Goal: Task Accomplishment & Management: Use online tool/utility

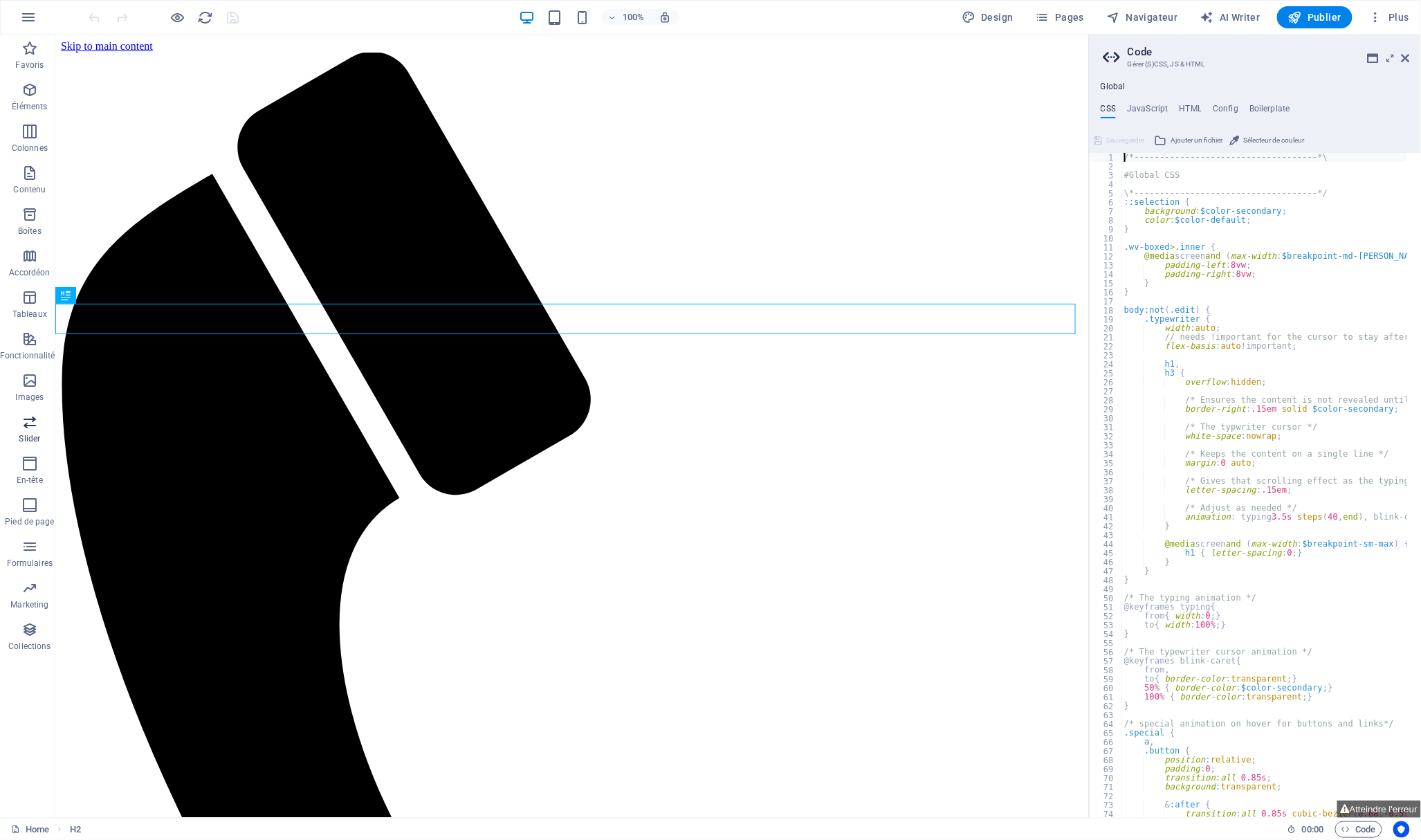
click at [25, 418] on icon "button" at bounding box center [29, 421] width 17 height 17
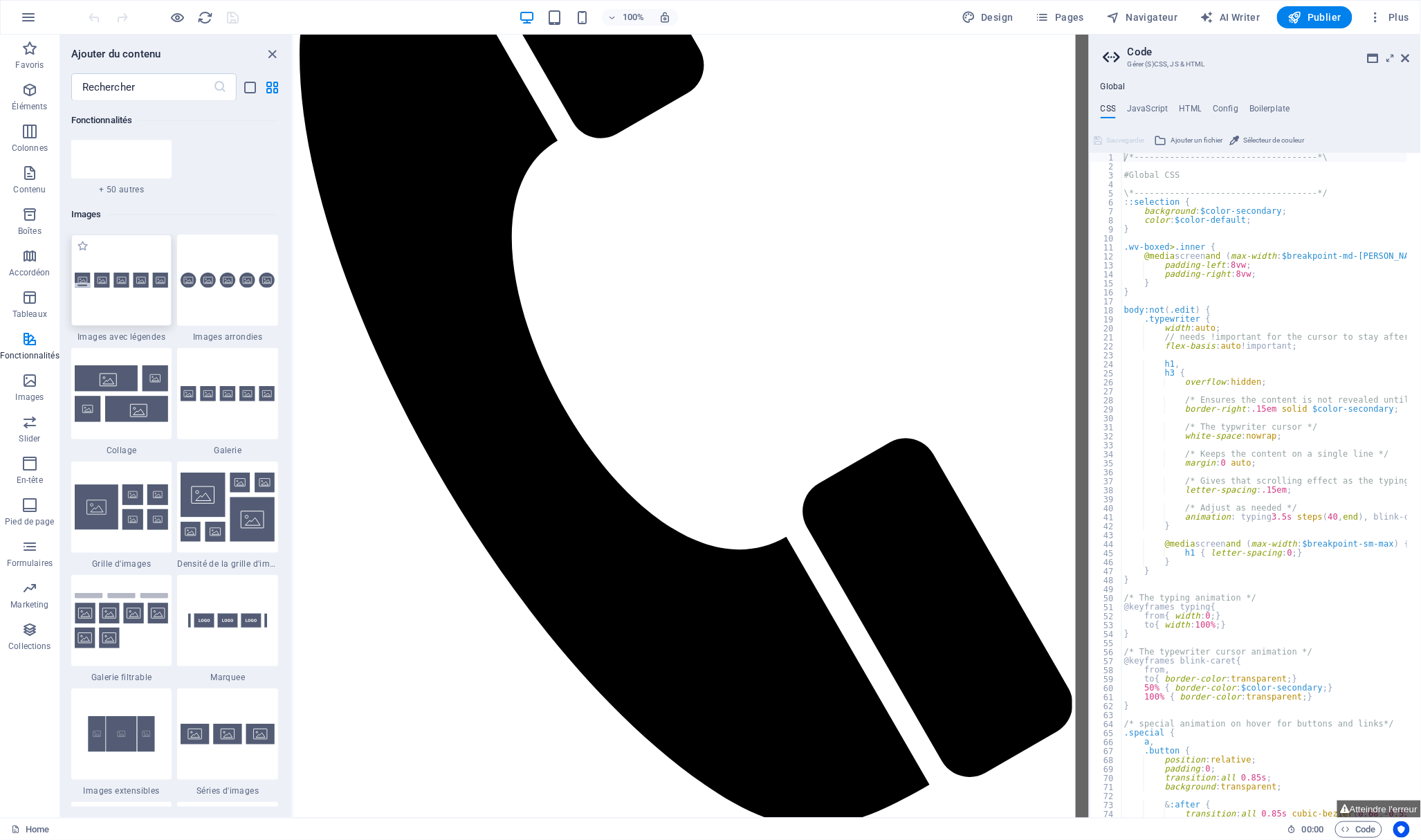
scroll to position [215, 0]
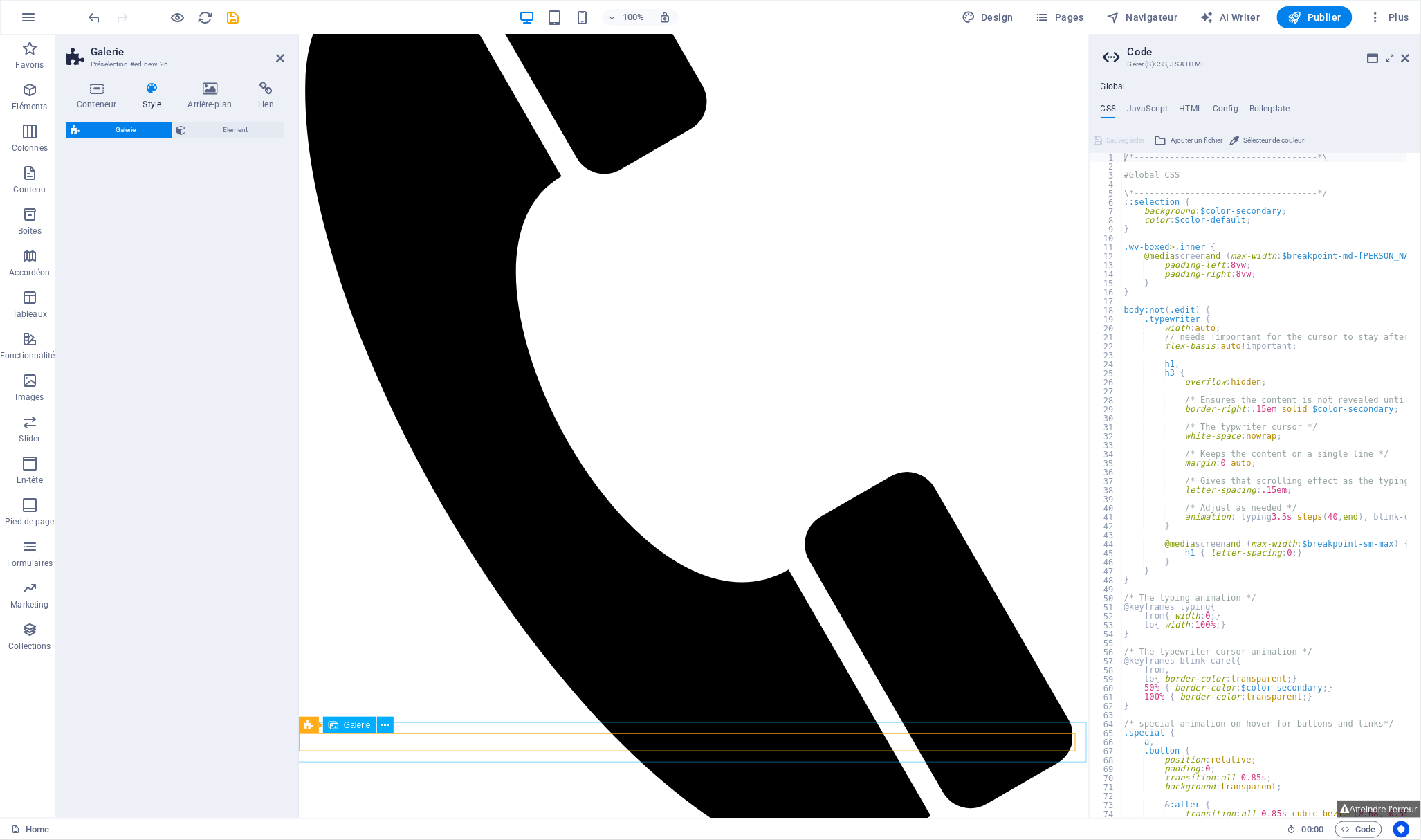
select select "rem"
select select "preset-gallery-v3-captions"
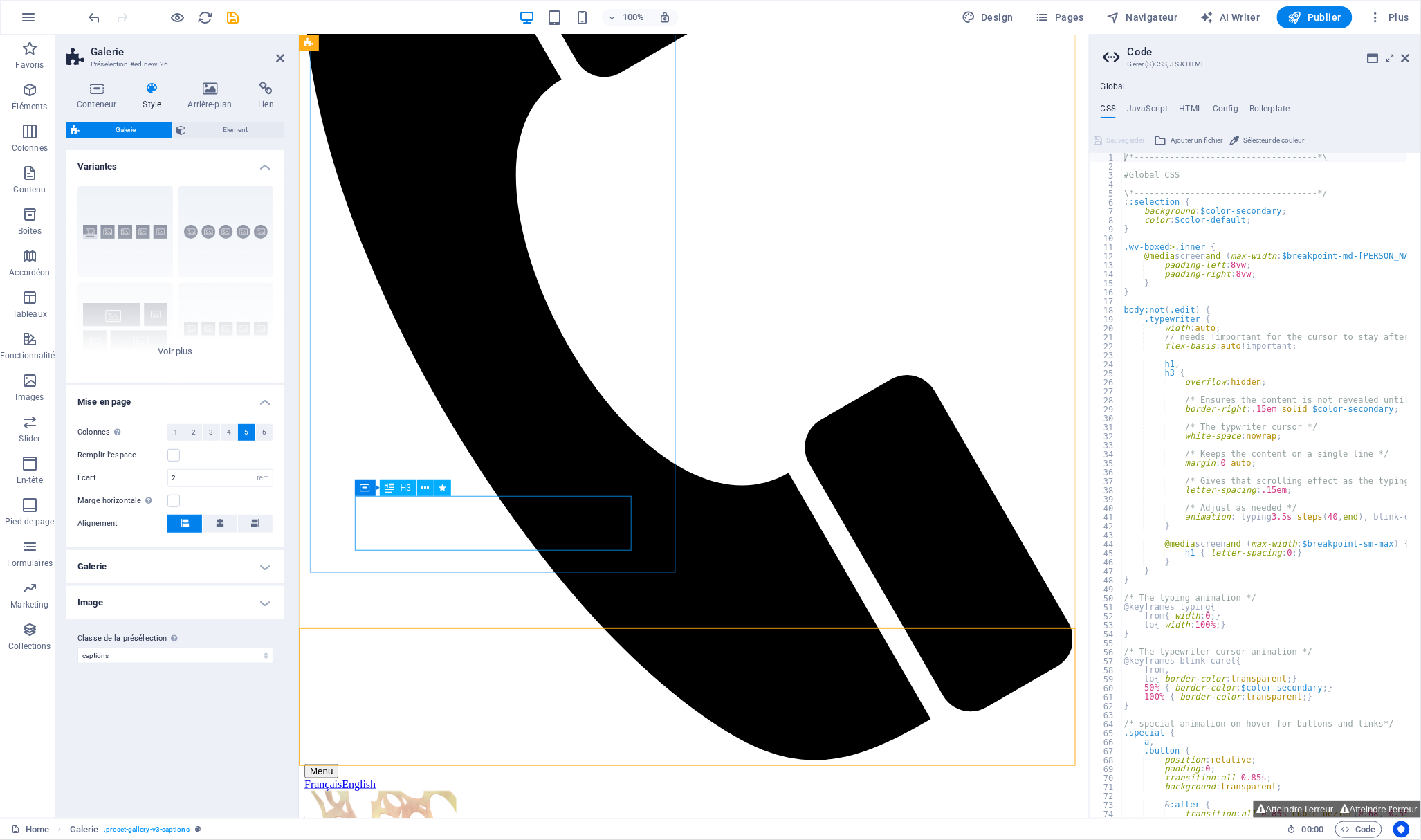
scroll to position [332, 0]
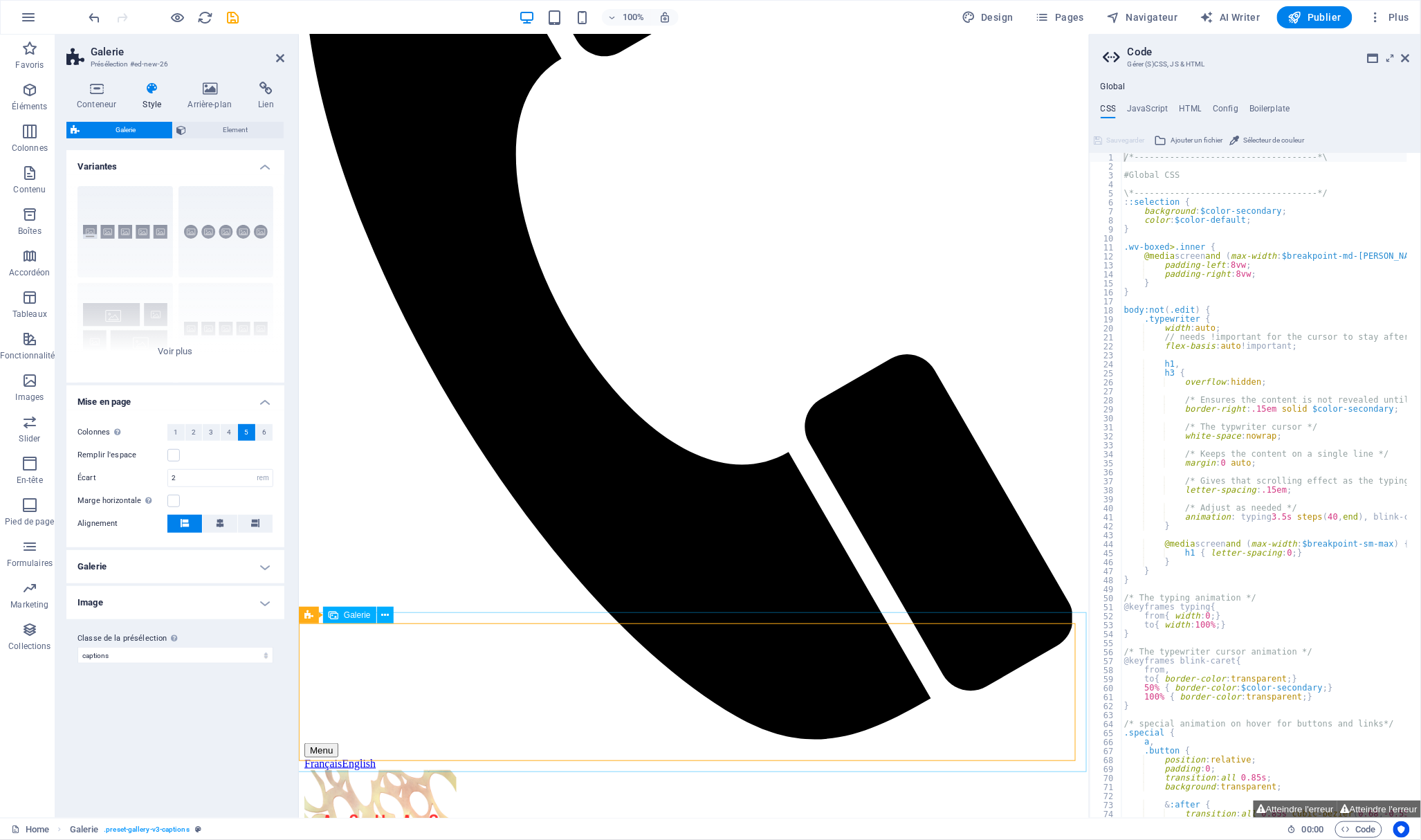
select select "4"
select select "px"
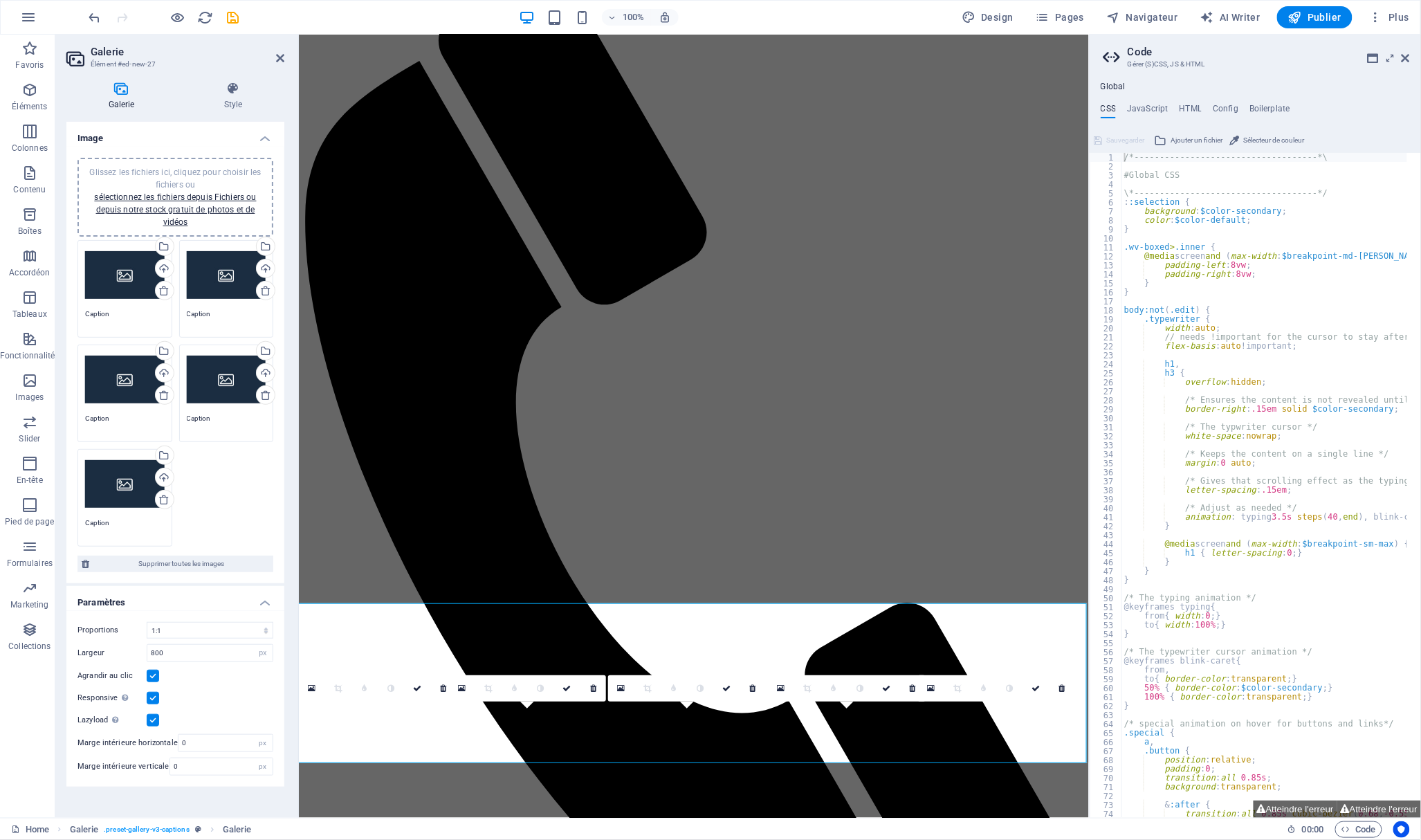
scroll to position [286, 0]
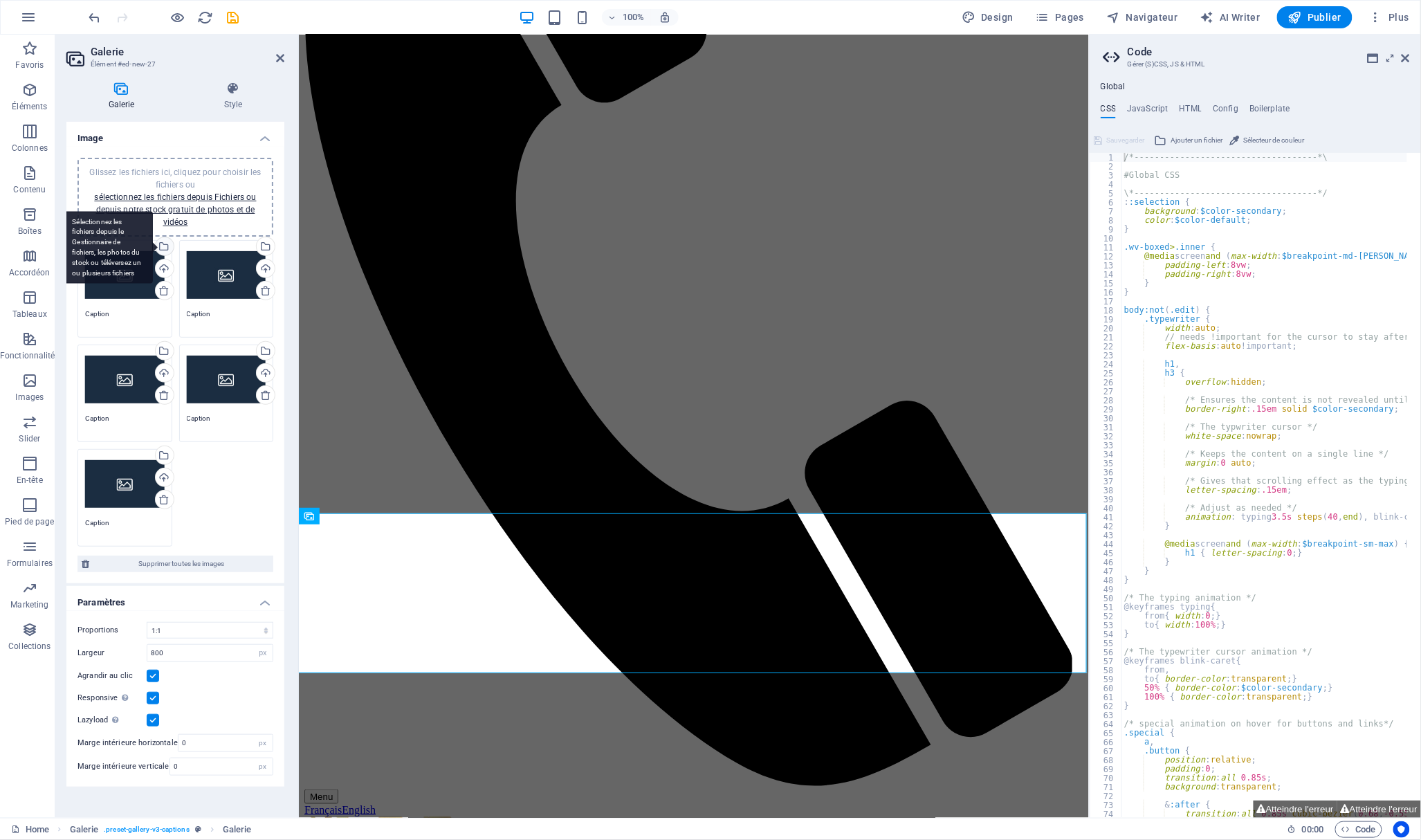
click at [166, 246] on div "Sélectionnez les fichiers depuis le Gestionnaire de fichiers, les photos du sto…" at bounding box center [163, 248] width 21 height 21
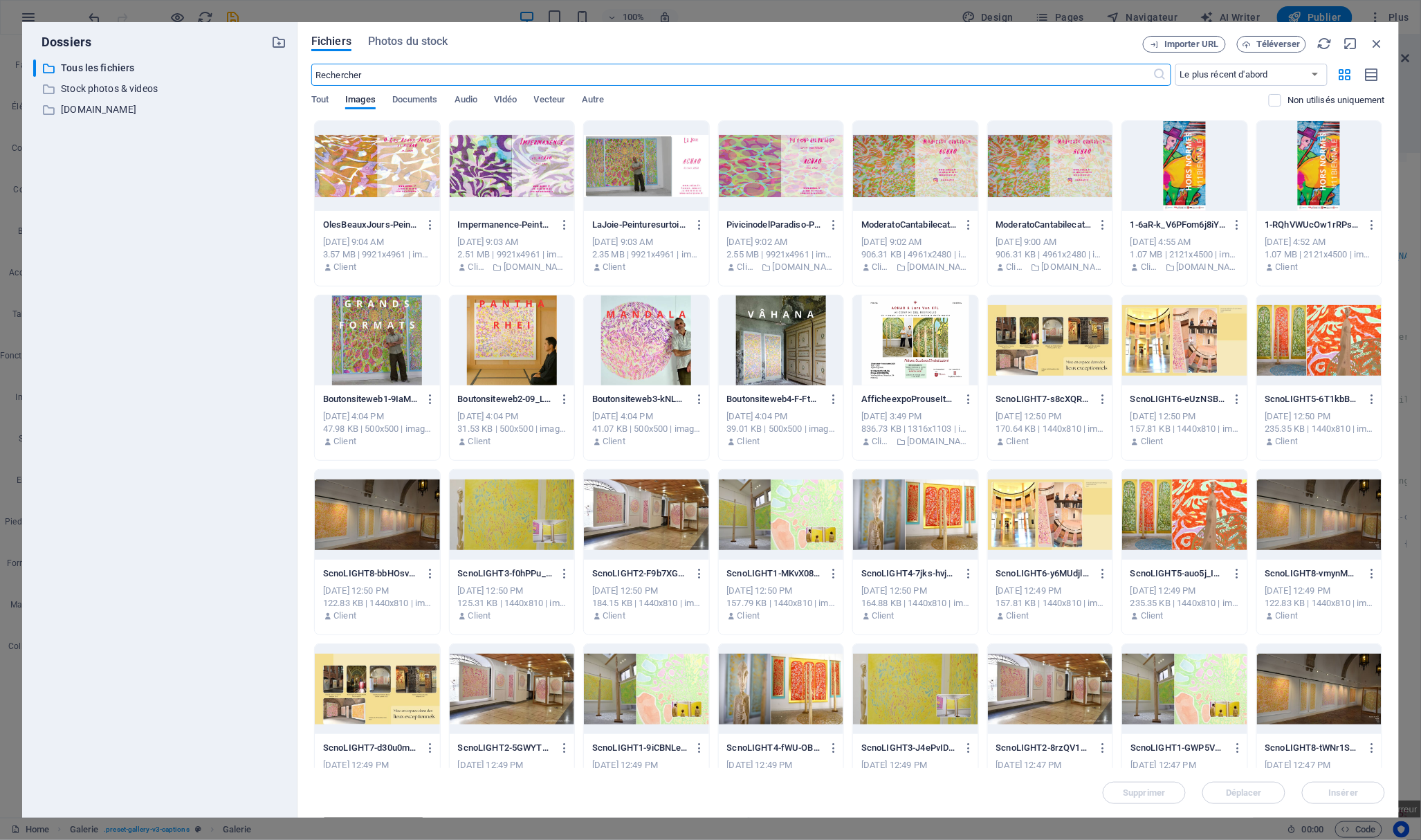
scroll to position [0, 0]
click at [1191, 348] on div at bounding box center [1184, 340] width 125 height 90
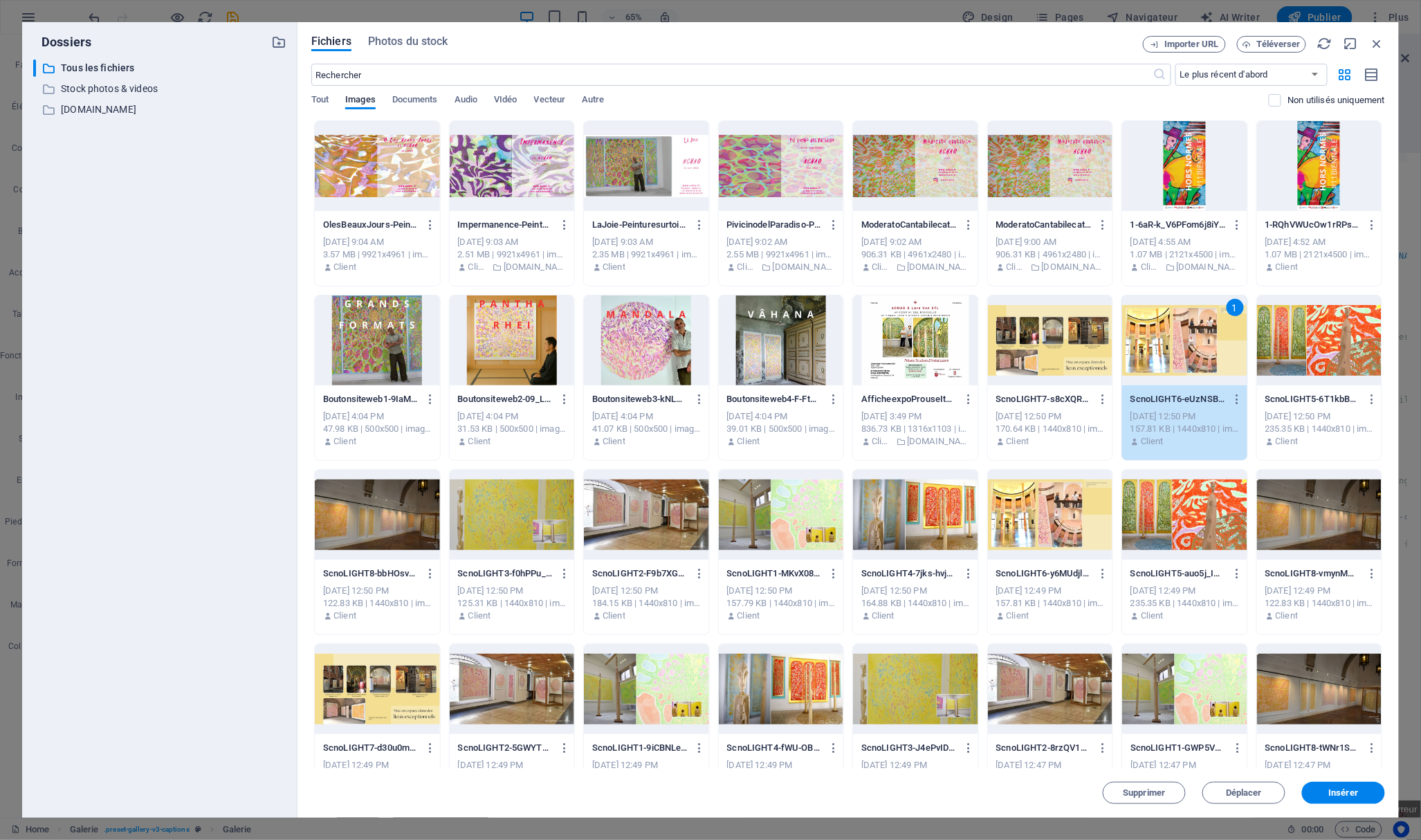
drag, startPoint x: 1353, startPoint y: 786, endPoint x: 1340, endPoint y: 786, distance: 13.0
click at [1355, 786] on button "Insérer" at bounding box center [1343, 792] width 83 height 22
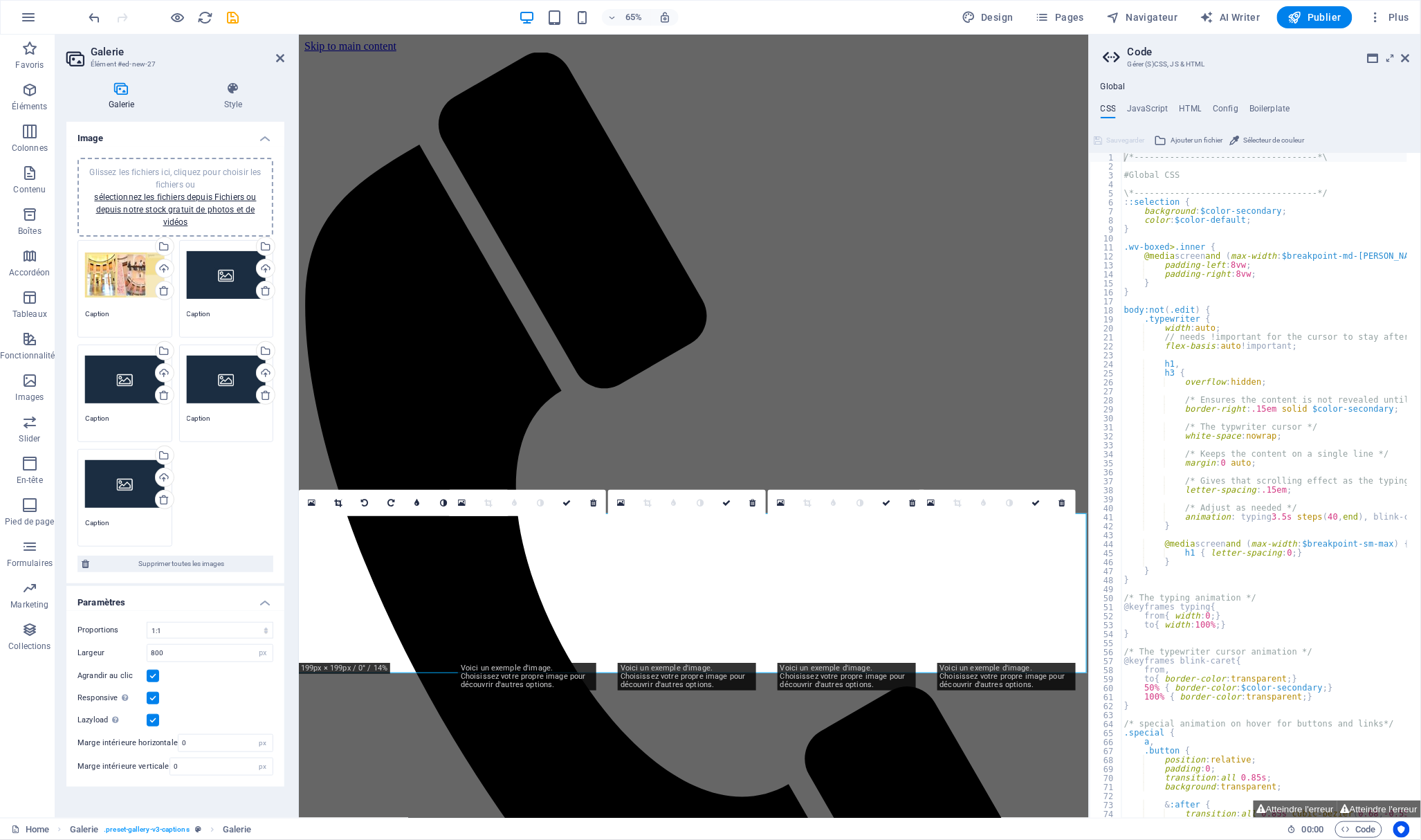
scroll to position [341, 0]
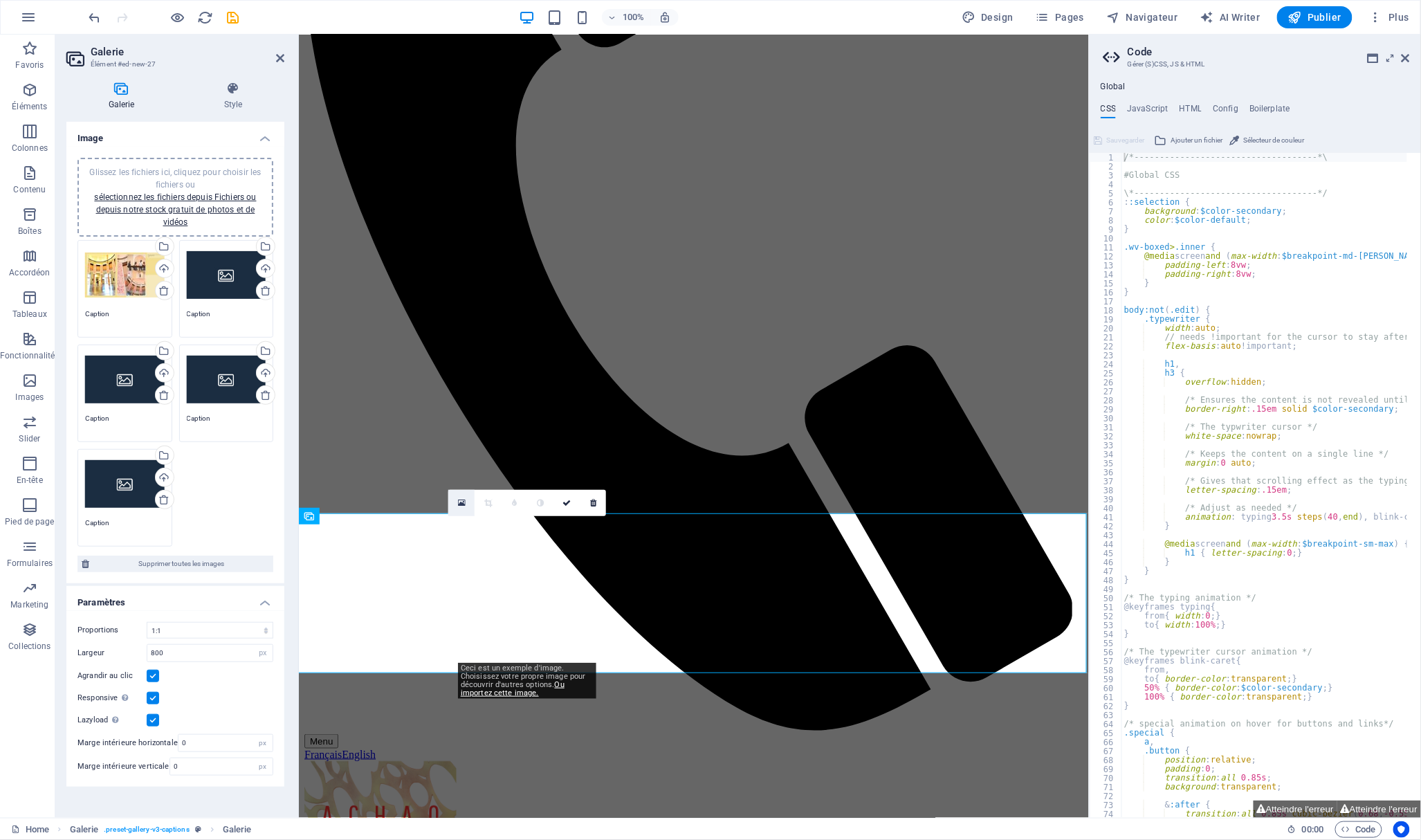
click at [460, 502] on icon at bounding box center [462, 503] width 8 height 10
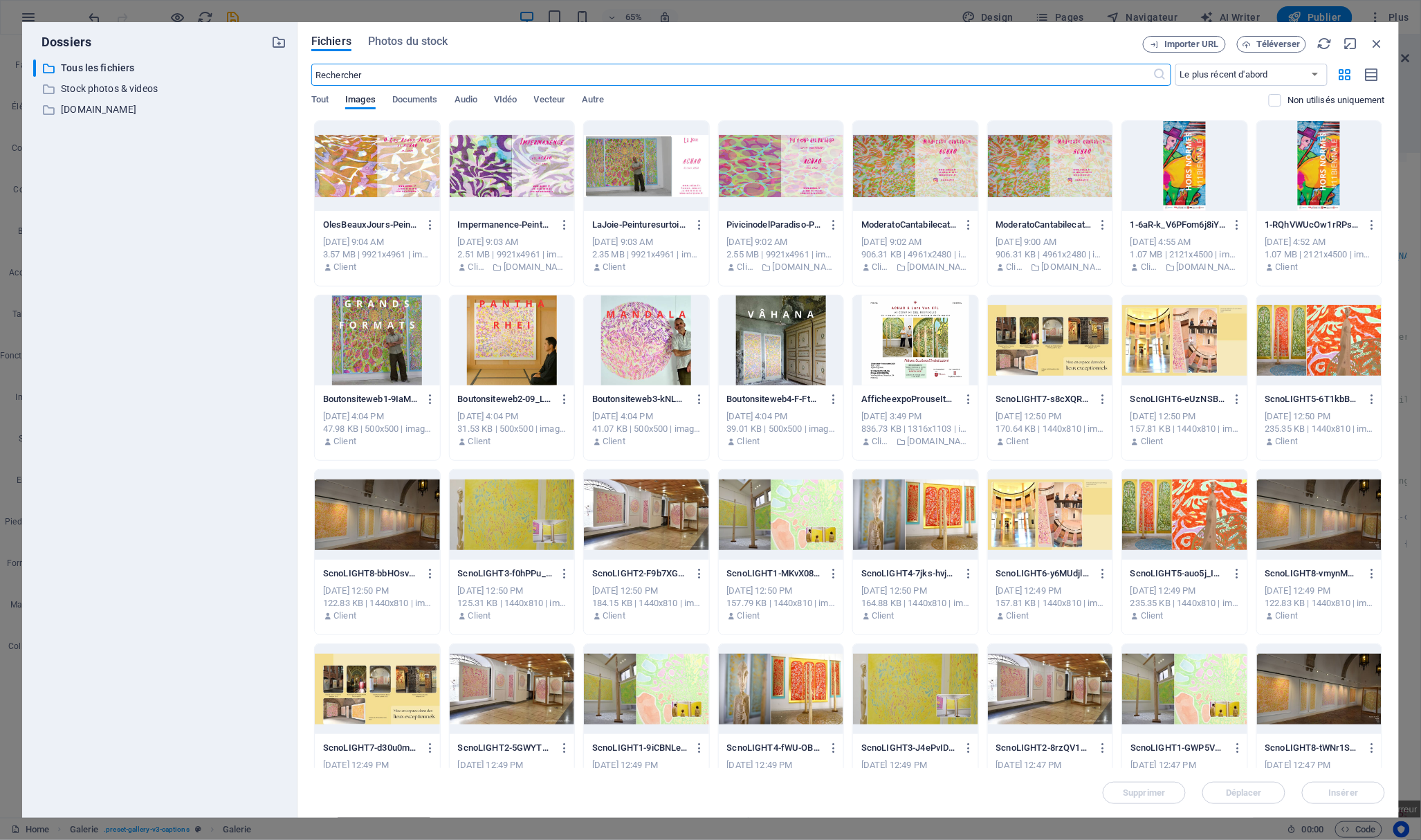
scroll to position [0, 0]
click at [1334, 359] on div at bounding box center [1319, 340] width 125 height 90
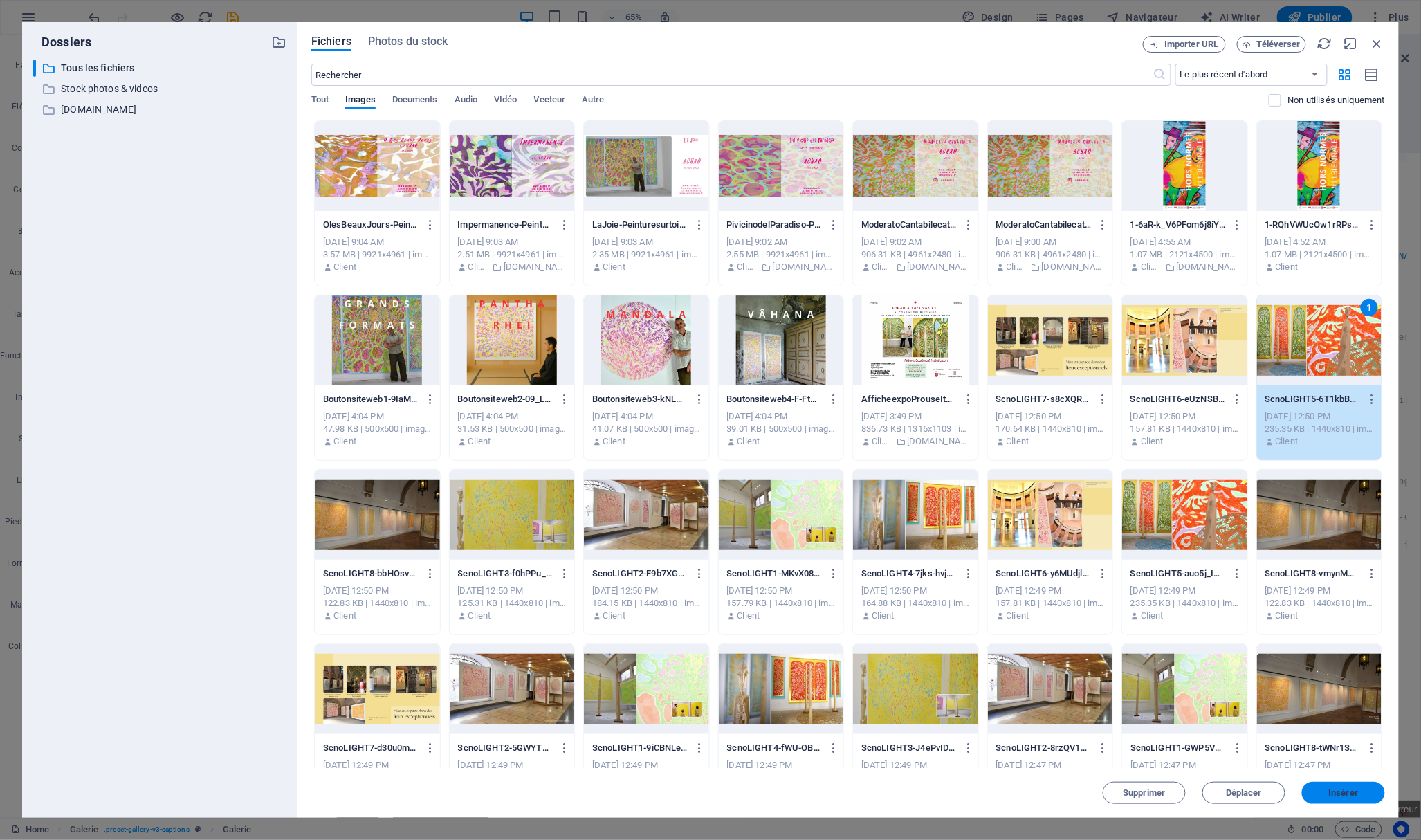
click at [1335, 795] on span "Insérer" at bounding box center [1343, 792] width 30 height 8
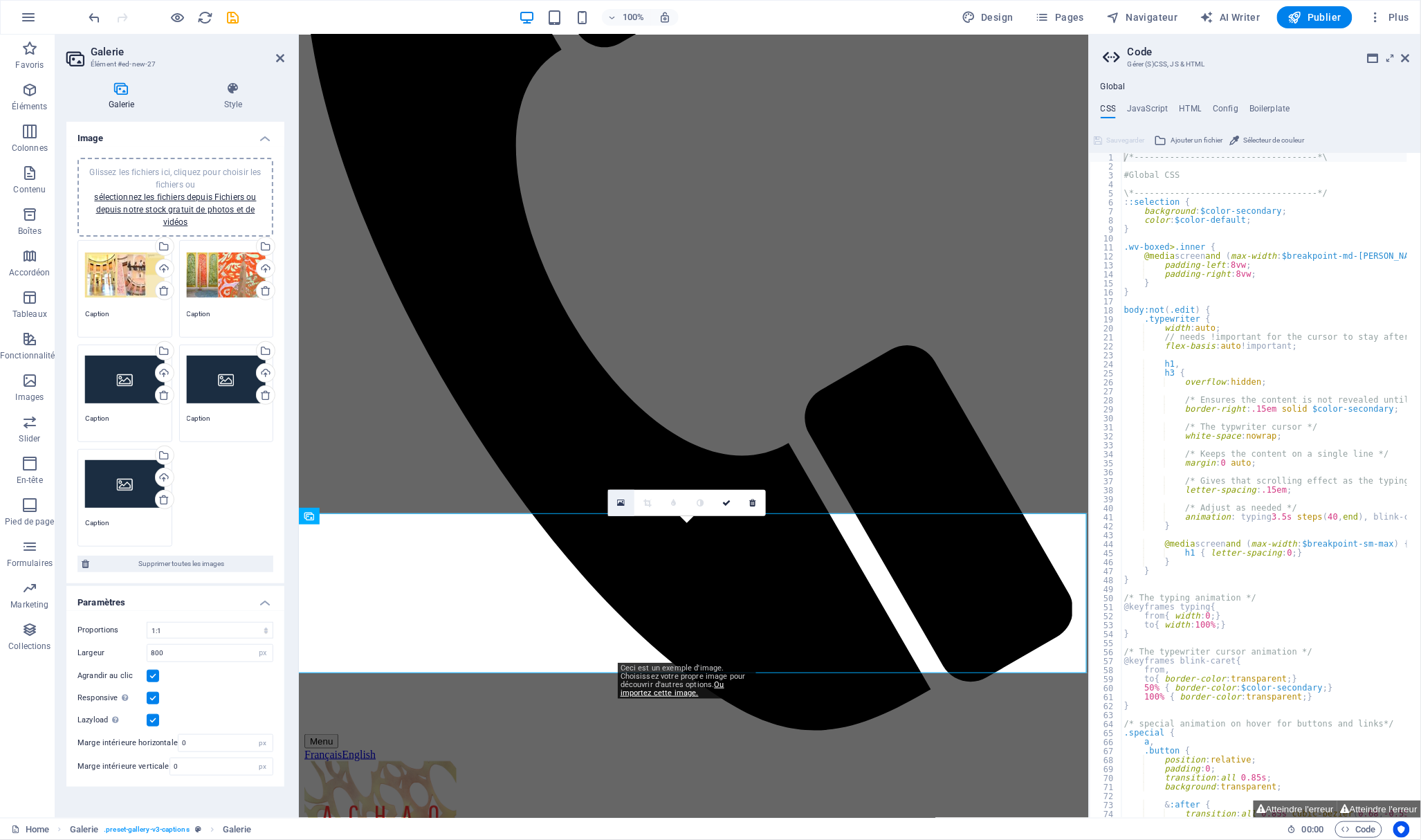
click at [623, 502] on icon at bounding box center [621, 503] width 8 height 10
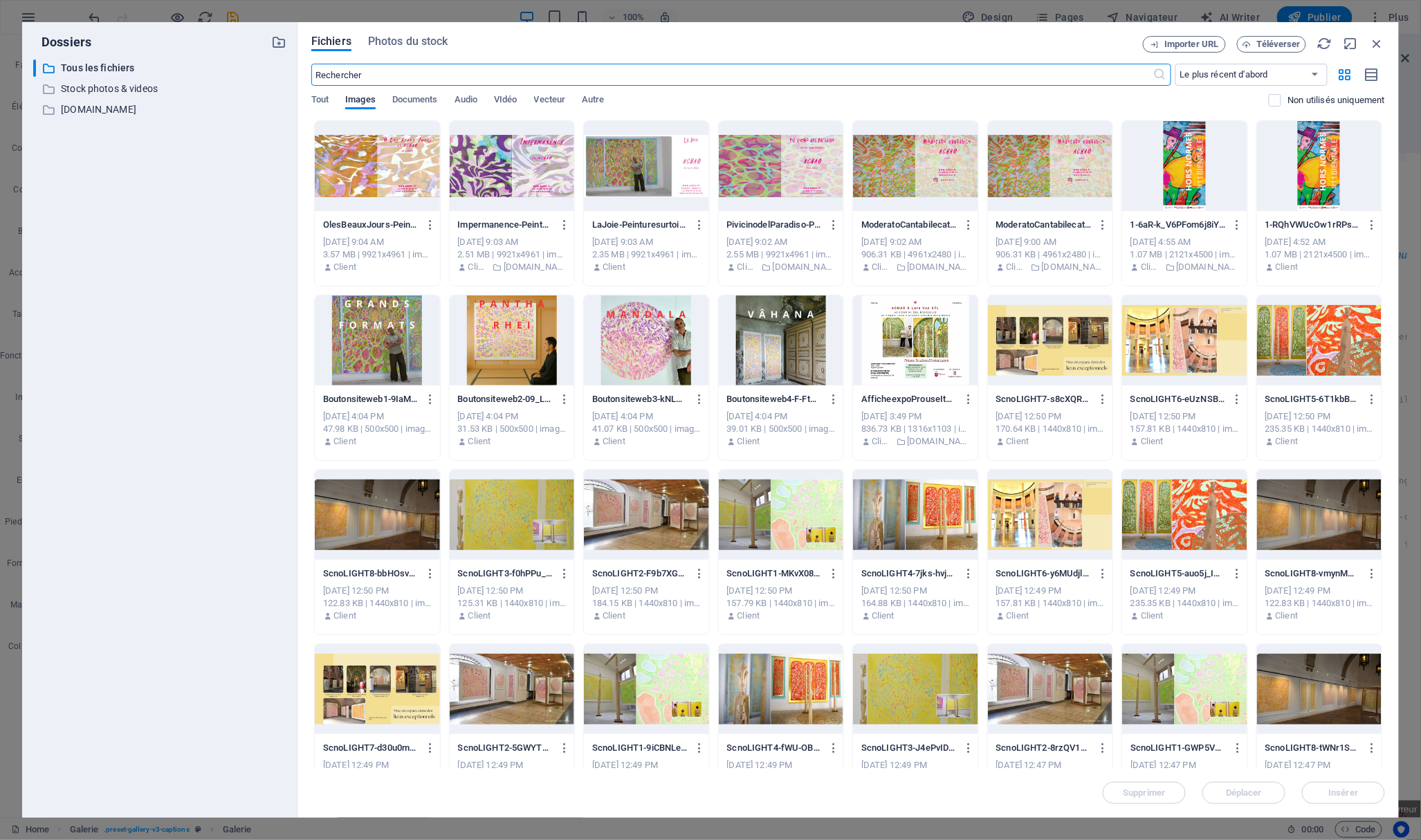
scroll to position [0, 0]
click at [1058, 326] on div at bounding box center [1051, 340] width 125 height 90
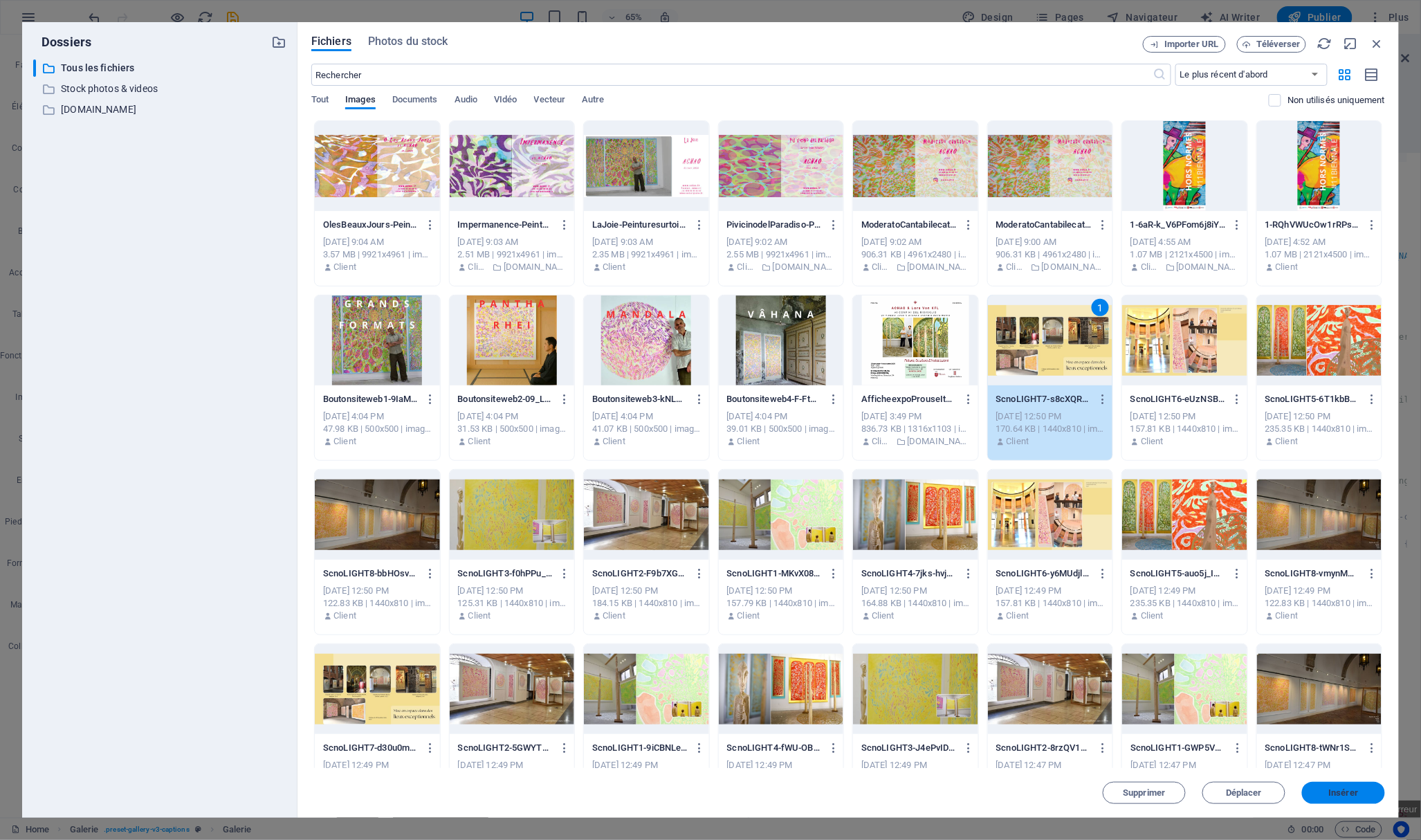
click at [1360, 796] on span "Insérer" at bounding box center [1343, 792] width 72 height 8
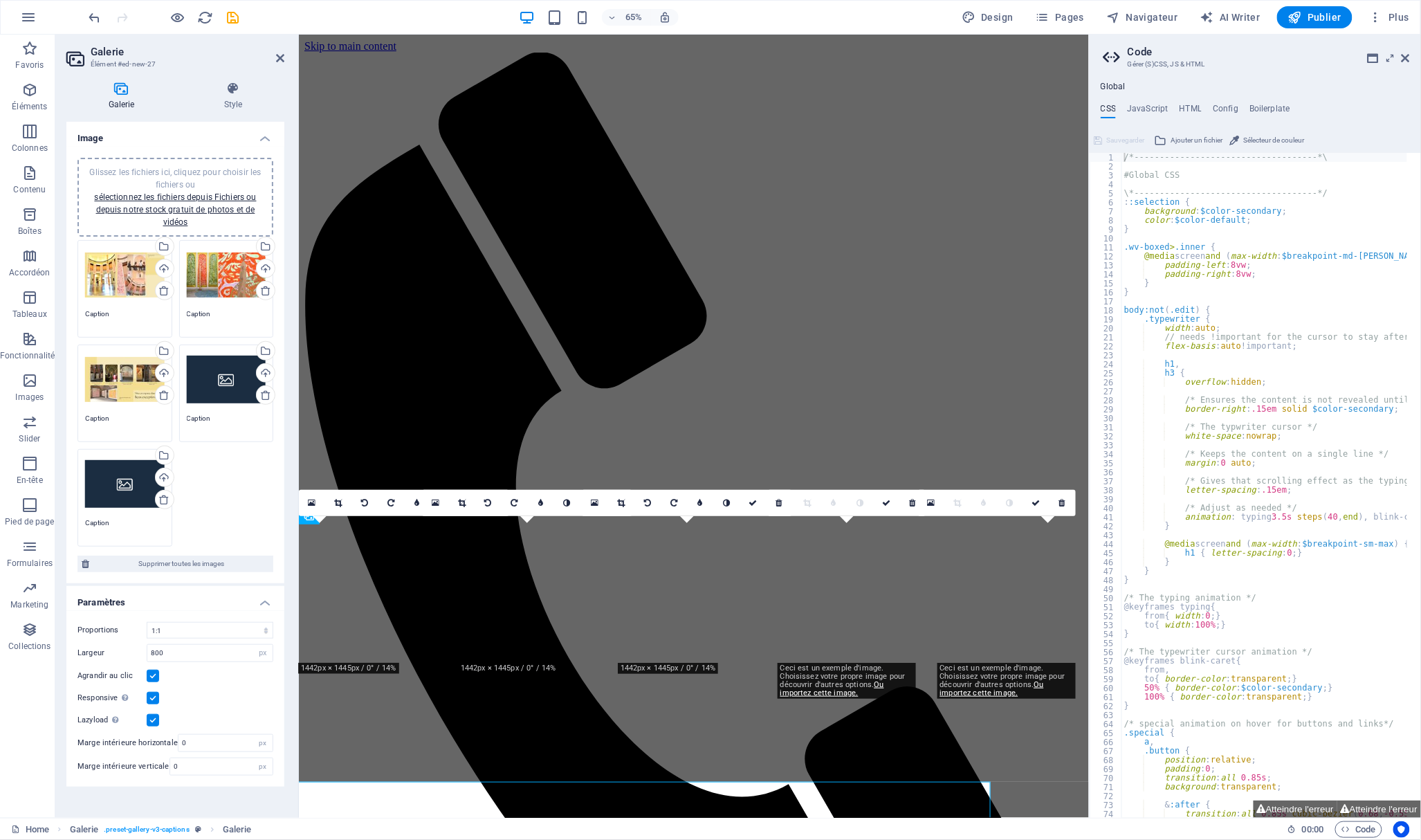
scroll to position [341, 0]
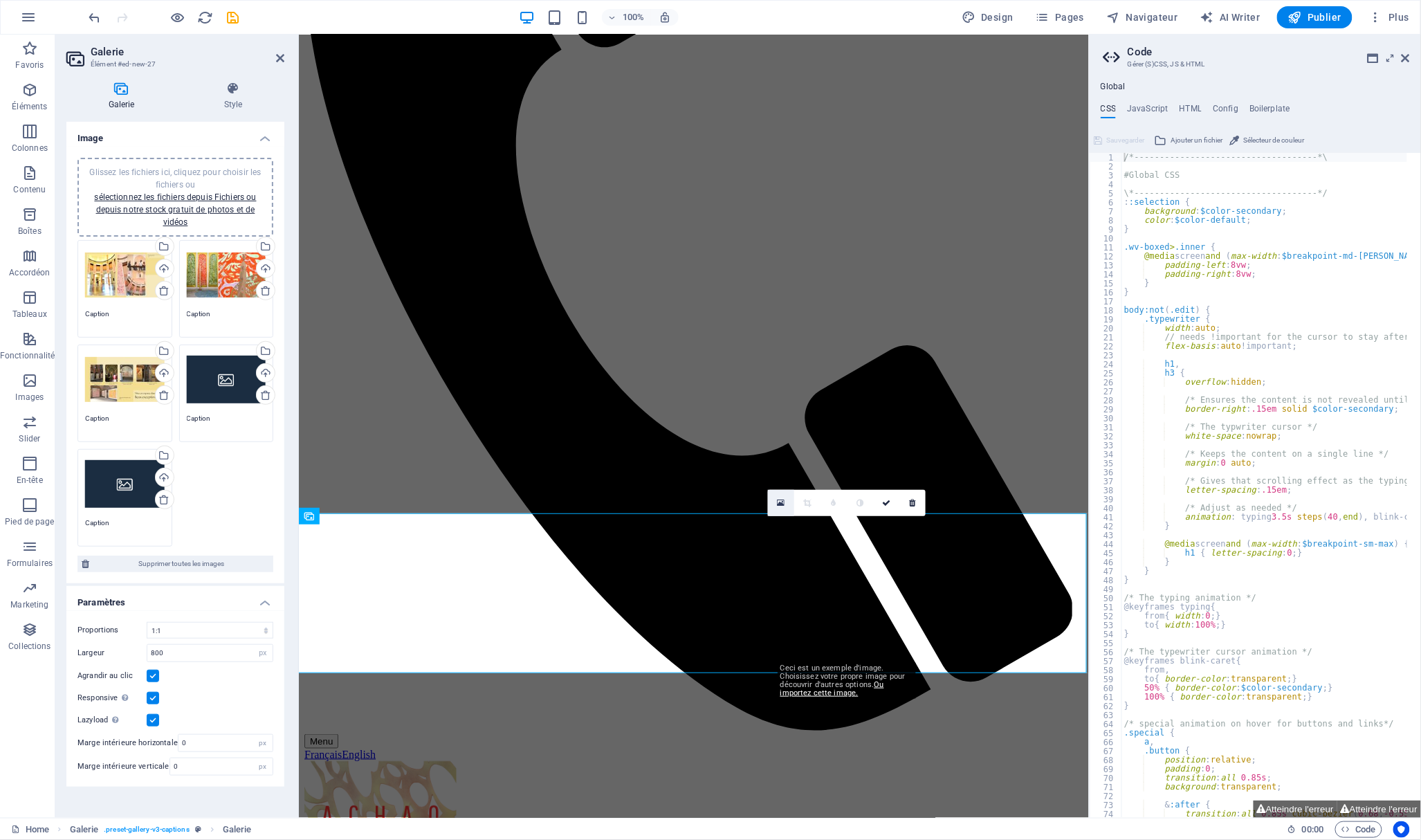
click at [777, 504] on icon at bounding box center [781, 503] width 8 height 10
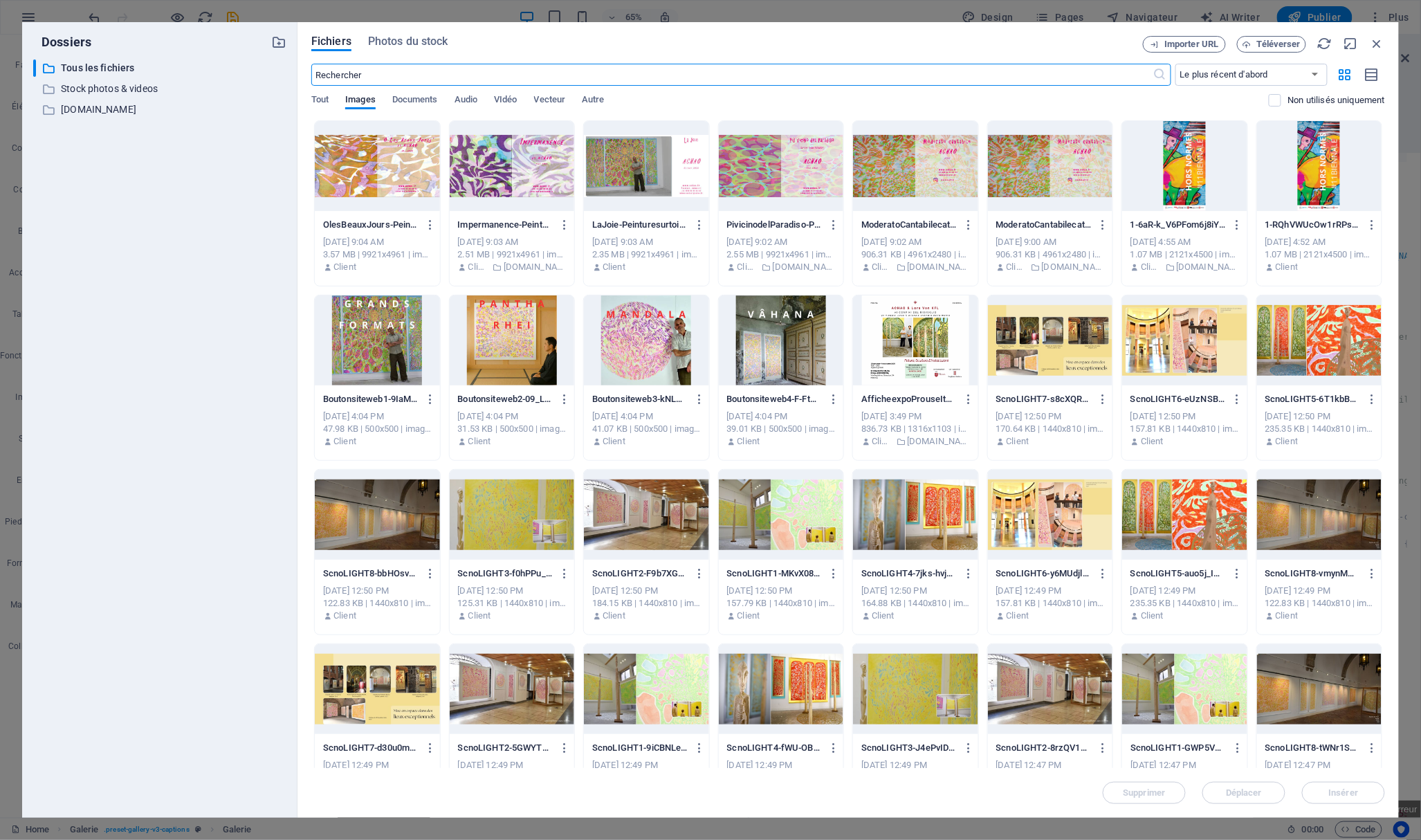
scroll to position [0, 0]
click at [1287, 500] on div at bounding box center [1319, 515] width 125 height 90
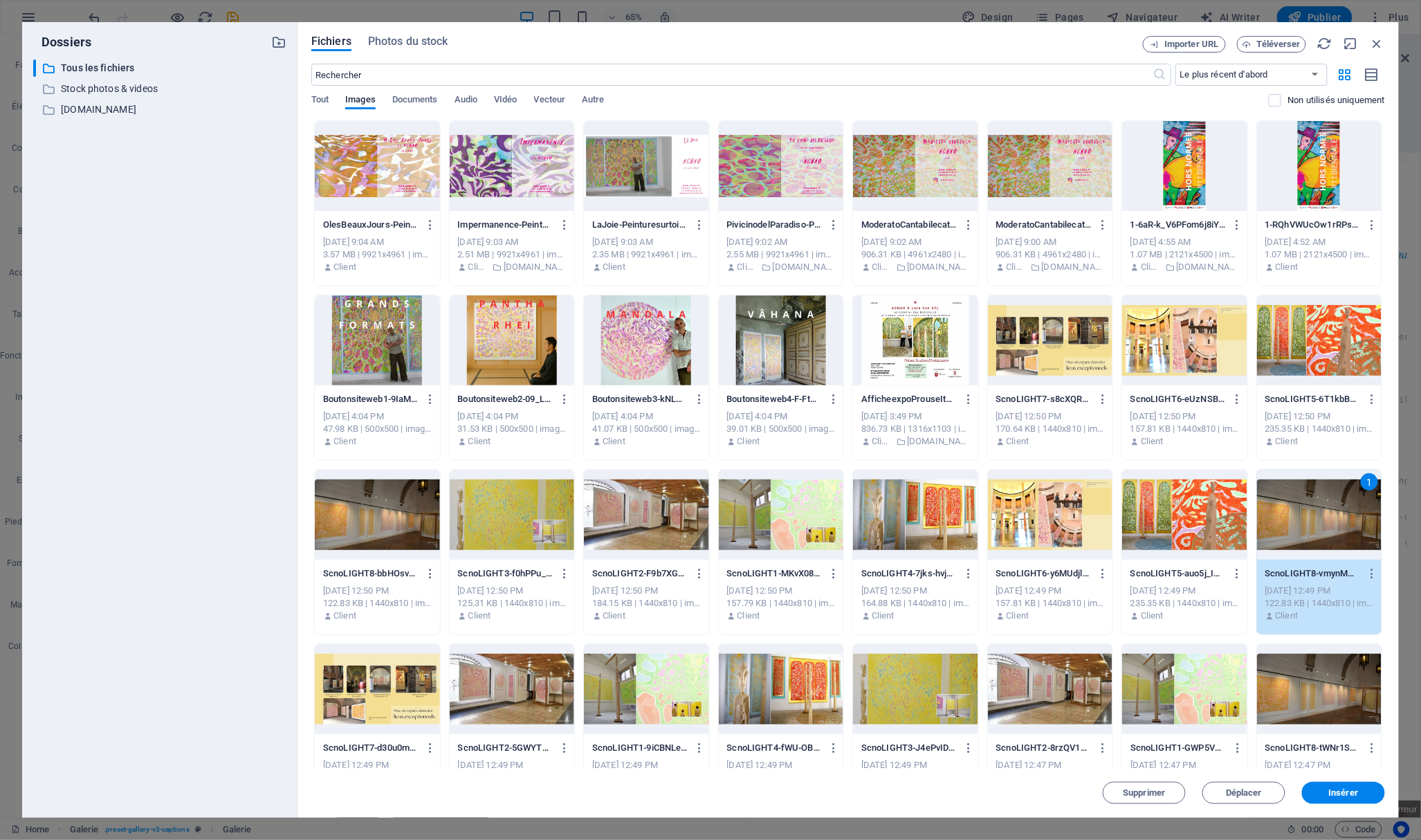
drag, startPoint x: 1350, startPoint y: 792, endPoint x: 1334, endPoint y: 787, distance: 16.8
click at [1350, 794] on span "Insérer" at bounding box center [1343, 792] width 30 height 8
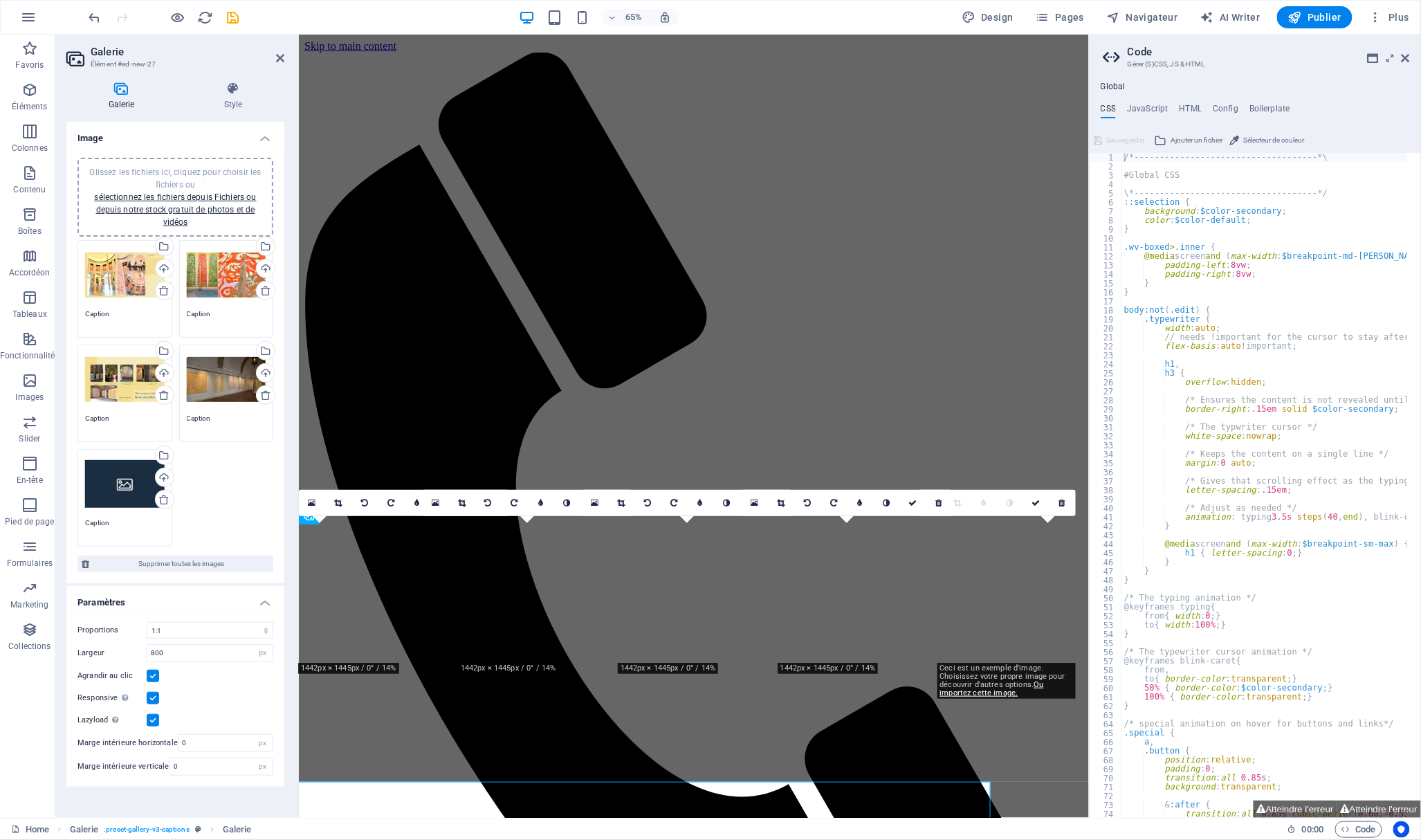
scroll to position [341, 0]
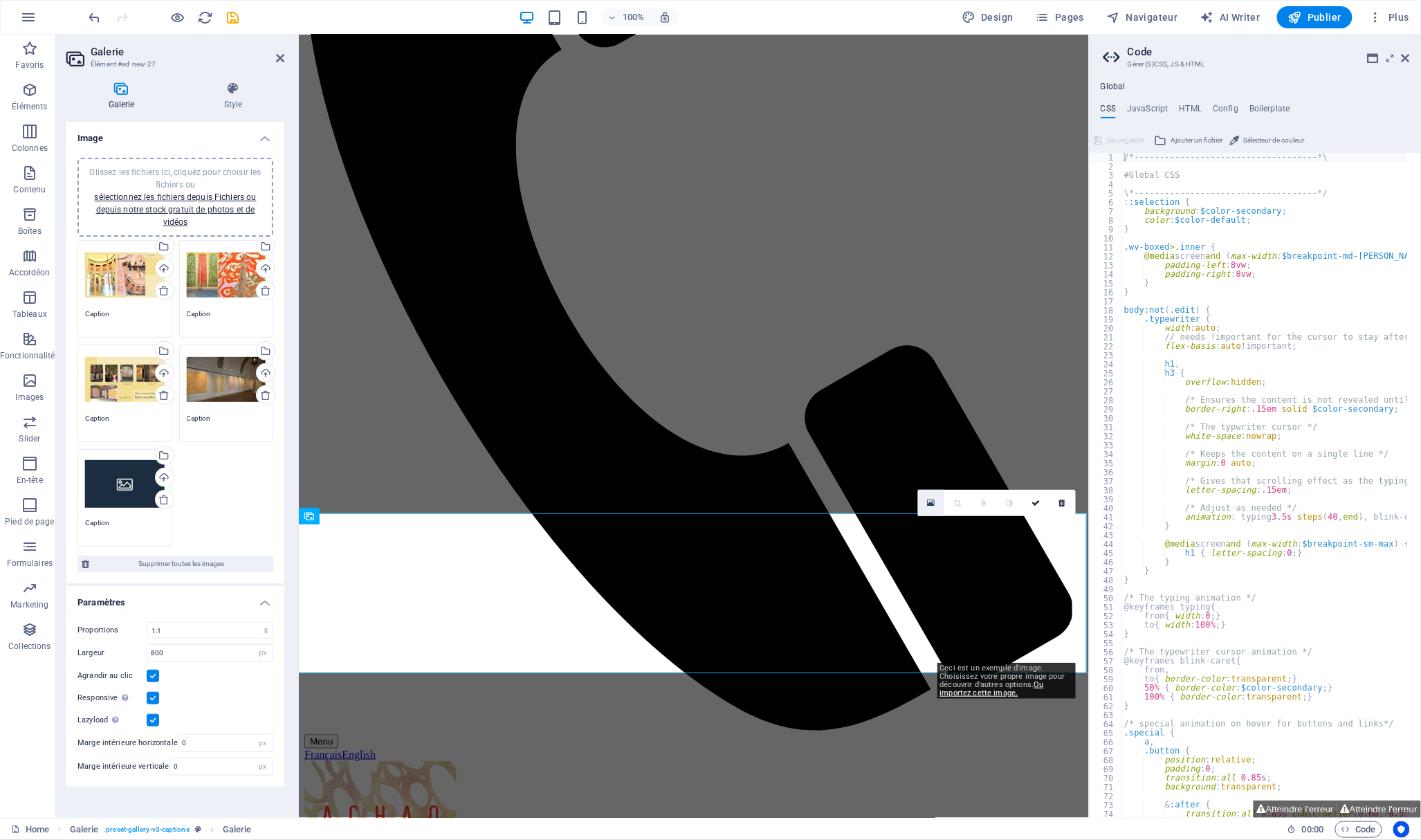
click at [933, 501] on icon at bounding box center [931, 503] width 8 height 10
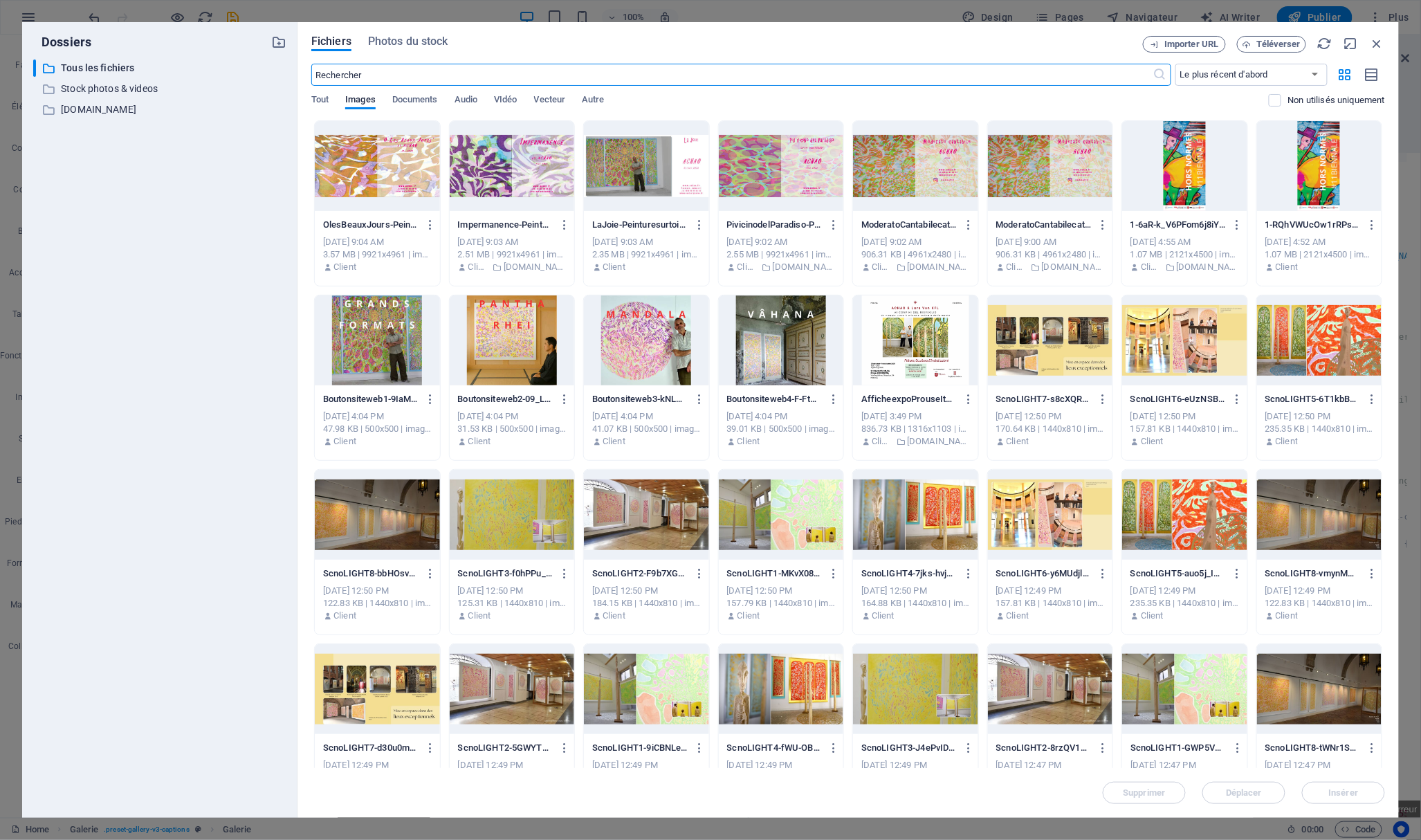
scroll to position [0, 0]
click at [370, 521] on div at bounding box center [378, 515] width 125 height 90
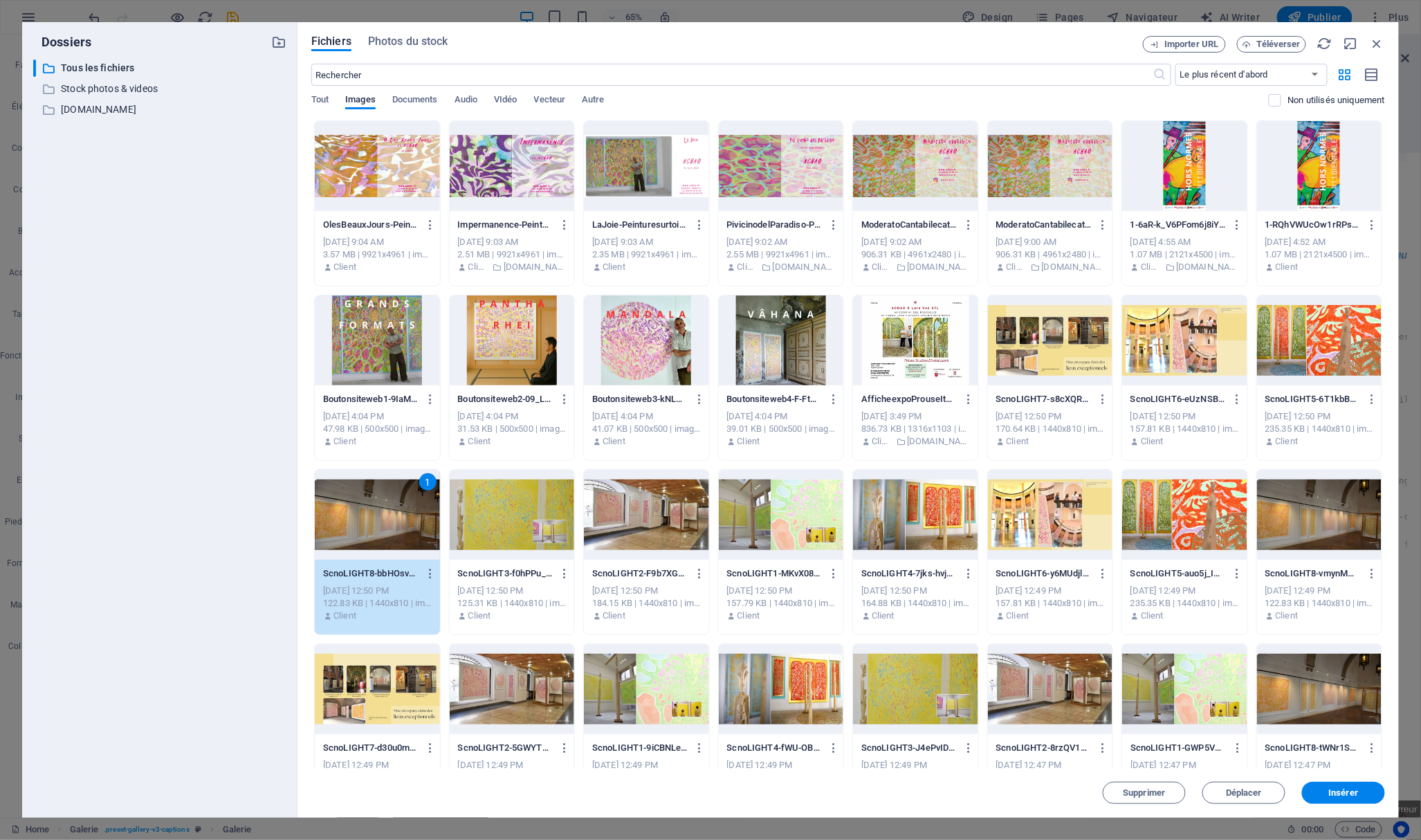
click at [1347, 790] on span "Insérer" at bounding box center [1343, 792] width 30 height 8
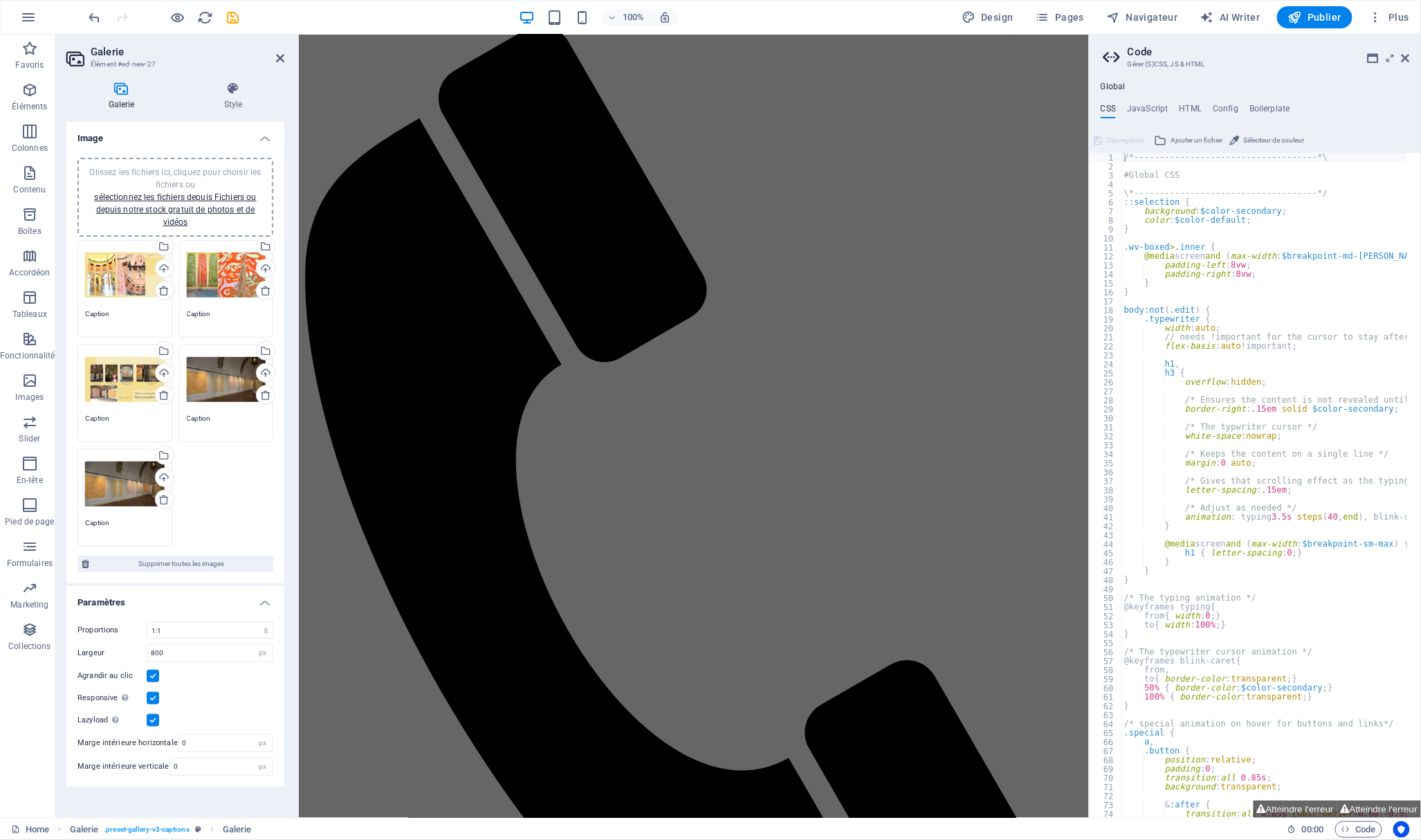
scroll to position [230, 0]
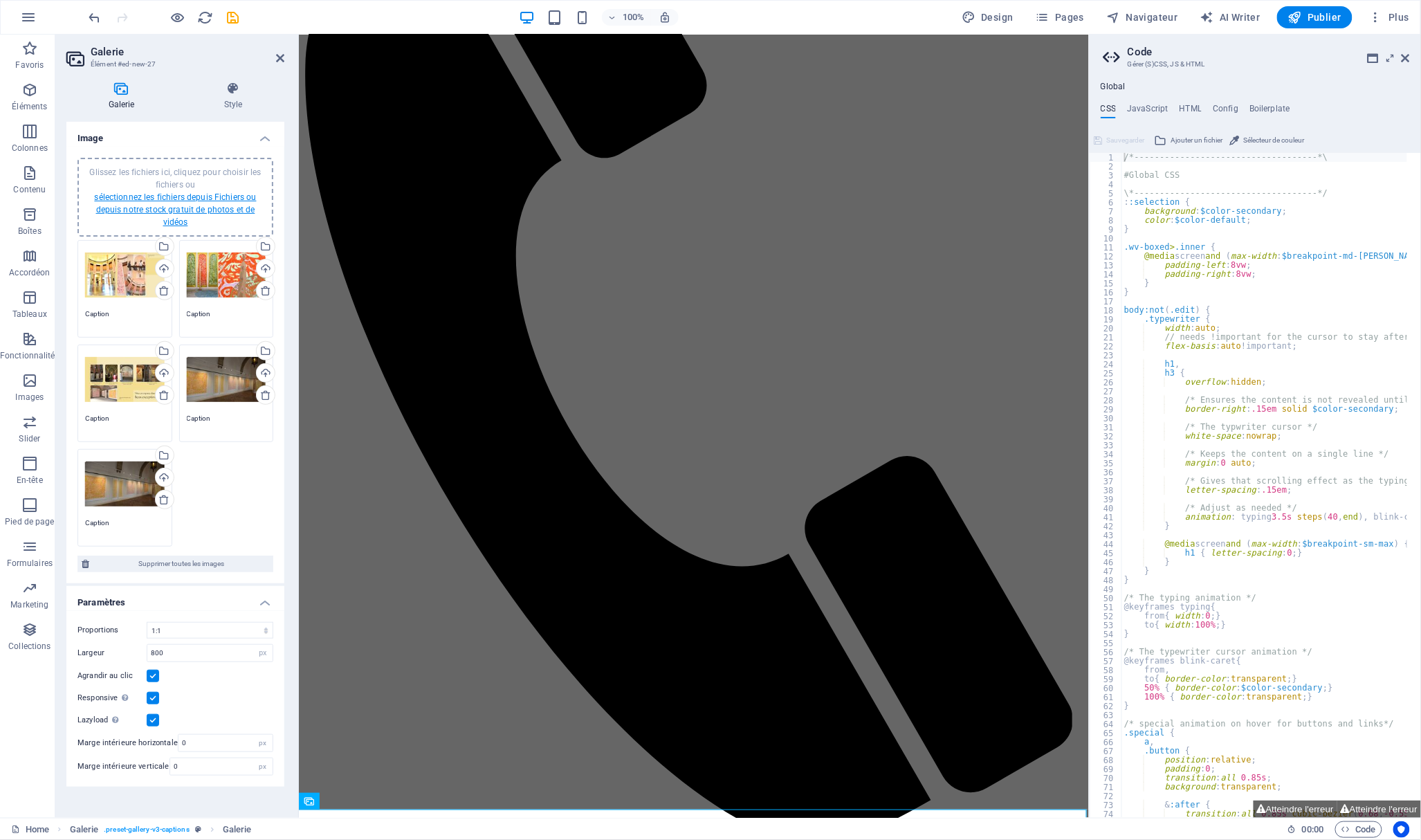
click at [189, 213] on link "sélectionnez les fichiers depuis Fichiers ou depuis notre stock gratuit de phot…" at bounding box center [175, 210] width 161 height 35
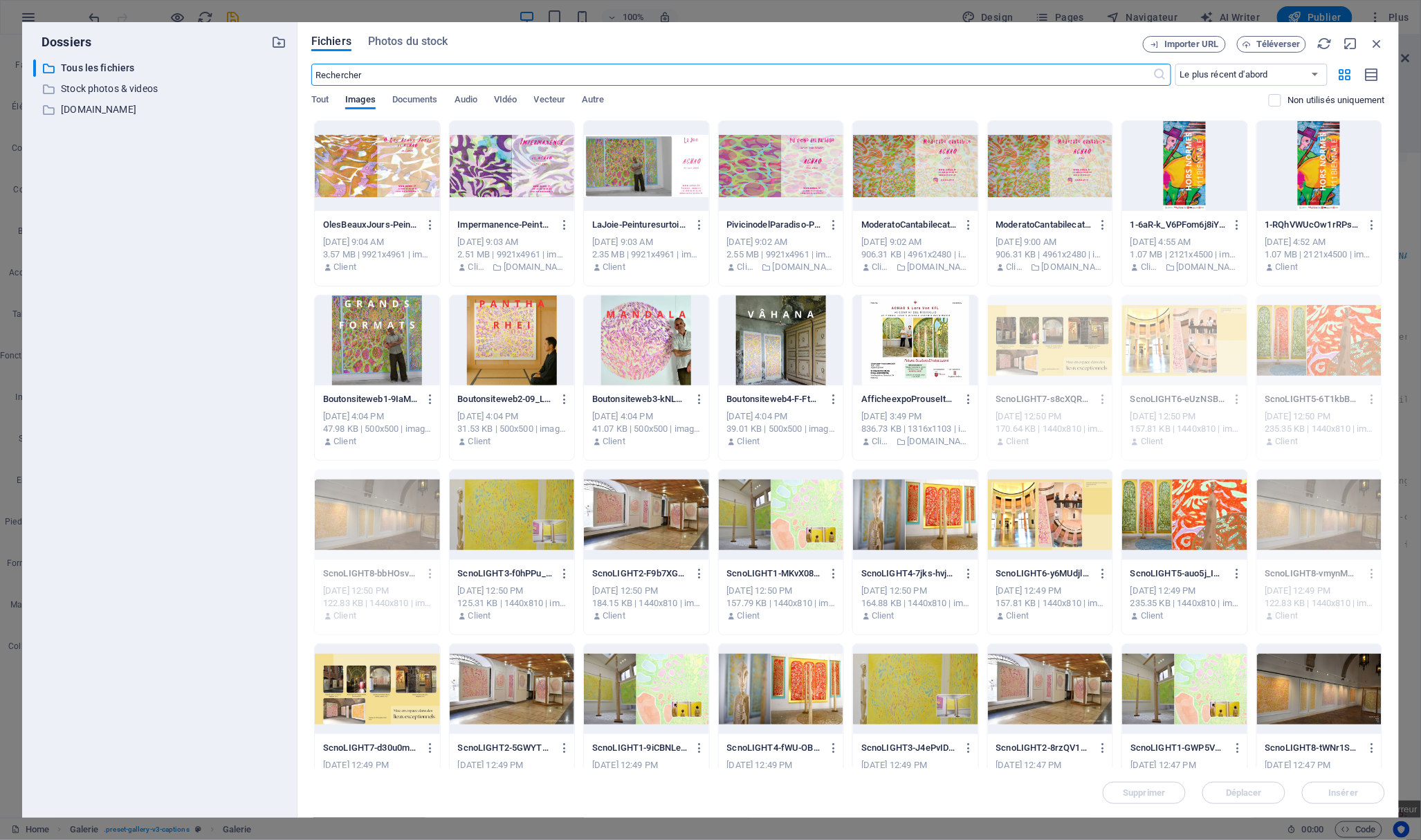
scroll to position [183, 0]
click at [654, 526] on div at bounding box center [646, 515] width 125 height 90
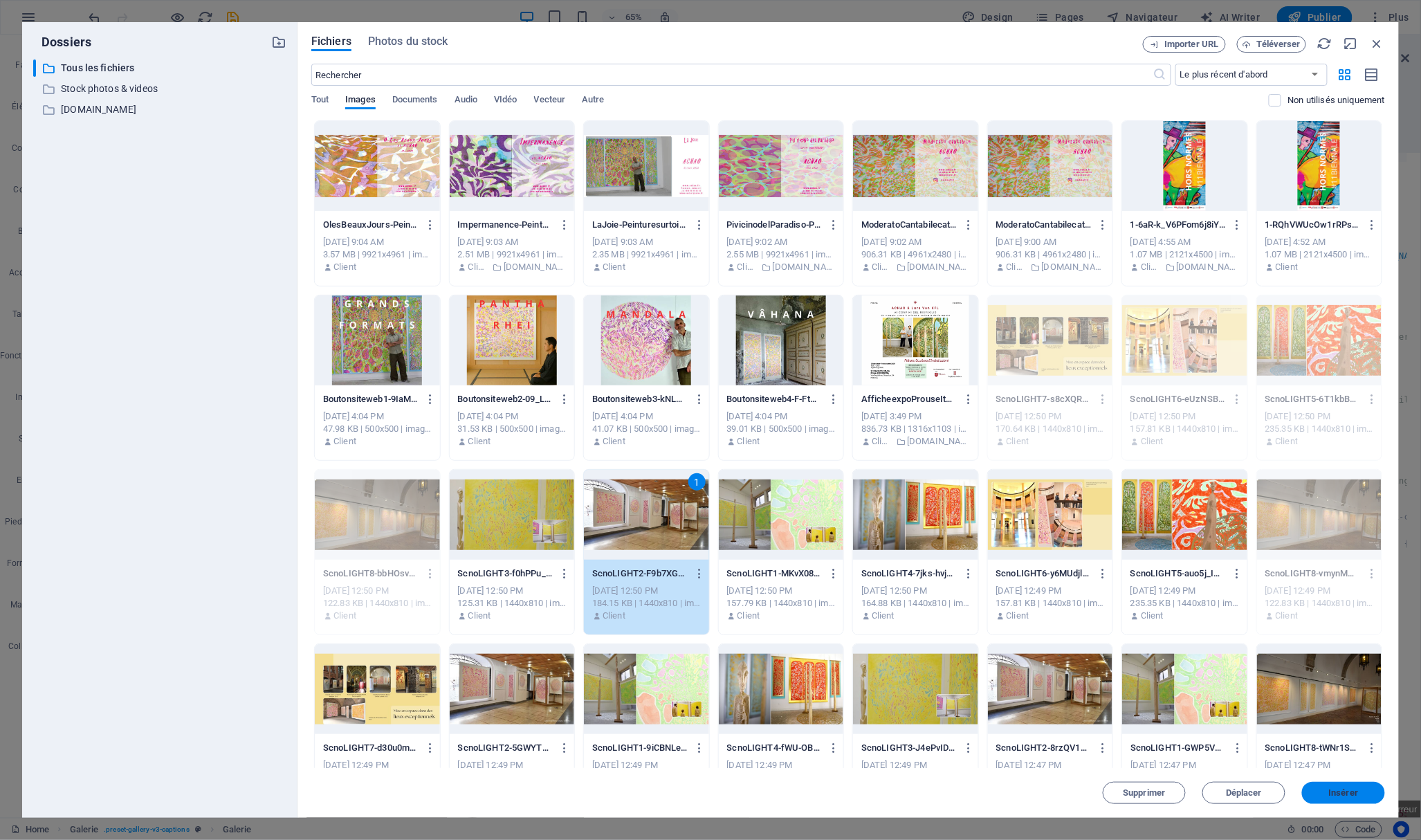
click at [1361, 789] on span "Insérer" at bounding box center [1343, 792] width 72 height 8
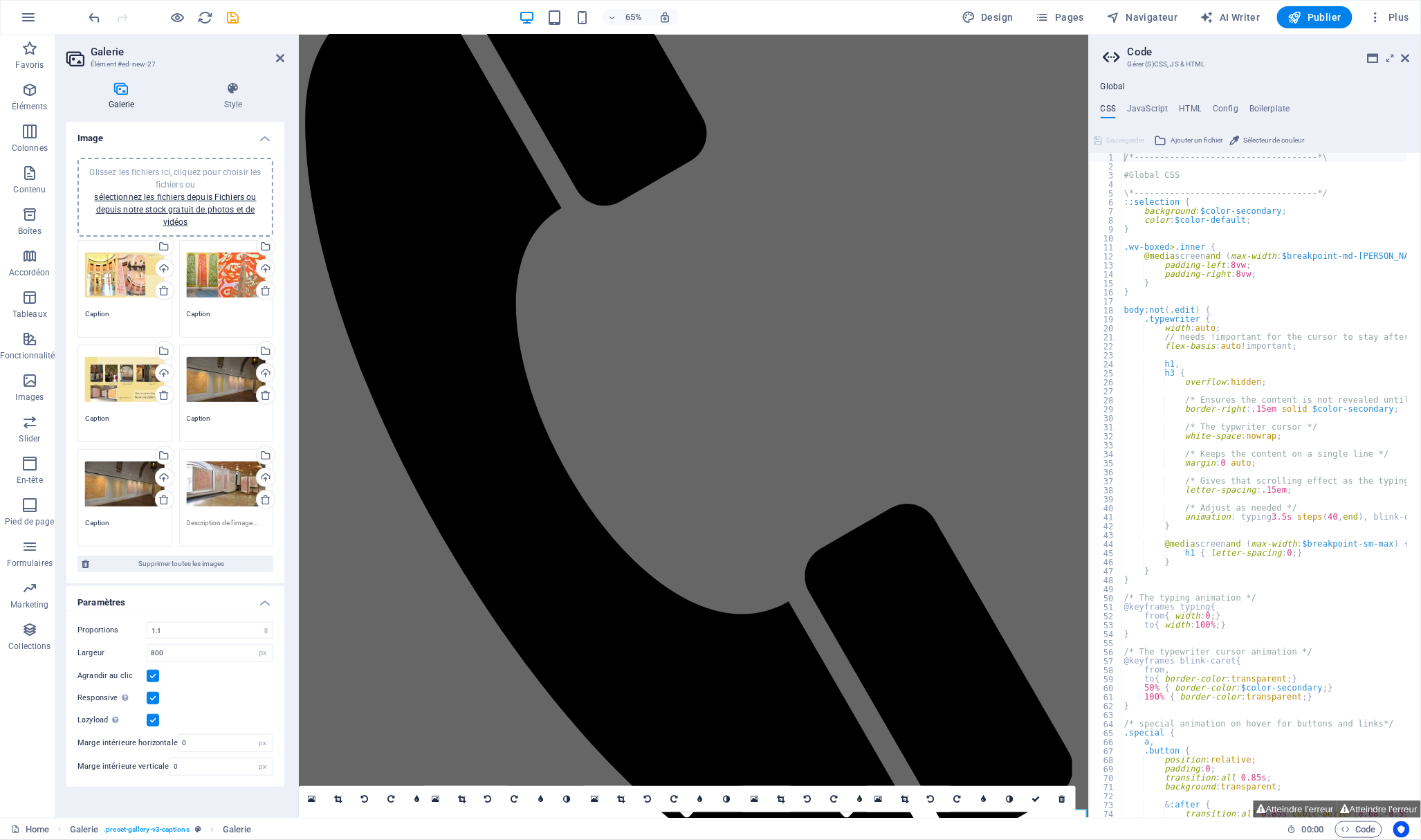
scroll to position [230, 0]
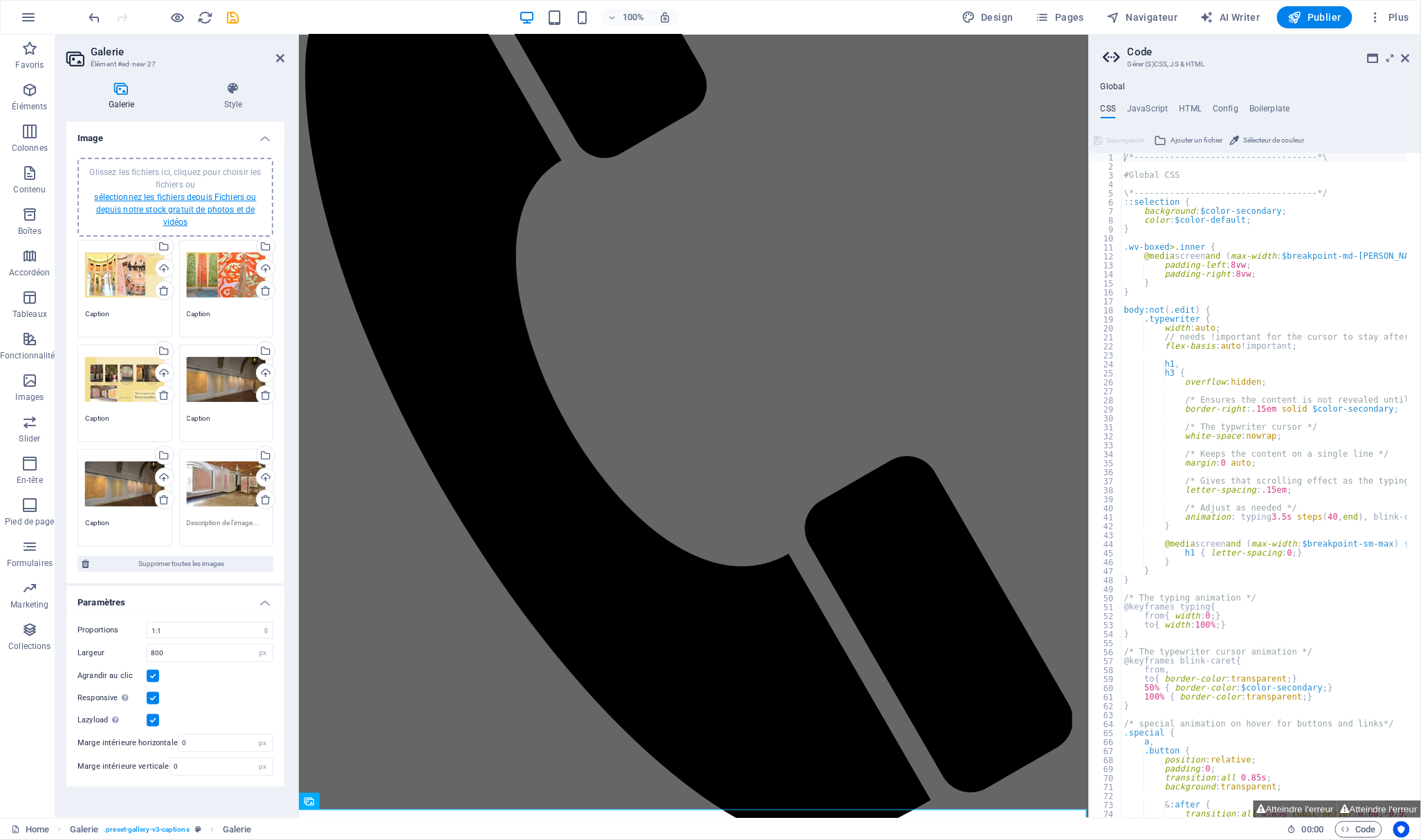
click at [173, 213] on link "sélectionnez les fichiers depuis Fichiers ou depuis notre stock gratuit de phot…" at bounding box center [175, 210] width 161 height 35
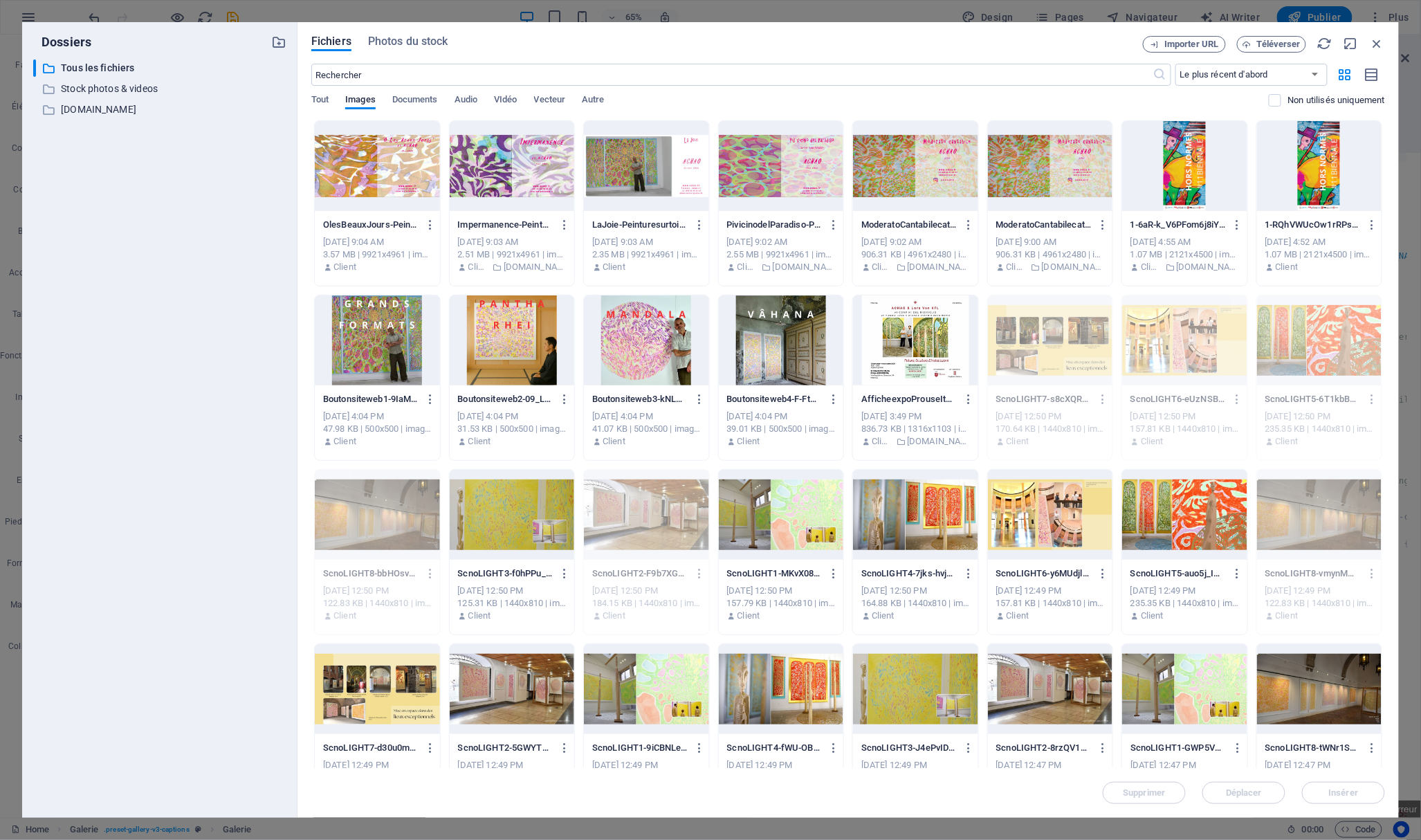
click at [534, 534] on div at bounding box center [512, 515] width 125 height 90
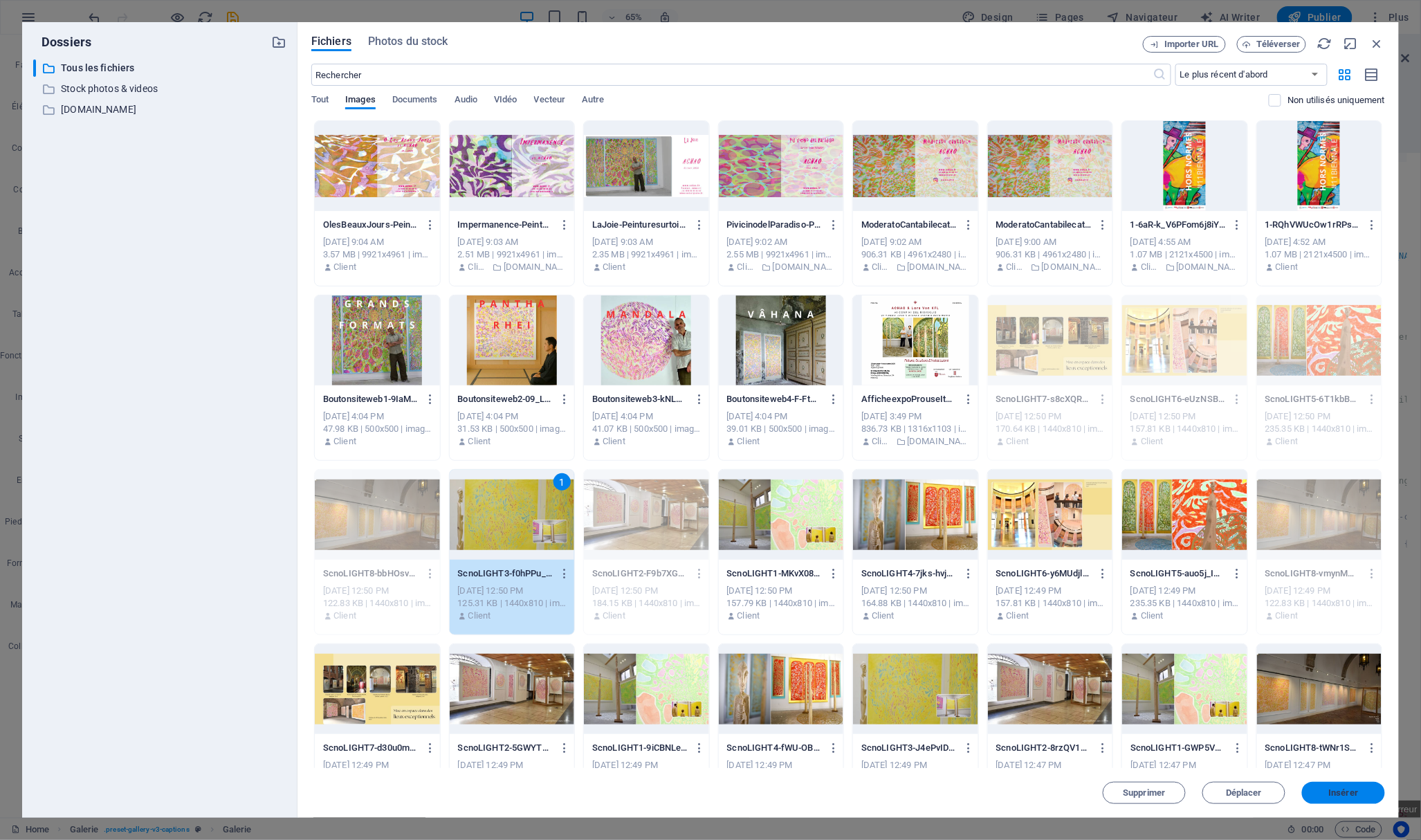
click at [1350, 801] on button "Insérer" at bounding box center [1343, 792] width 83 height 22
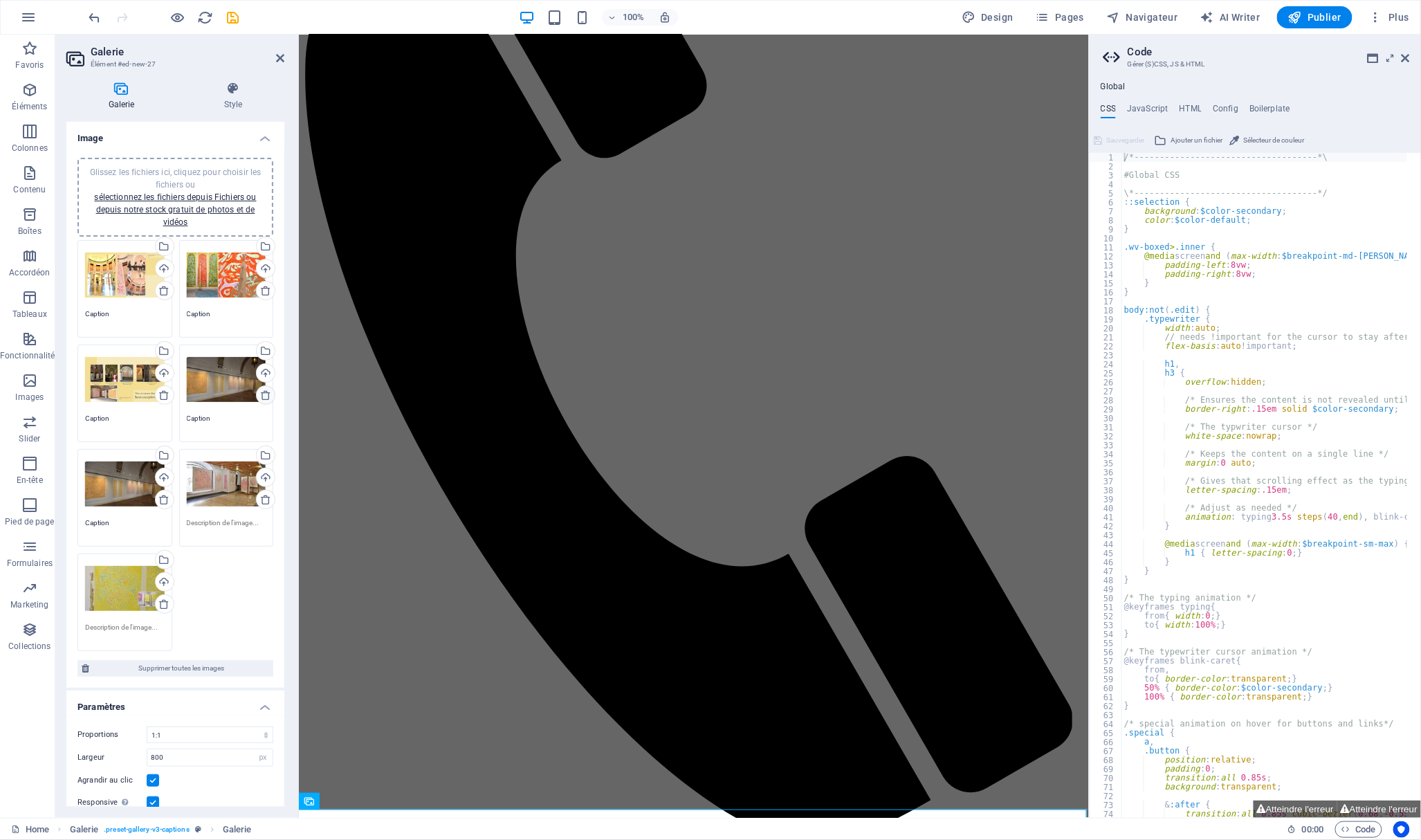
click at [265, 393] on icon at bounding box center [265, 395] width 11 height 11
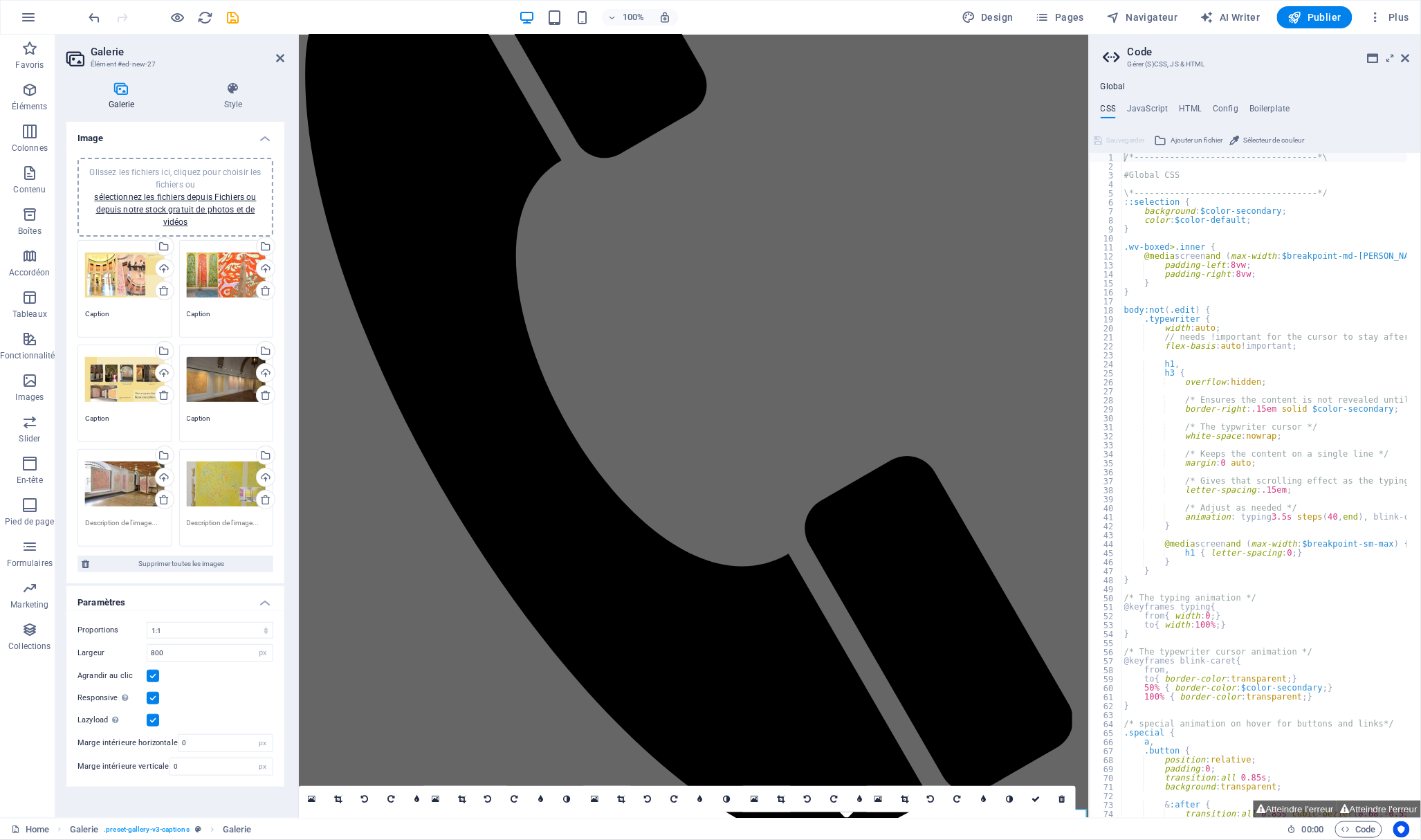
click at [189, 216] on div "Glissez les fichiers ici, cliquez pour choisir les fichiers ou sélectionnez les…" at bounding box center [175, 197] width 179 height 63
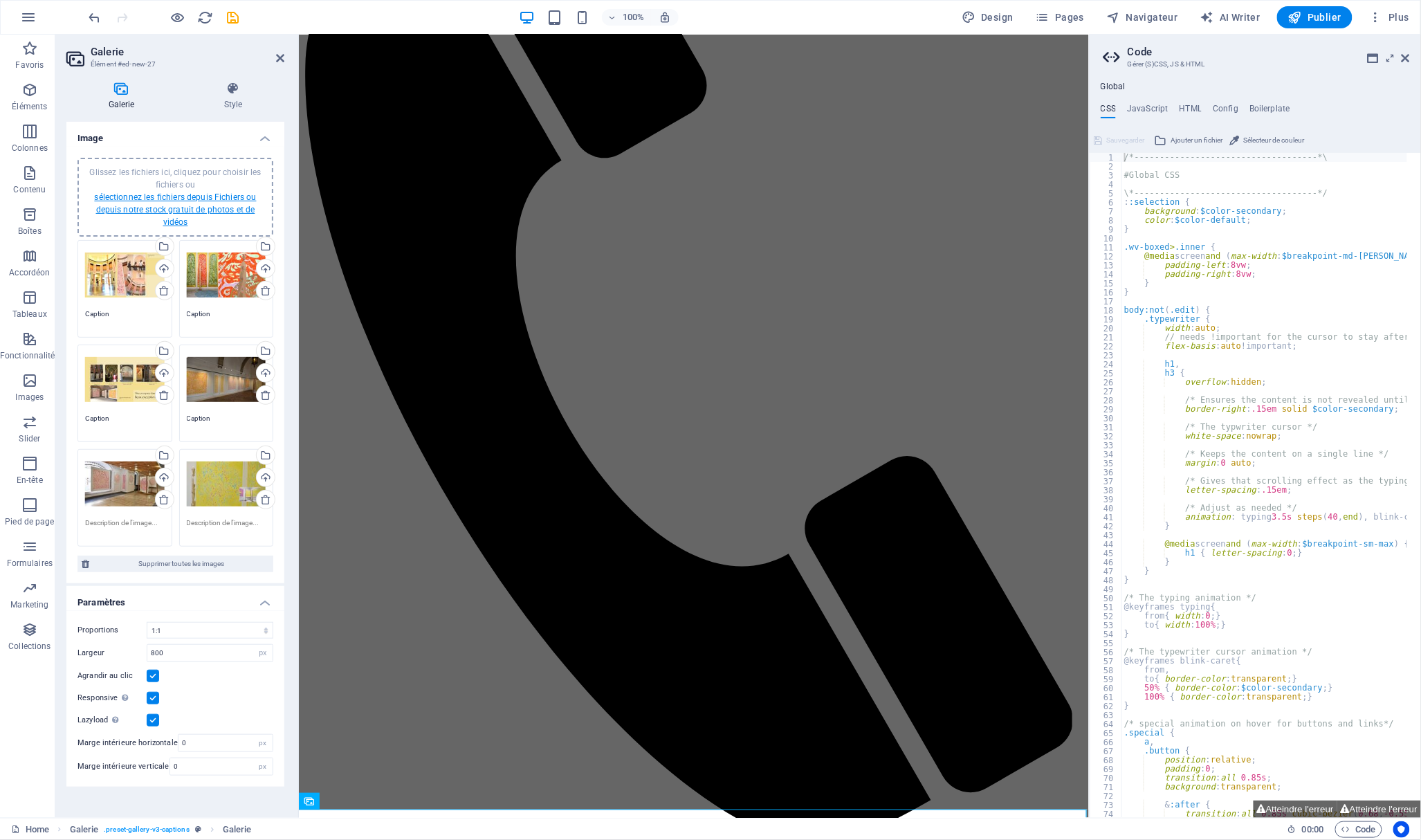
click at [176, 196] on link "sélectionnez les fichiers depuis Fichiers ou depuis notre stock gratuit de phot…" at bounding box center [175, 210] width 161 height 35
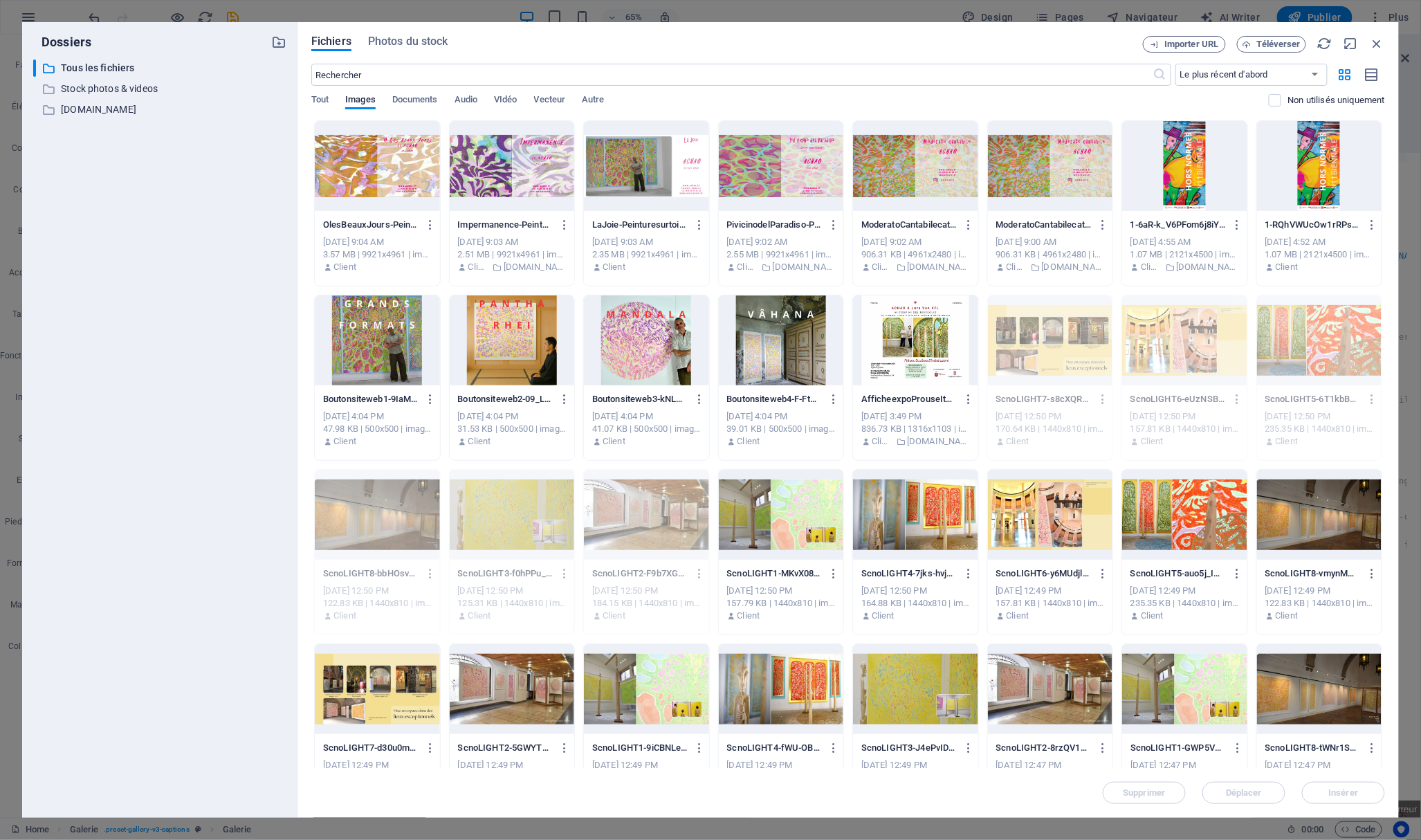
click at [883, 507] on div at bounding box center [915, 515] width 125 height 90
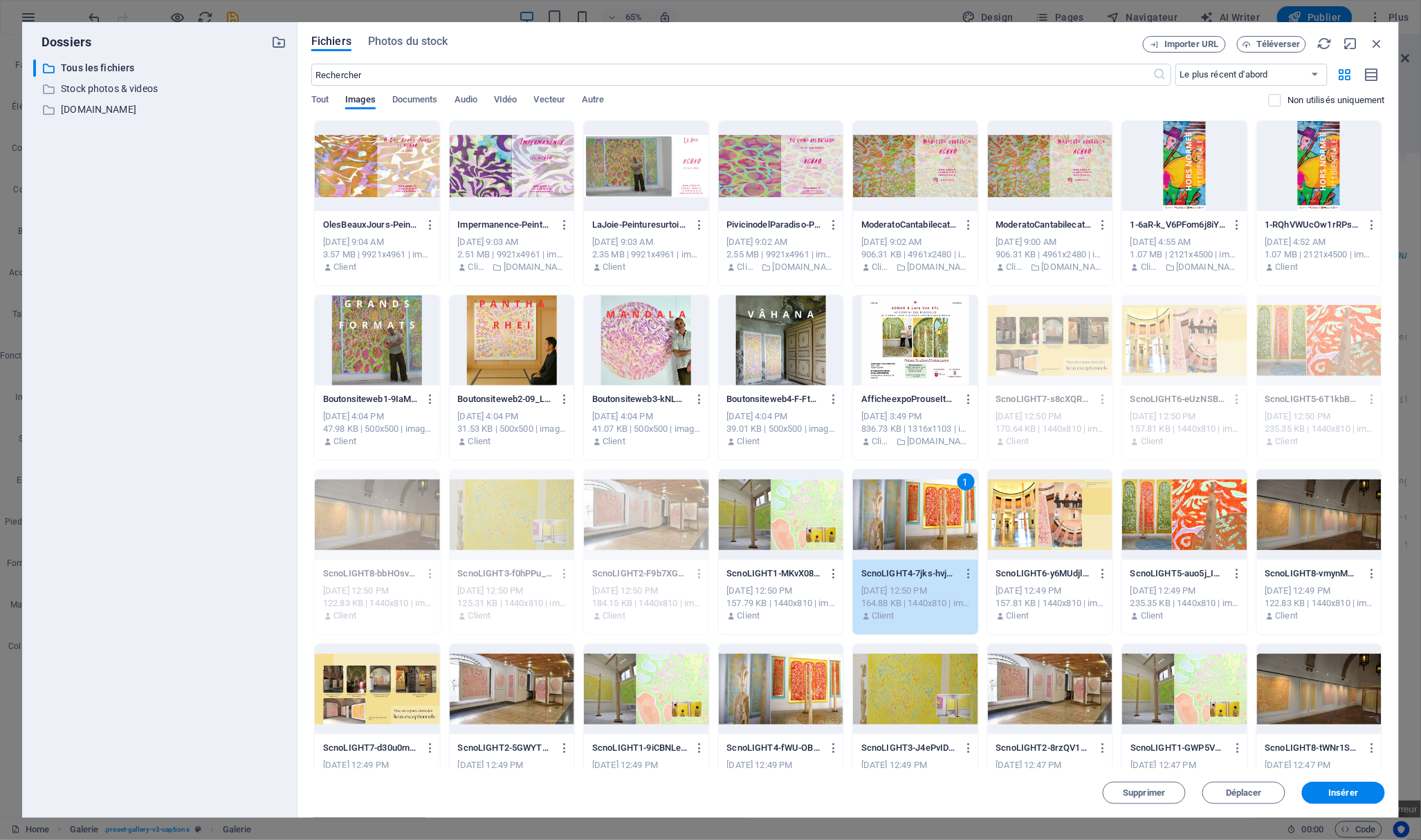
click at [1338, 781] on div "Supprimer Déplacer Insérer" at bounding box center [848, 785] width 1073 height 36
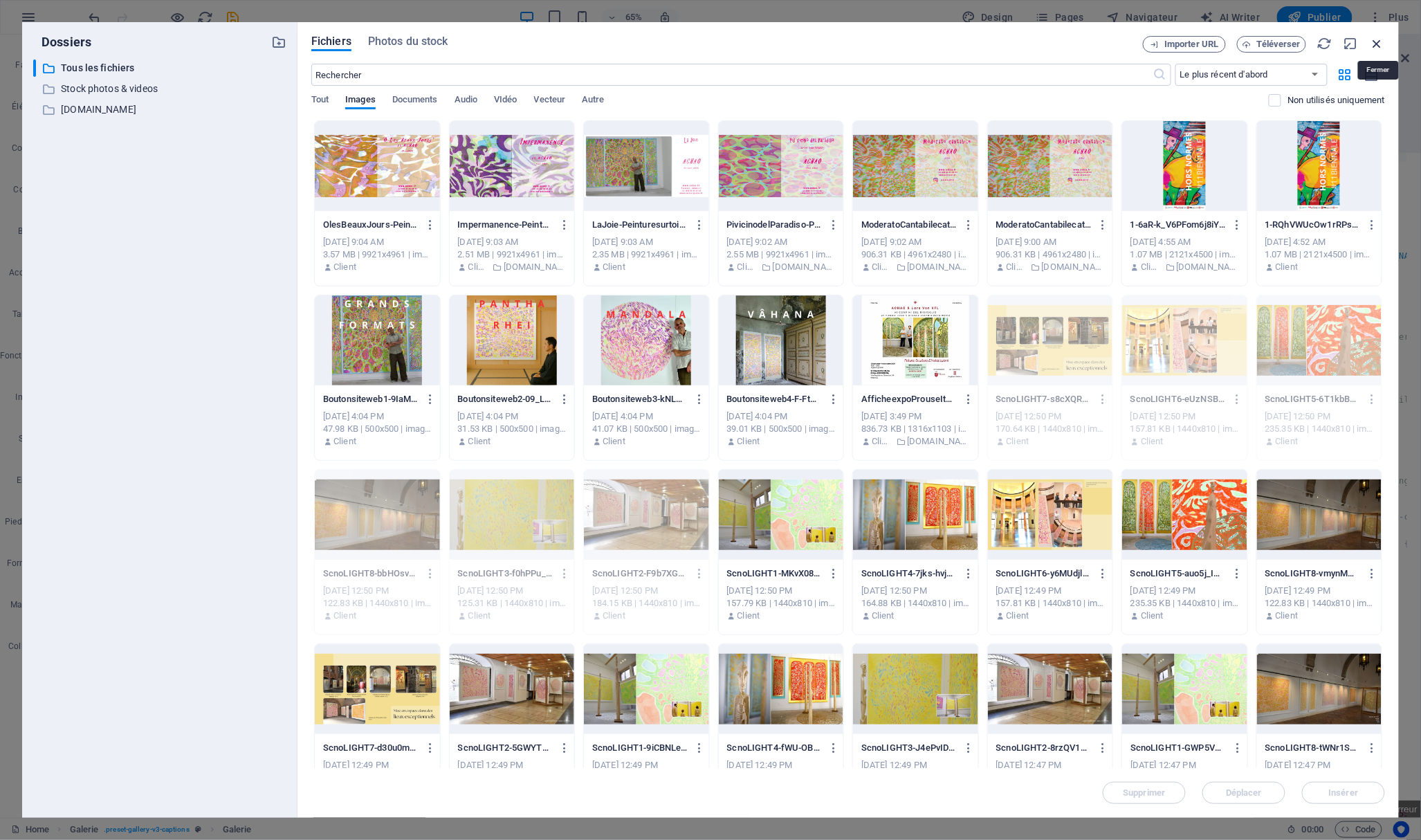
click at [1372, 40] on icon "button" at bounding box center [1377, 43] width 15 height 15
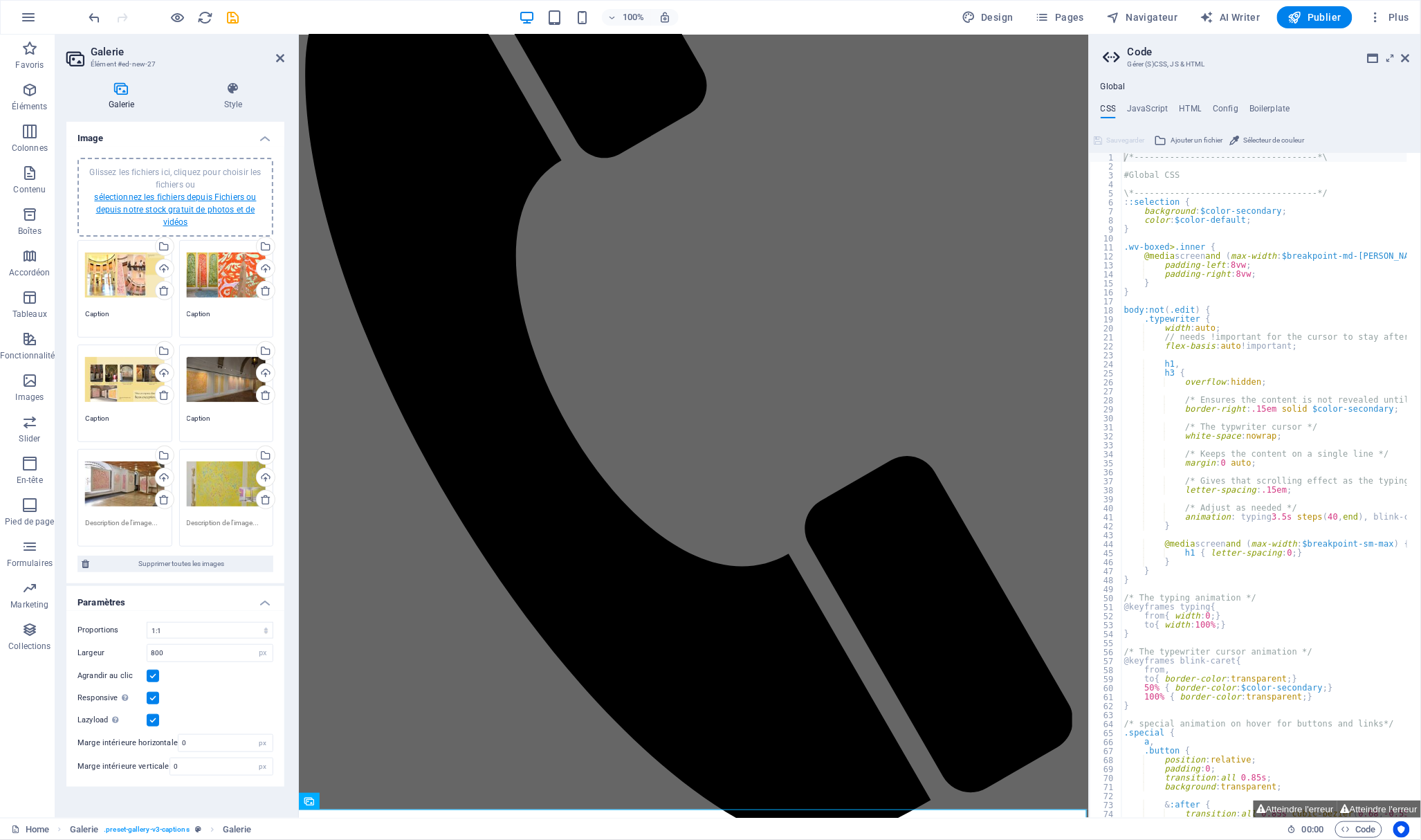
click at [184, 205] on link "sélectionnez les fichiers depuis Fichiers ou depuis notre stock gratuit de phot…" at bounding box center [175, 210] width 161 height 35
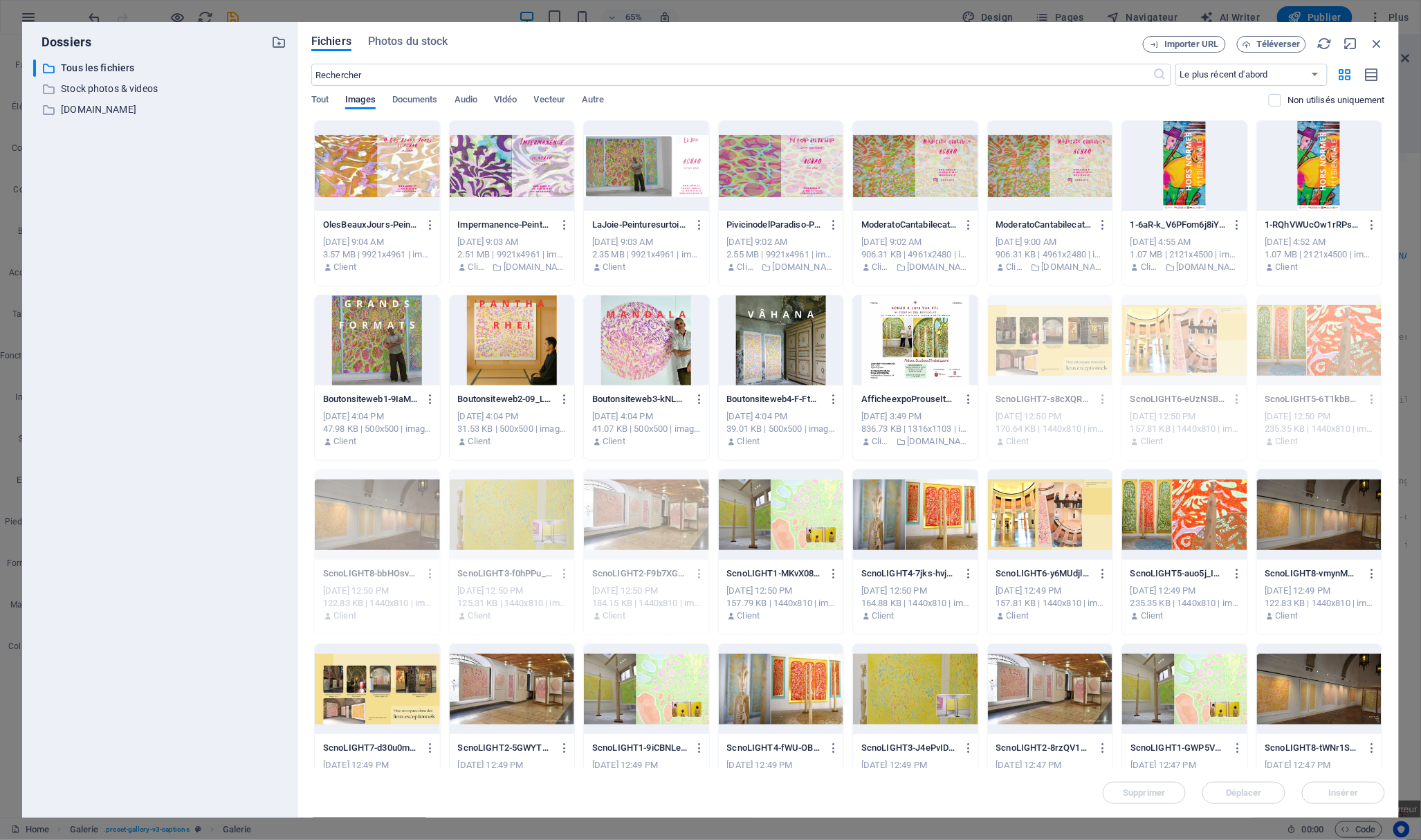
drag, startPoint x: 773, startPoint y: 39, endPoint x: 1209, endPoint y: 136, distance: 446.7
click at [1209, 136] on div "Fichiers Photos du stock Importer URL Téléverser ​ Le plus récent d'abord Le pl…" at bounding box center [848, 420] width 1073 height 768
click at [1176, 348] on div at bounding box center [1184, 340] width 125 height 90
click at [1172, 340] on div at bounding box center [1184, 340] width 125 height 90
click at [1377, 43] on icon "button" at bounding box center [1377, 43] width 15 height 15
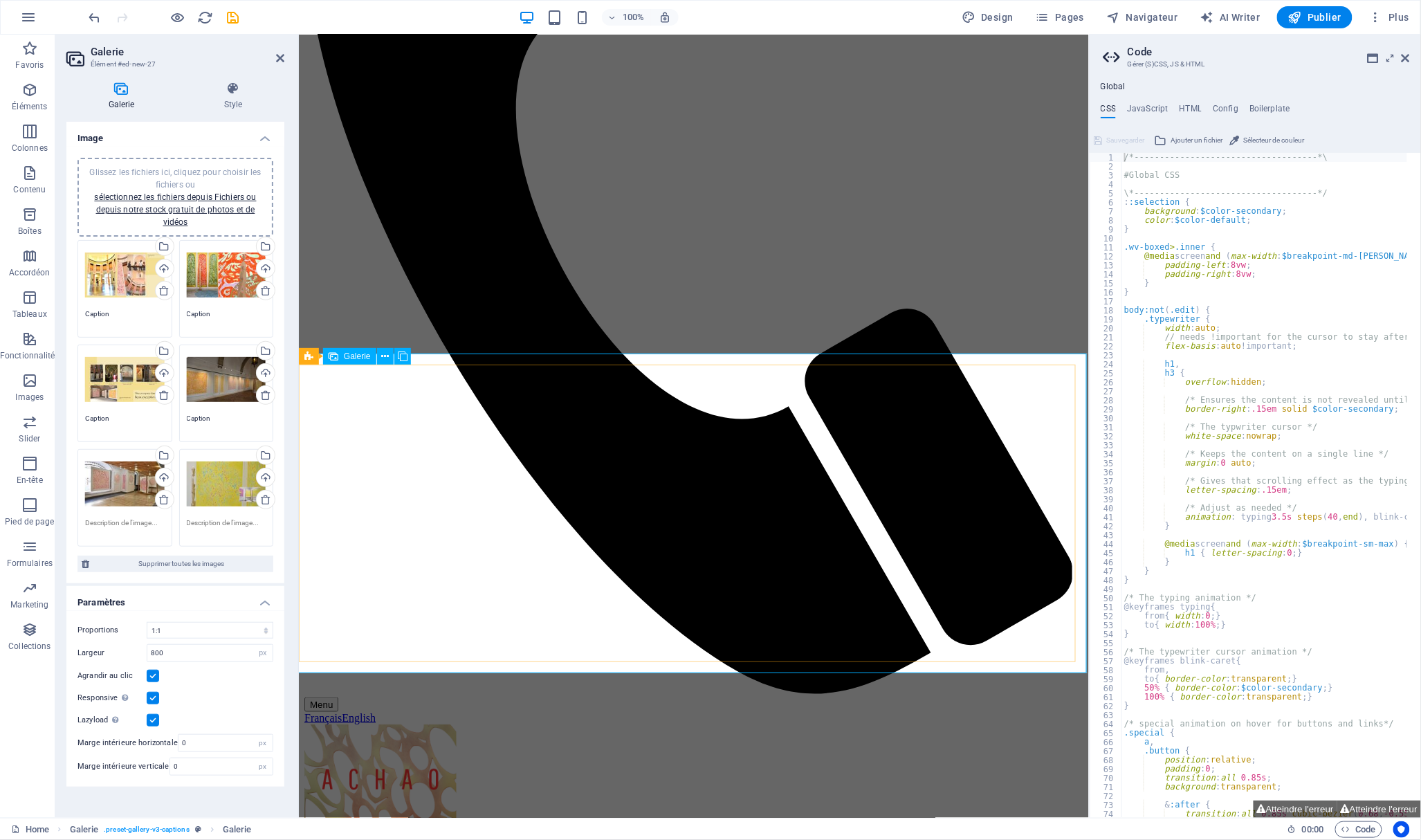
scroll to position [446, 0]
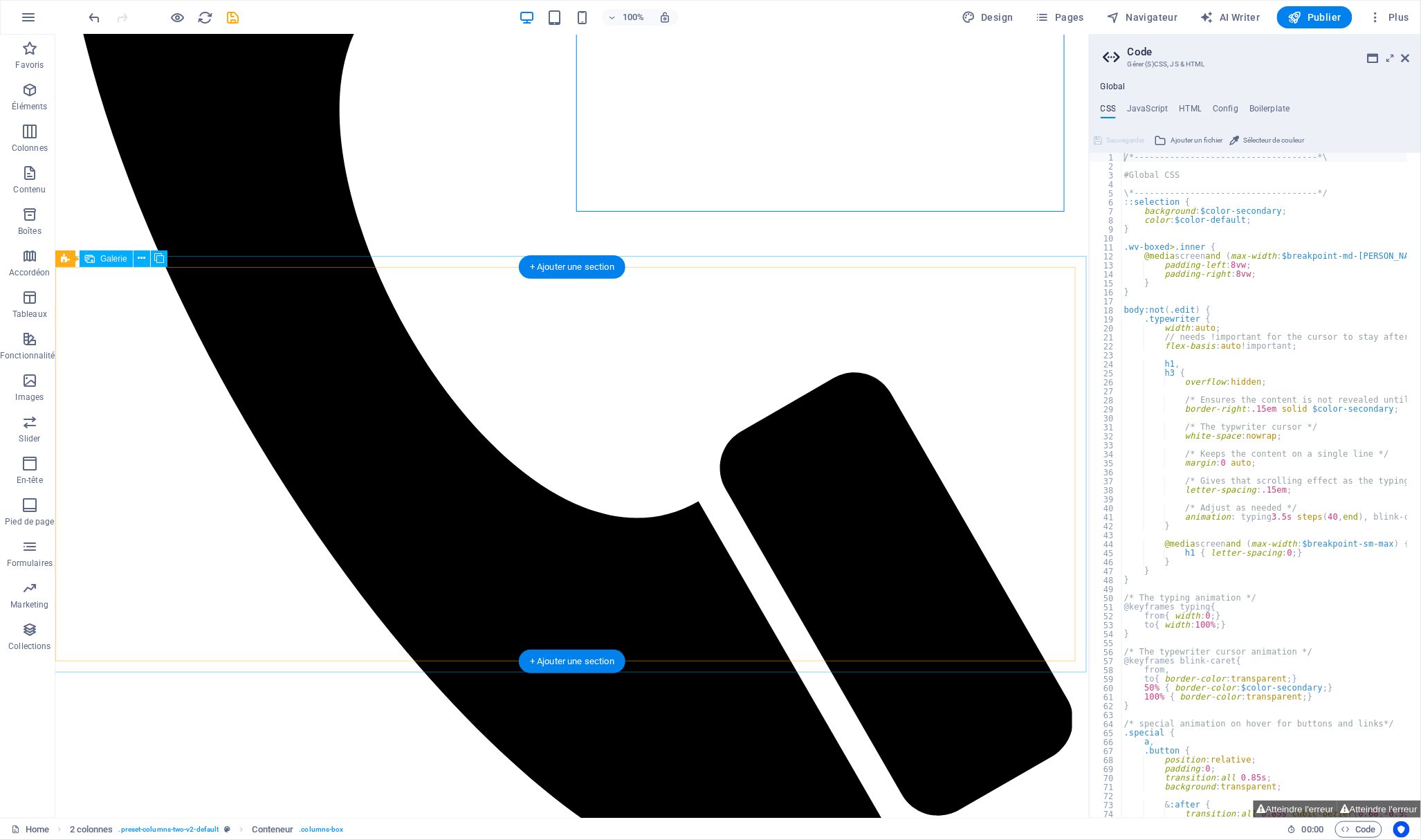
scroll to position [515, 0]
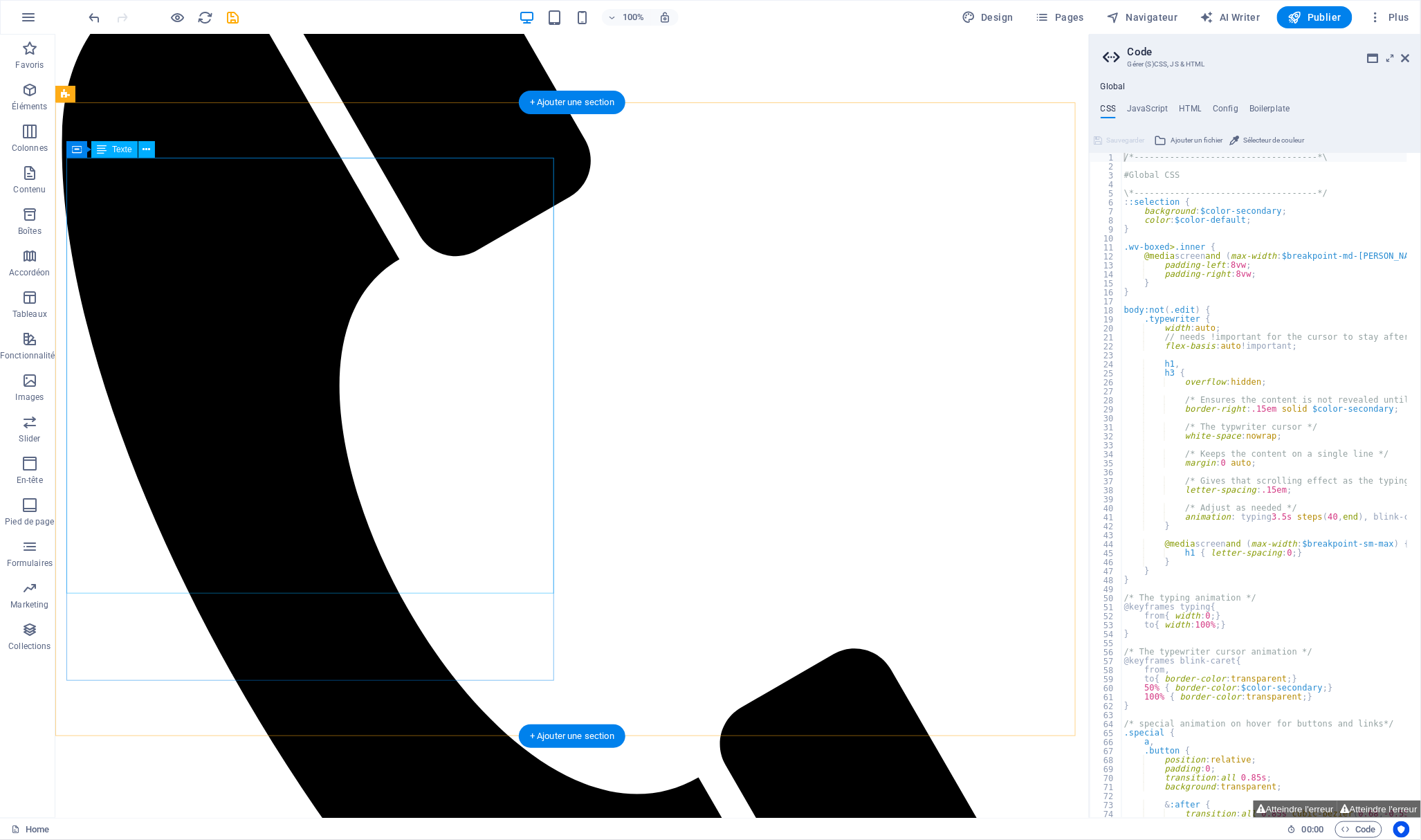
scroll to position [239, 0]
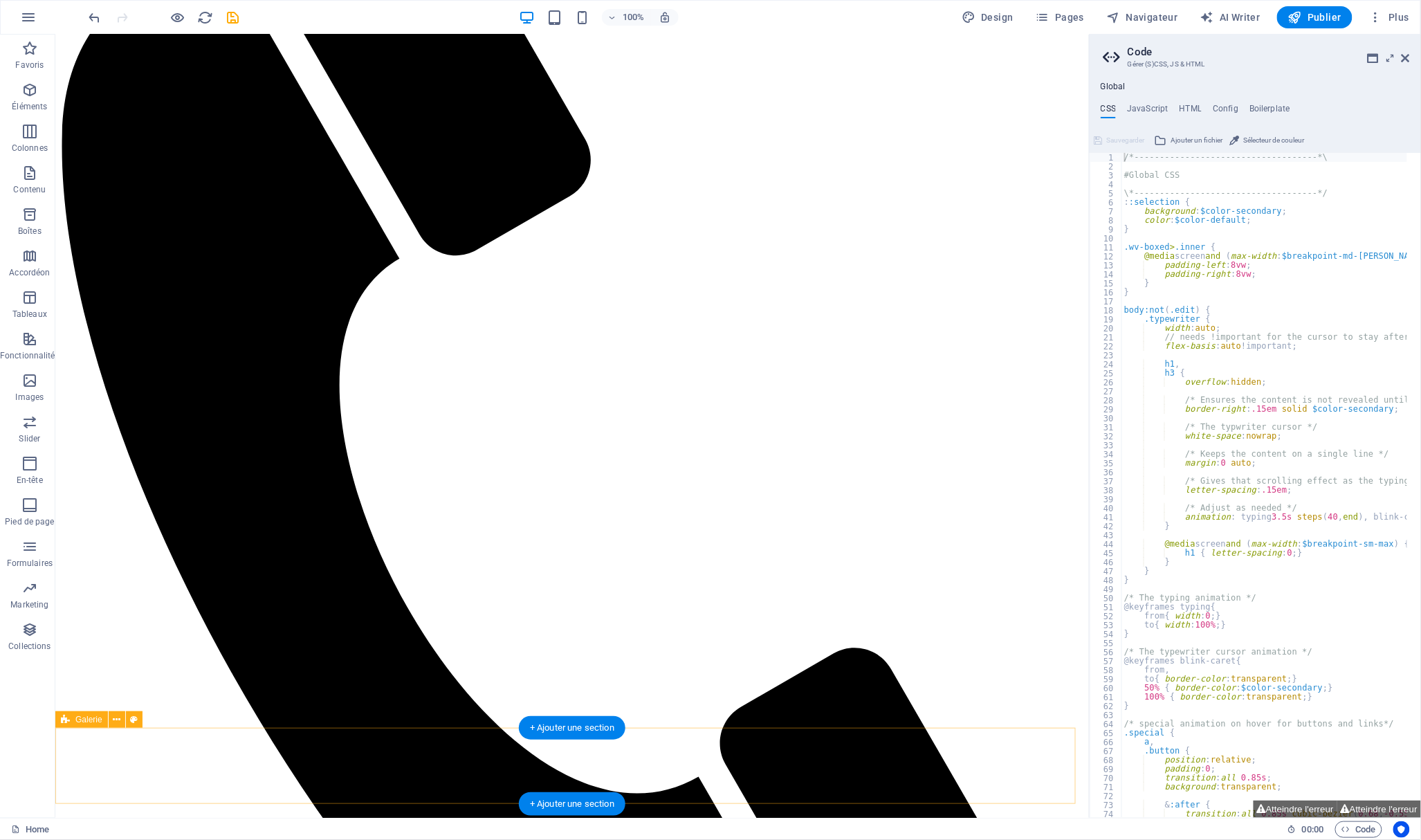
click at [29, 390] on span "Images" at bounding box center [29, 389] width 59 height 33
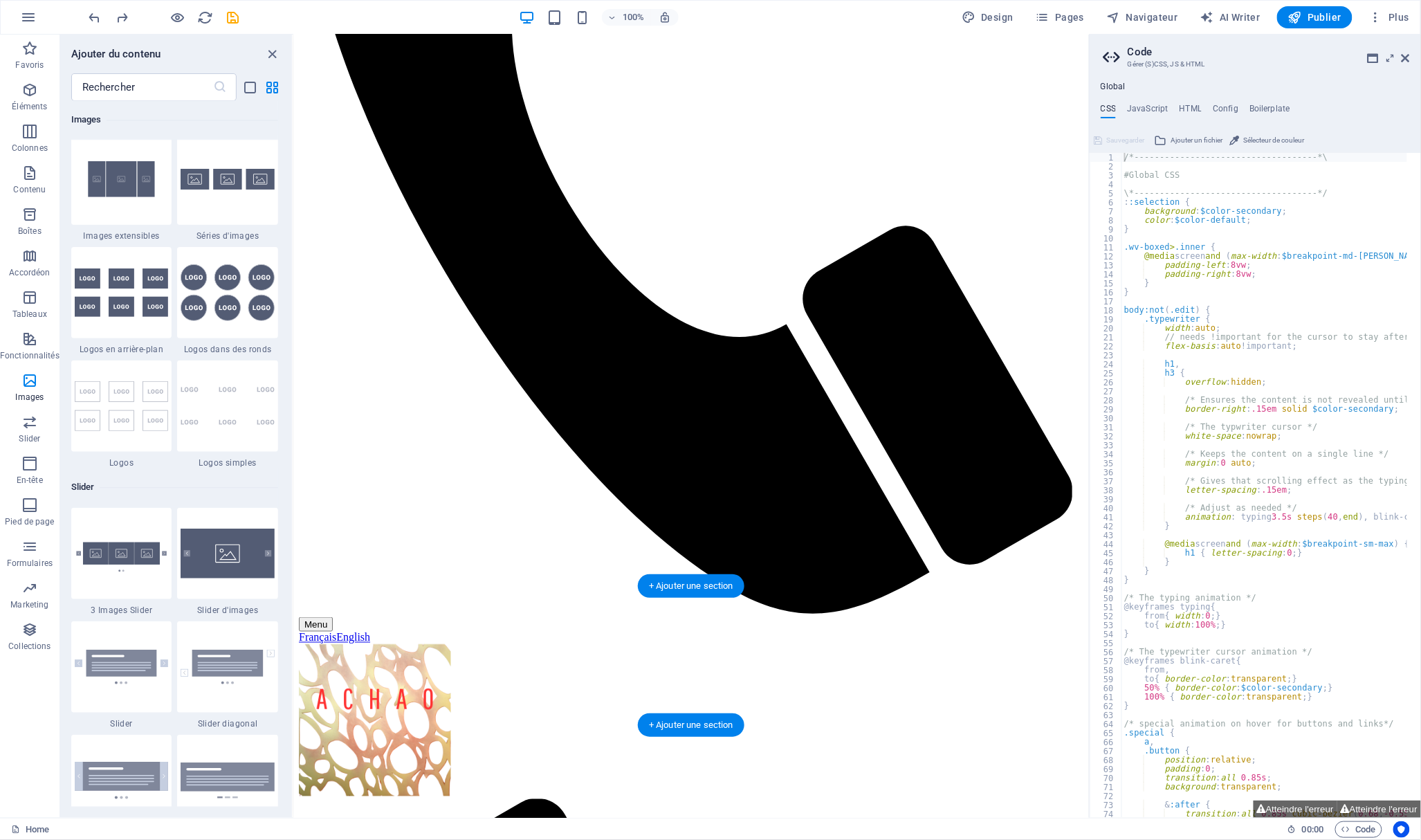
scroll to position [342, 0]
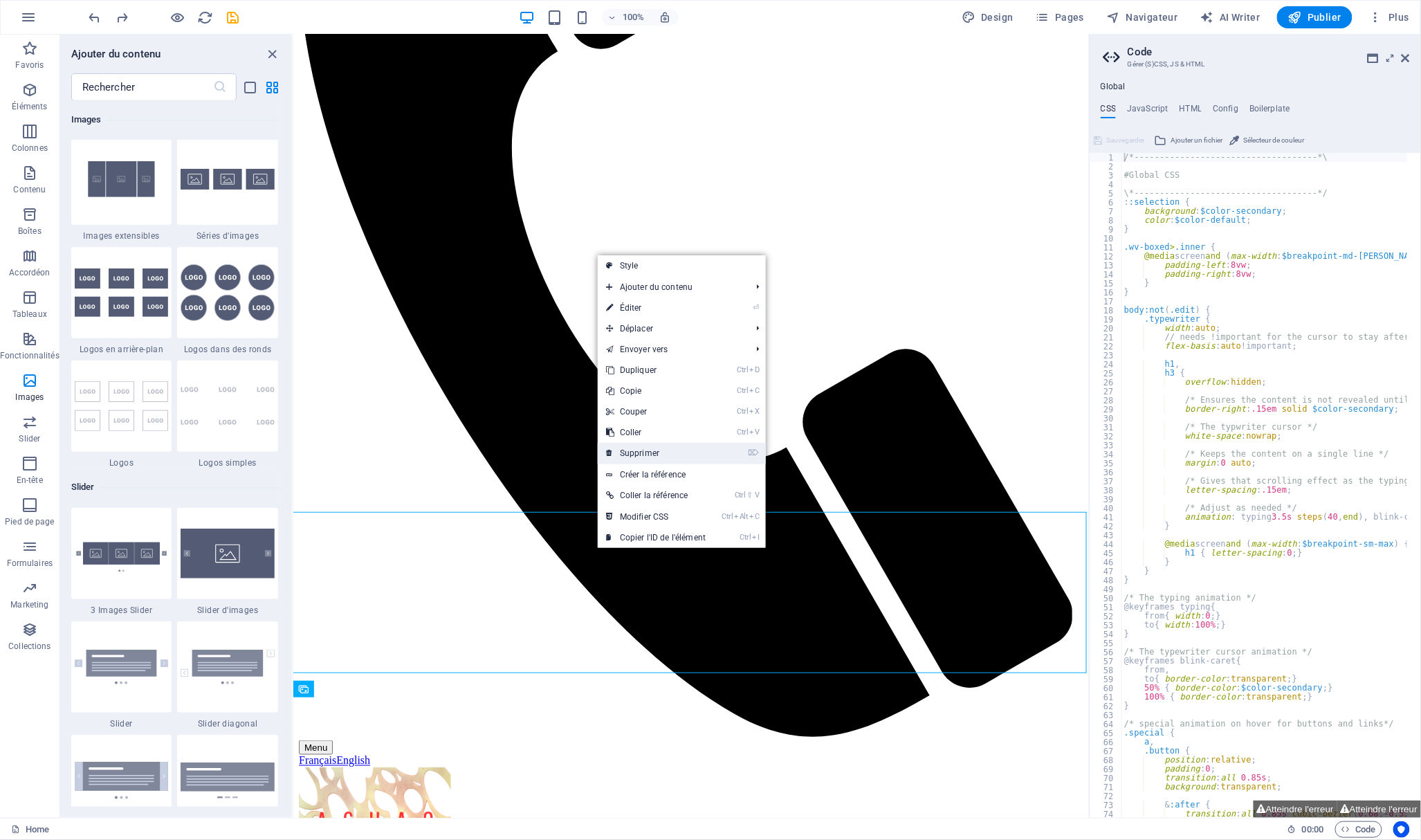
click at [670, 451] on link "⌦ Supprimer" at bounding box center [655, 453] width 116 height 21
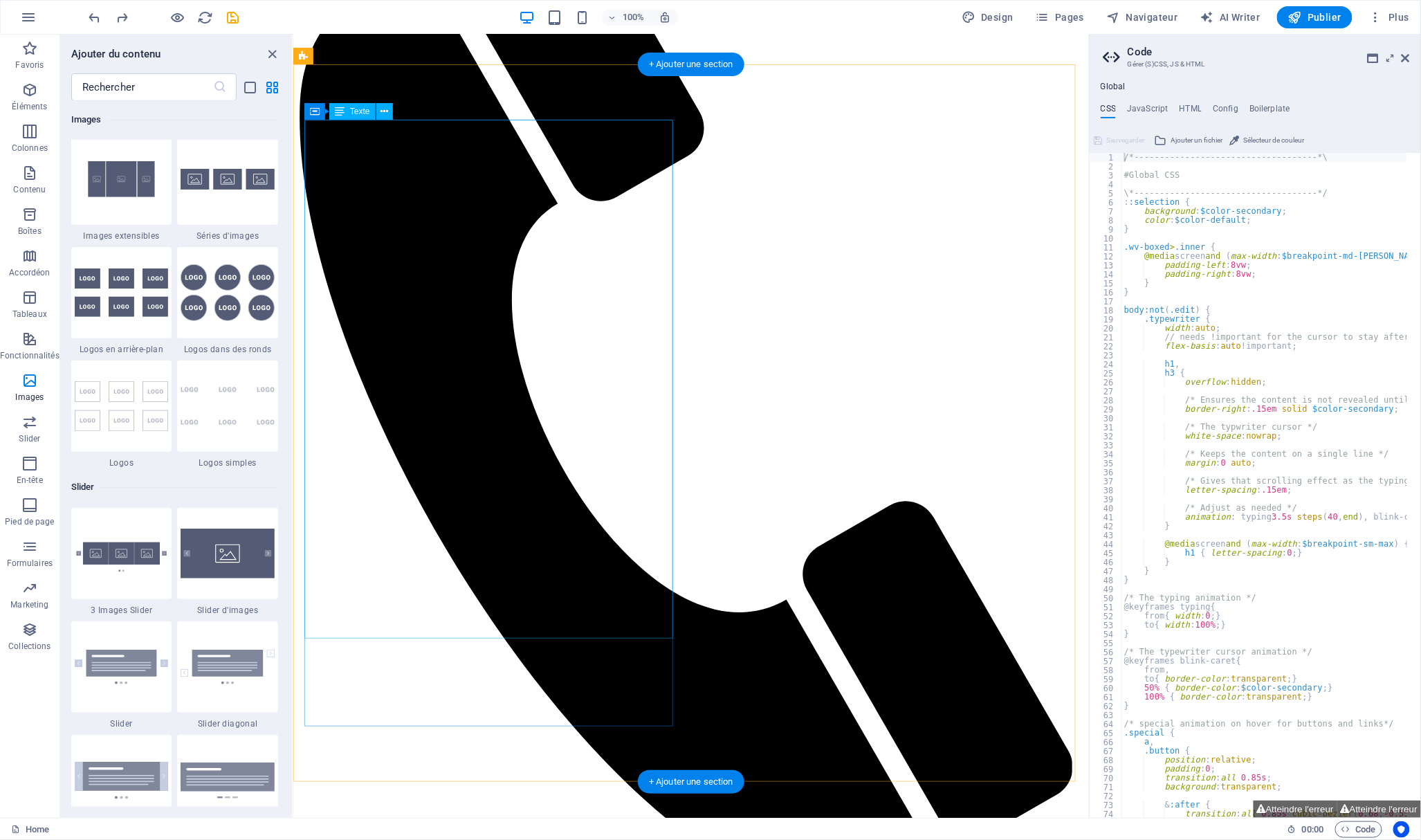
scroll to position [177, 0]
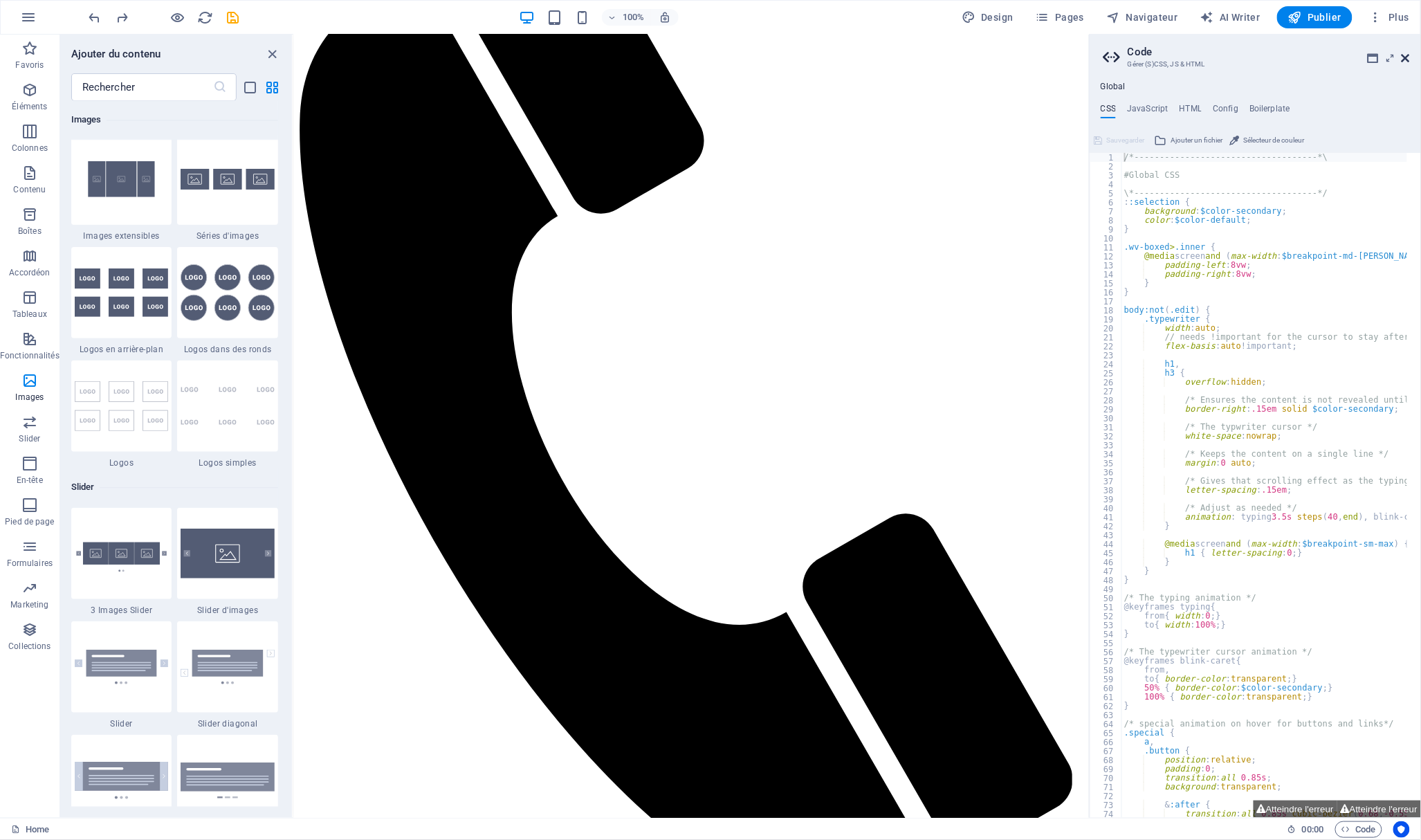
click at [1401, 61] on icon at bounding box center [1405, 58] width 8 height 11
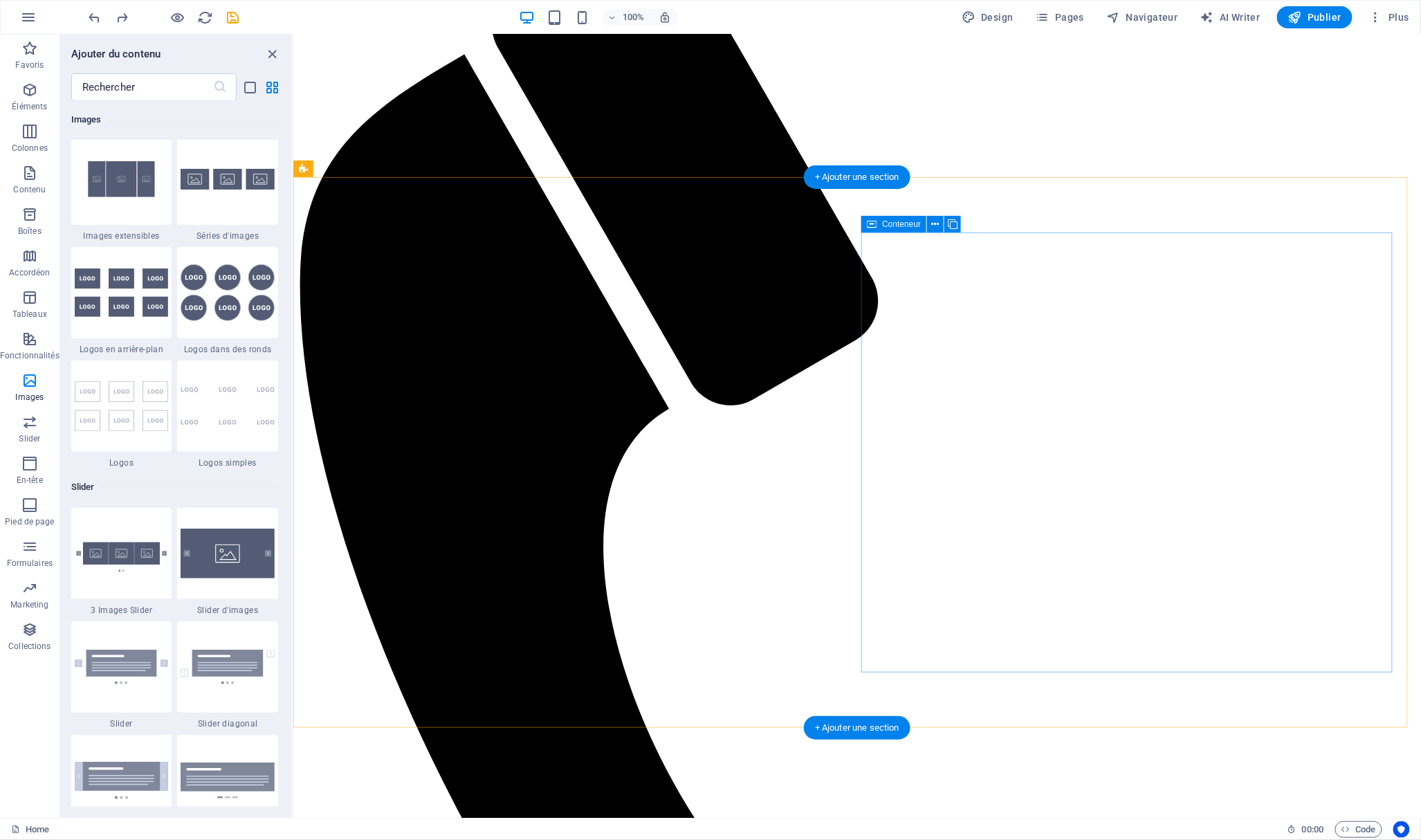
scroll to position [156, 0]
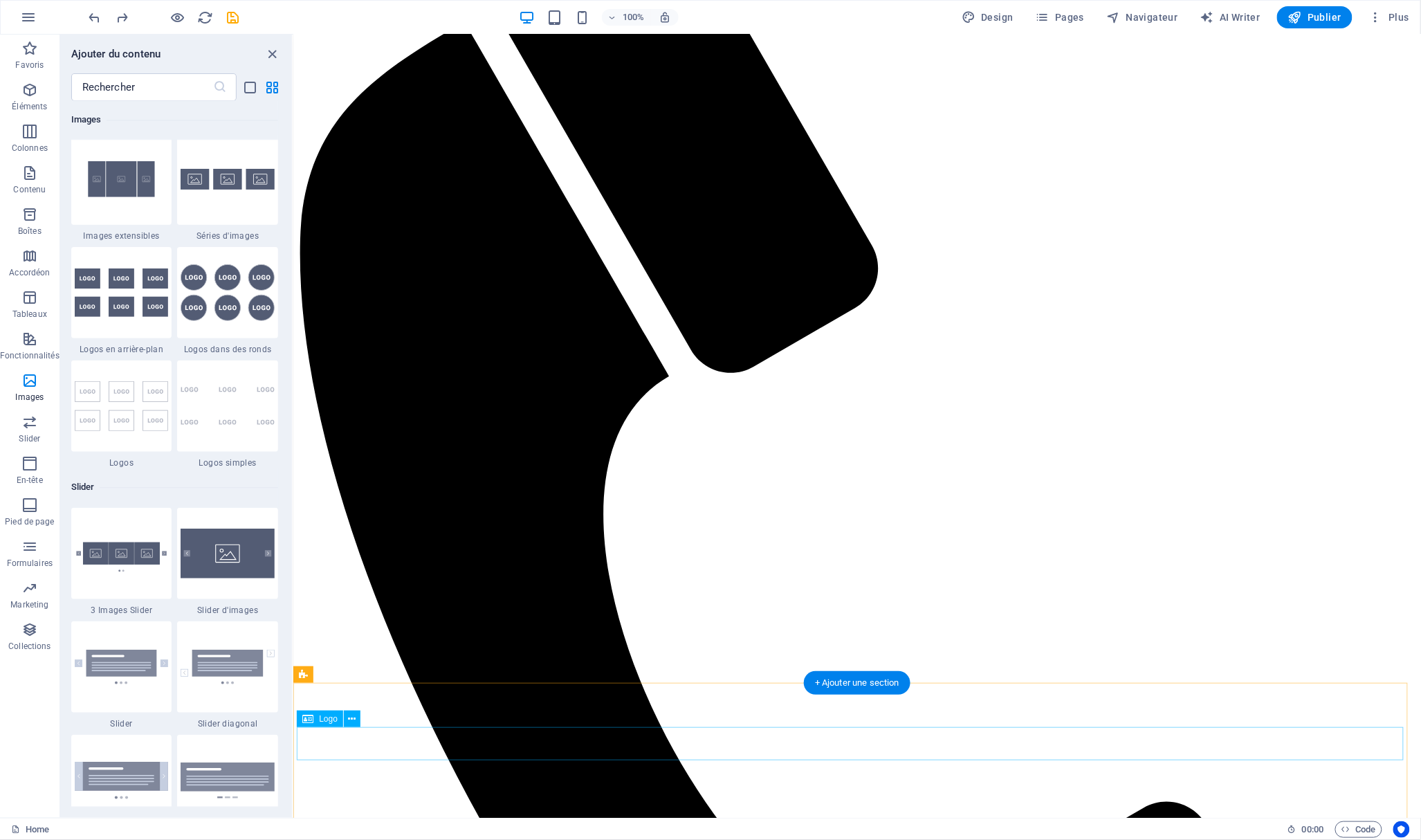
scroll to position [131, 0]
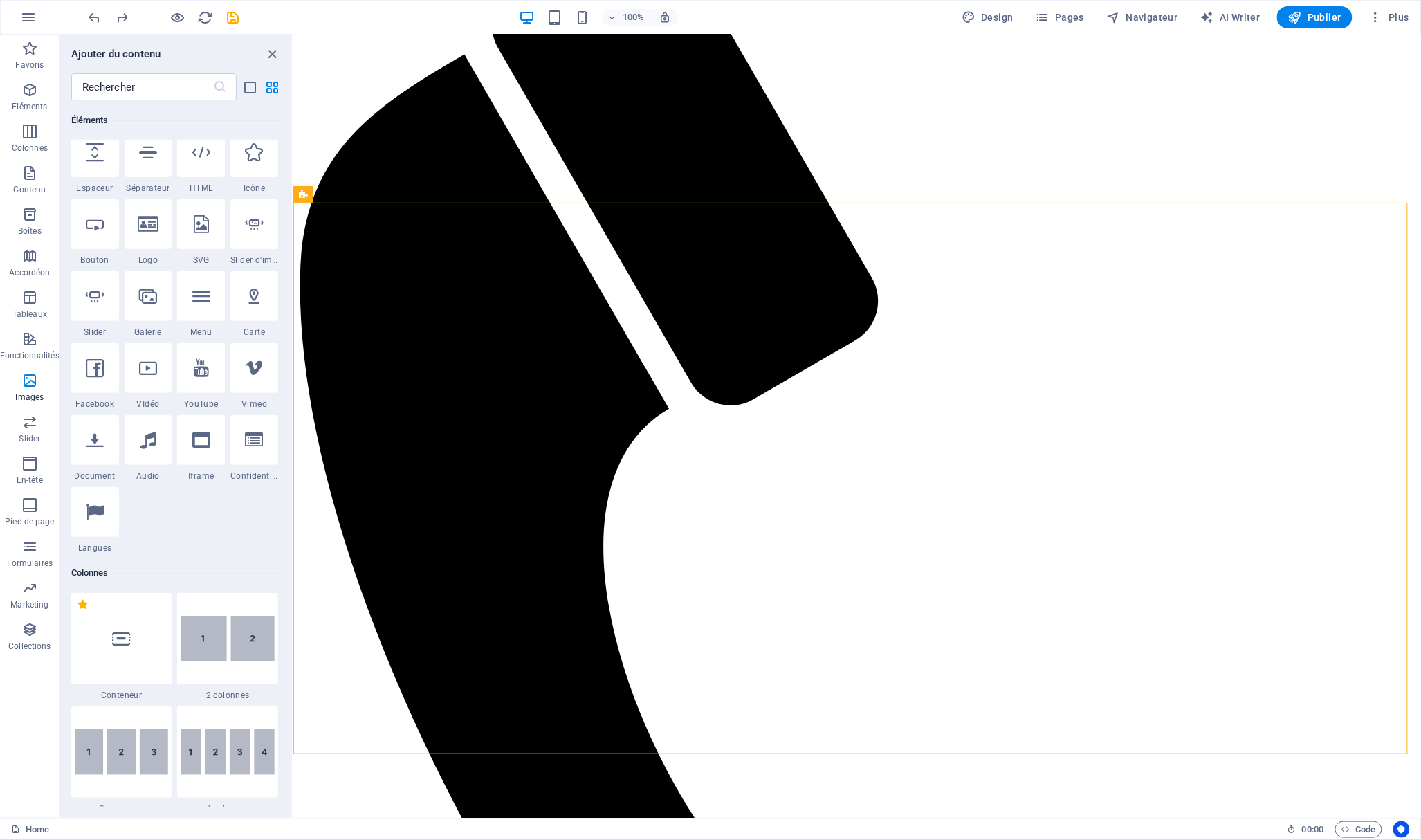
scroll to position [189, 0]
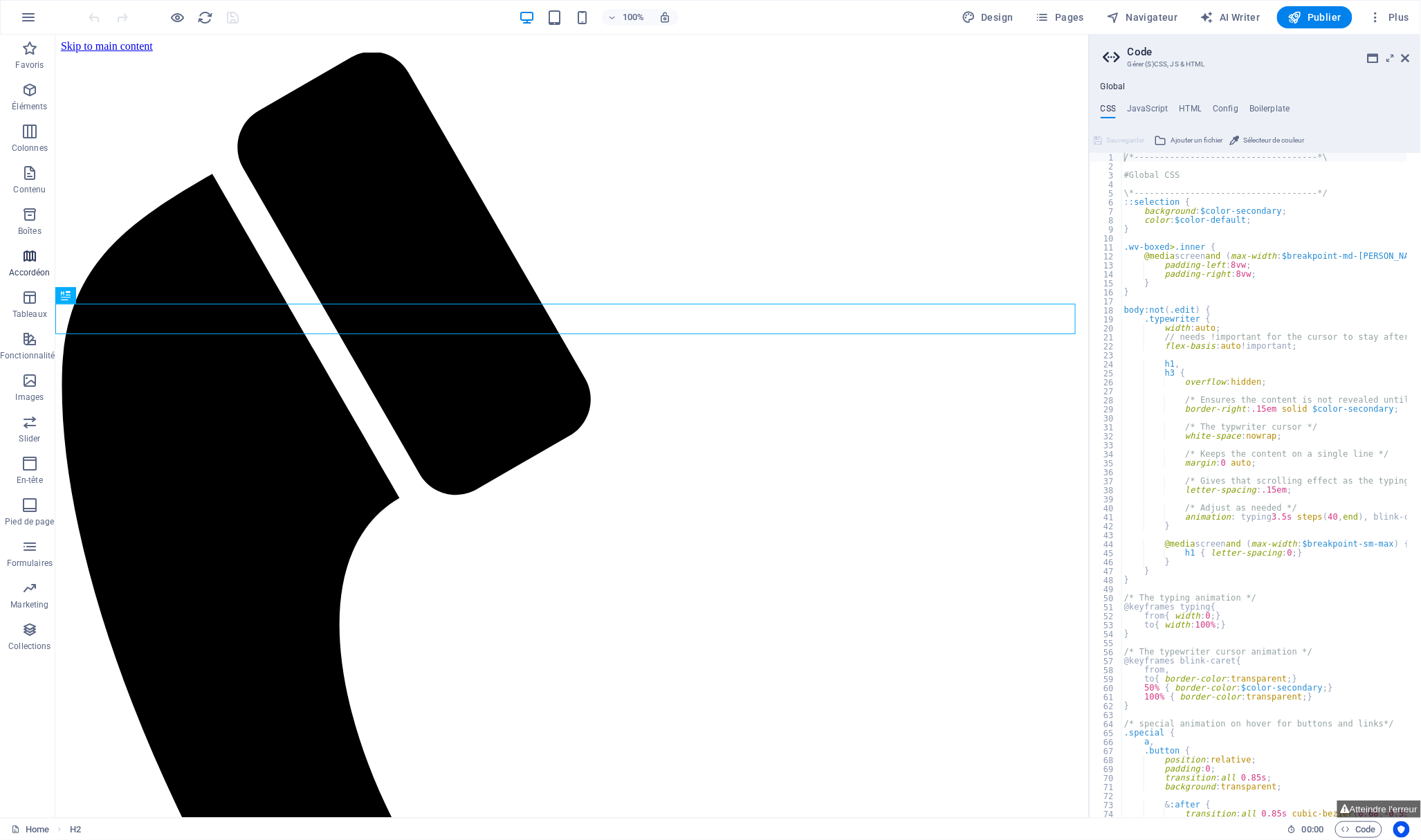
click at [29, 260] on icon "button" at bounding box center [29, 256] width 17 height 17
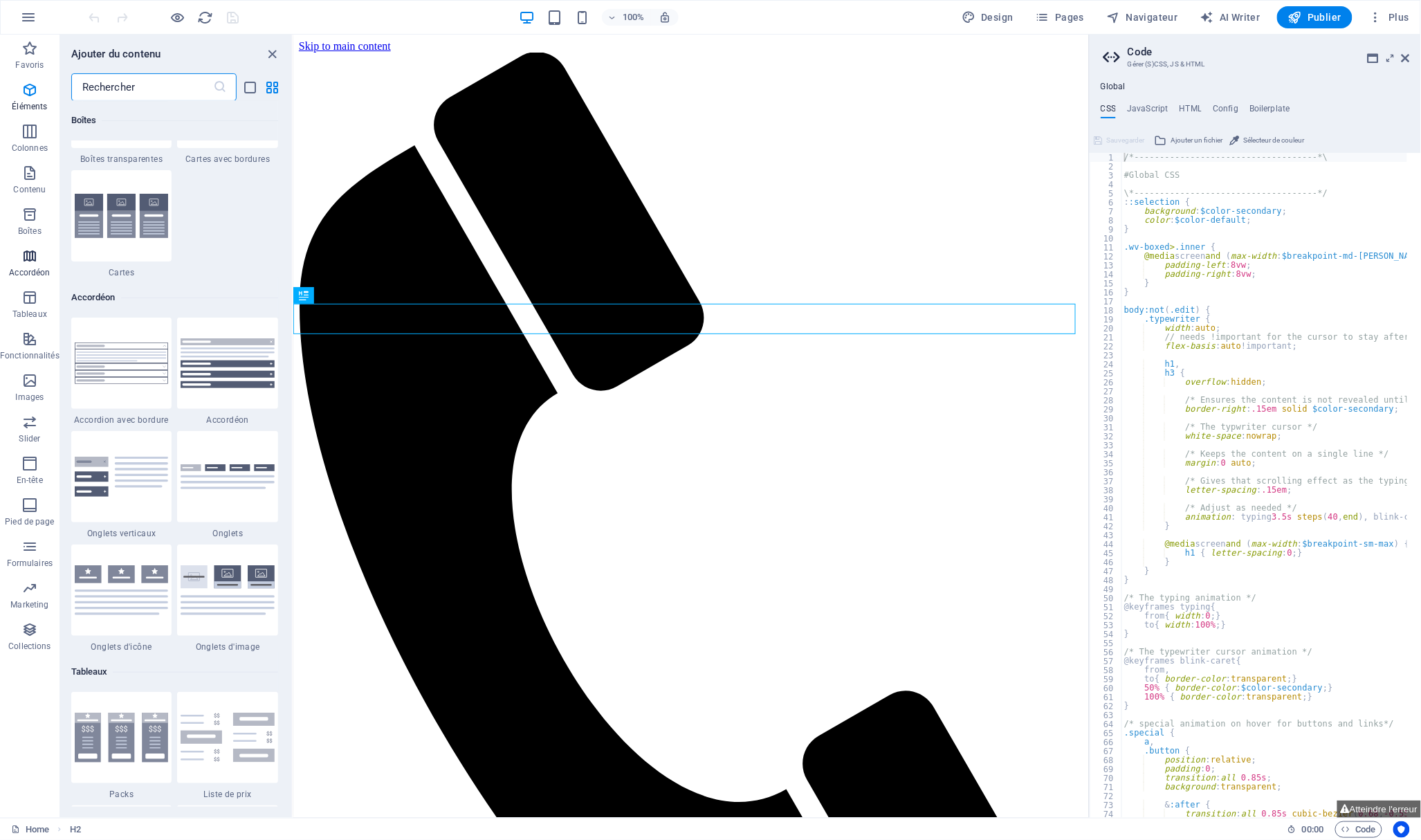
scroll to position [4416, 0]
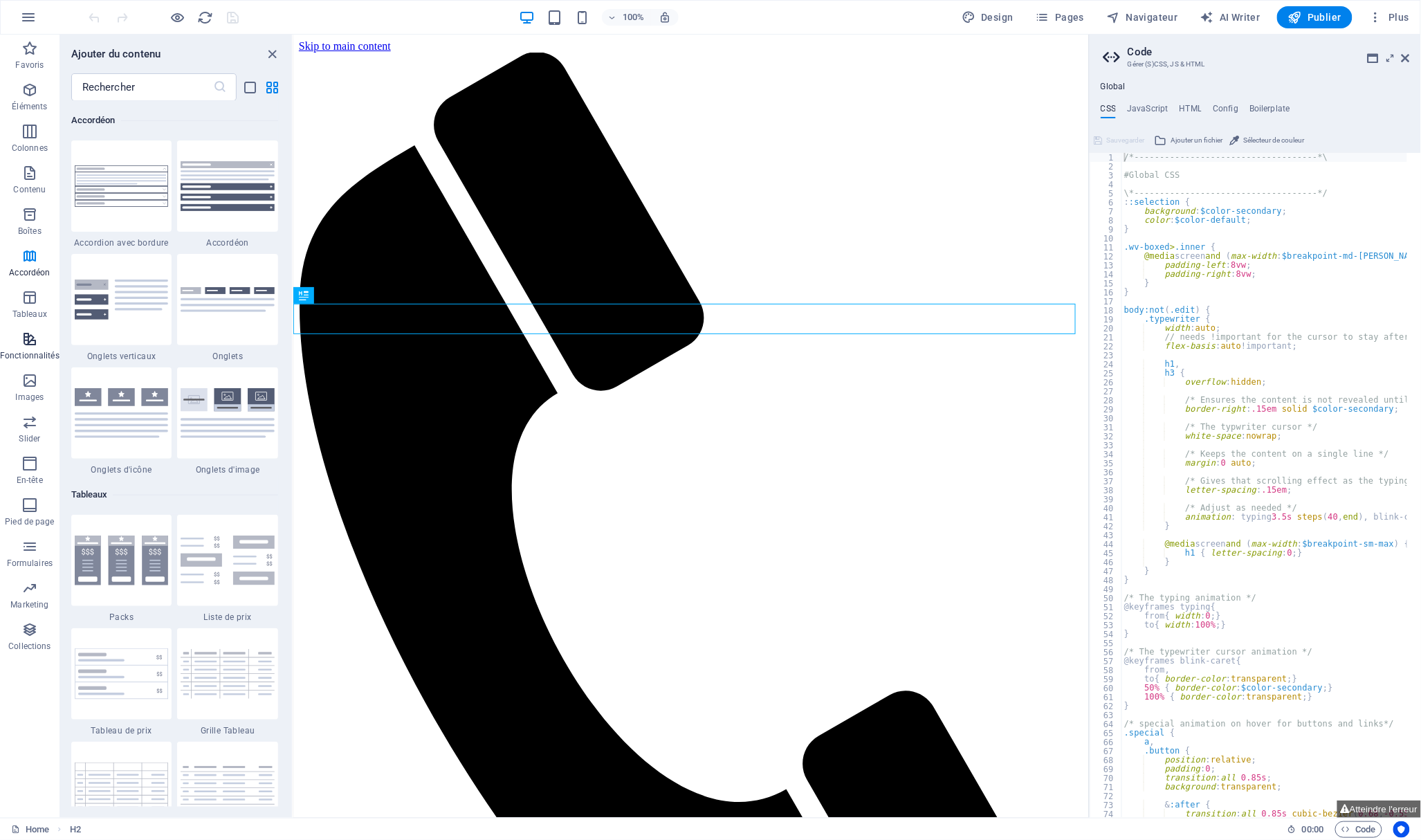
click at [32, 342] on icon "button" at bounding box center [29, 339] width 17 height 17
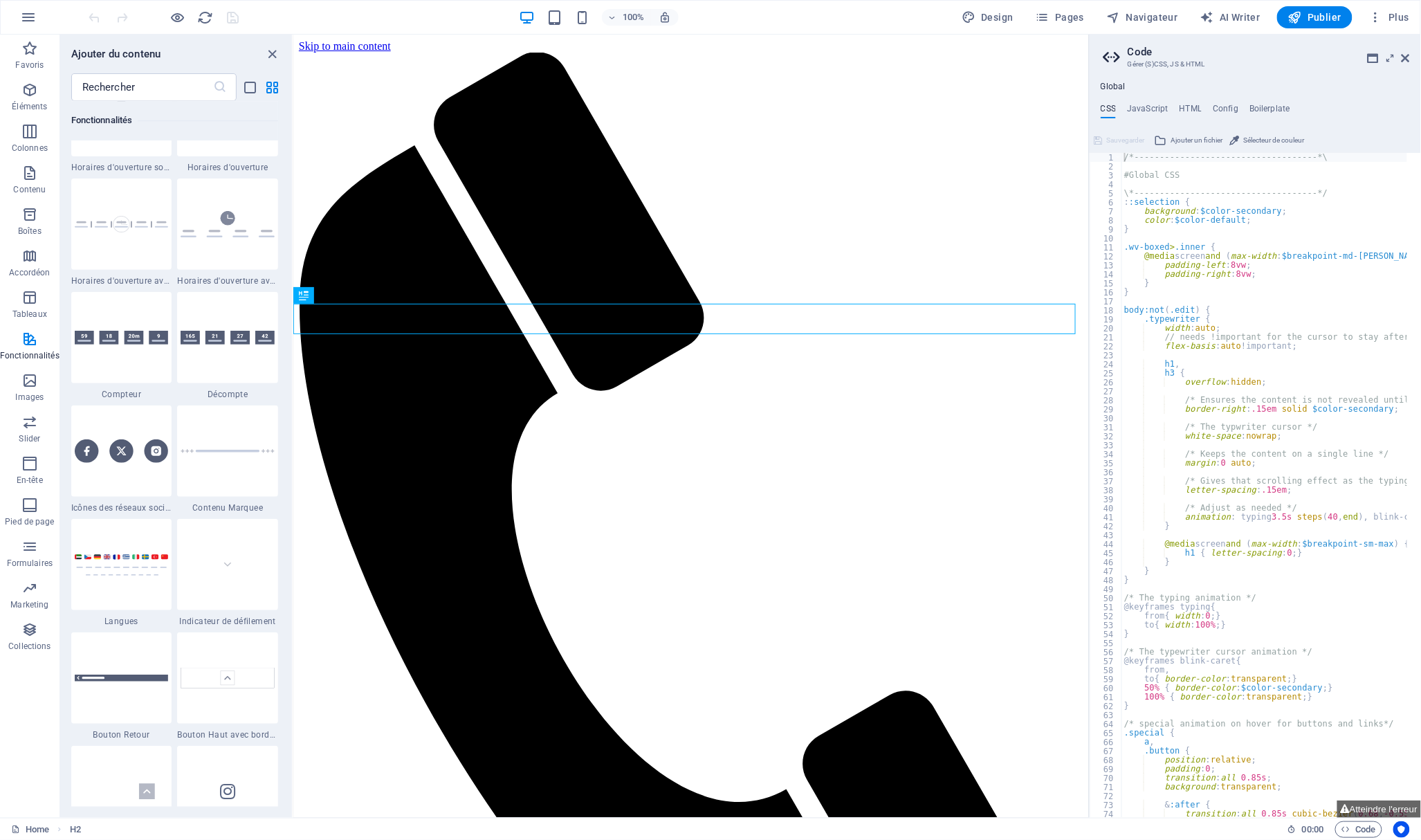
scroll to position [6038, 0]
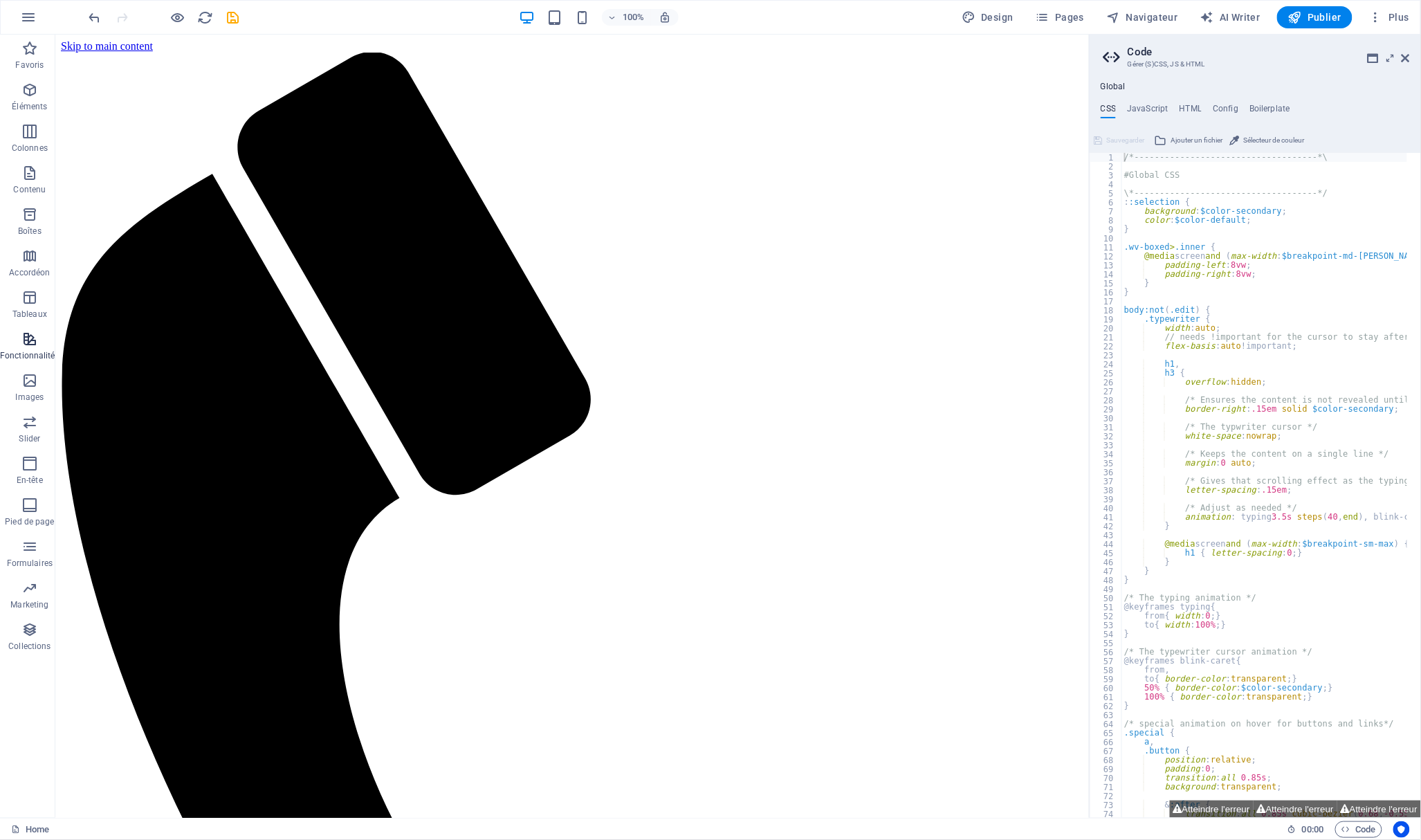
click at [35, 350] on p "Fonctionnalités" at bounding box center [29, 355] width 59 height 11
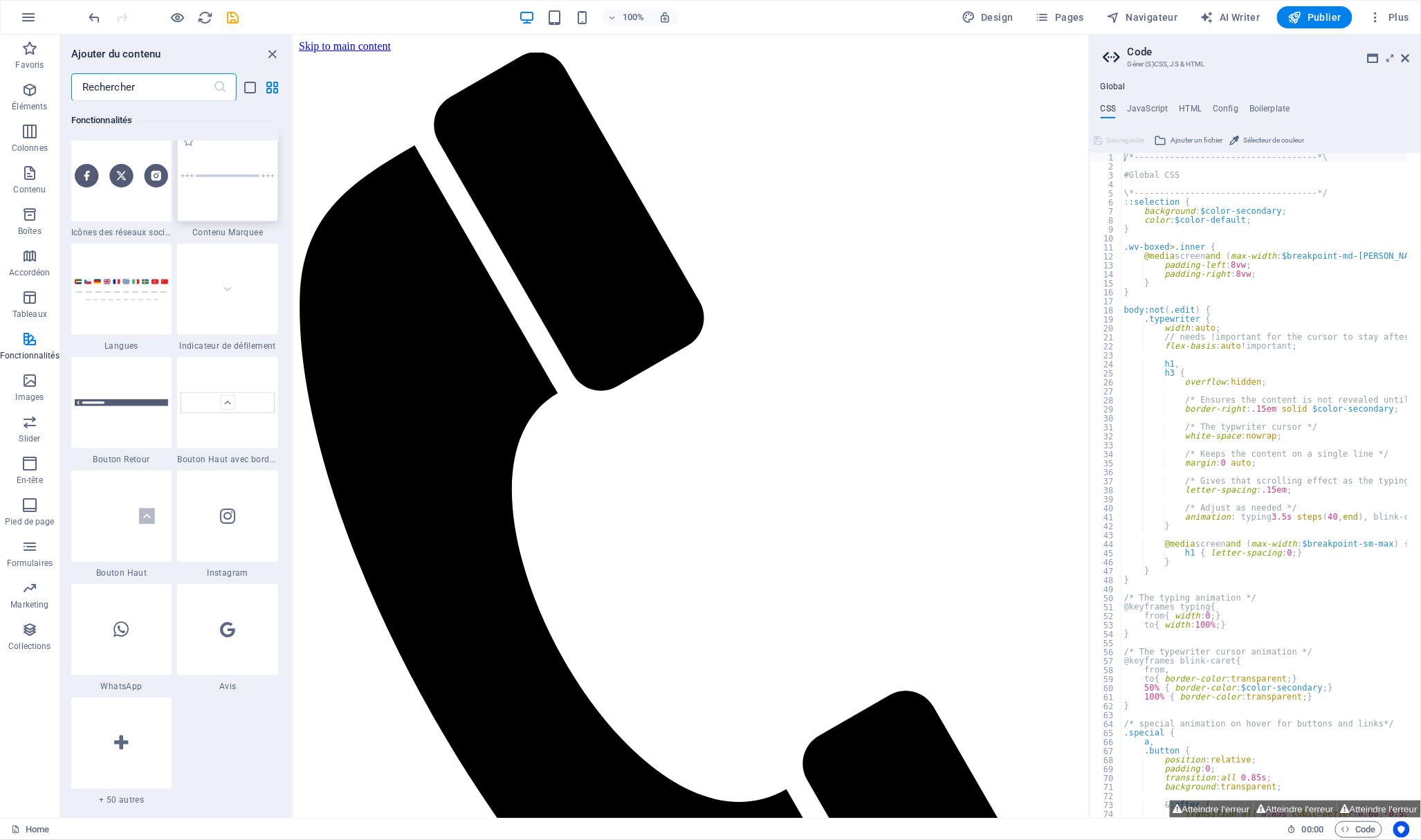
scroll to position [6314, 0]
click at [135, 739] on div at bounding box center [122, 738] width 101 height 91
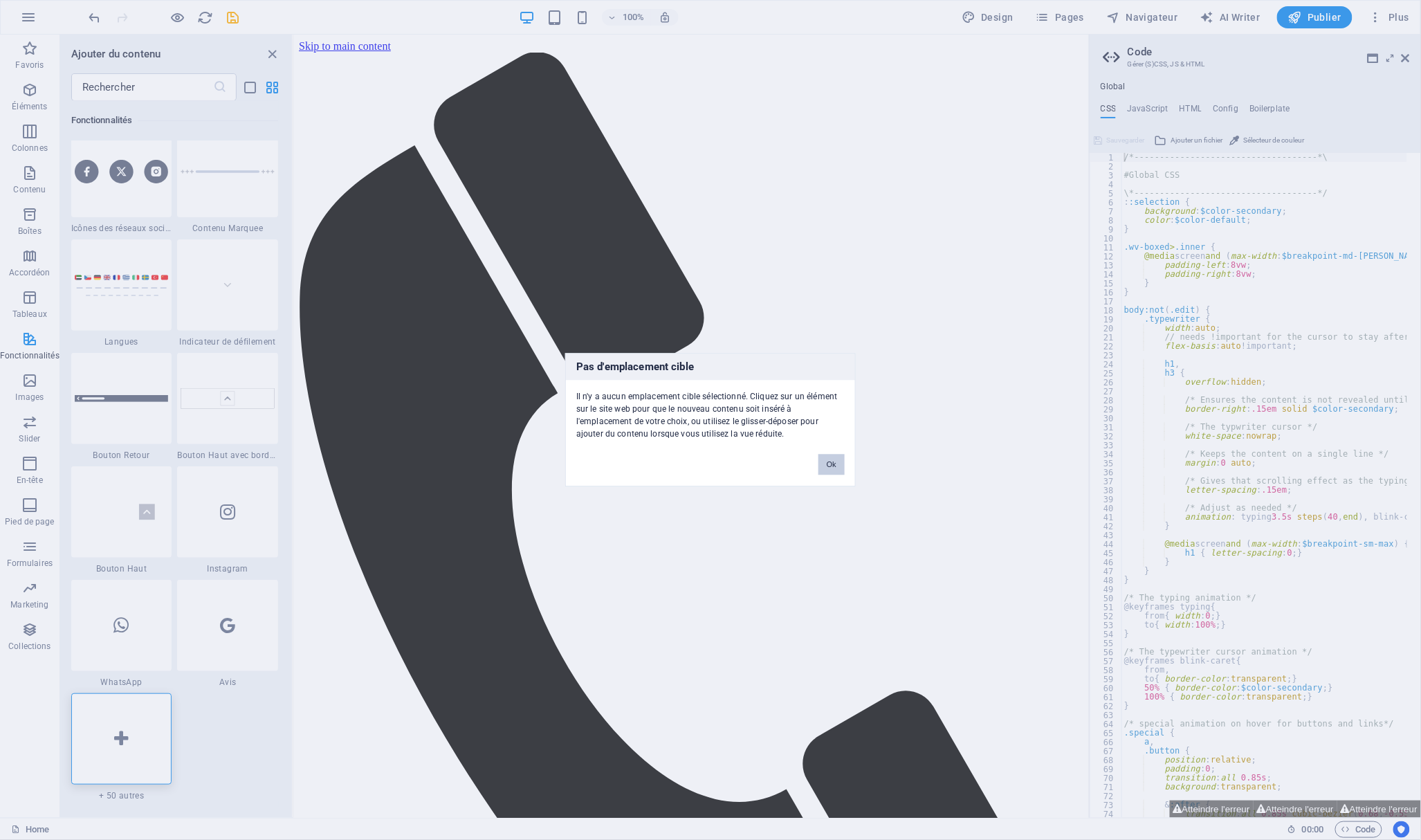
click at [842, 462] on button "Ok" at bounding box center [831, 465] width 26 height 21
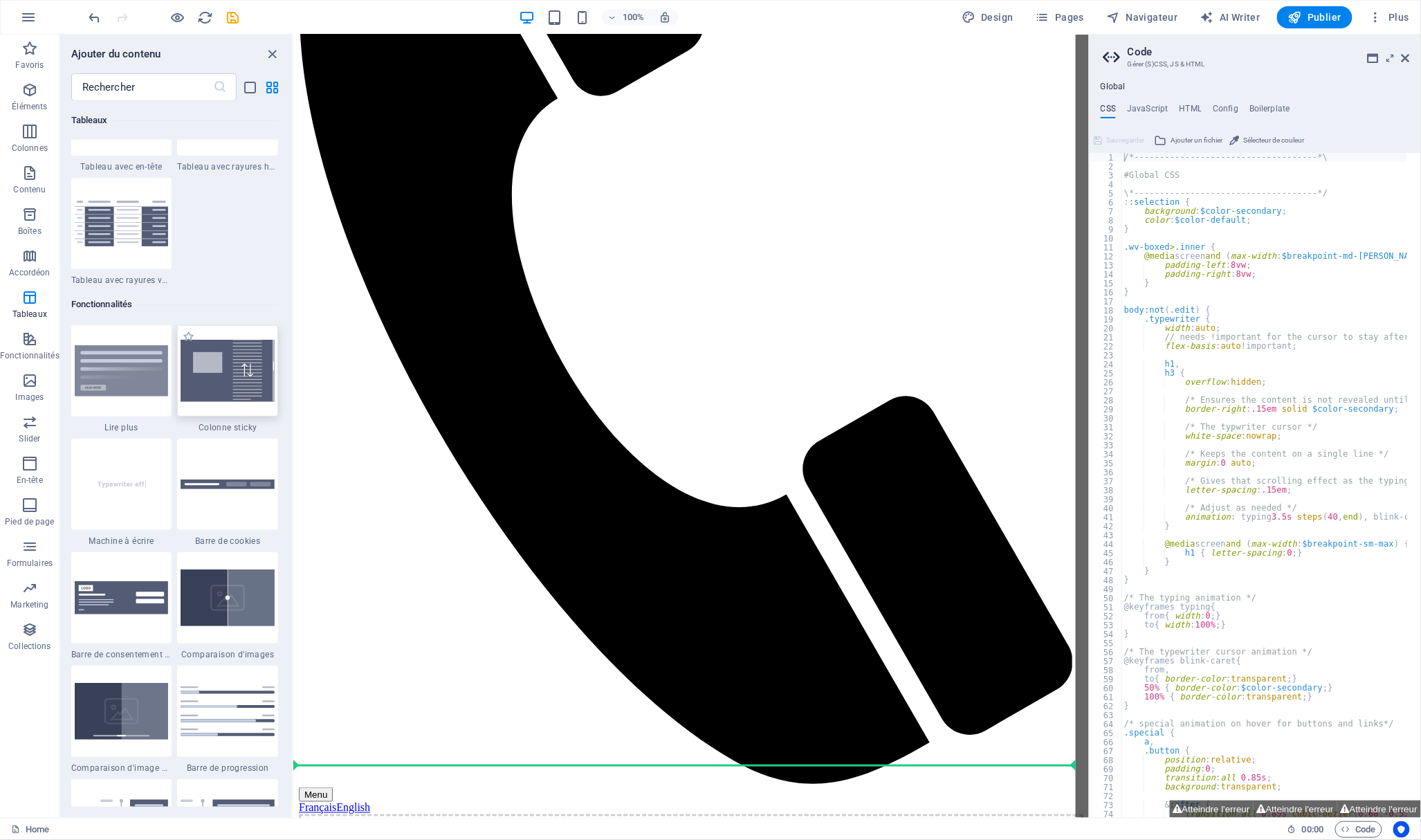
scroll to position [343, 0]
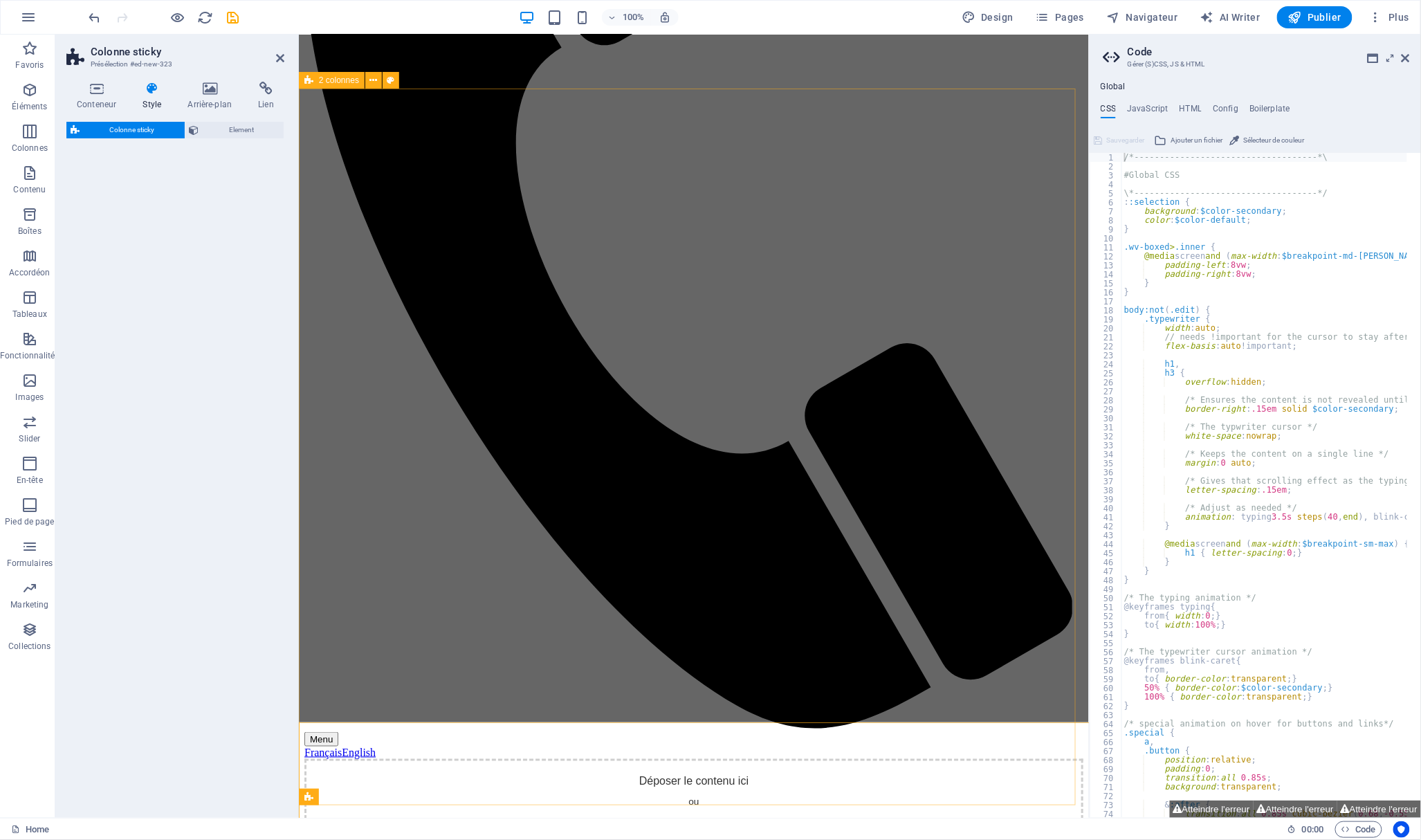
select select "%"
select select "rem"
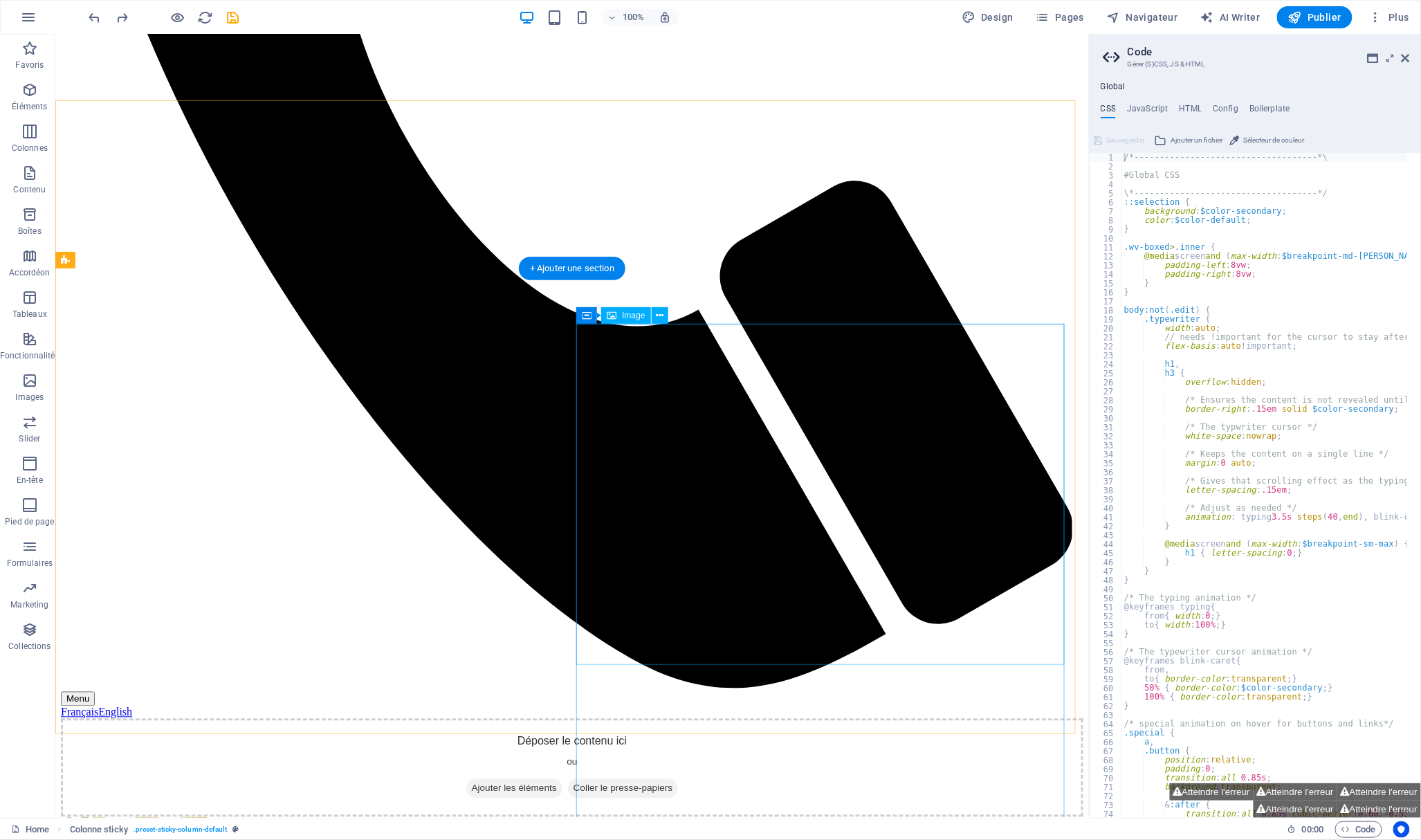
scroll to position [163, 0]
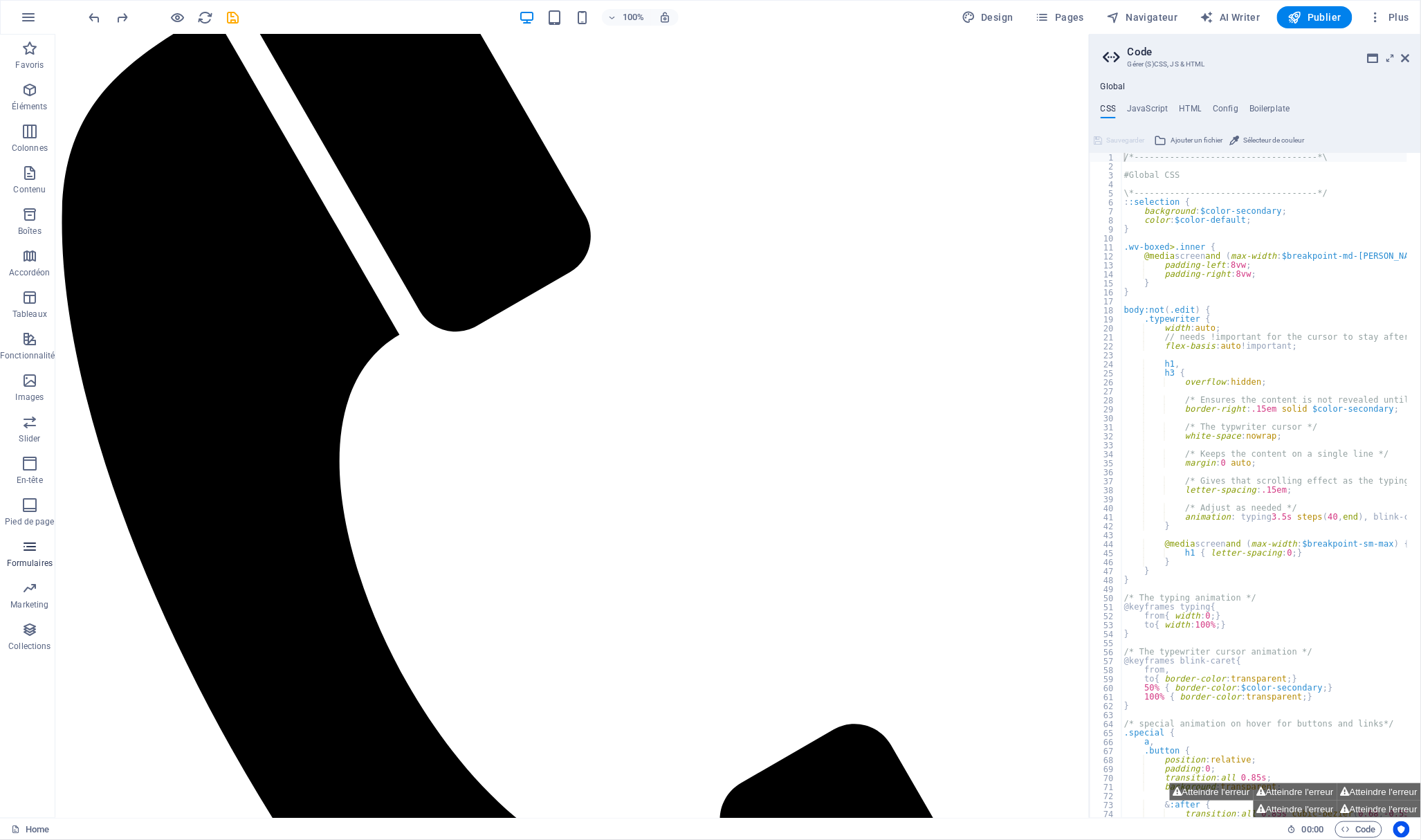
click at [36, 553] on icon "button" at bounding box center [29, 546] width 17 height 17
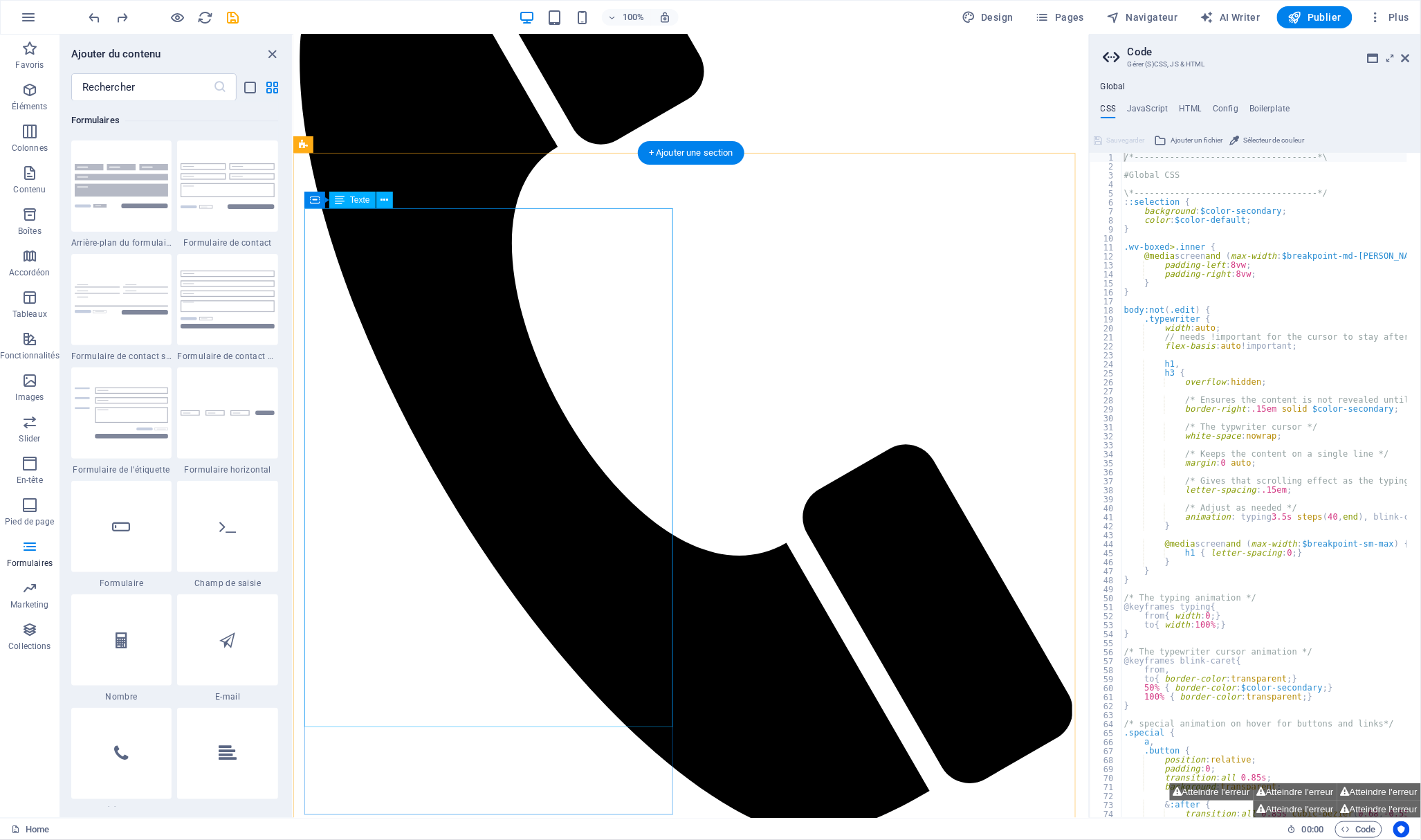
scroll to position [249, 0]
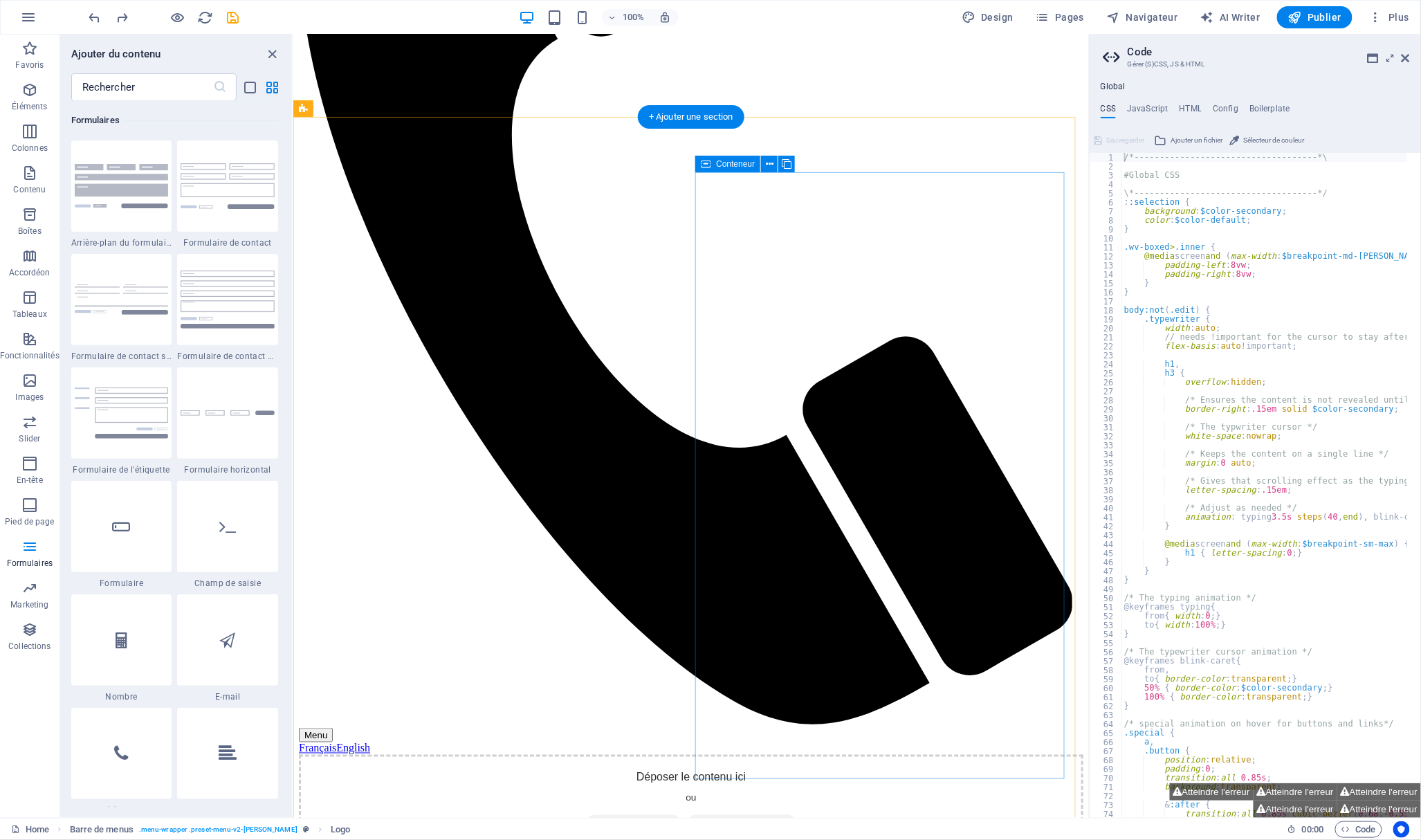
scroll to position [264, 0]
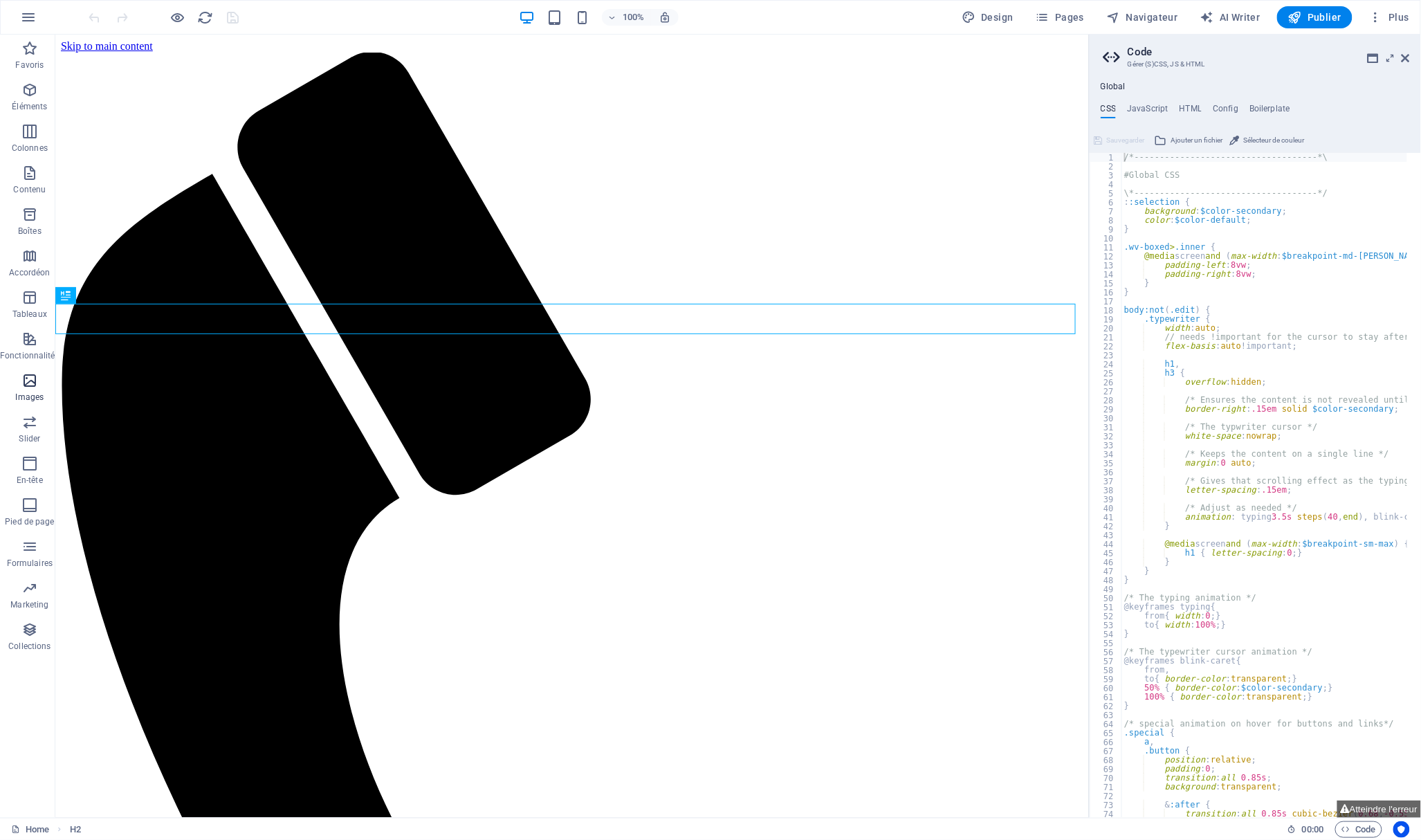
click at [36, 393] on p "Images" at bounding box center [30, 397] width 28 height 11
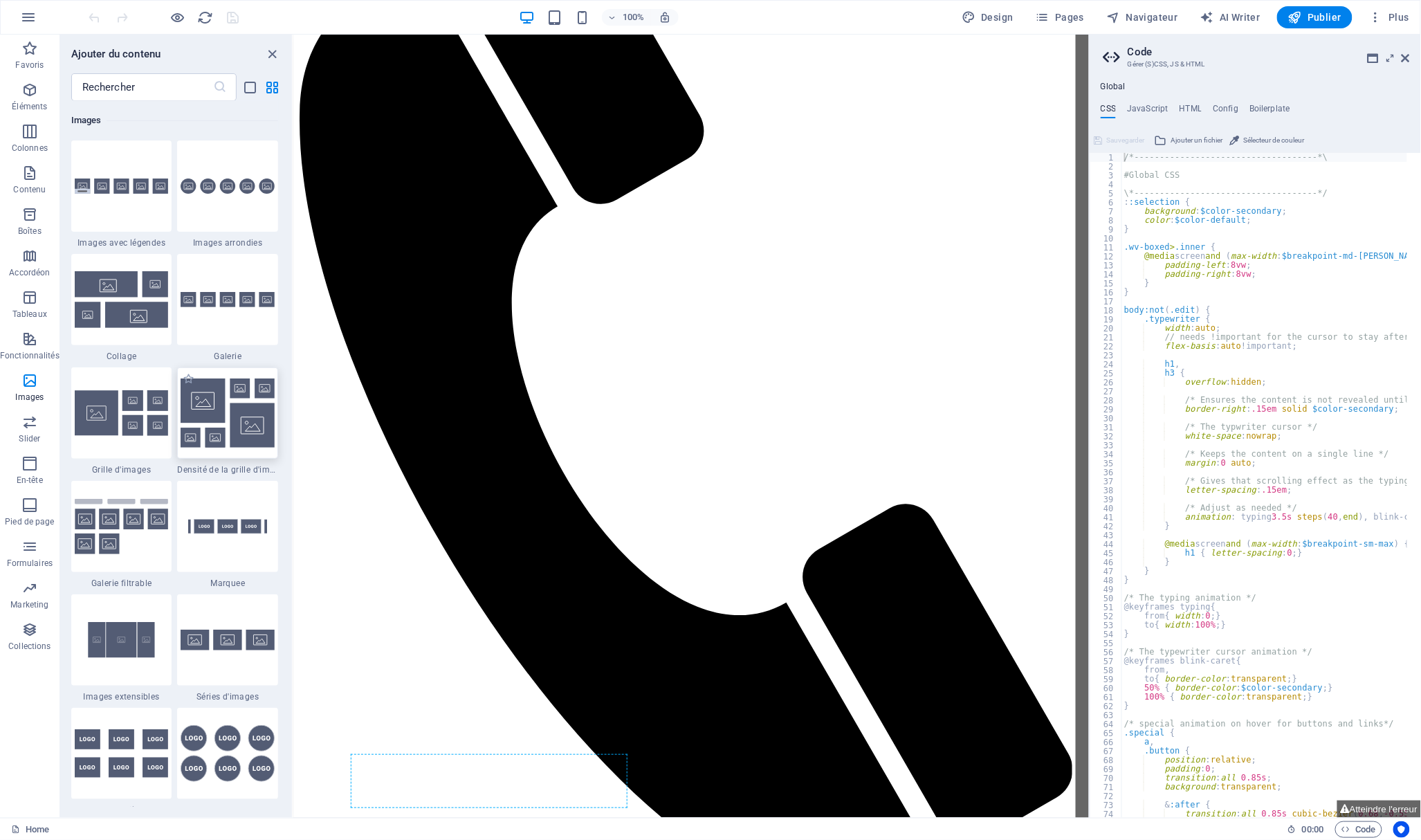
scroll to position [239, 0]
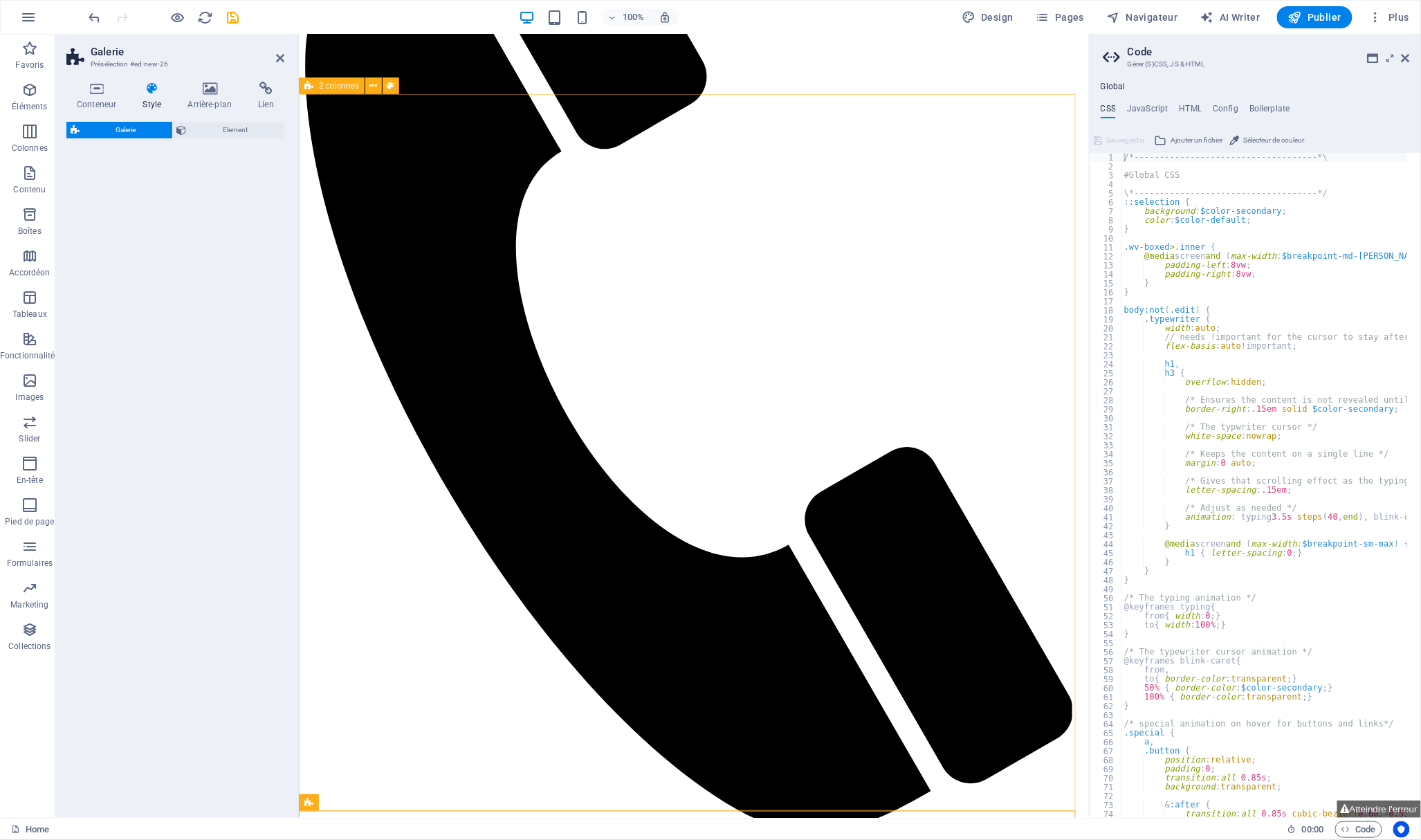
select select "rem"
select select "preset-gallery-v3-grid-dense"
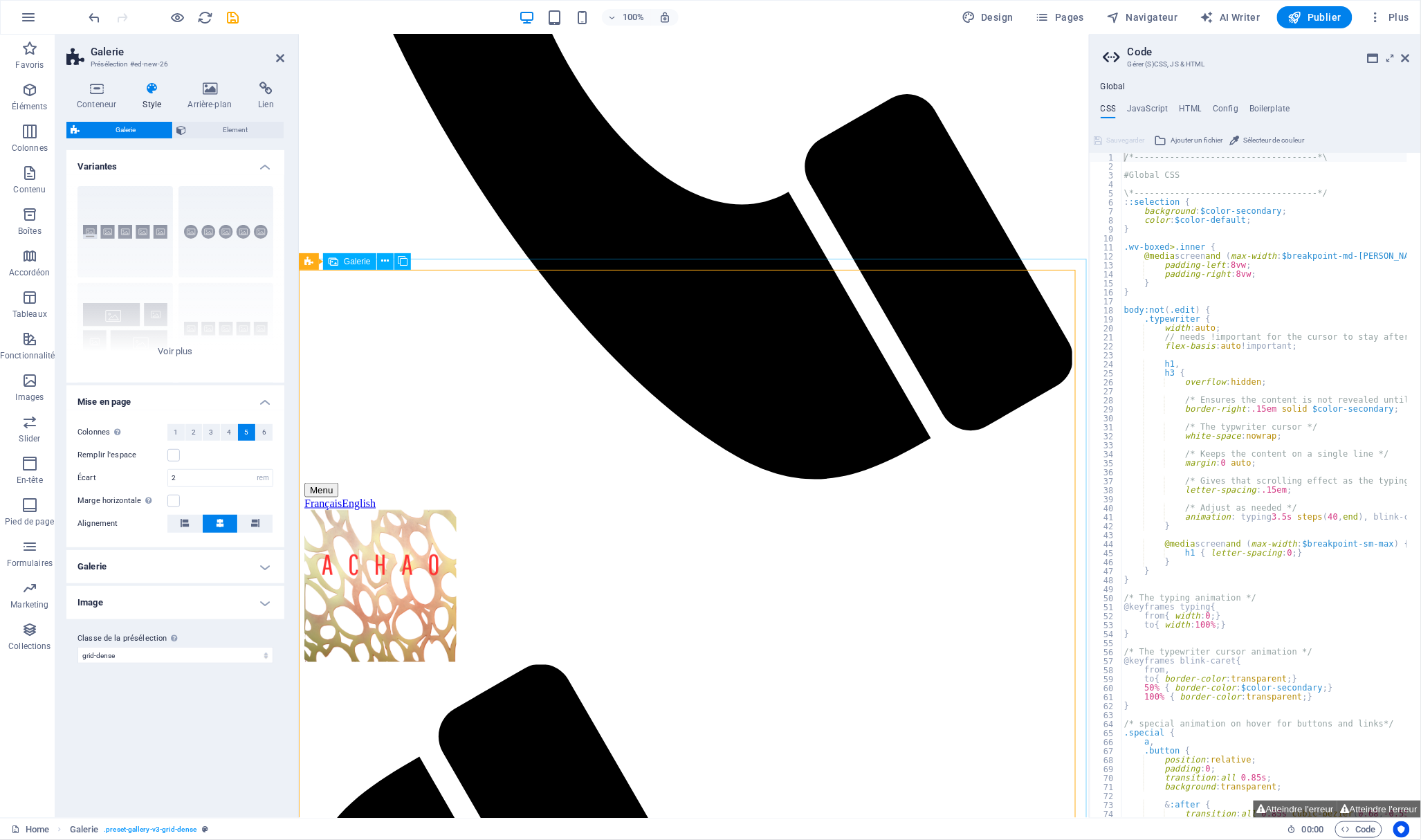
scroll to position [701, 0]
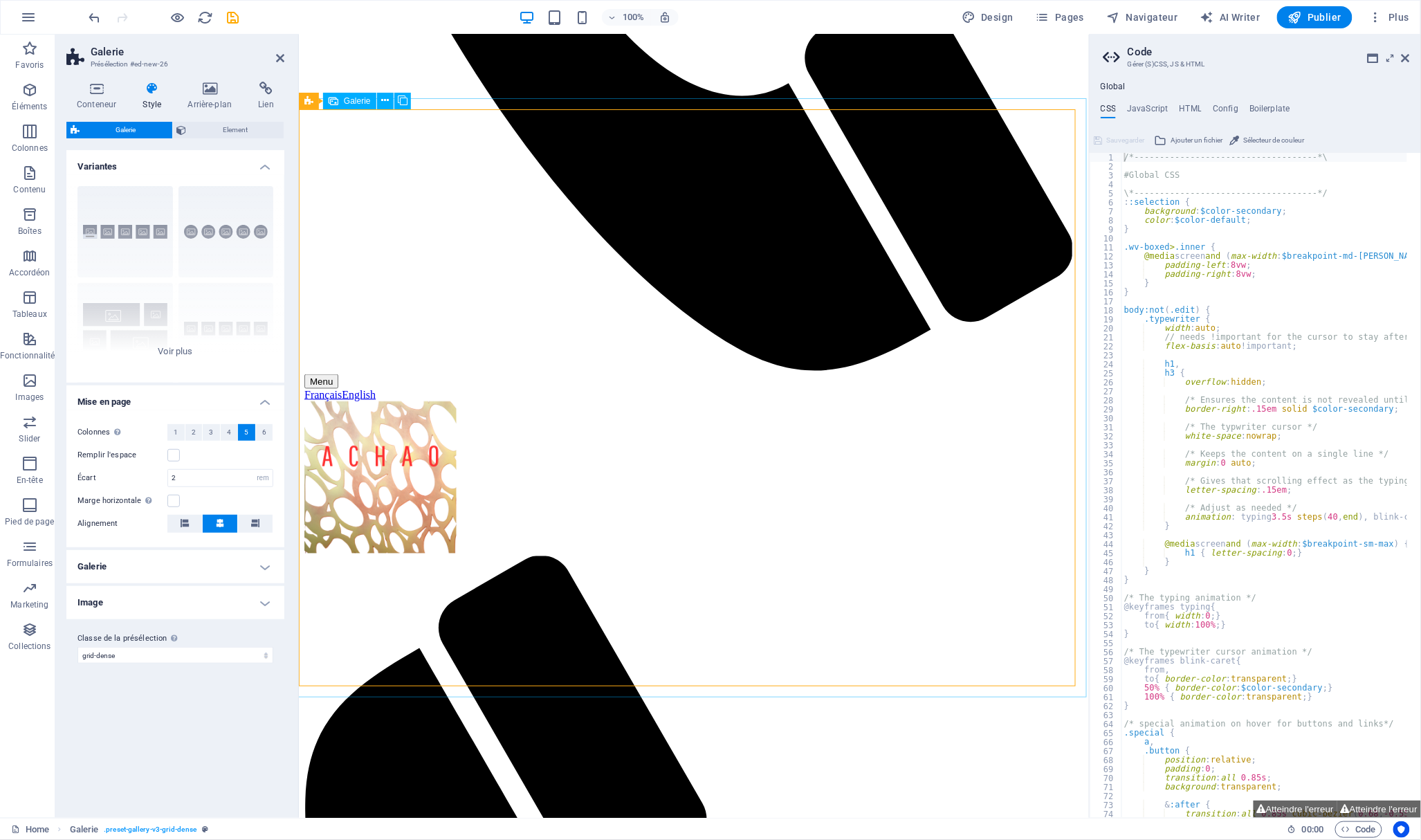
select select "4"
select select "px"
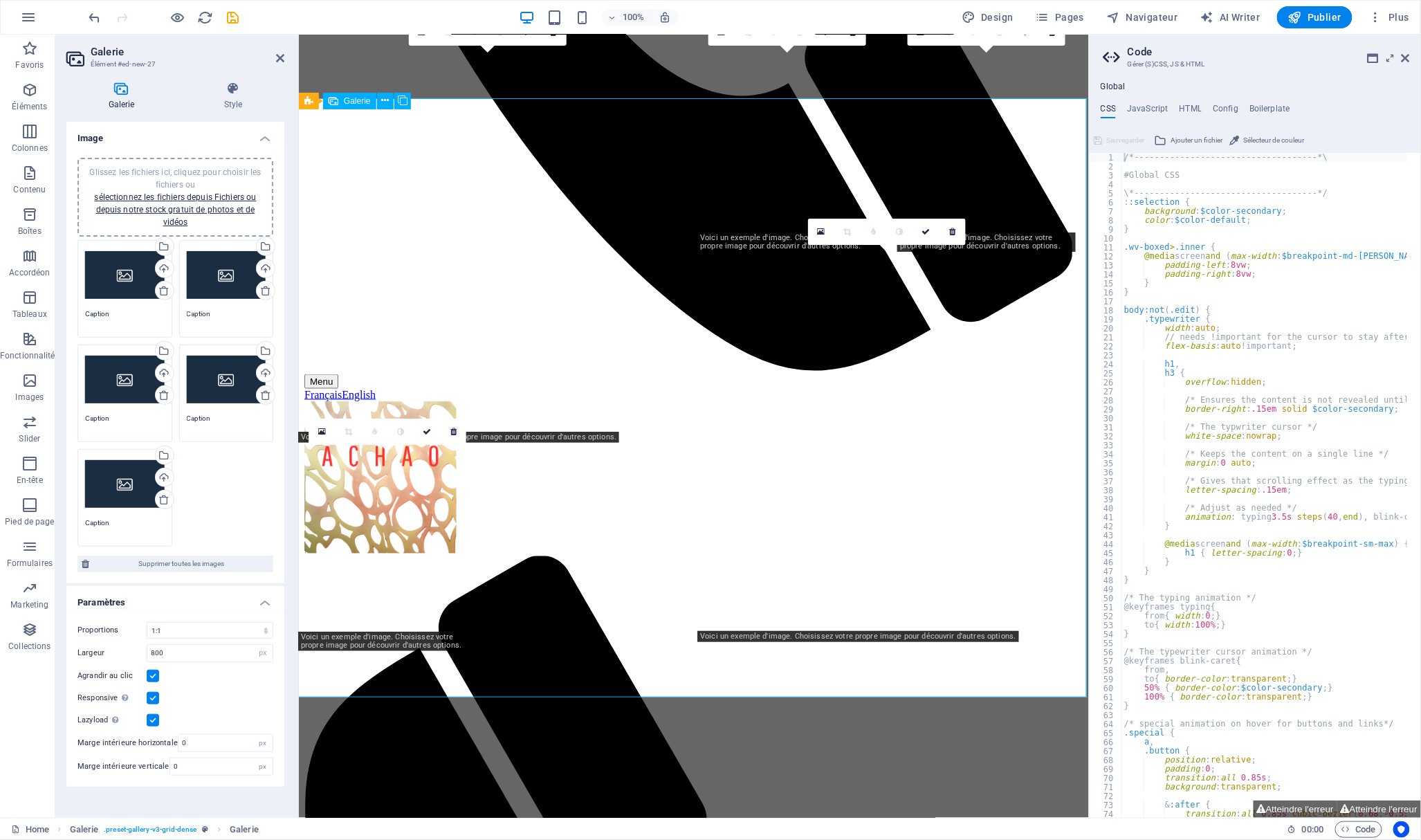
scroll to position [756, 0]
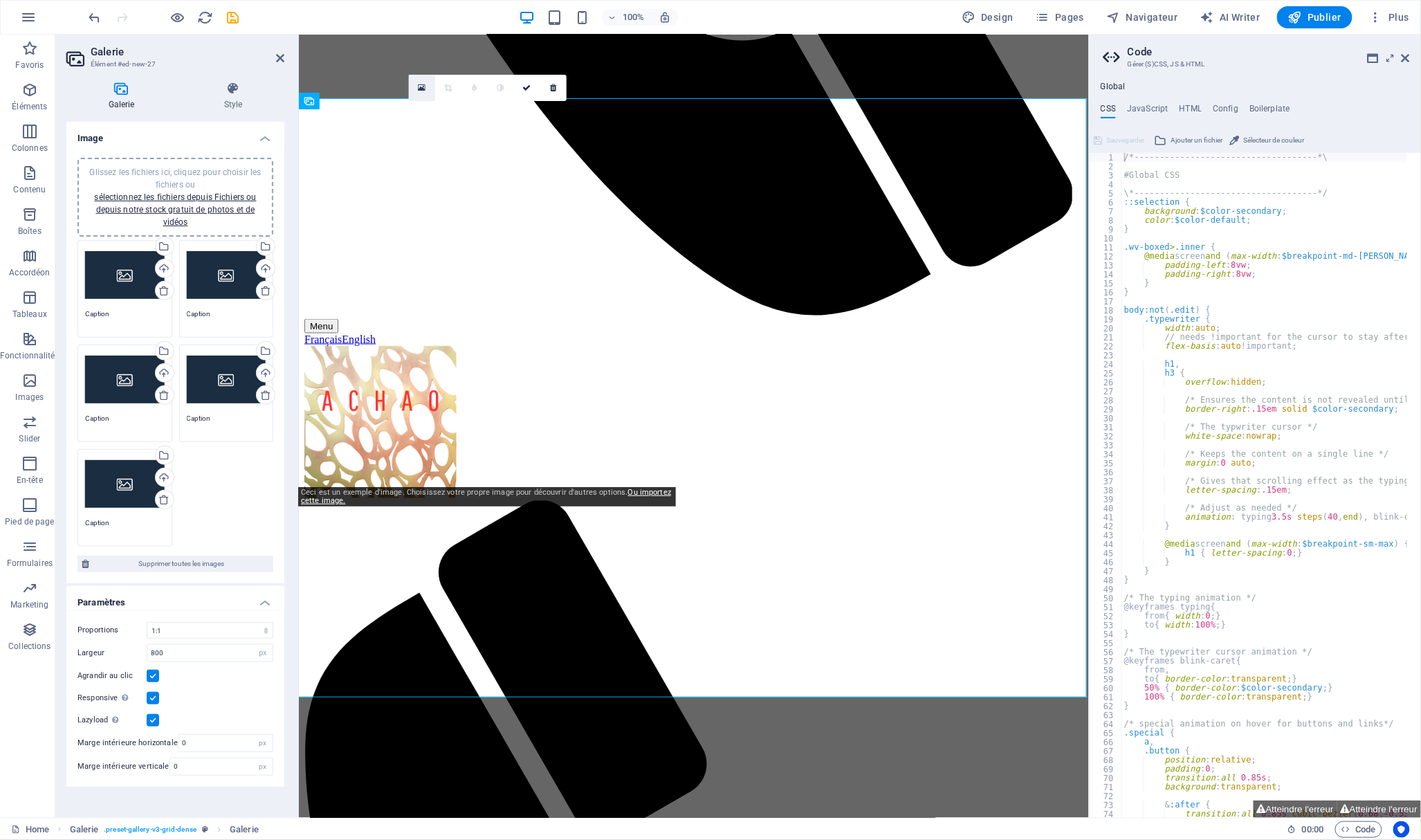
click at [427, 86] on link at bounding box center [421, 87] width 26 height 26
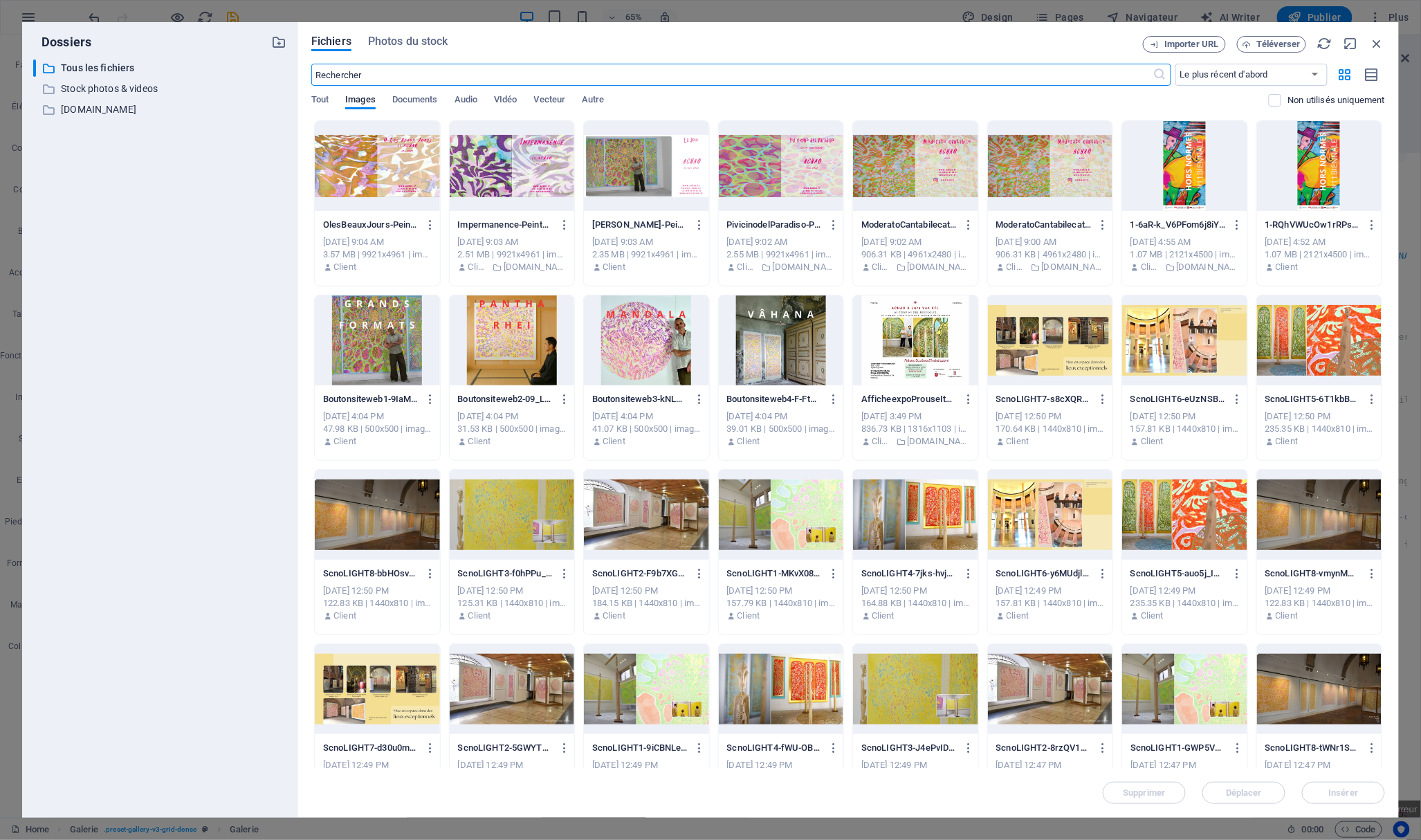
scroll to position [370, 0]
click at [1181, 343] on div at bounding box center [1184, 340] width 125 height 90
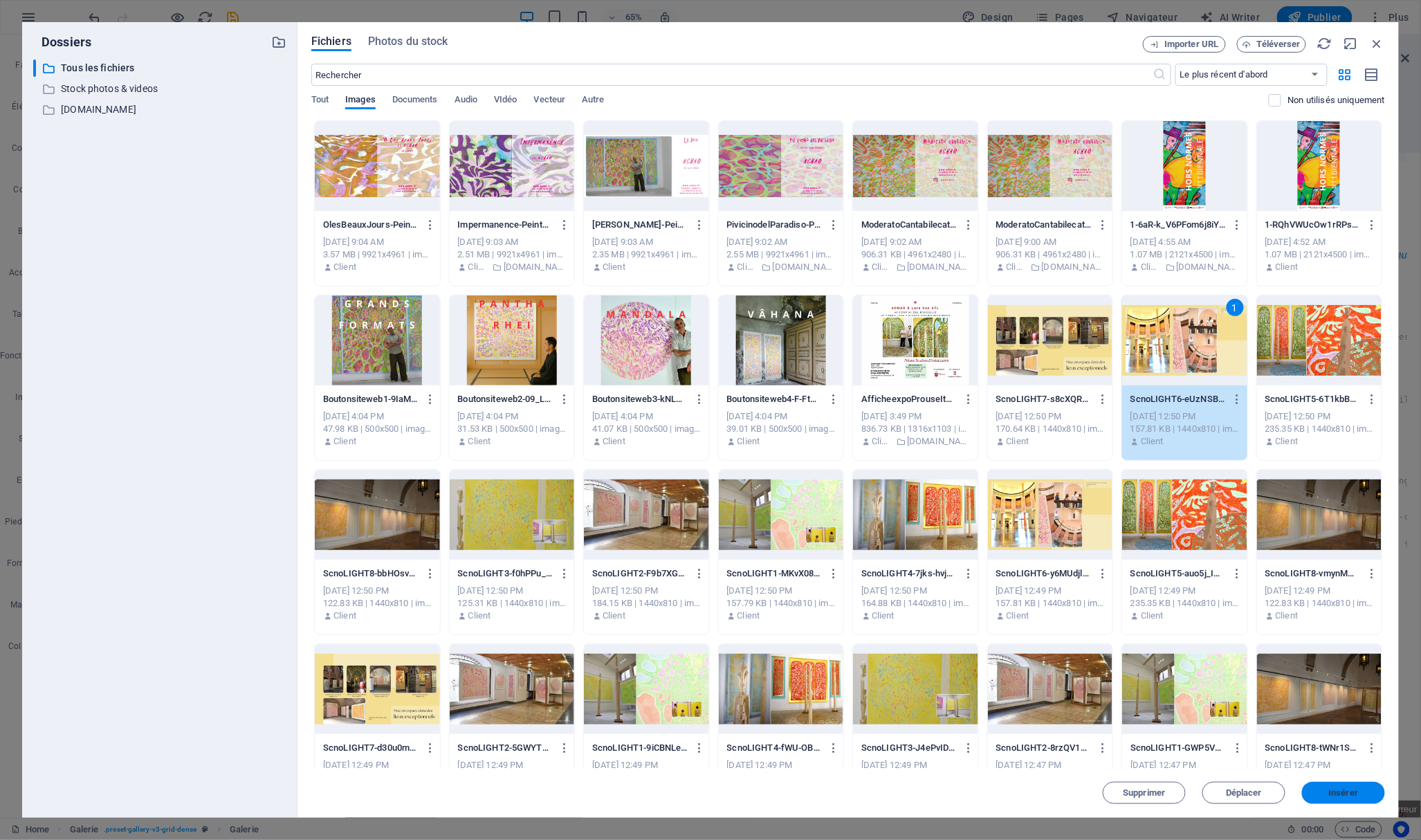
click at [1332, 792] on span "Insérer" at bounding box center [1343, 792] width 30 height 8
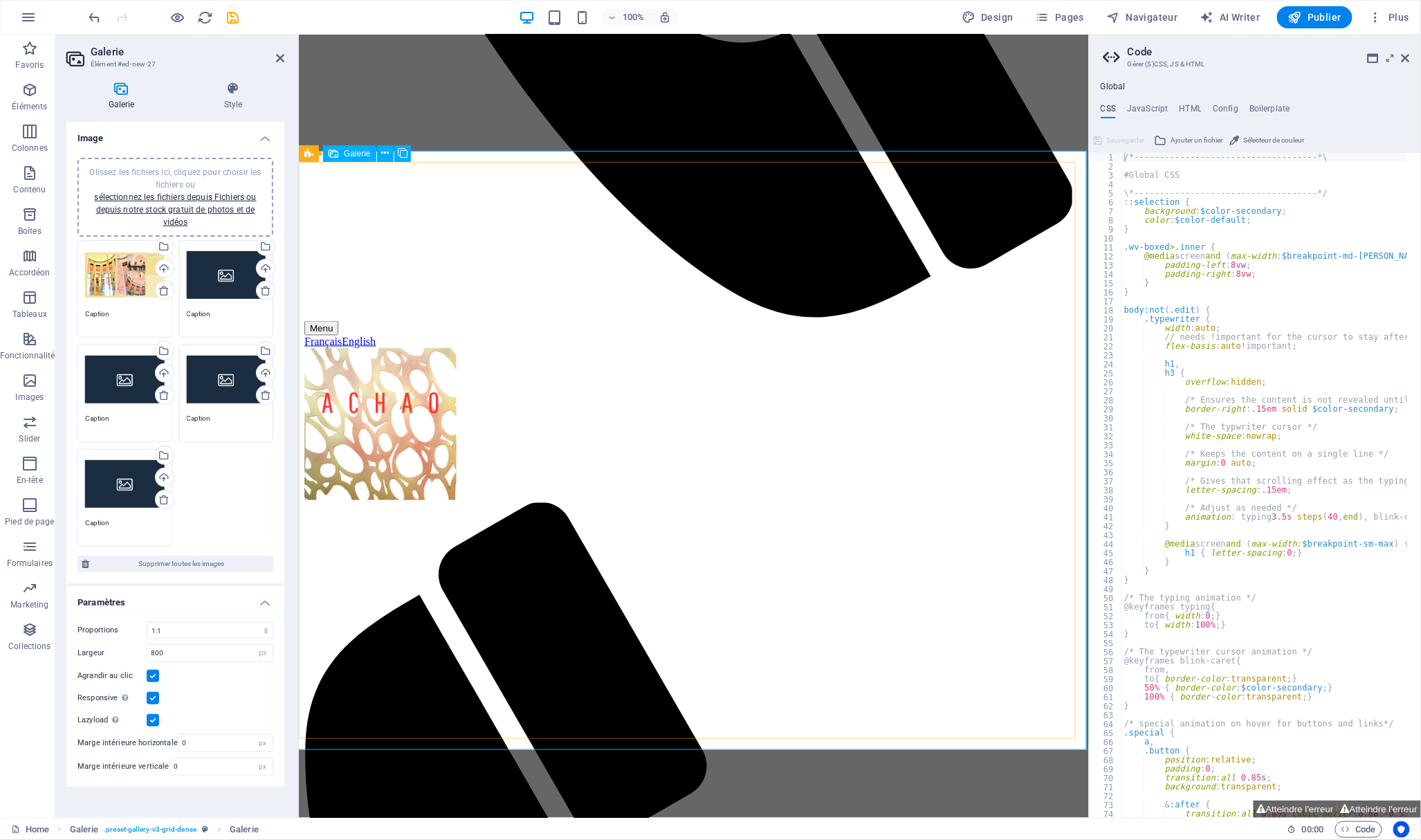
scroll to position [756, 0]
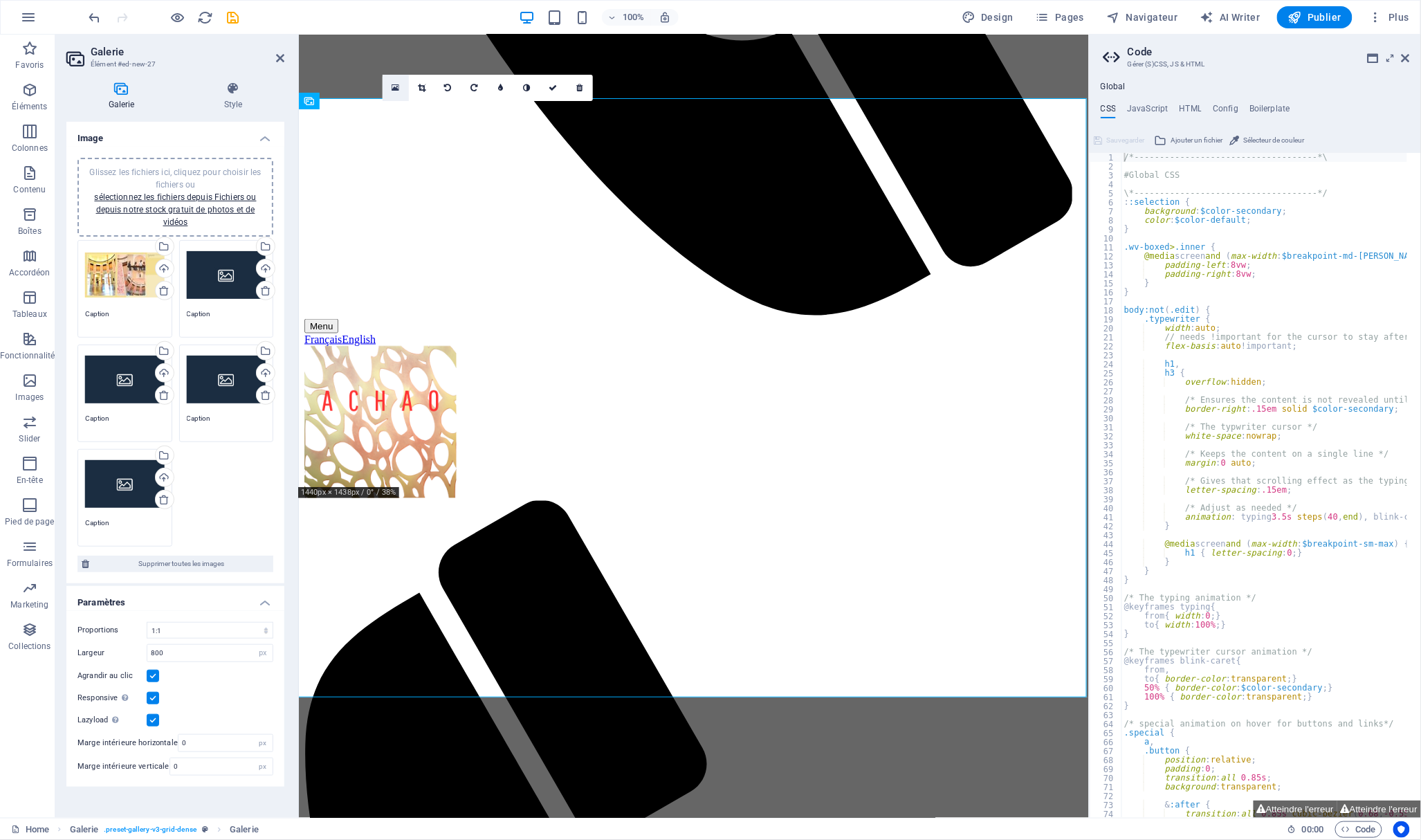
click at [394, 83] on icon at bounding box center [395, 88] width 8 height 10
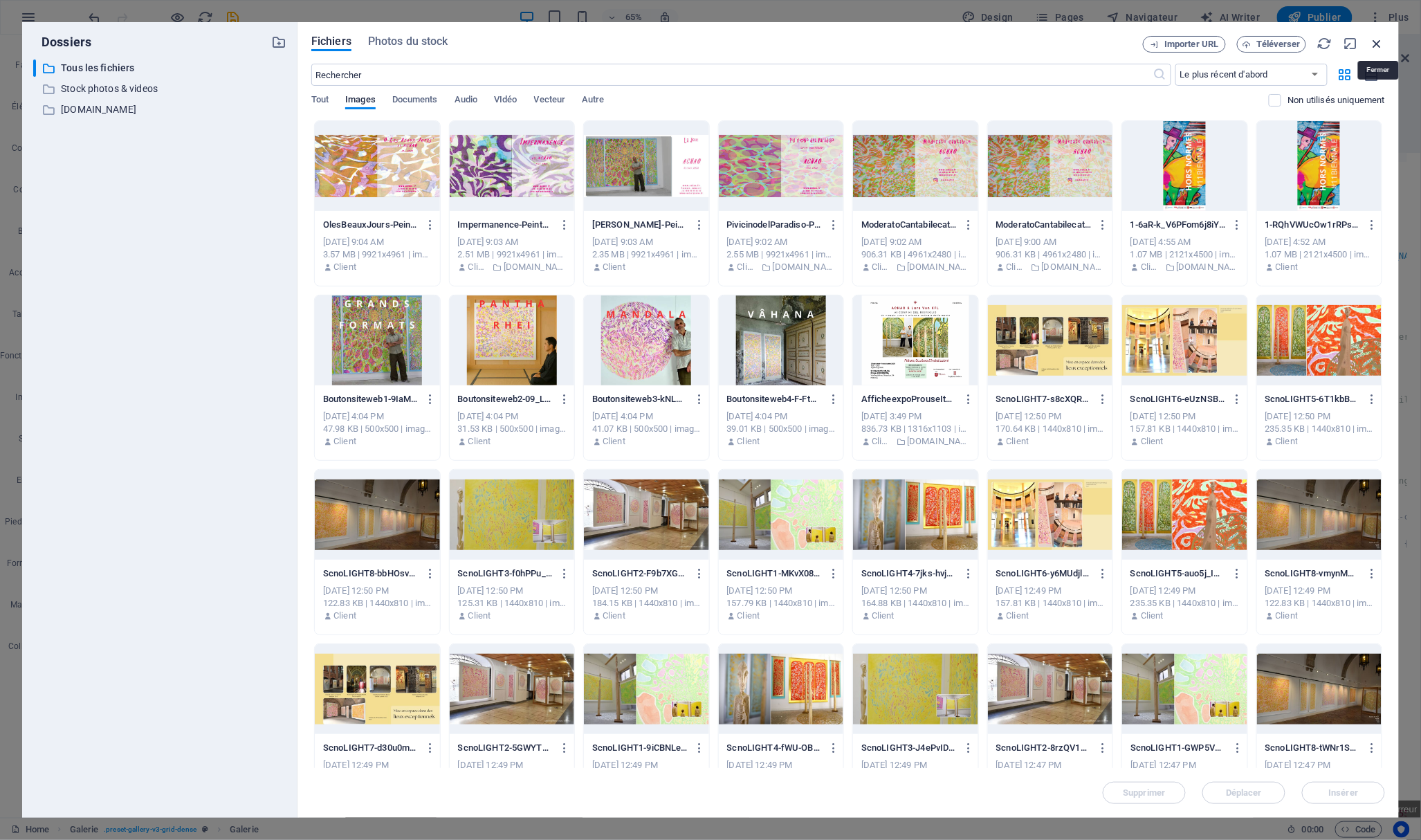
click at [1377, 40] on icon "button" at bounding box center [1377, 43] width 15 height 15
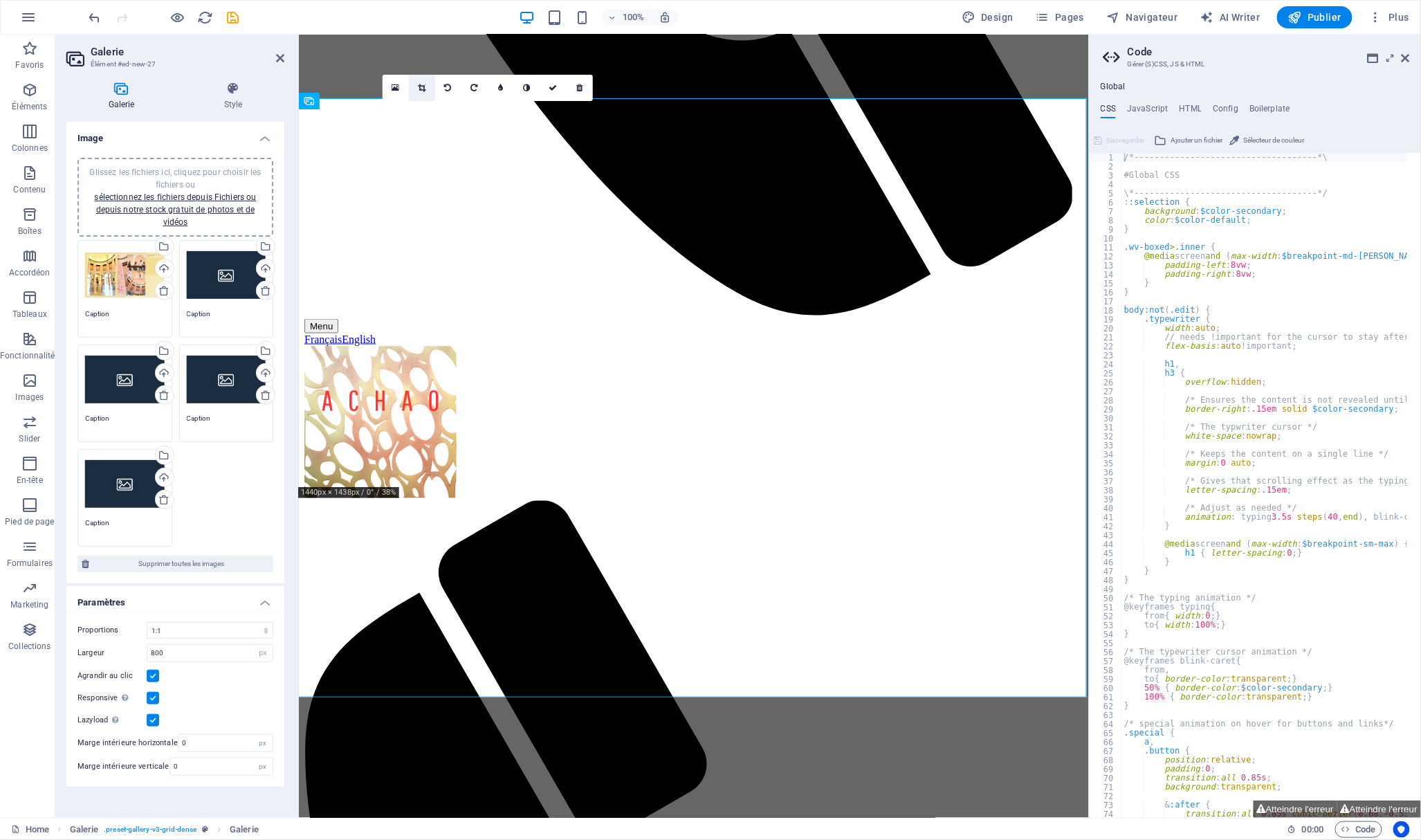
click at [419, 86] on icon at bounding box center [422, 88] width 8 height 8
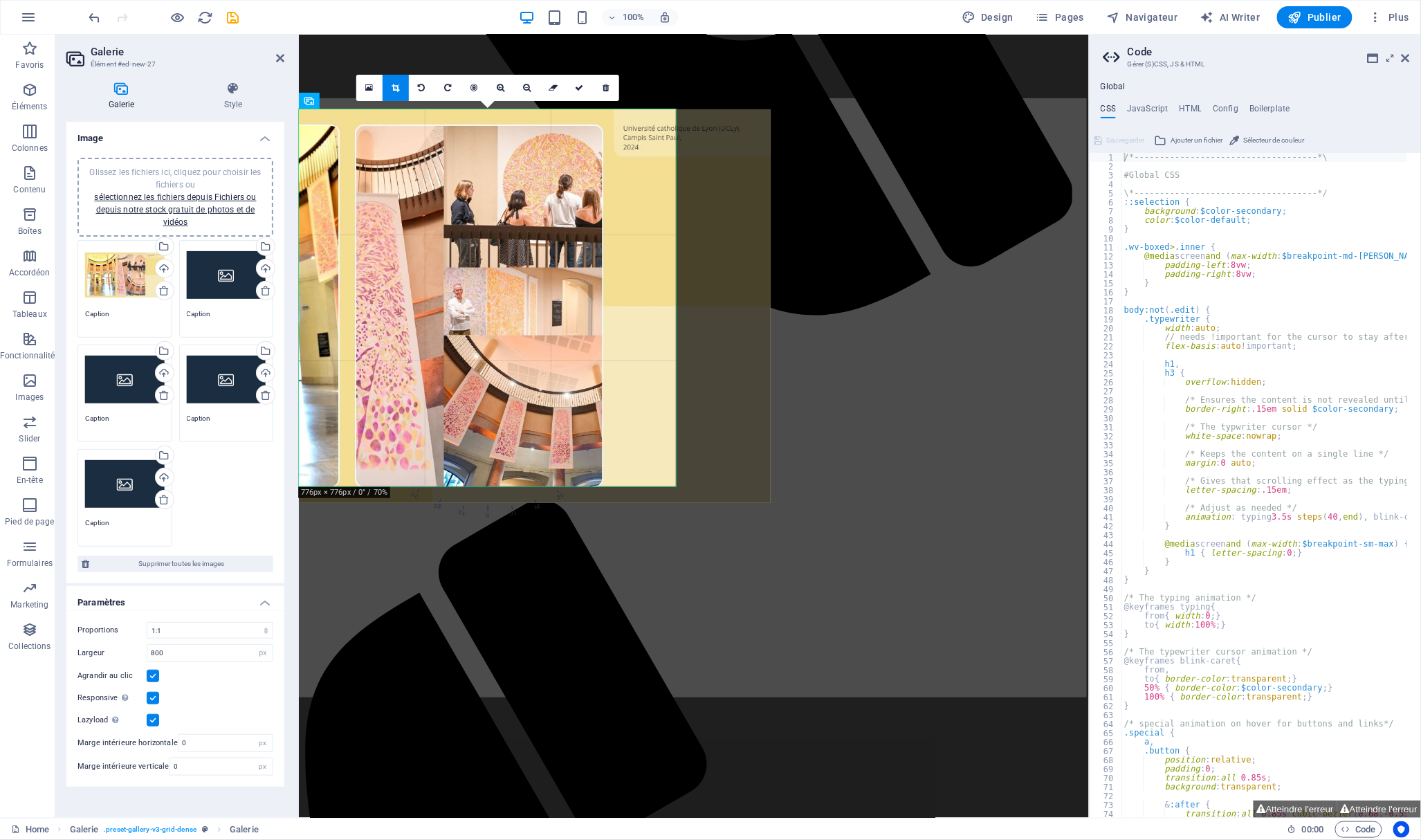
drag, startPoint x: 482, startPoint y: 200, endPoint x: 390, endPoint y: 203, distance: 92.0
click at [391, 205] on div at bounding box center [420, 306] width 700 height 393
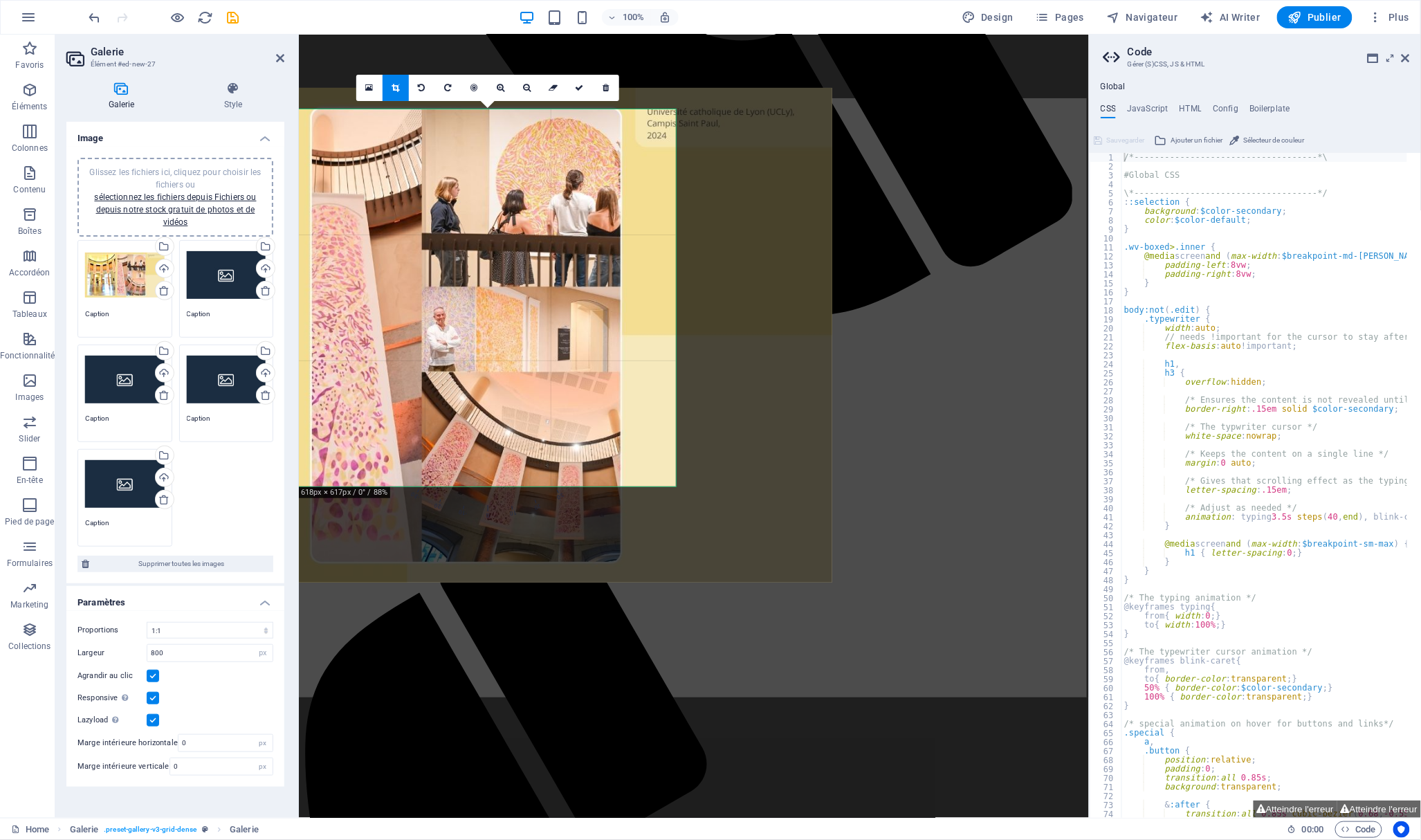
drag, startPoint x: 457, startPoint y: 226, endPoint x: 360, endPoint y: 226, distance: 97.0
click at [360, 226] on div at bounding box center [393, 335] width 879 height 495
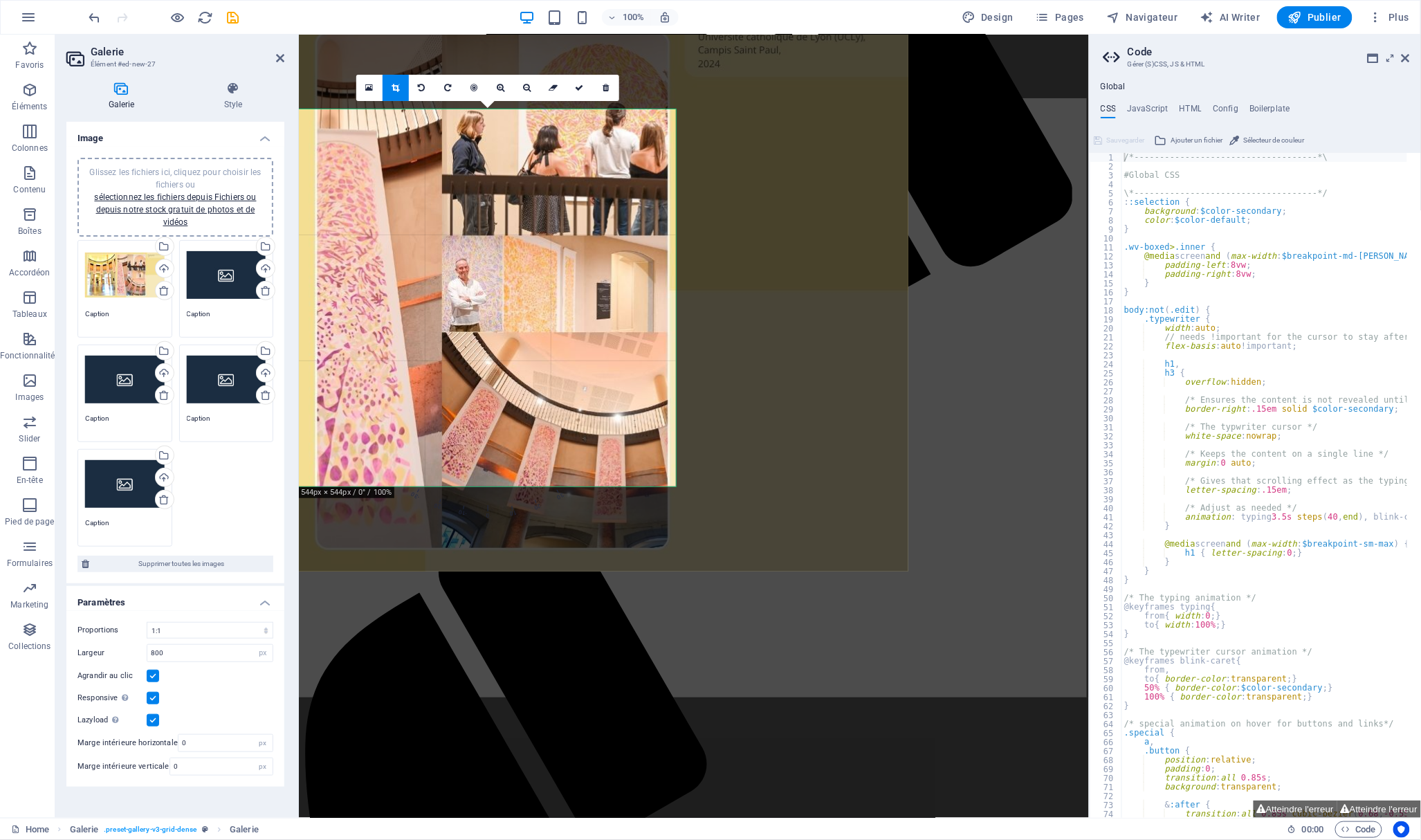
drag, startPoint x: 405, startPoint y: 242, endPoint x: 372, endPoint y: 178, distance: 72.0
click at [372, 178] on div at bounding box center [409, 290] width 999 height 561
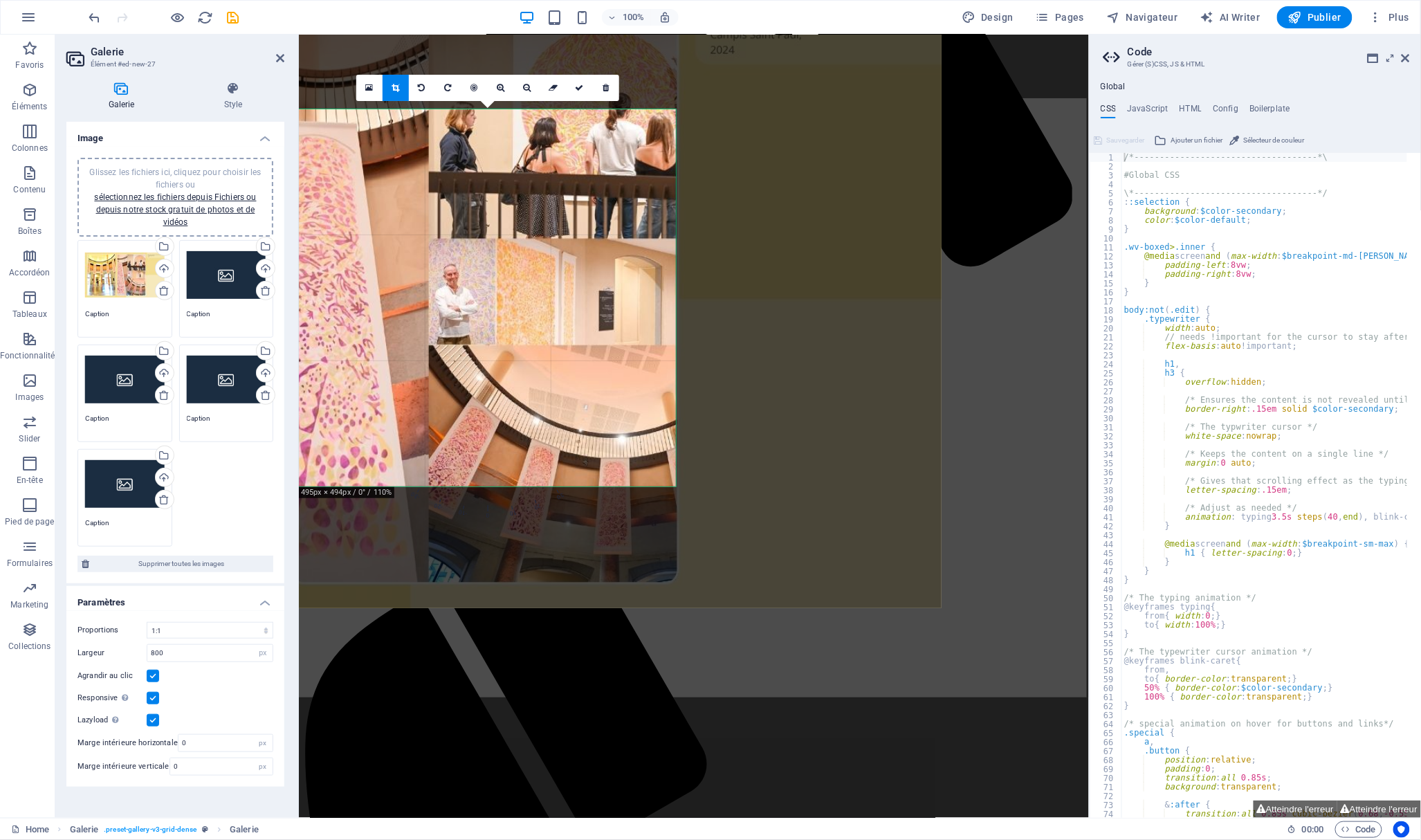
drag, startPoint x: 386, startPoint y: 224, endPoint x: 327, endPoint y: 213, distance: 60.0
click at [327, 213] on div at bounding box center [392, 299] width 1098 height 618
click at [573, 85] on link at bounding box center [579, 87] width 26 height 26
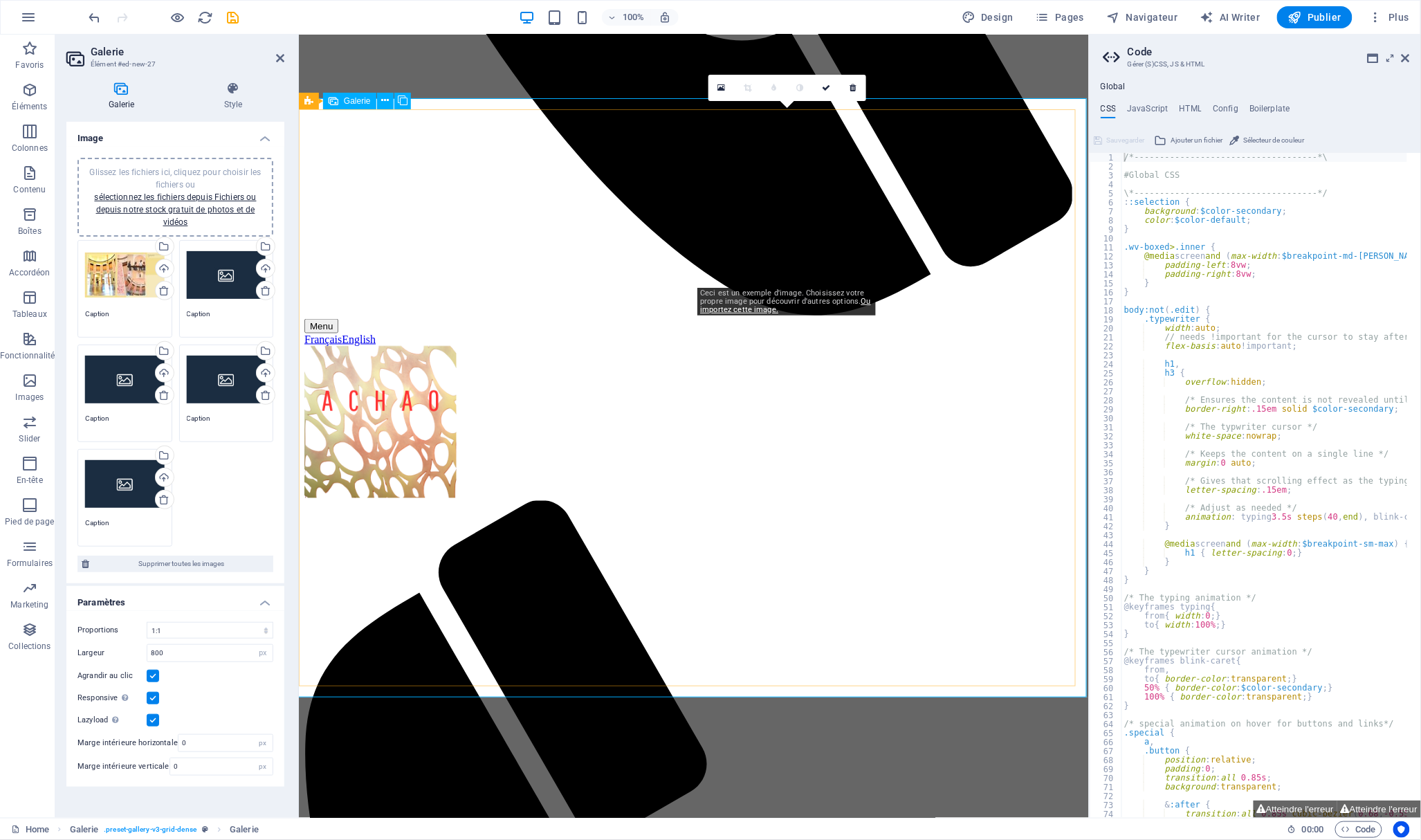
click at [718, 85] on icon at bounding box center [721, 88] width 8 height 10
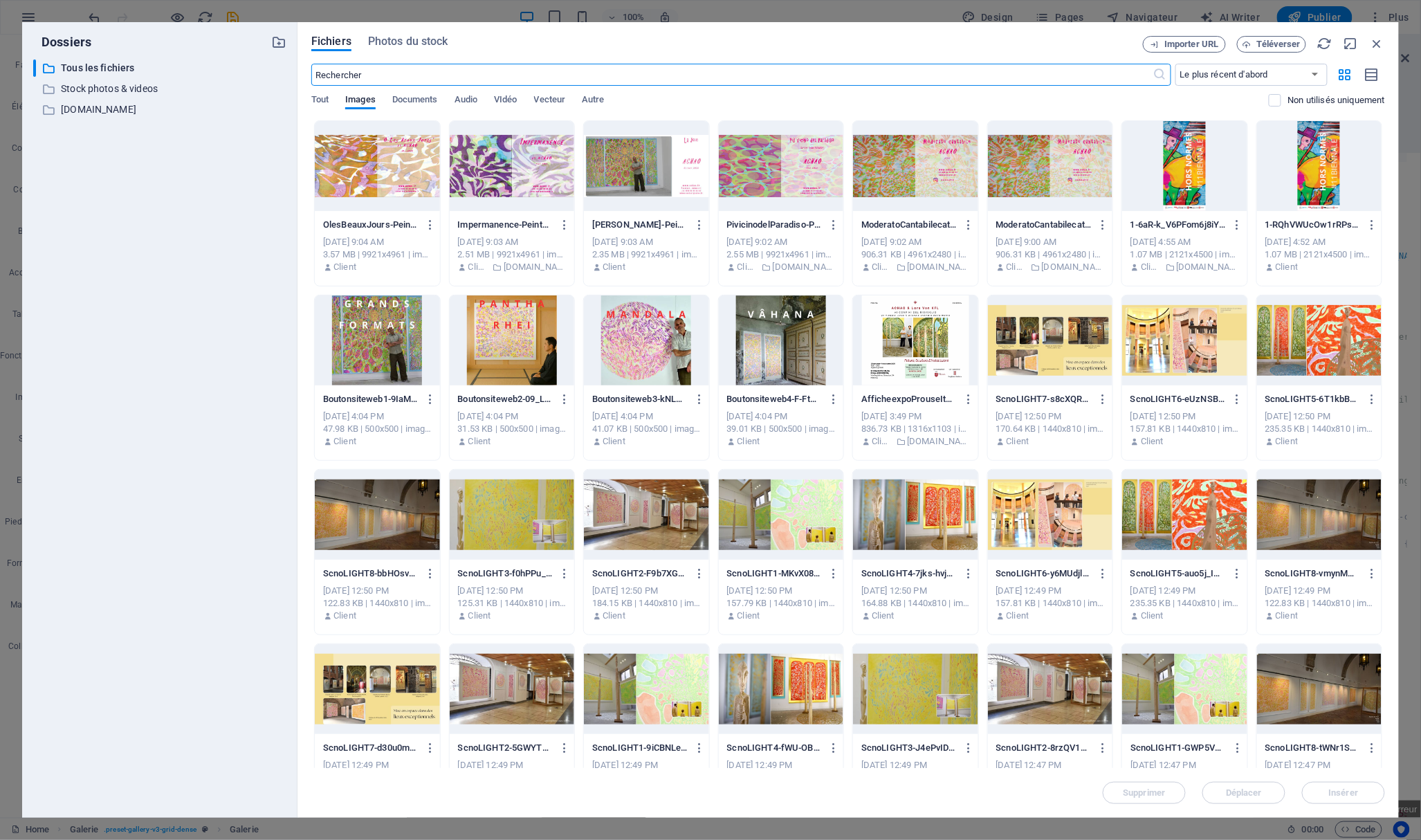
scroll to position [370, 0]
click at [1313, 333] on div at bounding box center [1319, 340] width 125 height 90
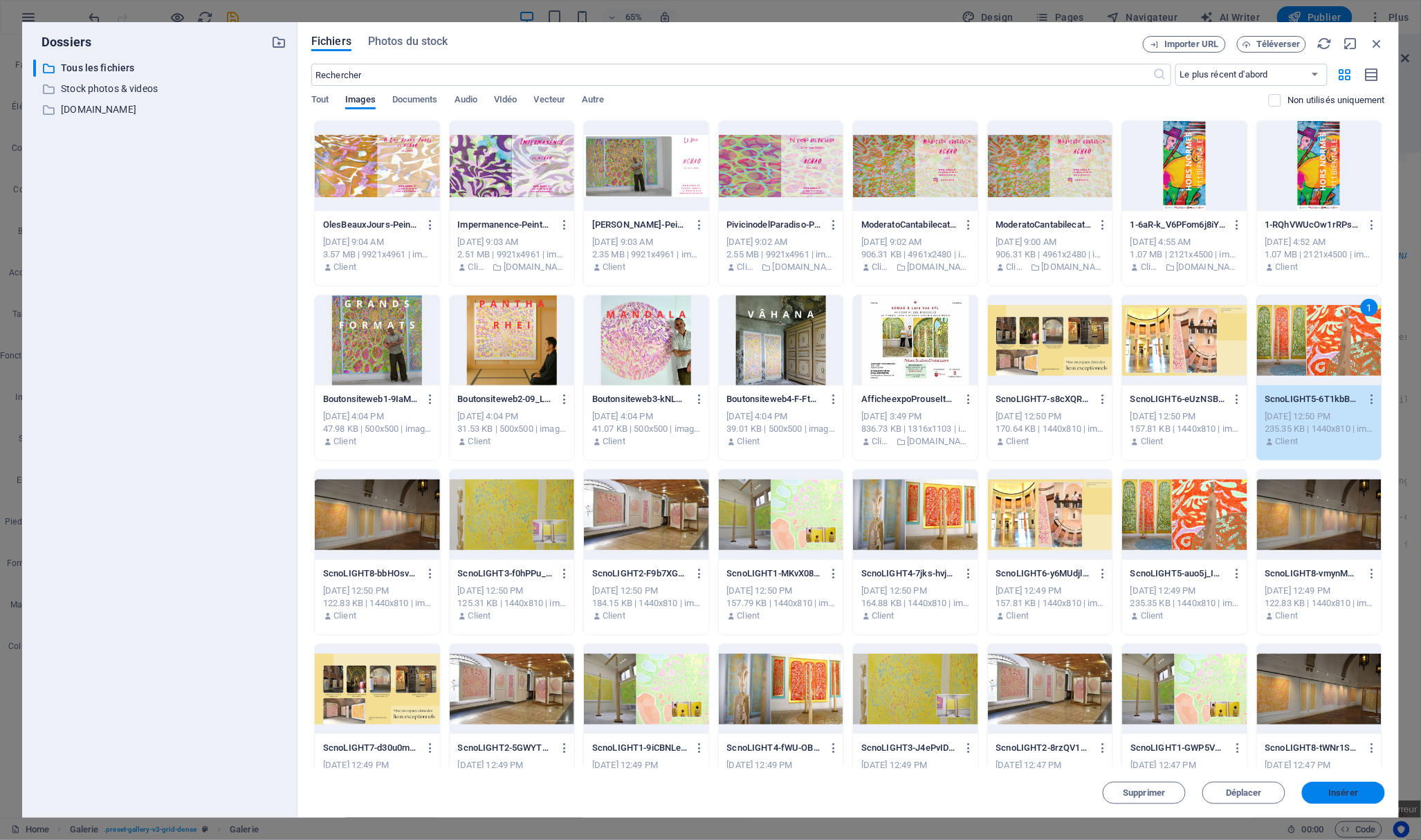
click at [1354, 794] on span "Insérer" at bounding box center [1343, 792] width 30 height 8
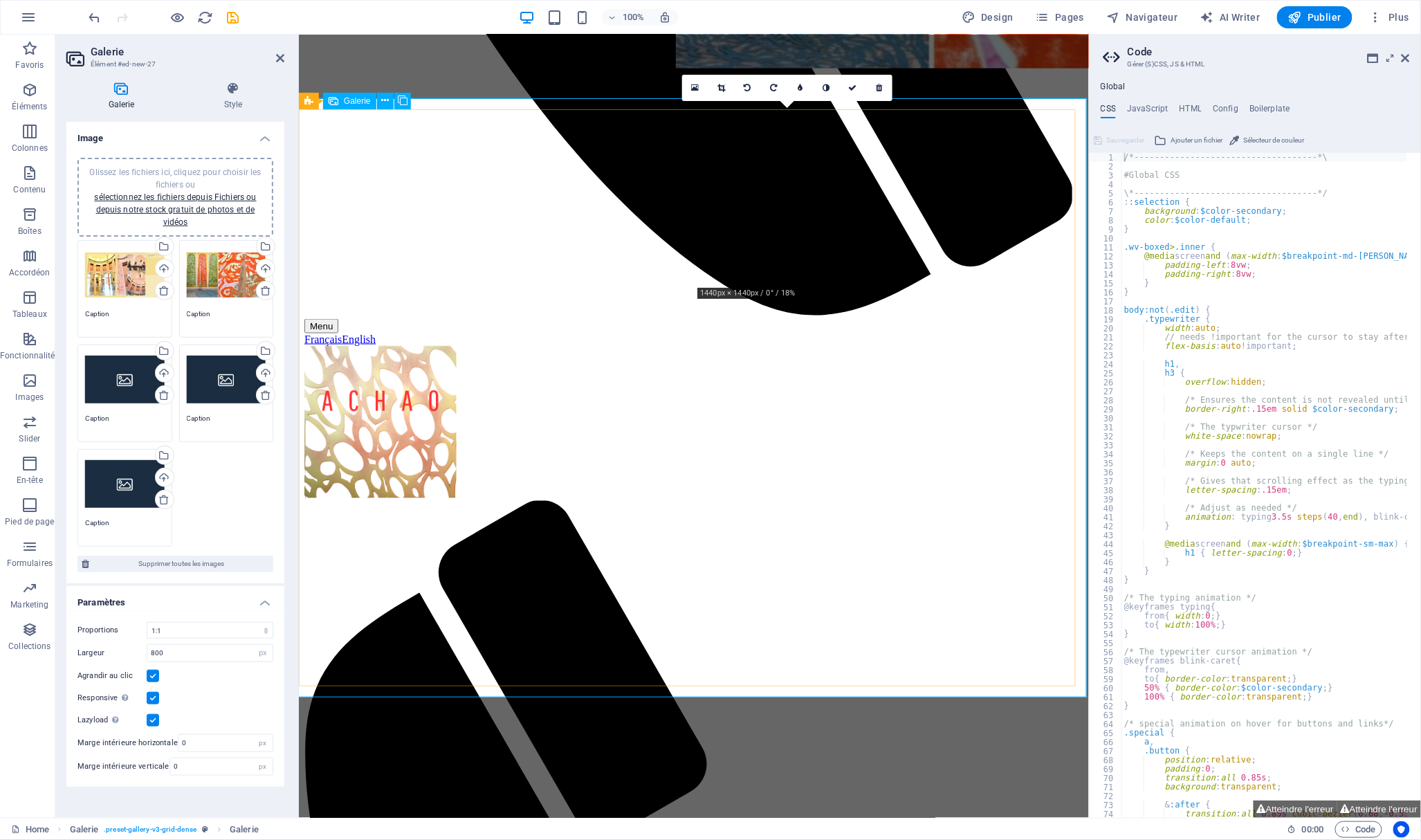
drag, startPoint x: 821, startPoint y: 147, endPoint x: 796, endPoint y: 140, distance: 26.0
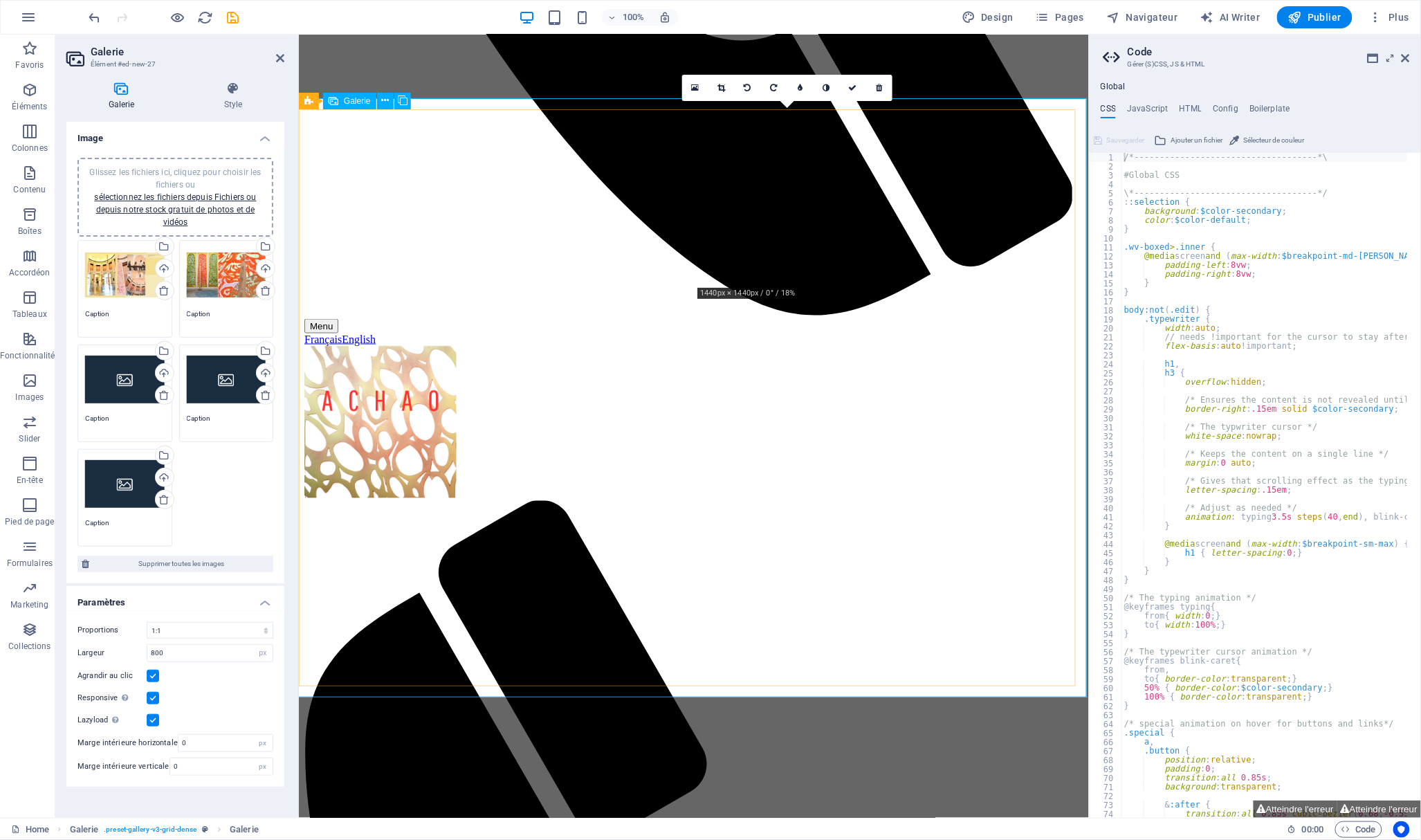
scroll to position [664, 0]
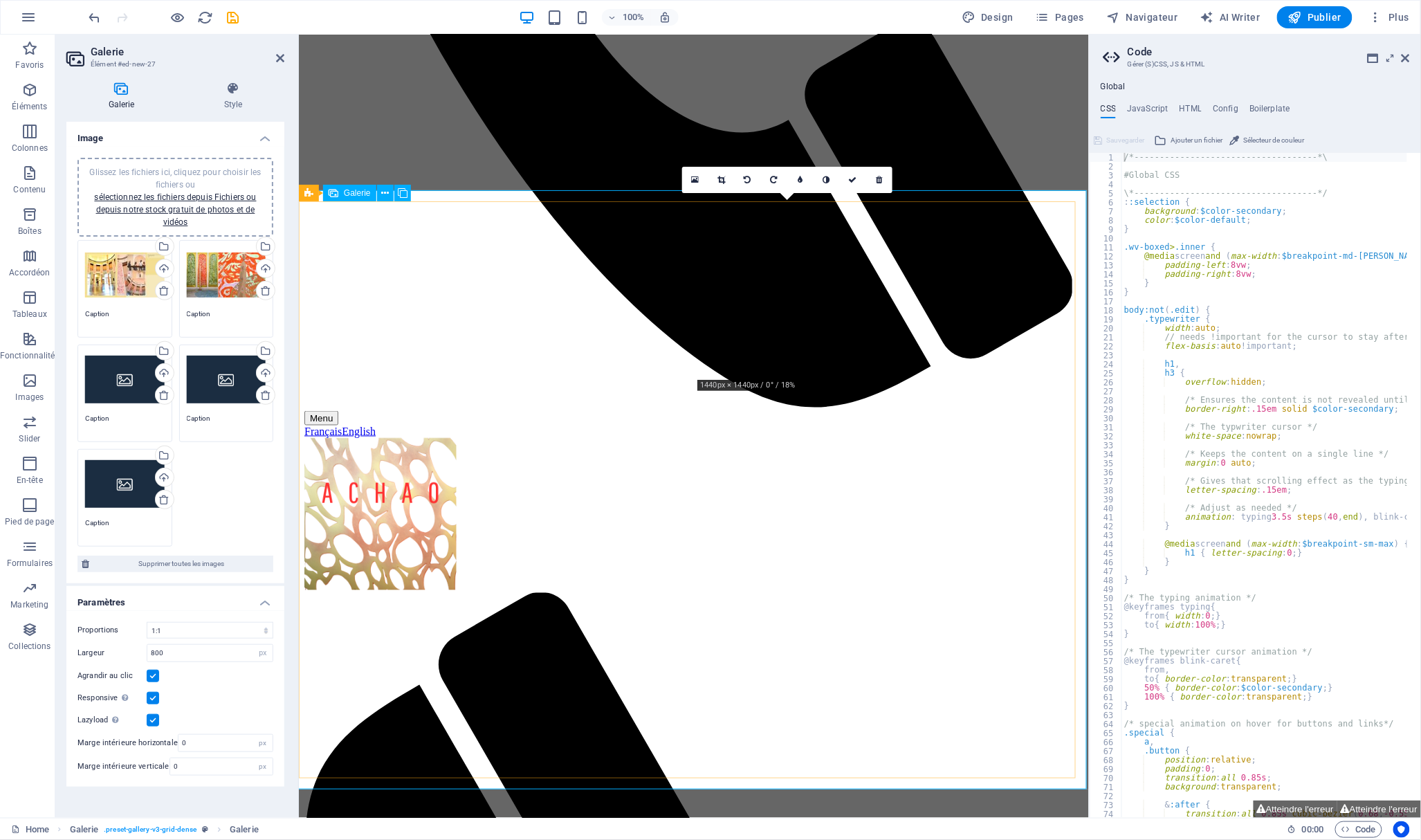
click at [723, 180] on icon at bounding box center [721, 180] width 8 height 8
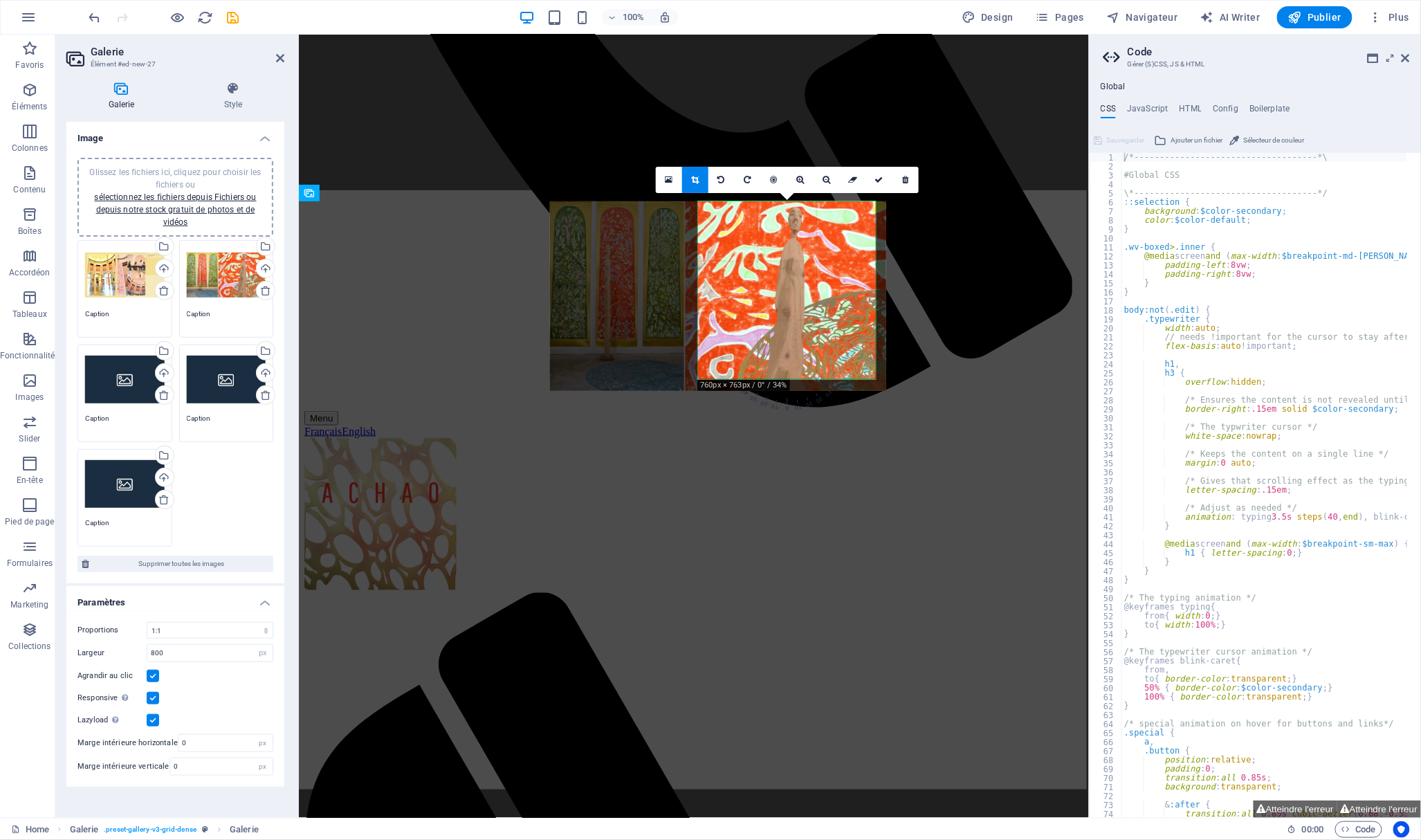
drag, startPoint x: 800, startPoint y: 276, endPoint x: 728, endPoint y: 276, distance: 72.0
click at [728, 276] on div at bounding box center [718, 295] width 336 height 189
click at [883, 176] on link at bounding box center [879, 180] width 26 height 26
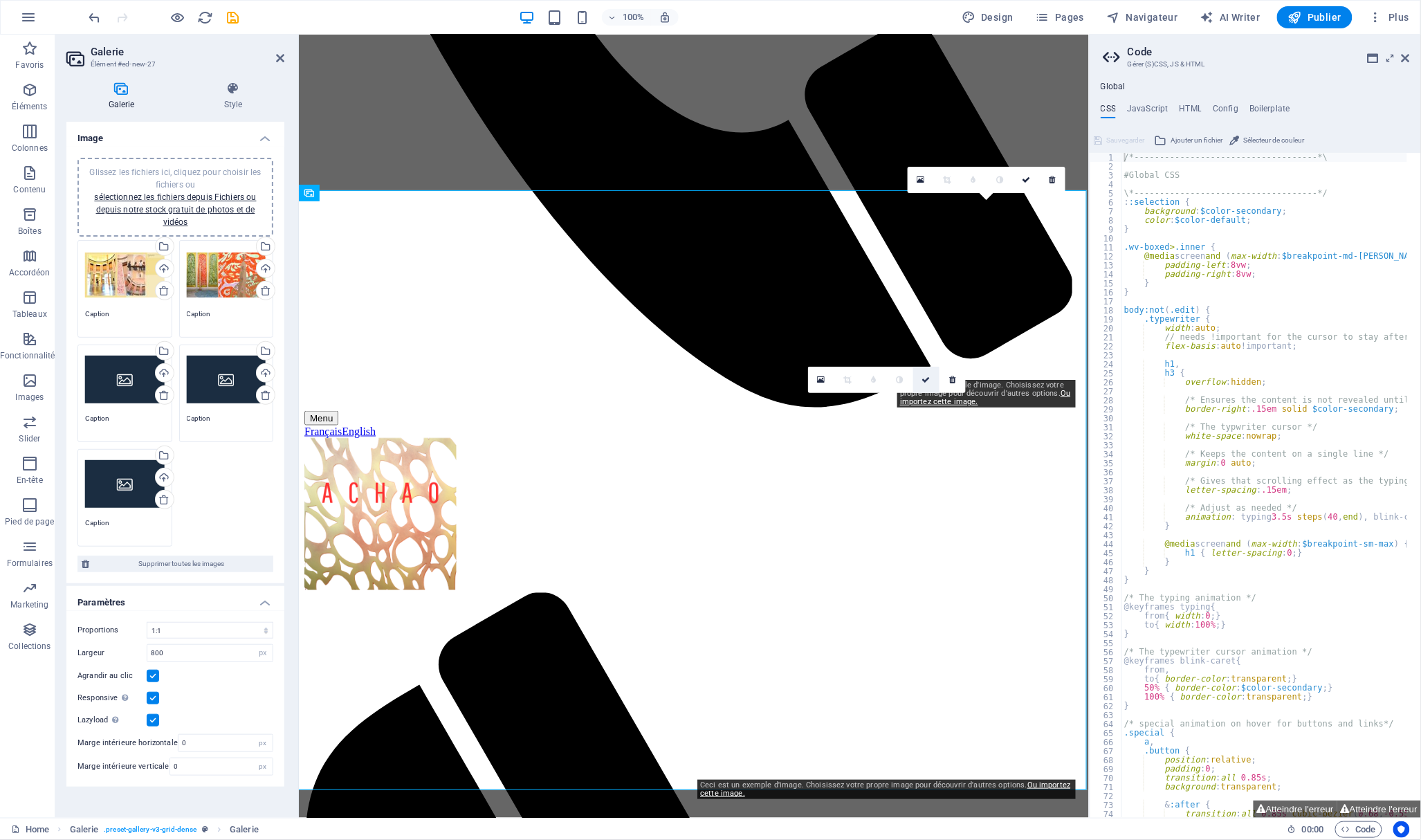
click at [931, 379] on link at bounding box center [925, 379] width 26 height 26
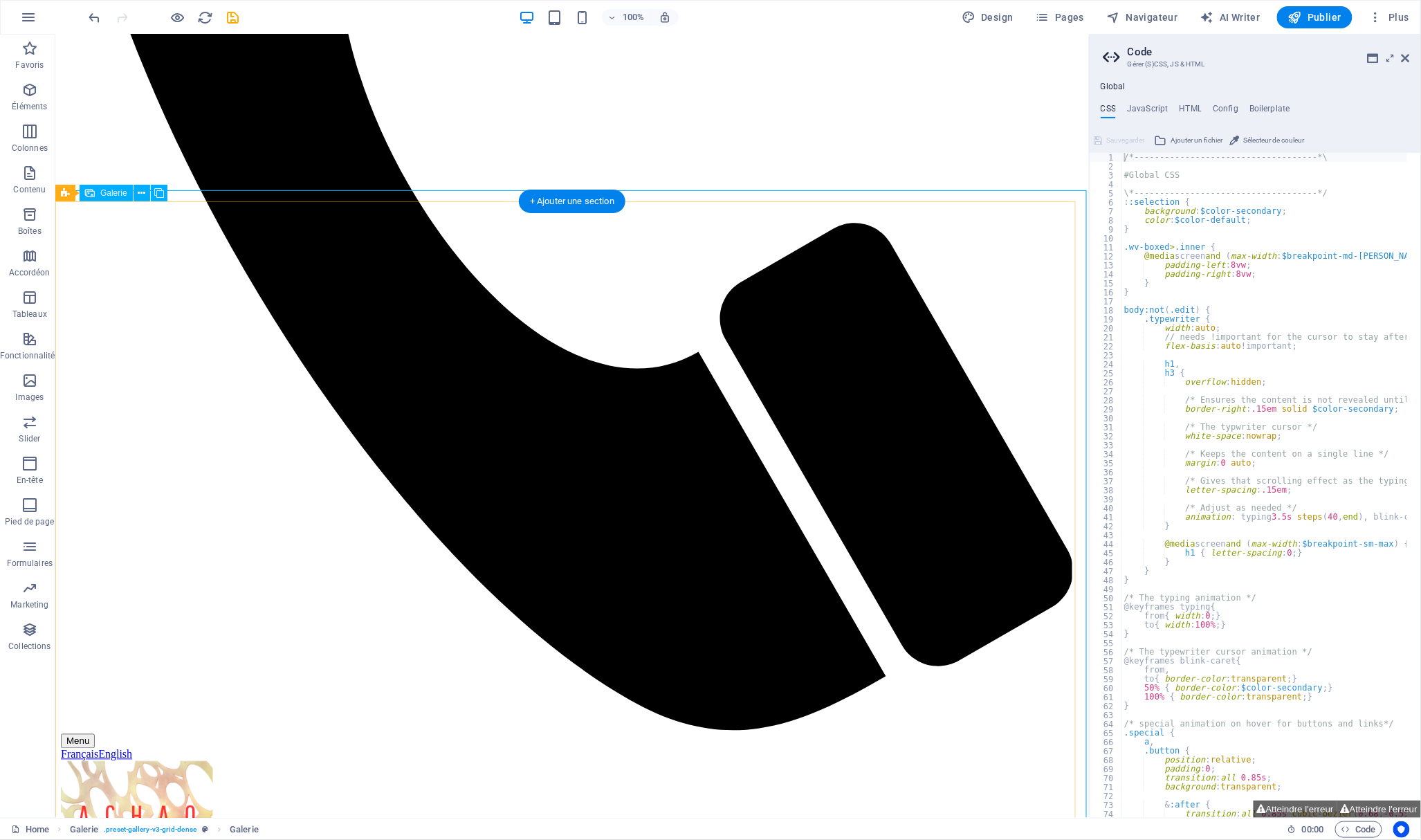
select select "4"
select select "px"
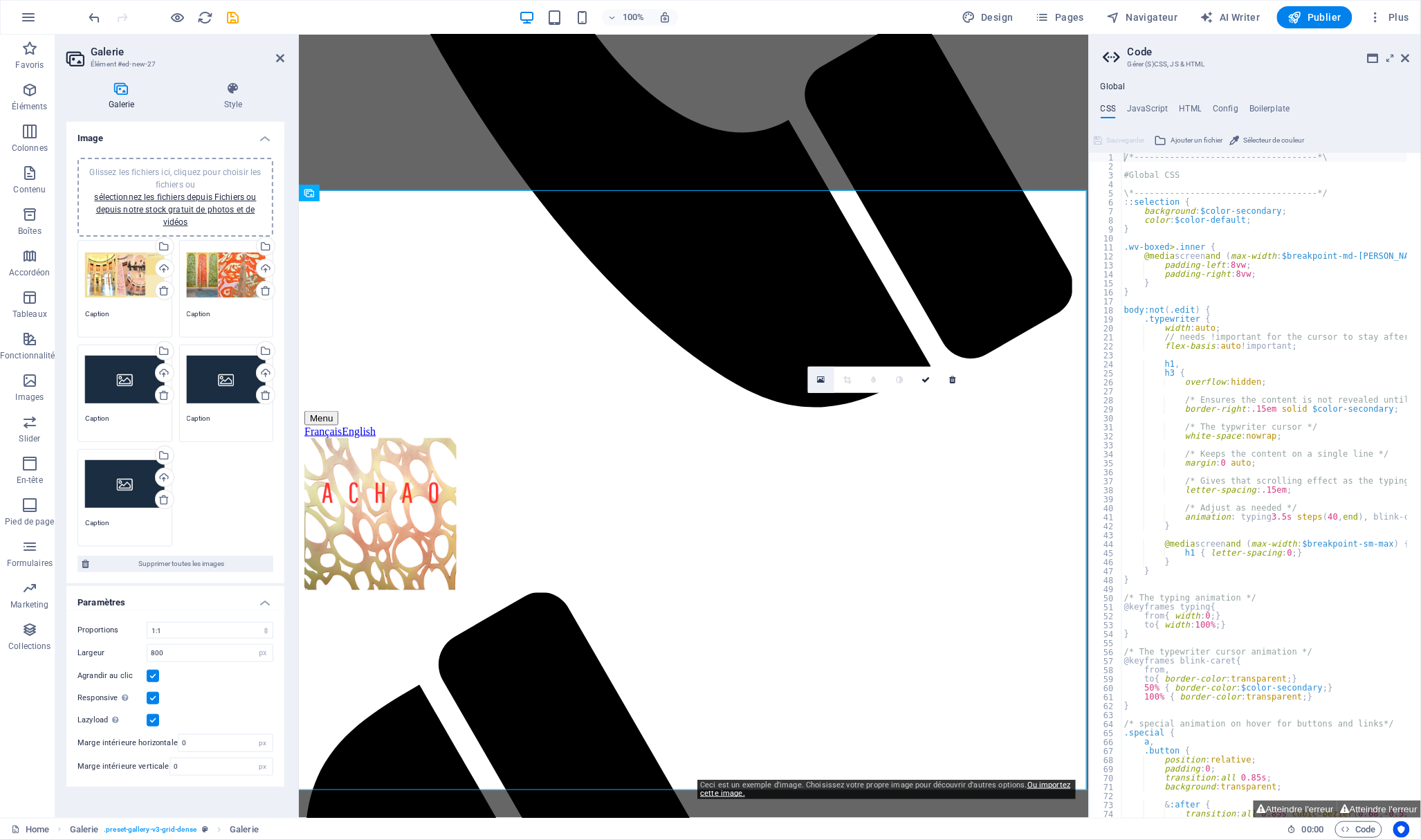
click at [823, 380] on icon at bounding box center [821, 380] width 8 height 10
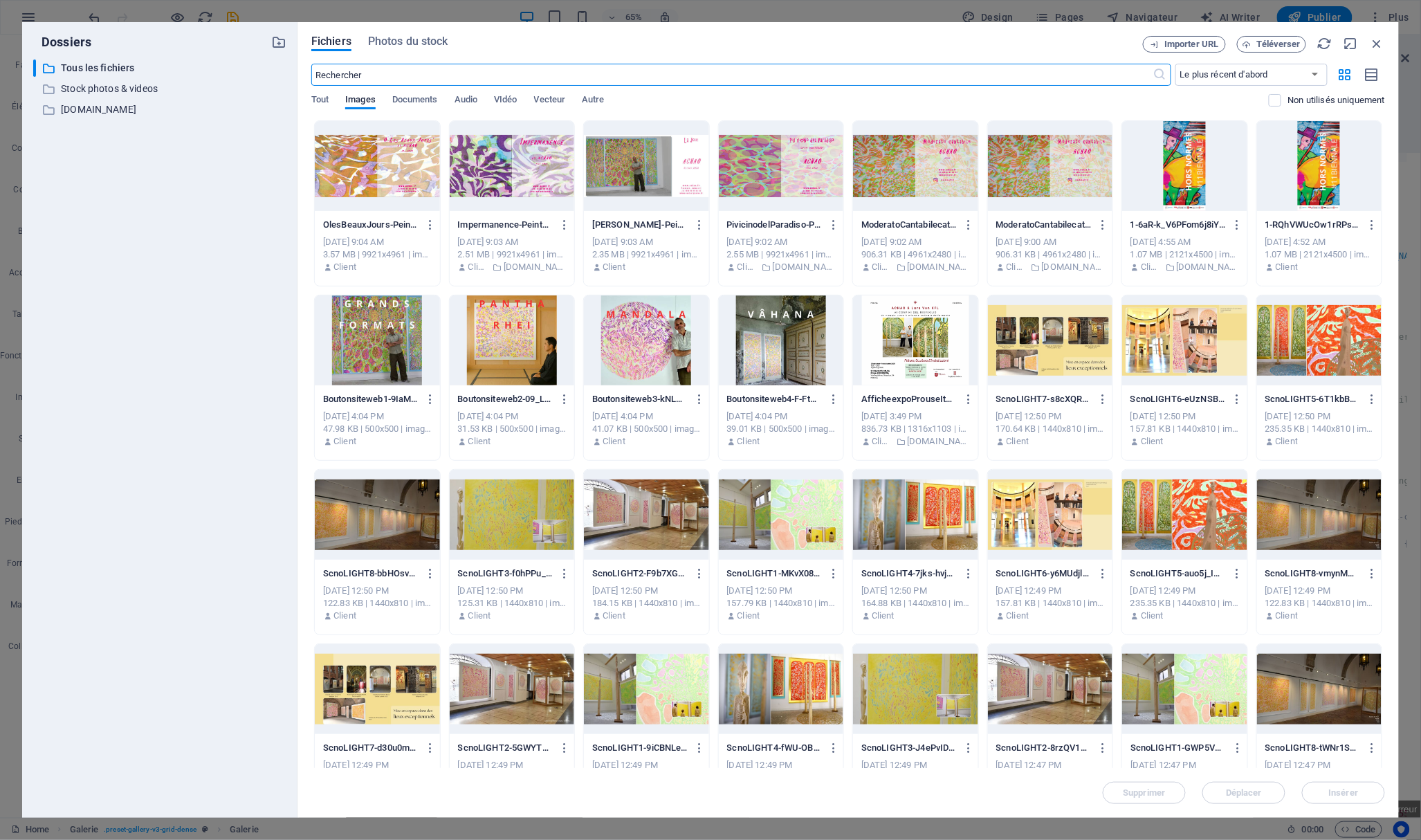
click at [404, 507] on div at bounding box center [378, 515] width 125 height 90
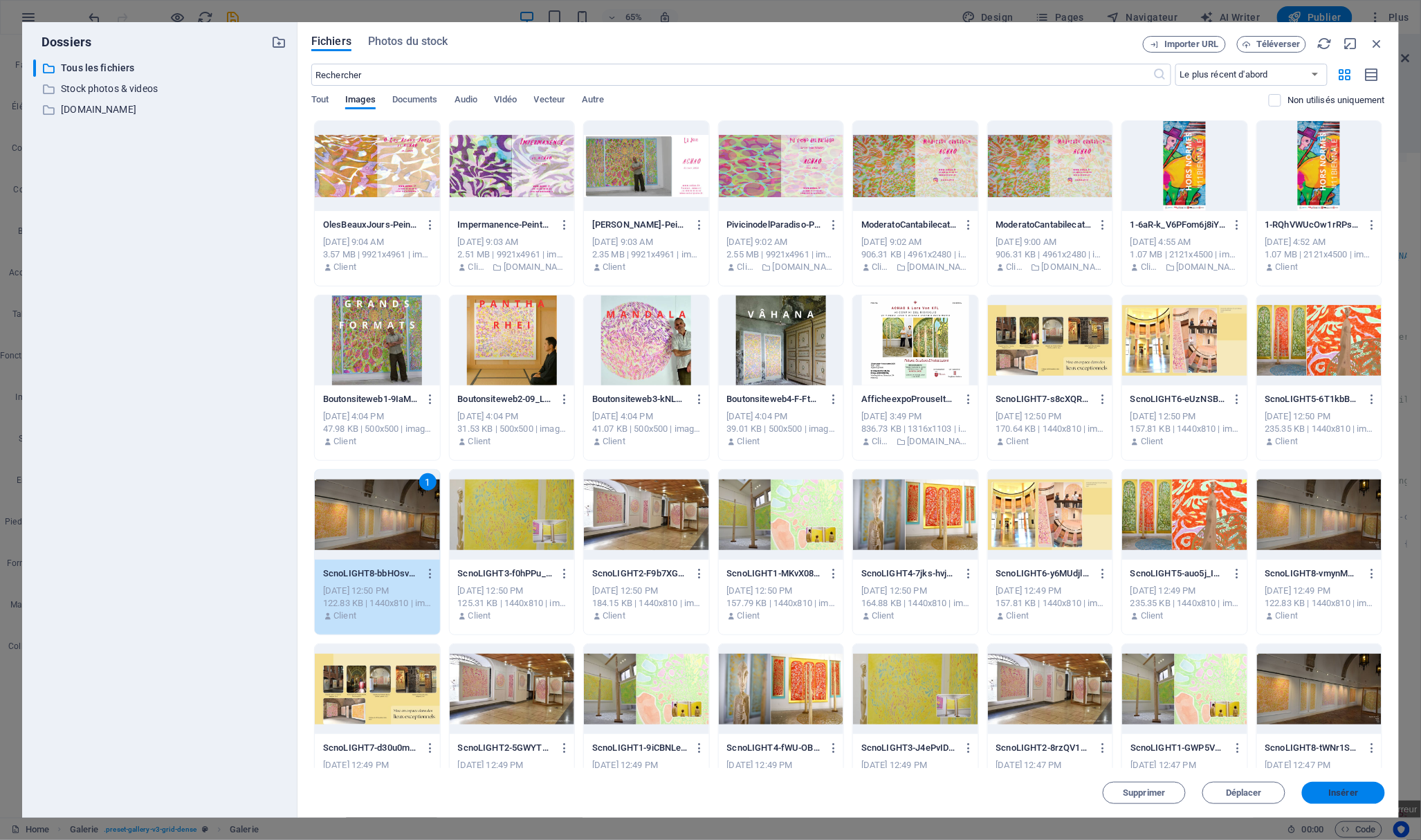
click at [1343, 794] on span "Insérer" at bounding box center [1343, 792] width 30 height 8
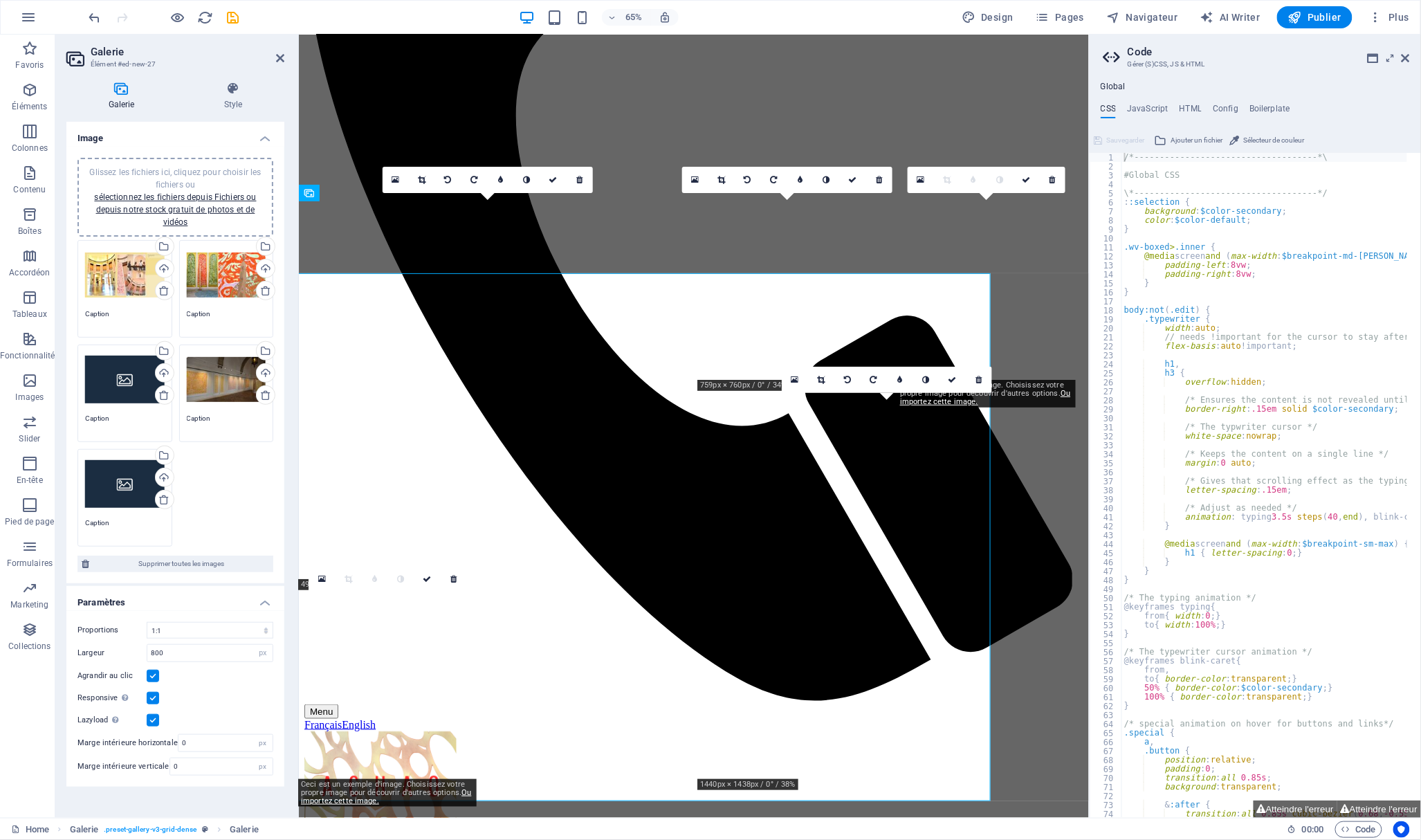
scroll to position [664, 0]
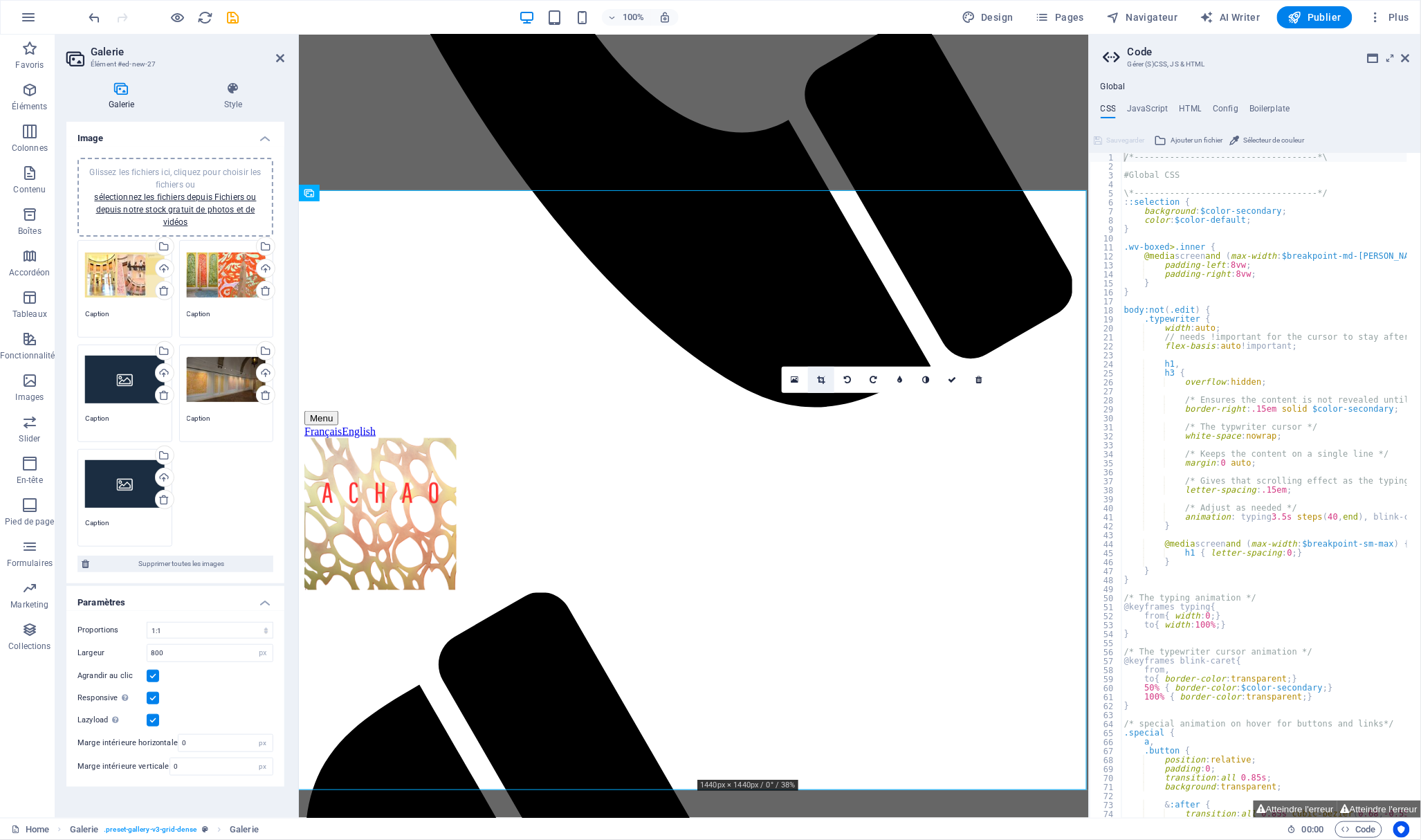
click at [816, 374] on link at bounding box center [820, 379] width 26 height 26
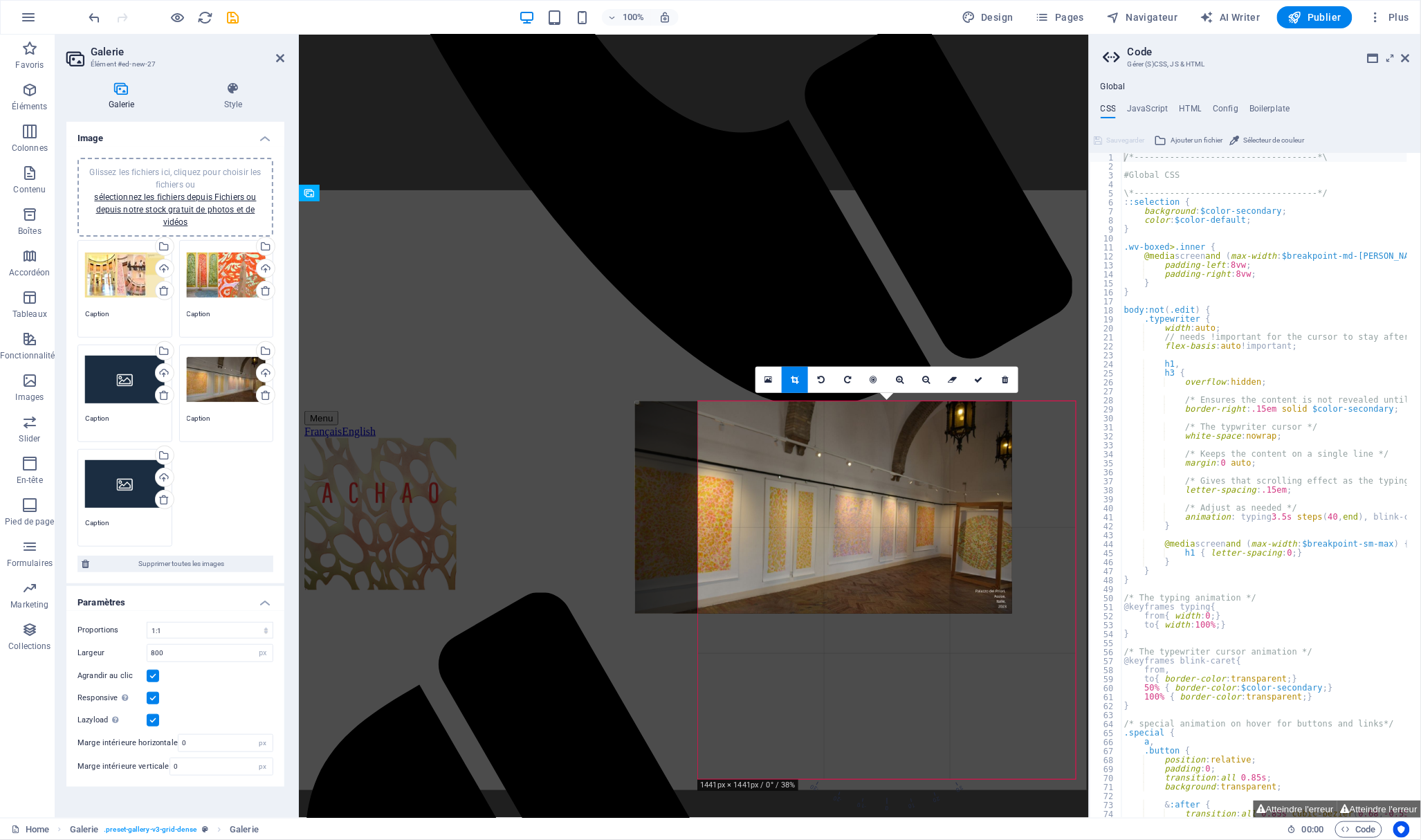
drag, startPoint x: 867, startPoint y: 507, endPoint x: 515, endPoint y: 476, distance: 353.4
click at [804, 512] on div at bounding box center [823, 507] width 377 height 212
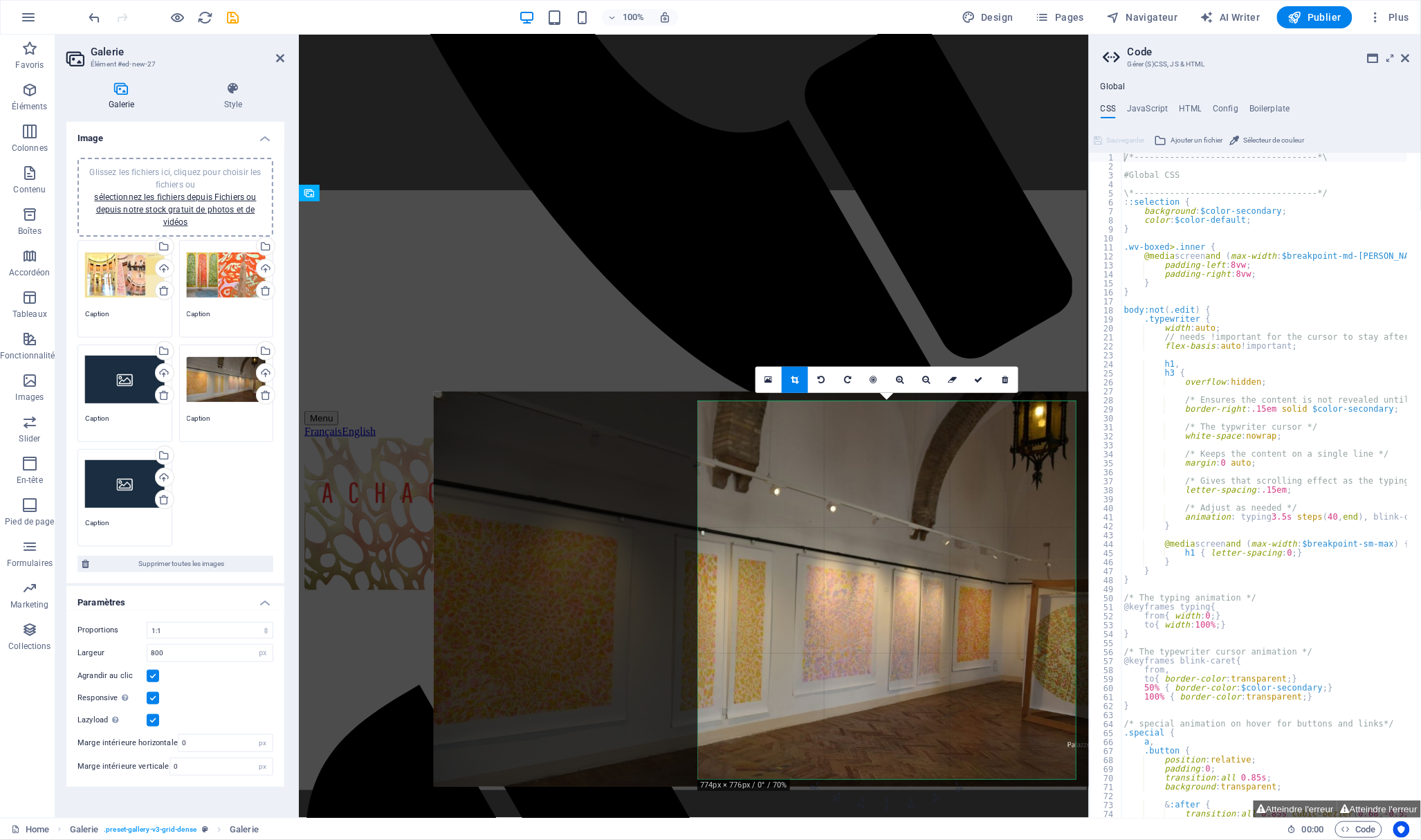
drag, startPoint x: 911, startPoint y: 605, endPoint x: 785, endPoint y: 603, distance: 126.0
click at [785, 603] on div at bounding box center [785, 588] width 701 height 394
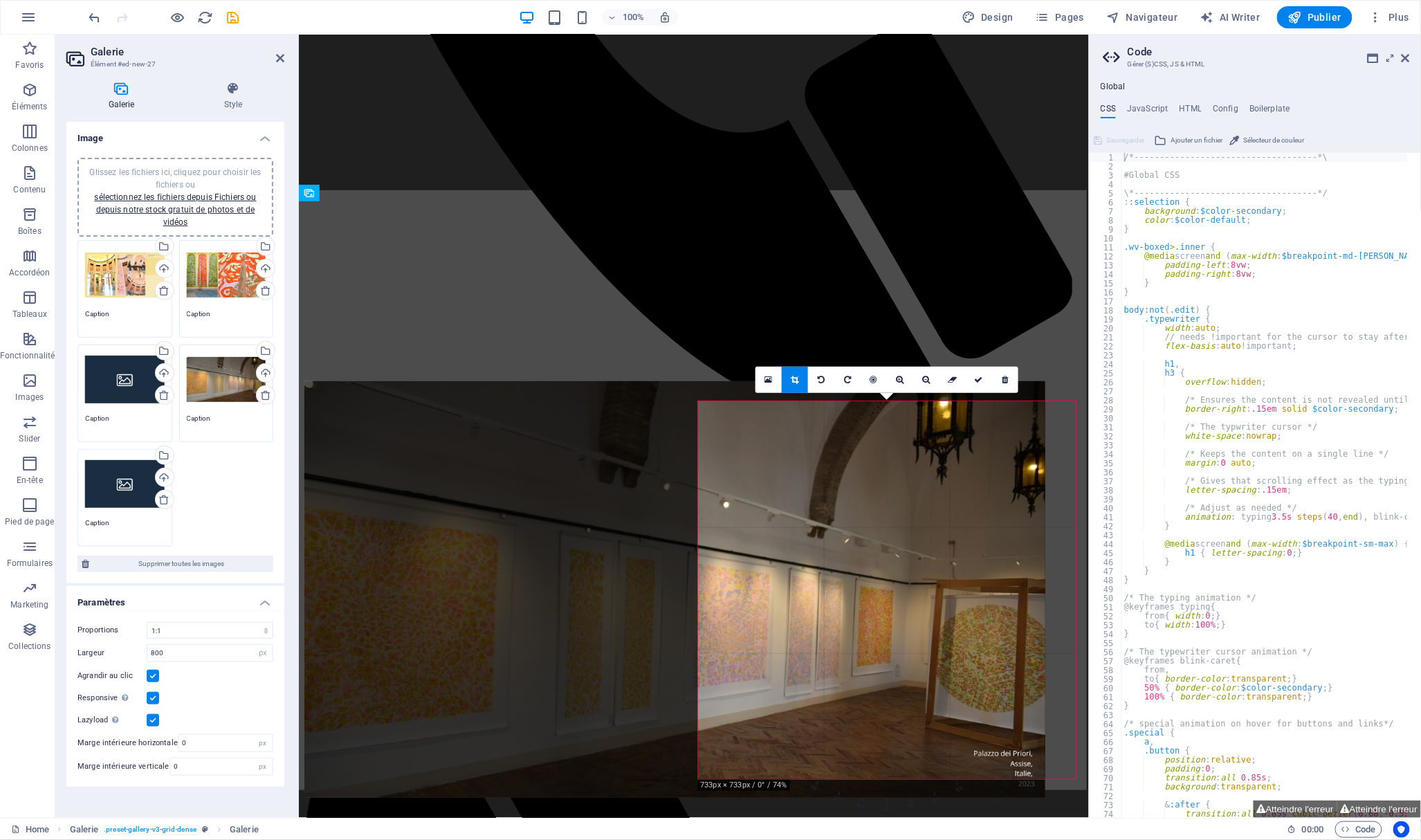
drag, startPoint x: 898, startPoint y: 599, endPoint x: 819, endPoint y: 599, distance: 79.0
click at [819, 599] on div at bounding box center [674, 589] width 741 height 416
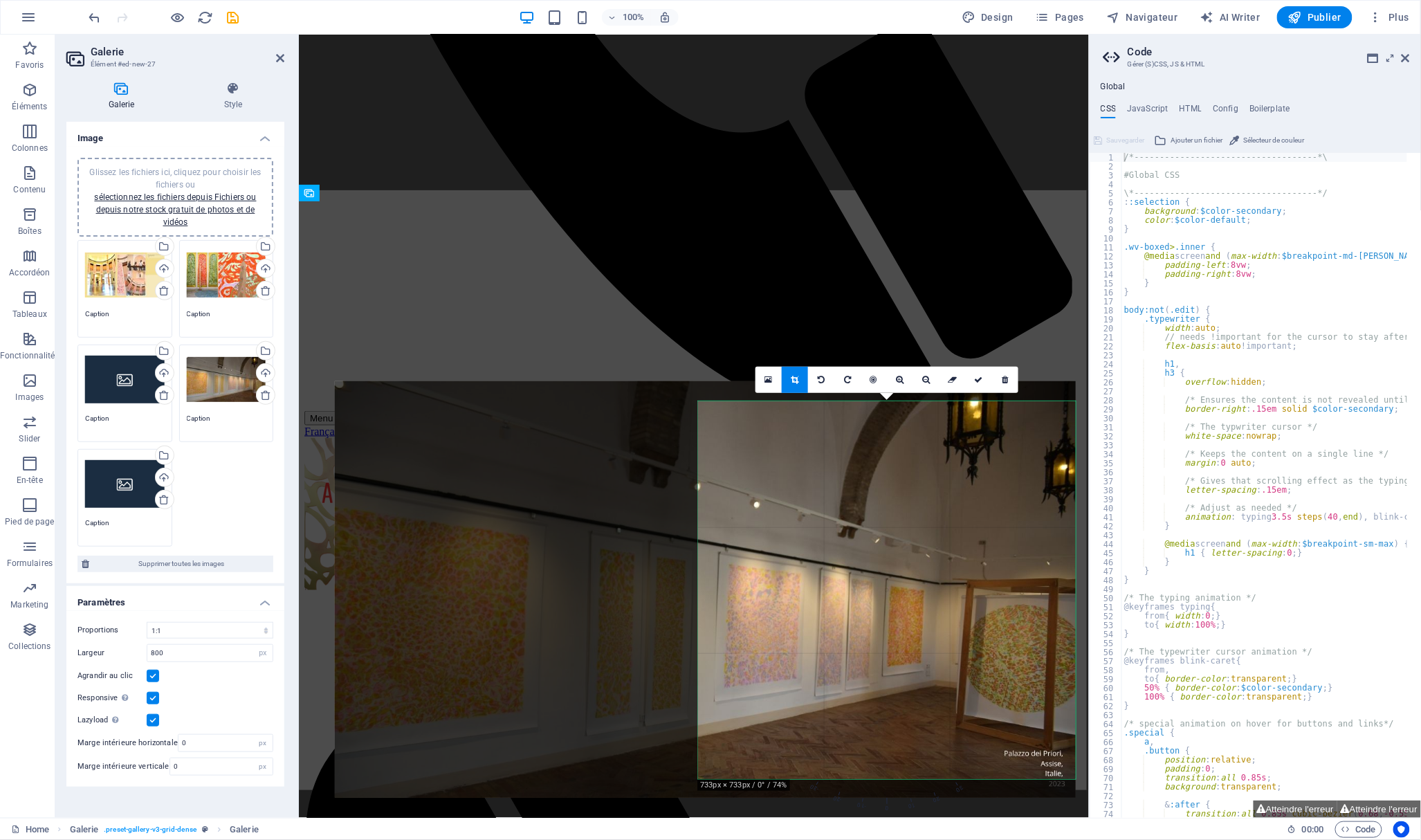
click at [826, 602] on div at bounding box center [705, 589] width 741 height 416
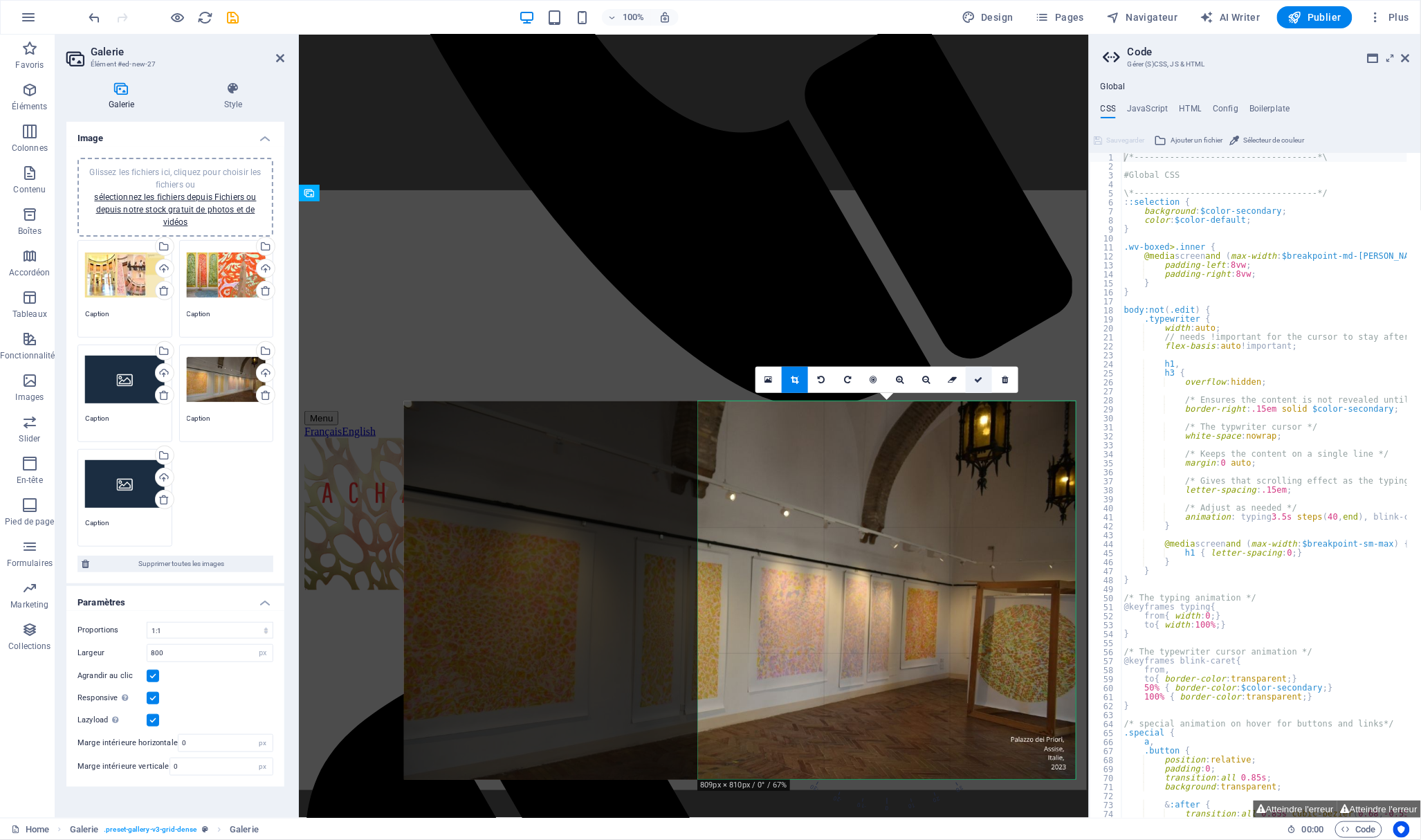
click at [975, 377] on icon at bounding box center [978, 379] width 8 height 8
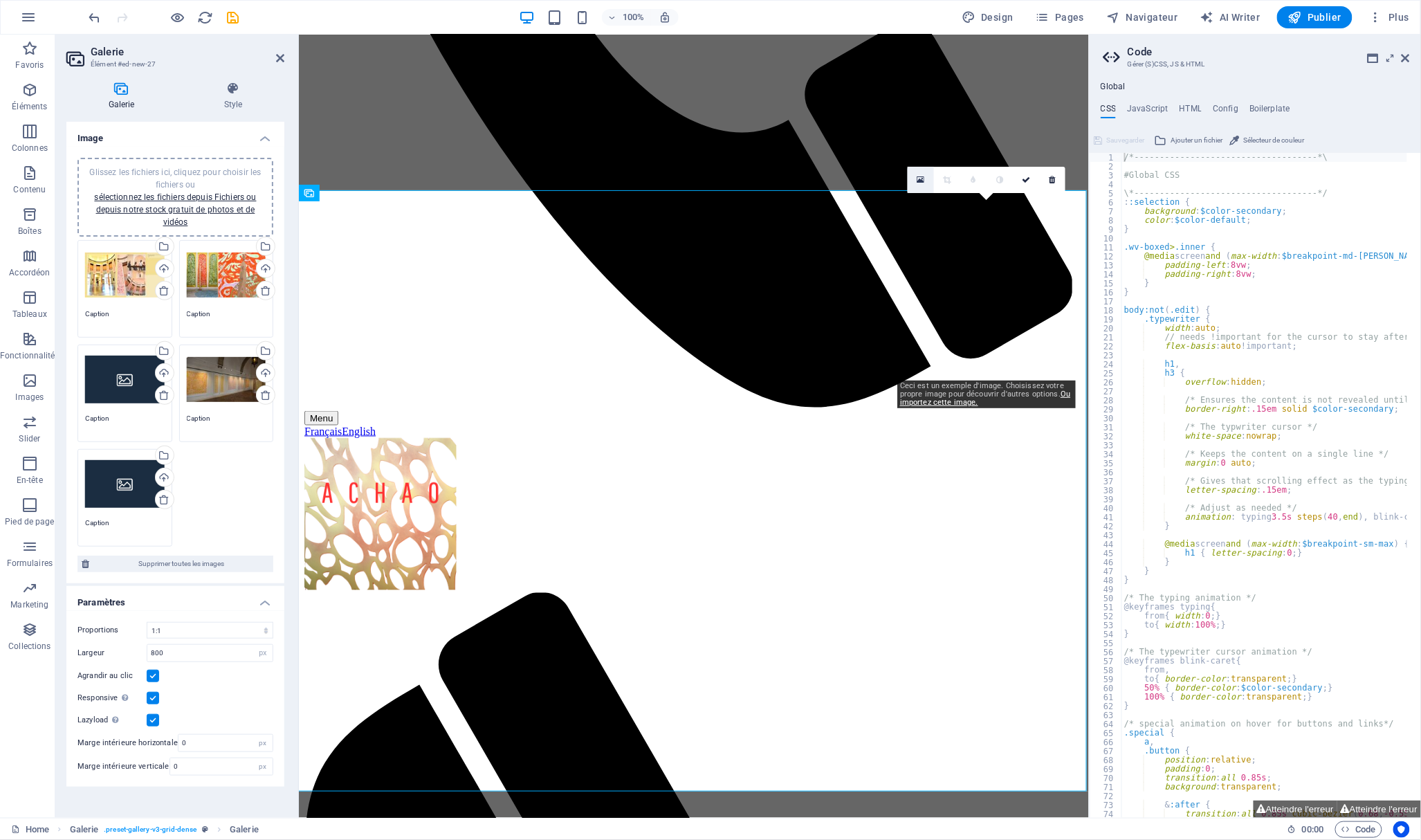
click at [917, 178] on icon at bounding box center [921, 180] width 8 height 10
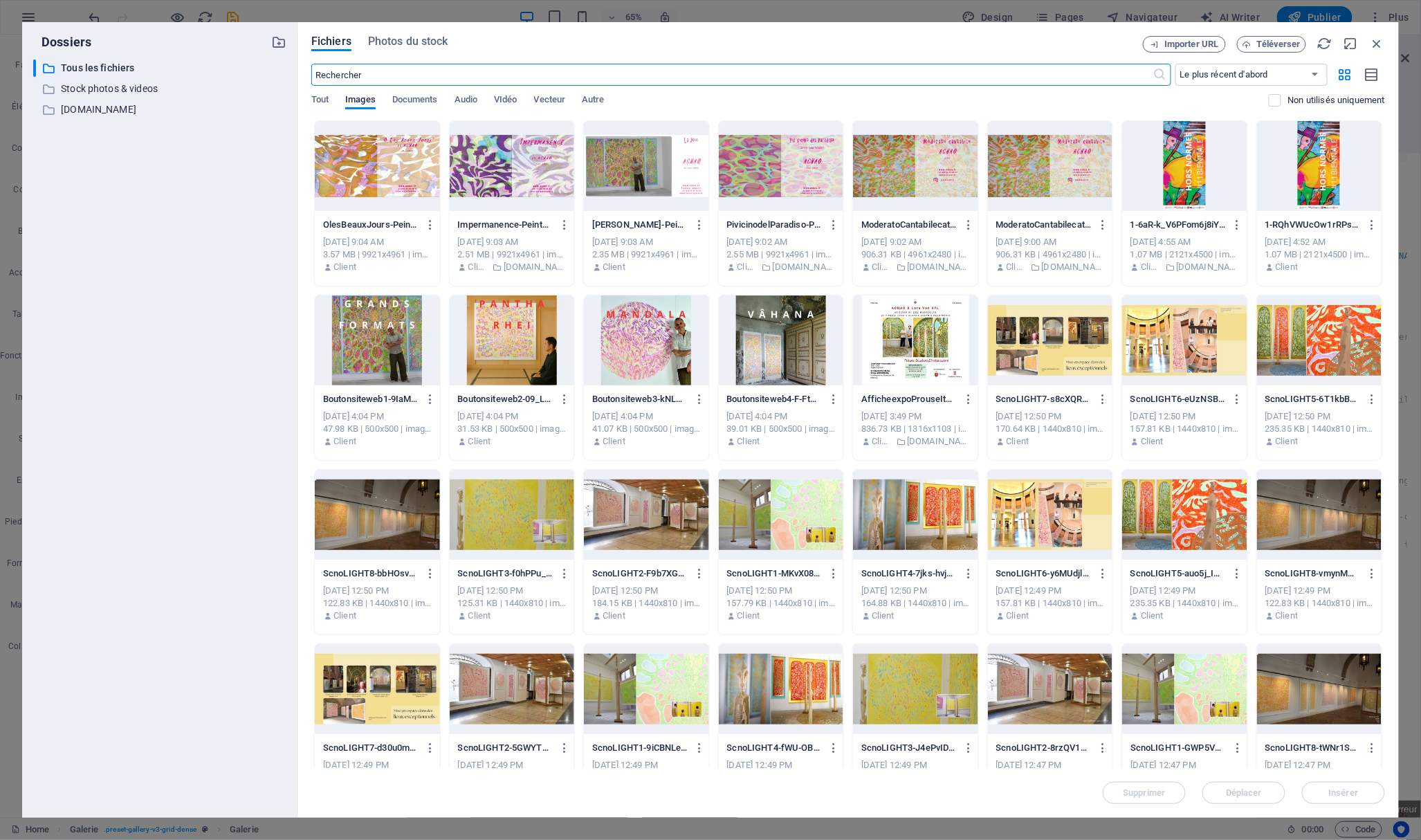
scroll to position [371, 0]
click at [511, 673] on div at bounding box center [512, 689] width 125 height 90
click at [1351, 786] on button "Insérer" at bounding box center [1343, 792] width 83 height 22
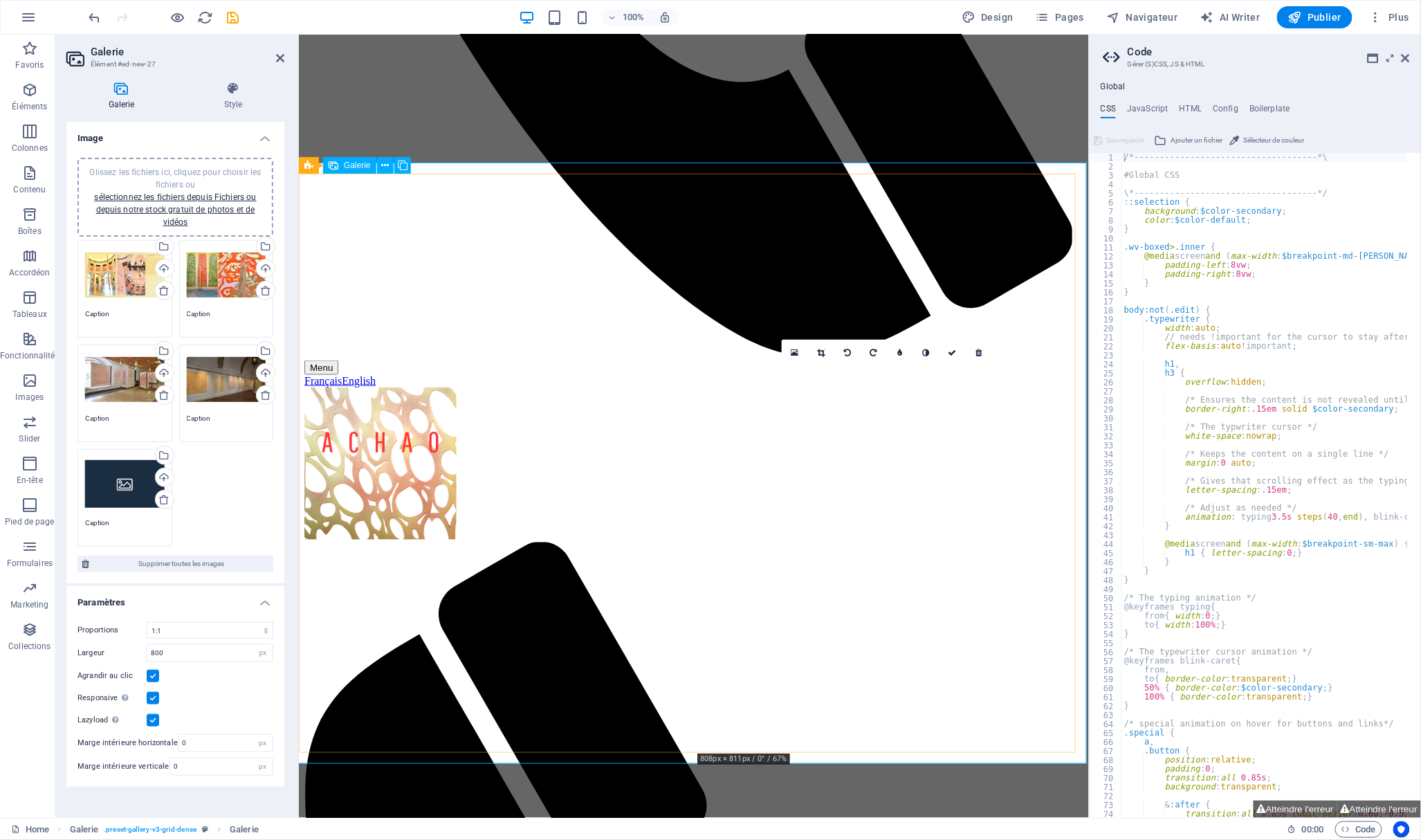
scroll to position [690, 0]
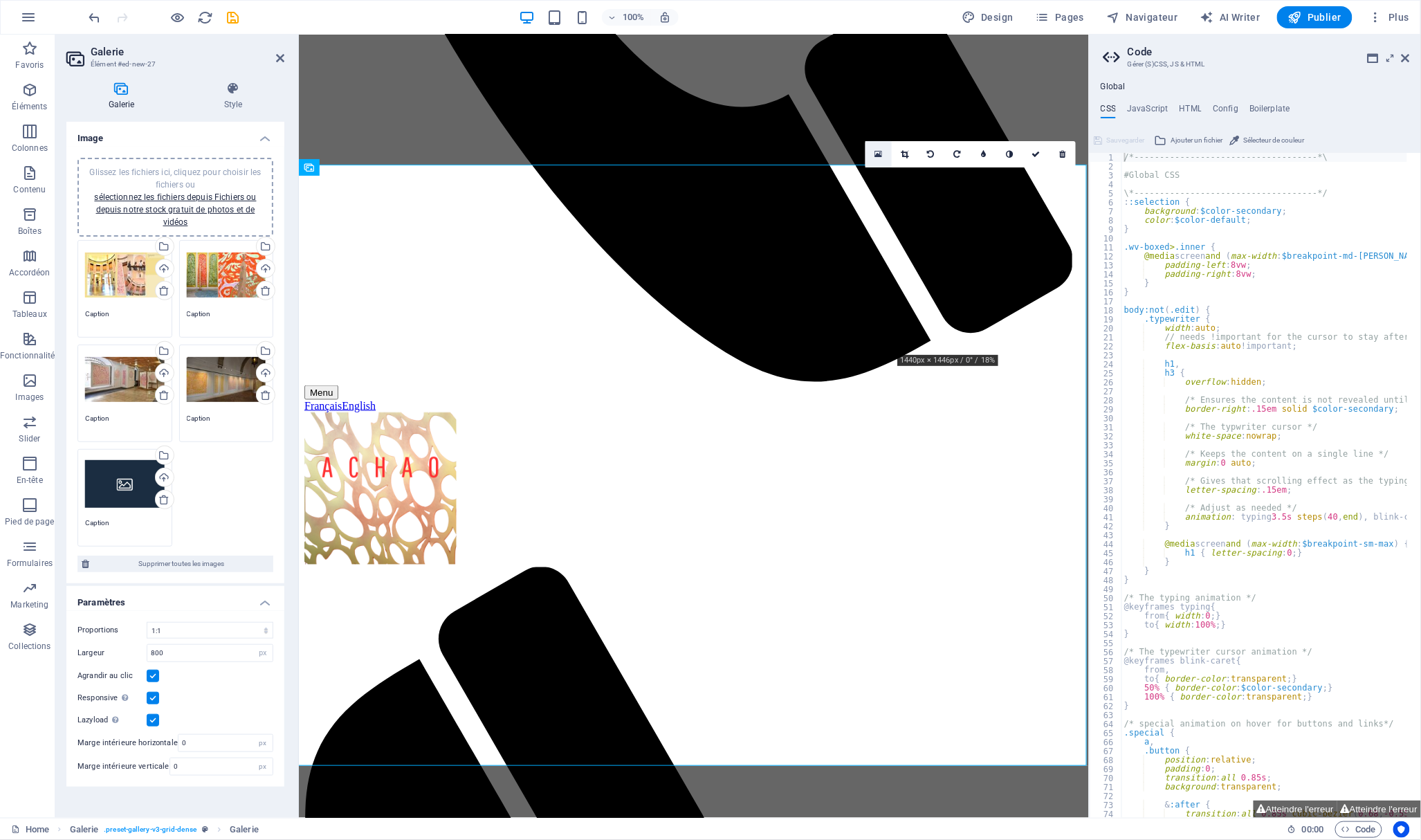
click at [880, 153] on icon at bounding box center [878, 154] width 8 height 10
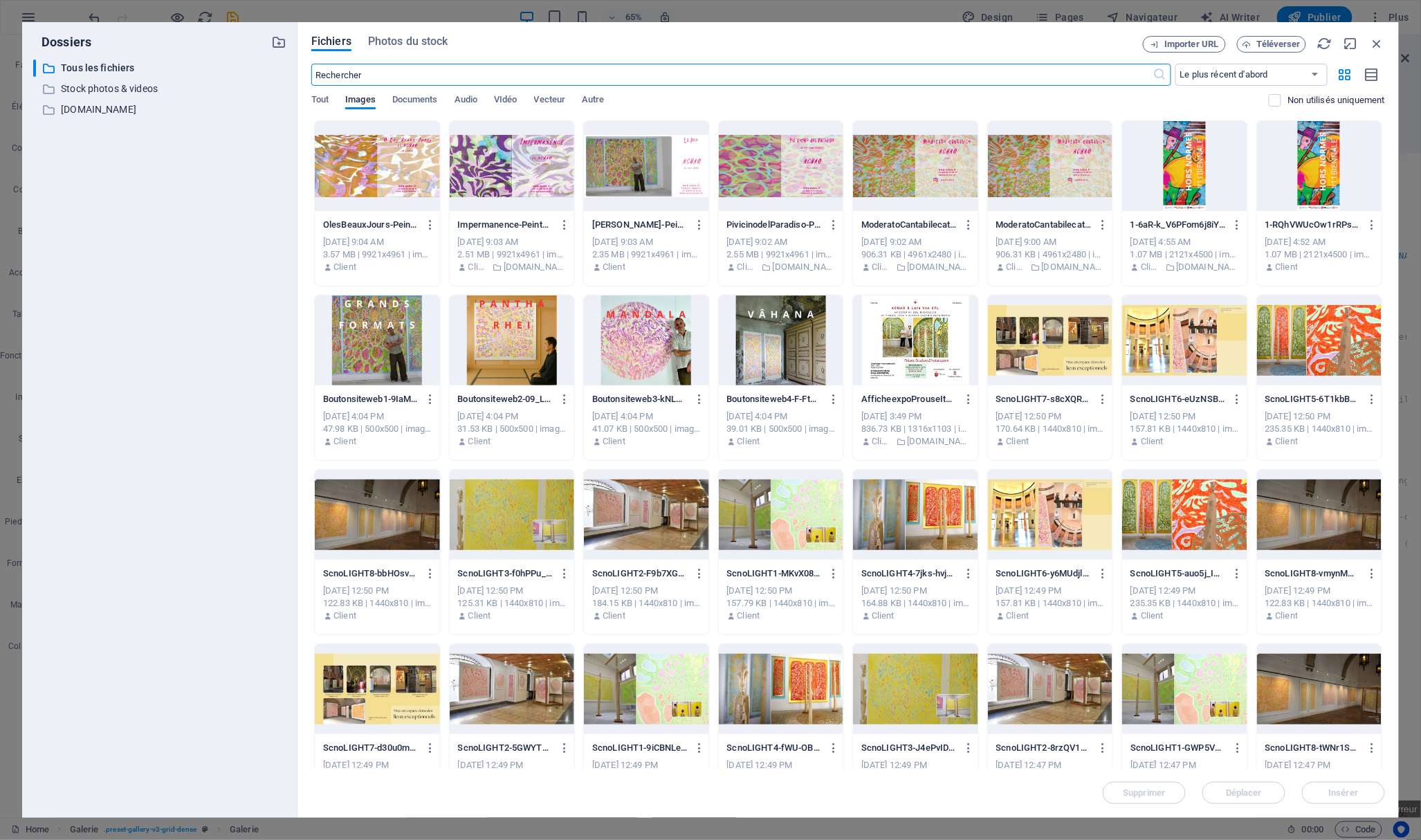
scroll to position [371, 0]
click at [919, 515] on div at bounding box center [915, 515] width 125 height 90
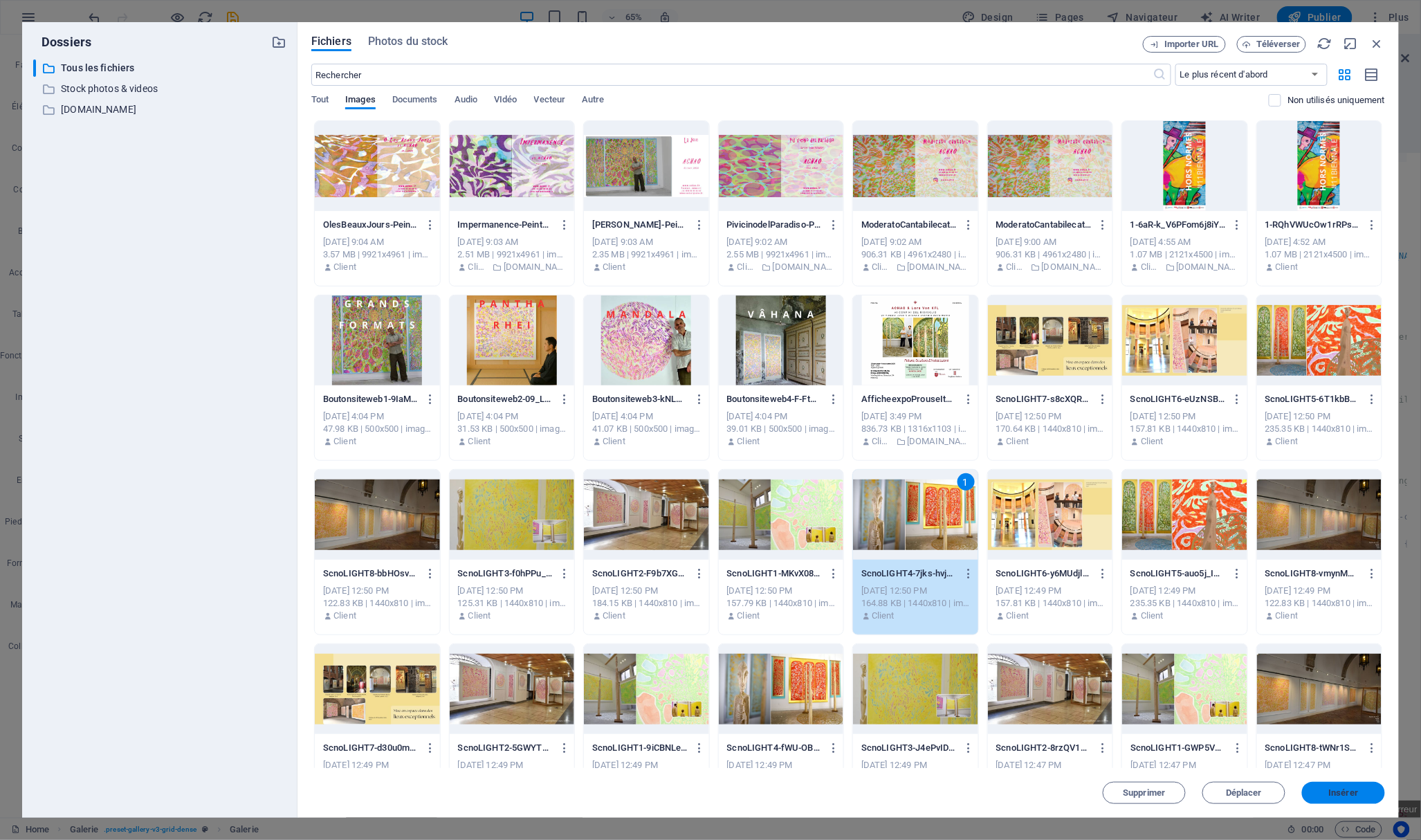
click at [1356, 796] on span "Insérer" at bounding box center [1343, 792] width 30 height 8
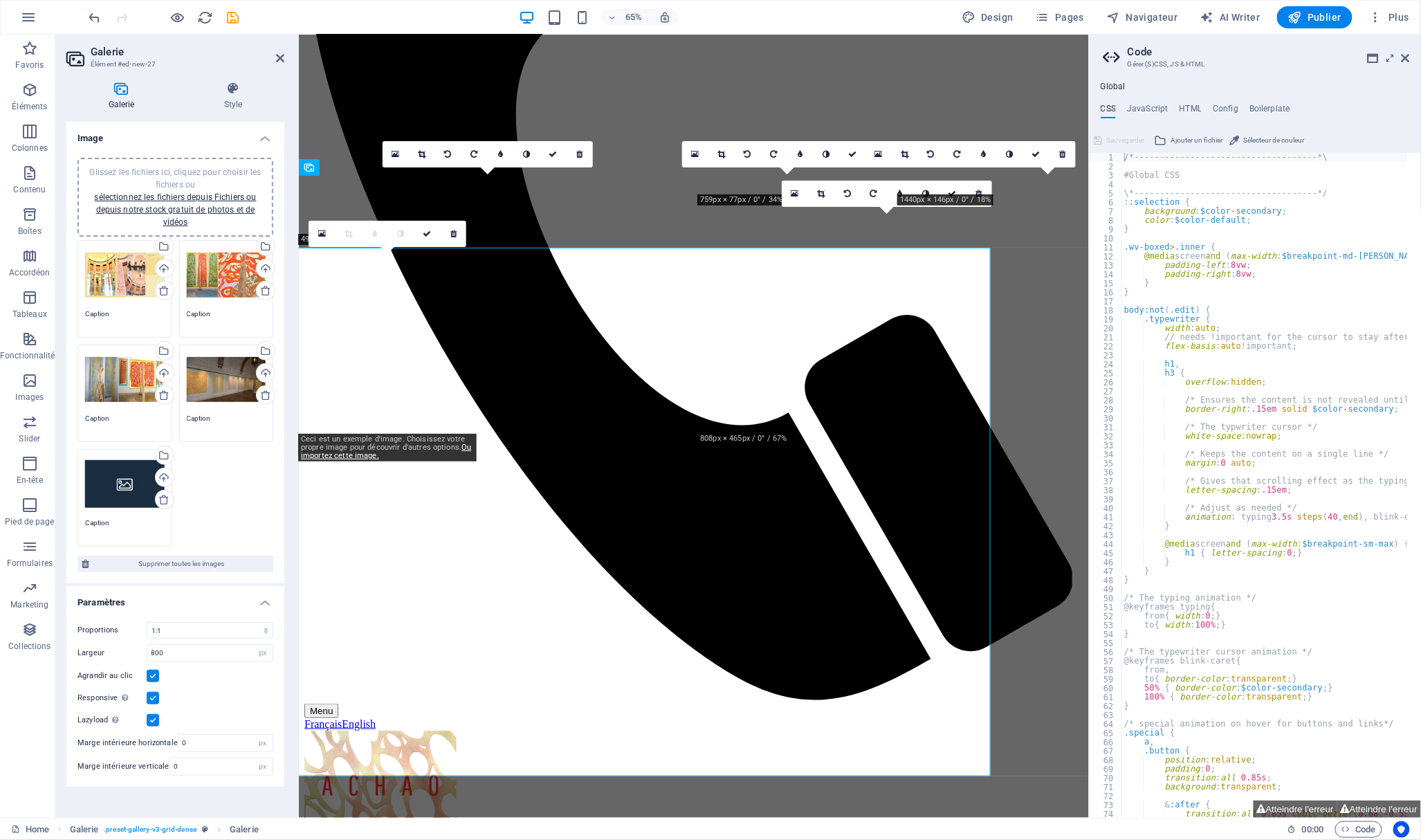
scroll to position [690, 0]
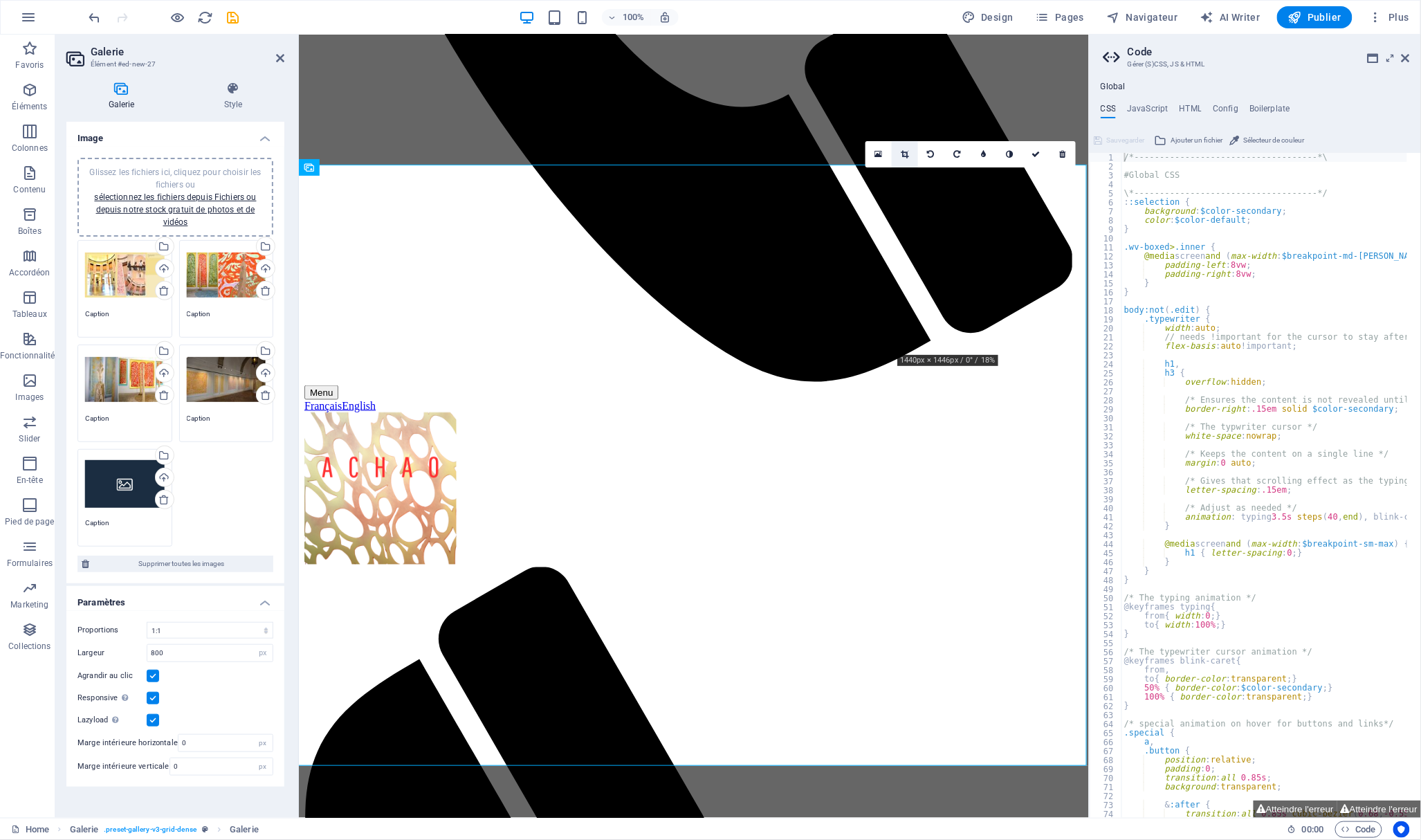
click at [906, 150] on icon at bounding box center [905, 154] width 8 height 8
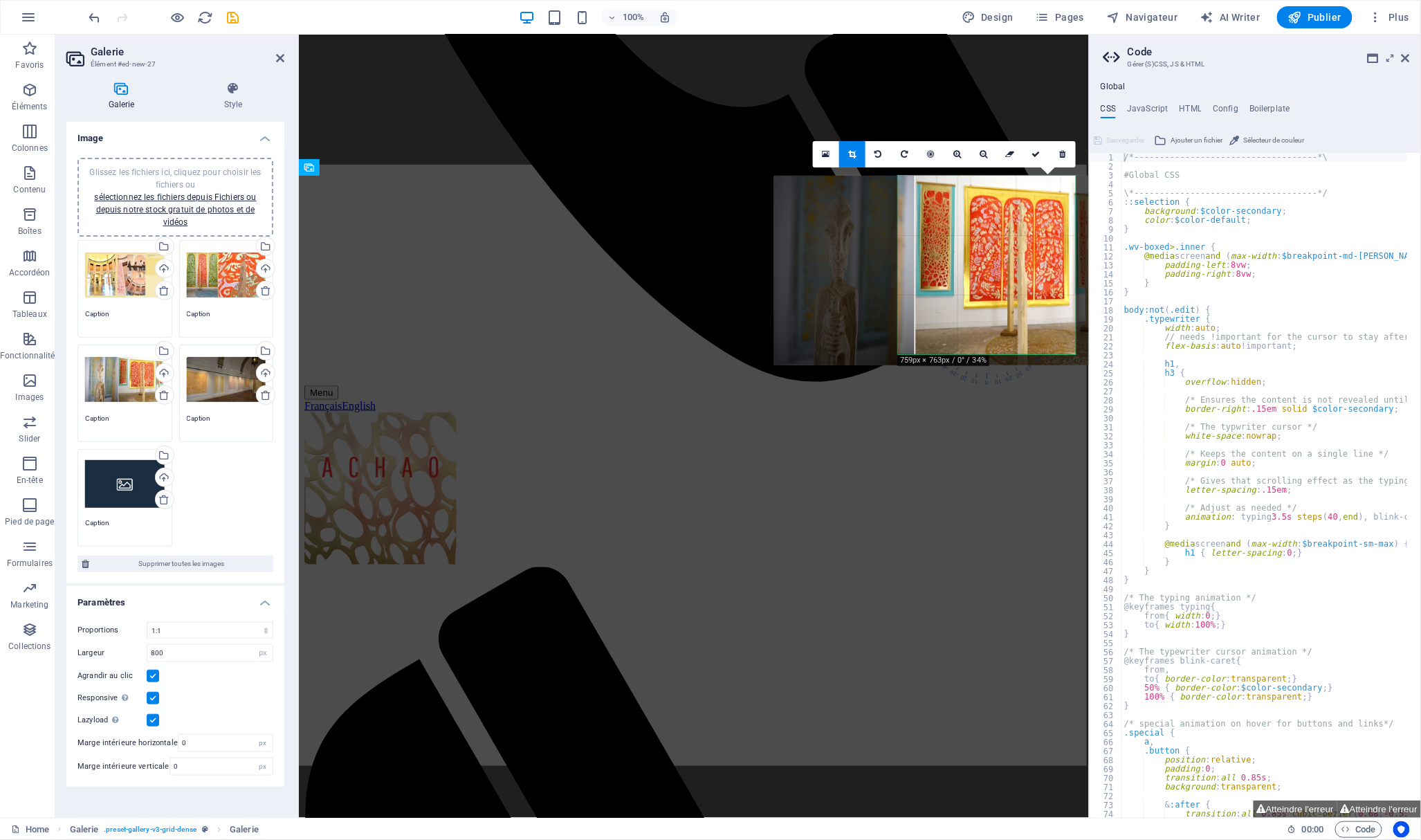
drag, startPoint x: 980, startPoint y: 238, endPoint x: 911, endPoint y: 241, distance: 69.1
click at [911, 241] on div at bounding box center [942, 270] width 336 height 189
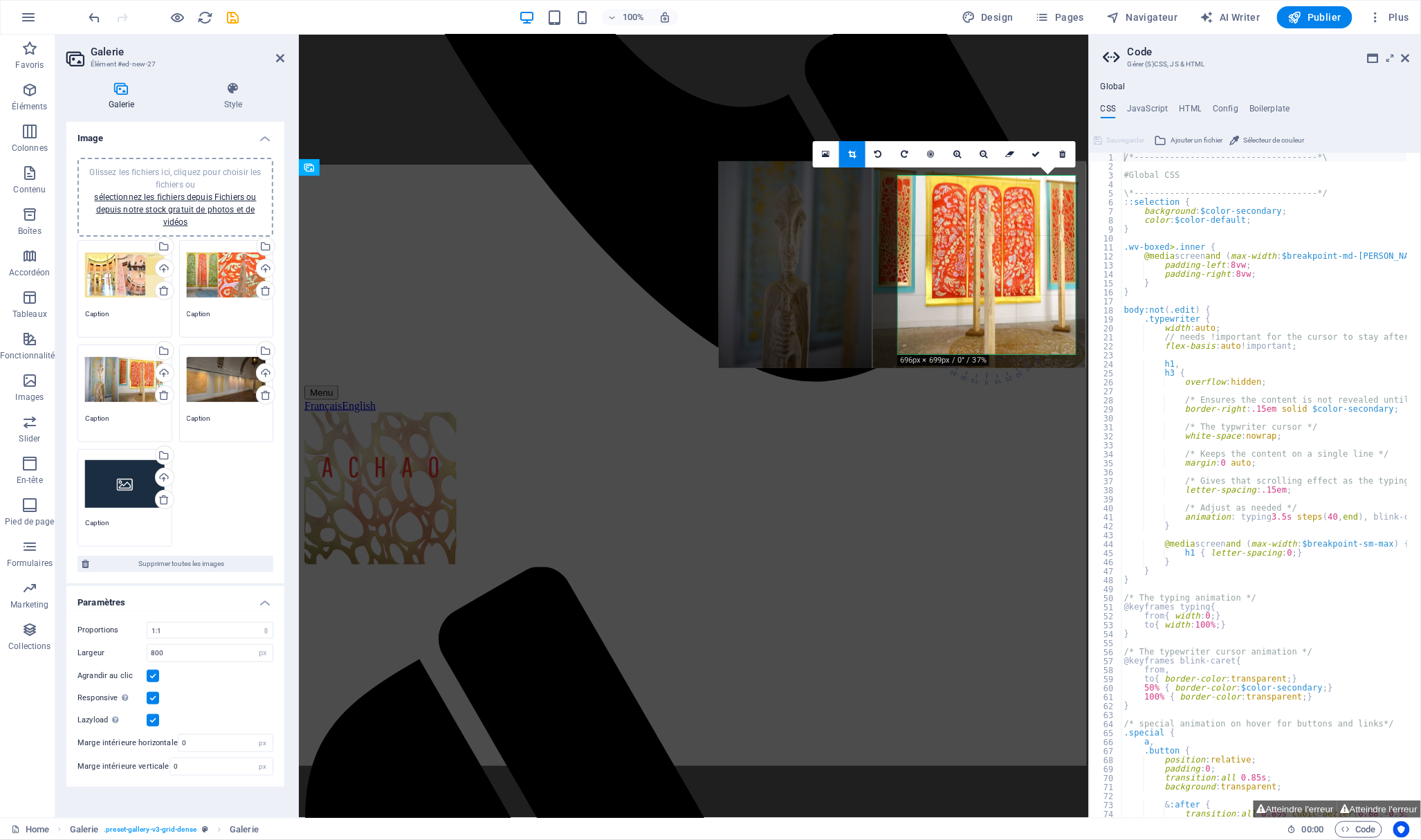
drag, startPoint x: 986, startPoint y: 260, endPoint x: 933, endPoint y: 253, distance: 53.5
click at [933, 253] on div at bounding box center [902, 264] width 367 height 207
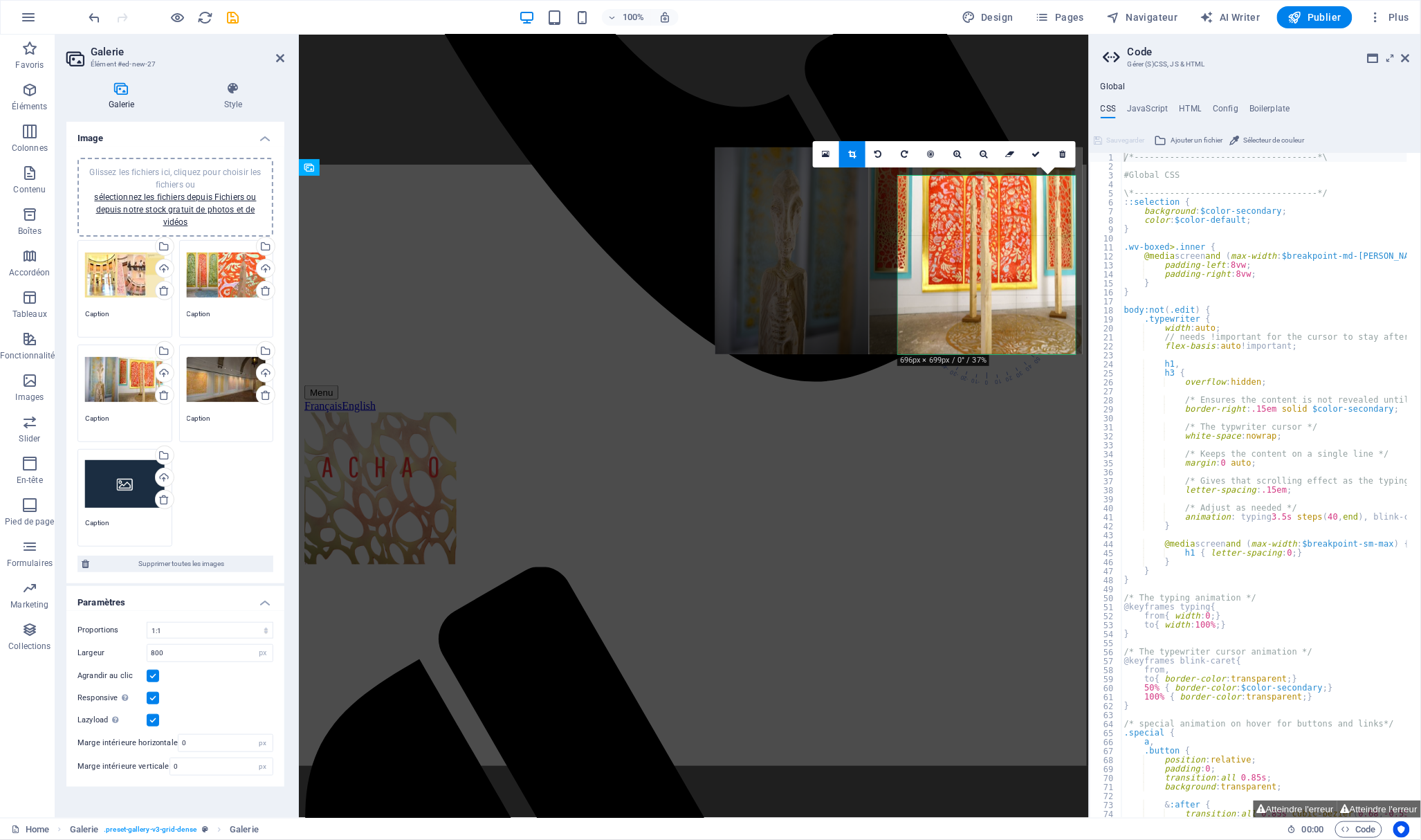
drag, startPoint x: 939, startPoint y: 255, endPoint x: 935, endPoint y: 245, distance: 10.8
click at [935, 245] on div at bounding box center [899, 250] width 367 height 207
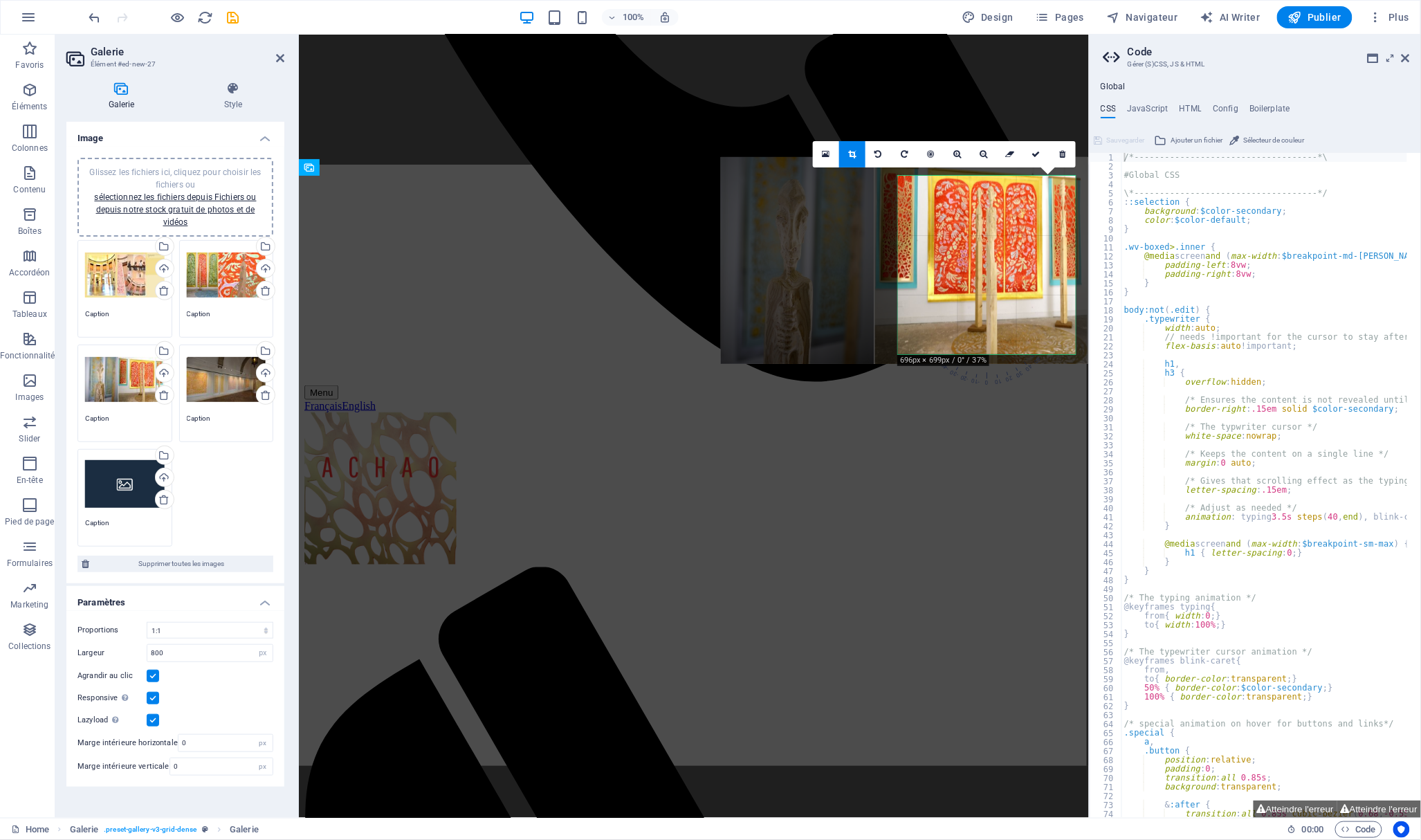
drag, startPoint x: 947, startPoint y: 271, endPoint x: 952, endPoint y: 281, distance: 11.2
click at [952, 281] on div at bounding box center [904, 260] width 367 height 207
drag, startPoint x: 956, startPoint y: 276, endPoint x: 963, endPoint y: 276, distance: 7.0
click at [963, 276] on div at bounding box center [908, 260] width 357 height 200
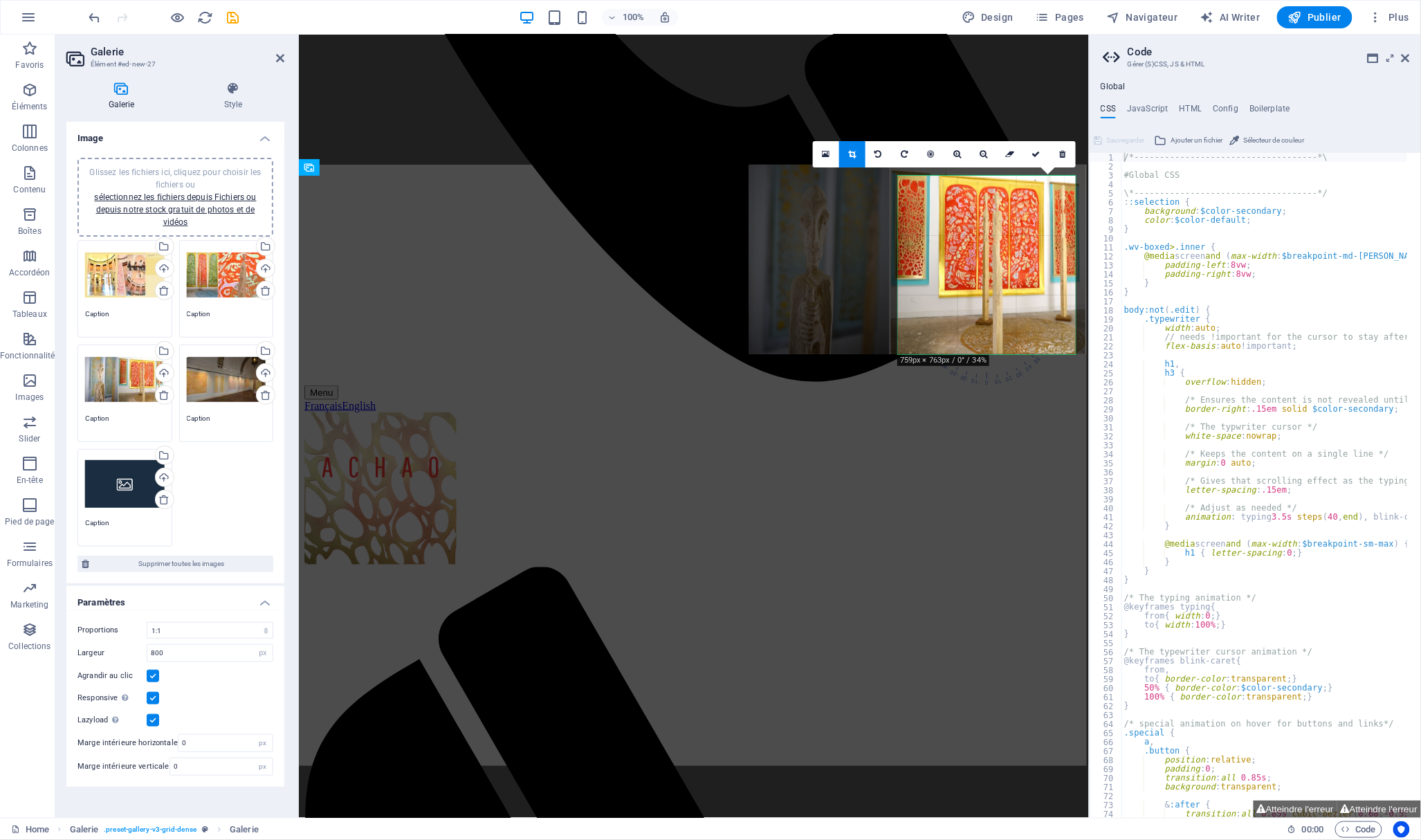
drag, startPoint x: 961, startPoint y: 277, endPoint x: 971, endPoint y: 281, distance: 10.8
click at [971, 281] on div at bounding box center [917, 259] width 336 height 189
click at [1033, 153] on icon at bounding box center [1036, 154] width 8 height 8
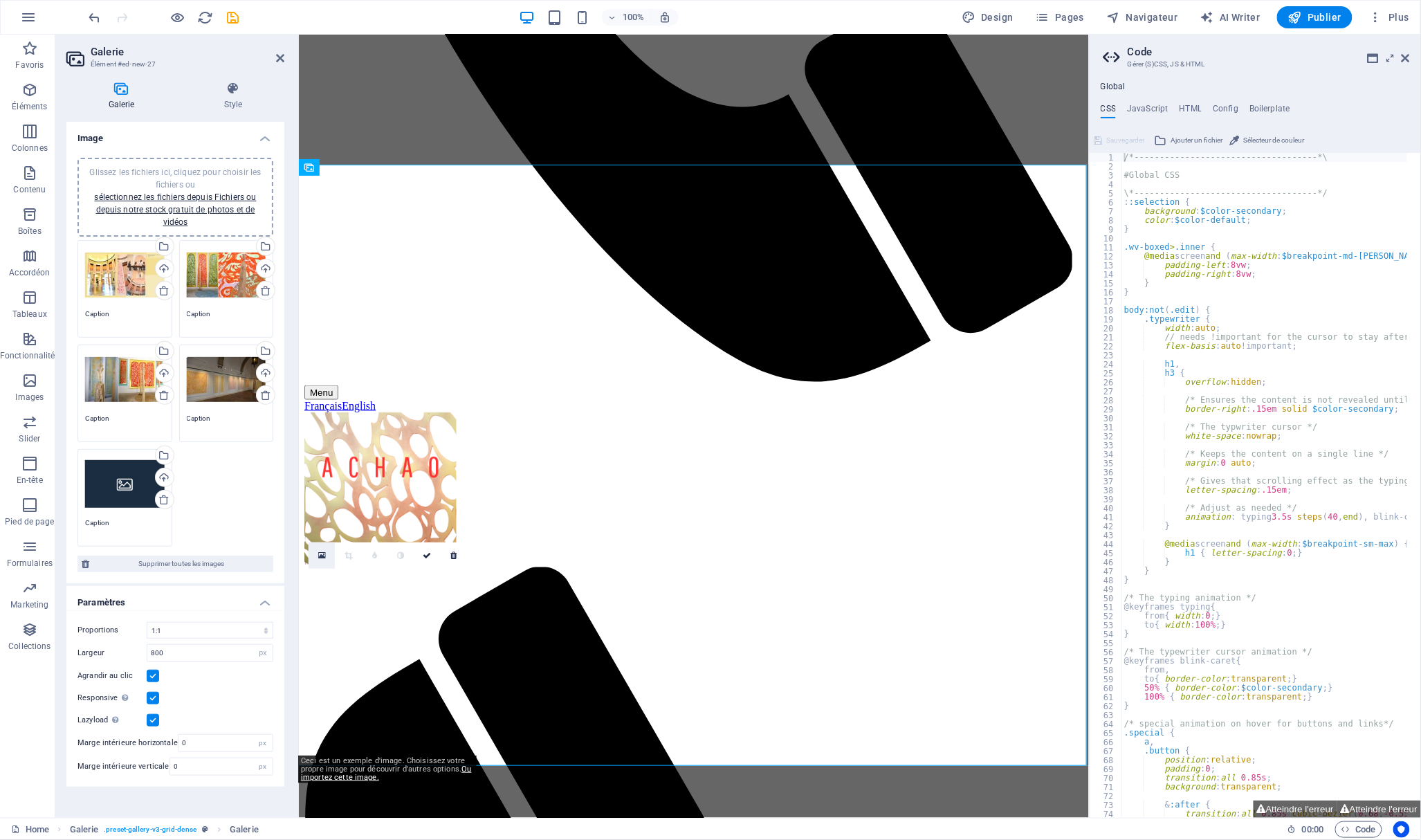
click at [320, 551] on icon at bounding box center [322, 555] width 8 height 10
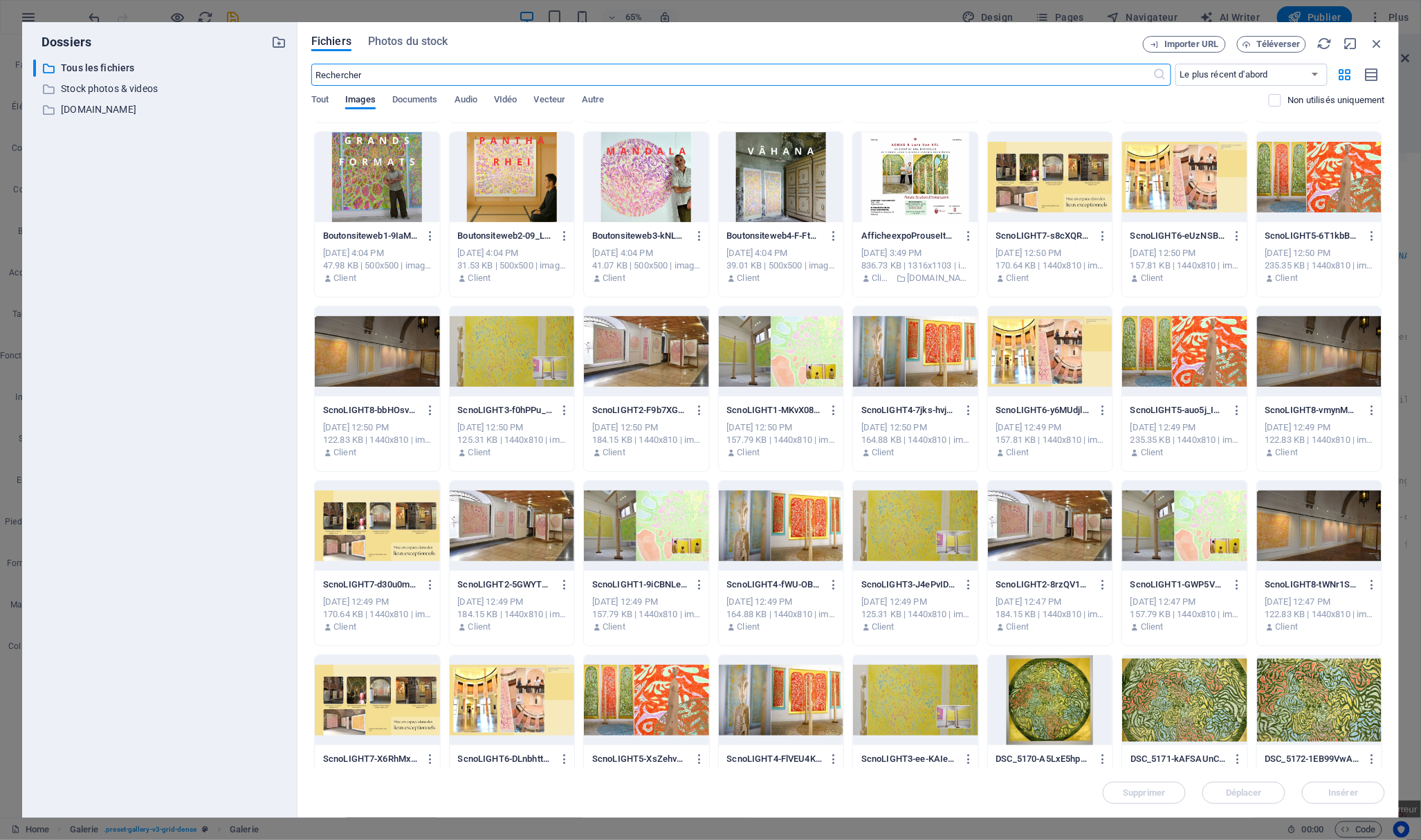
scroll to position [184, 0]
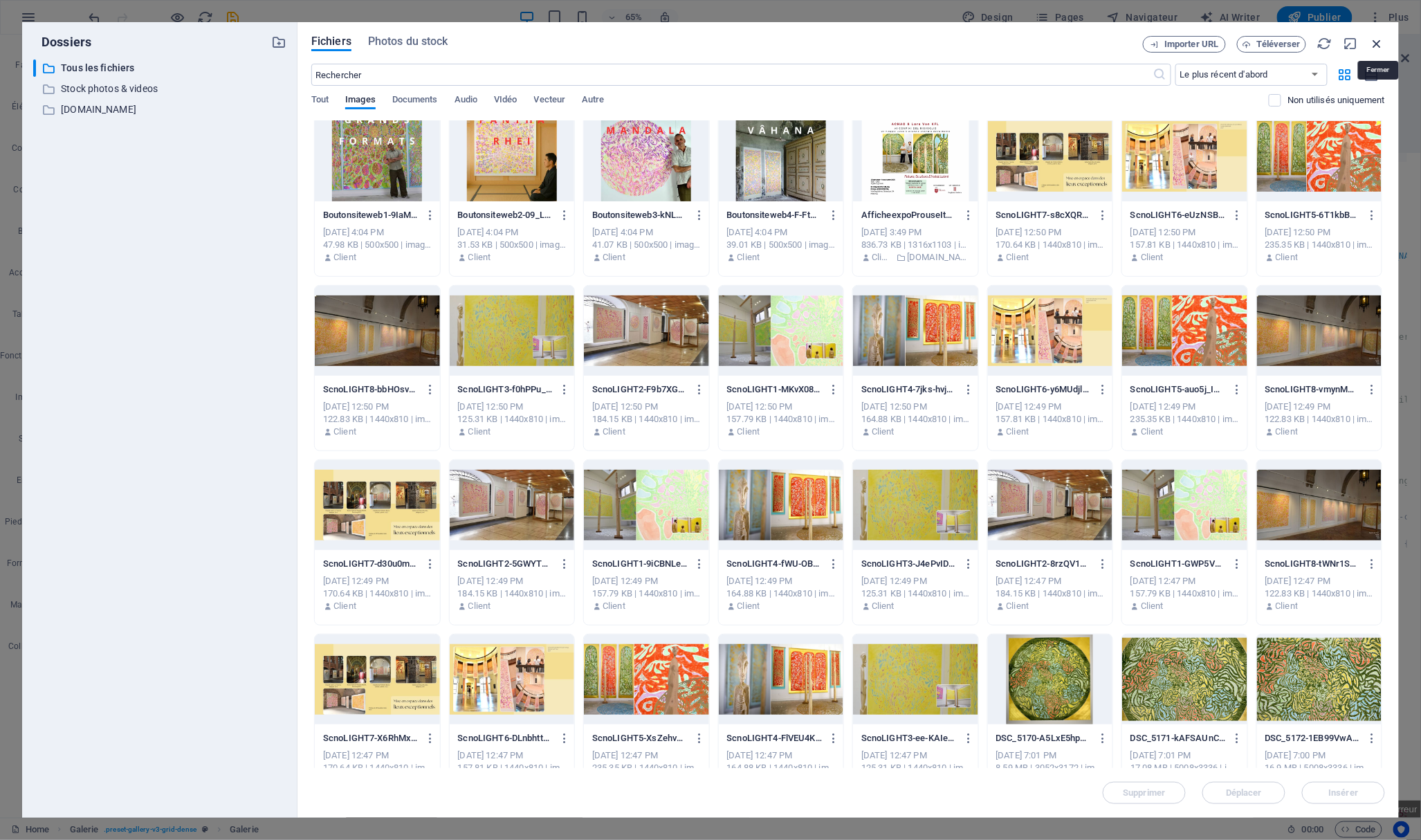
click at [1375, 42] on icon "button" at bounding box center [1377, 43] width 15 height 15
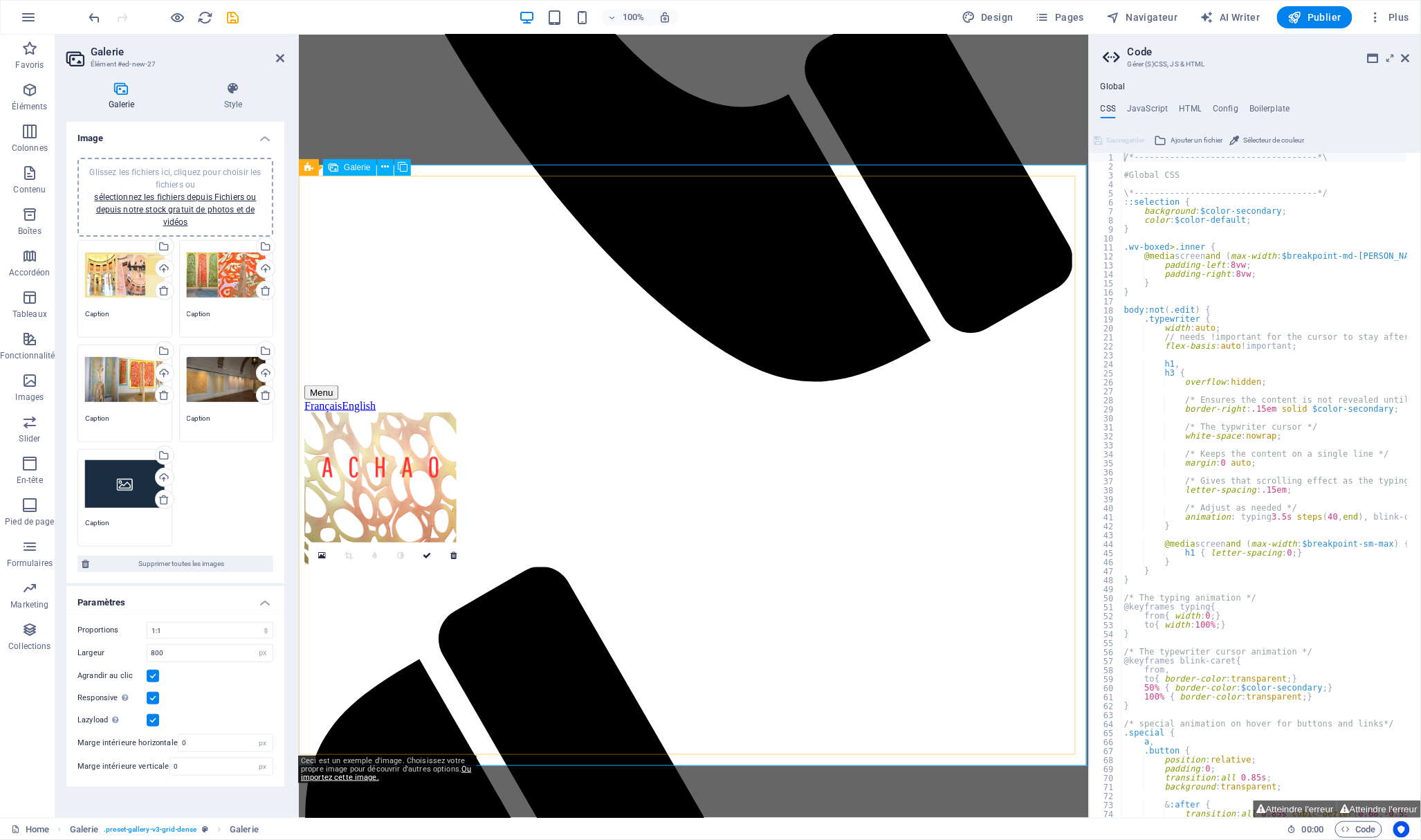
click at [324, 551] on icon at bounding box center [322, 555] width 8 height 10
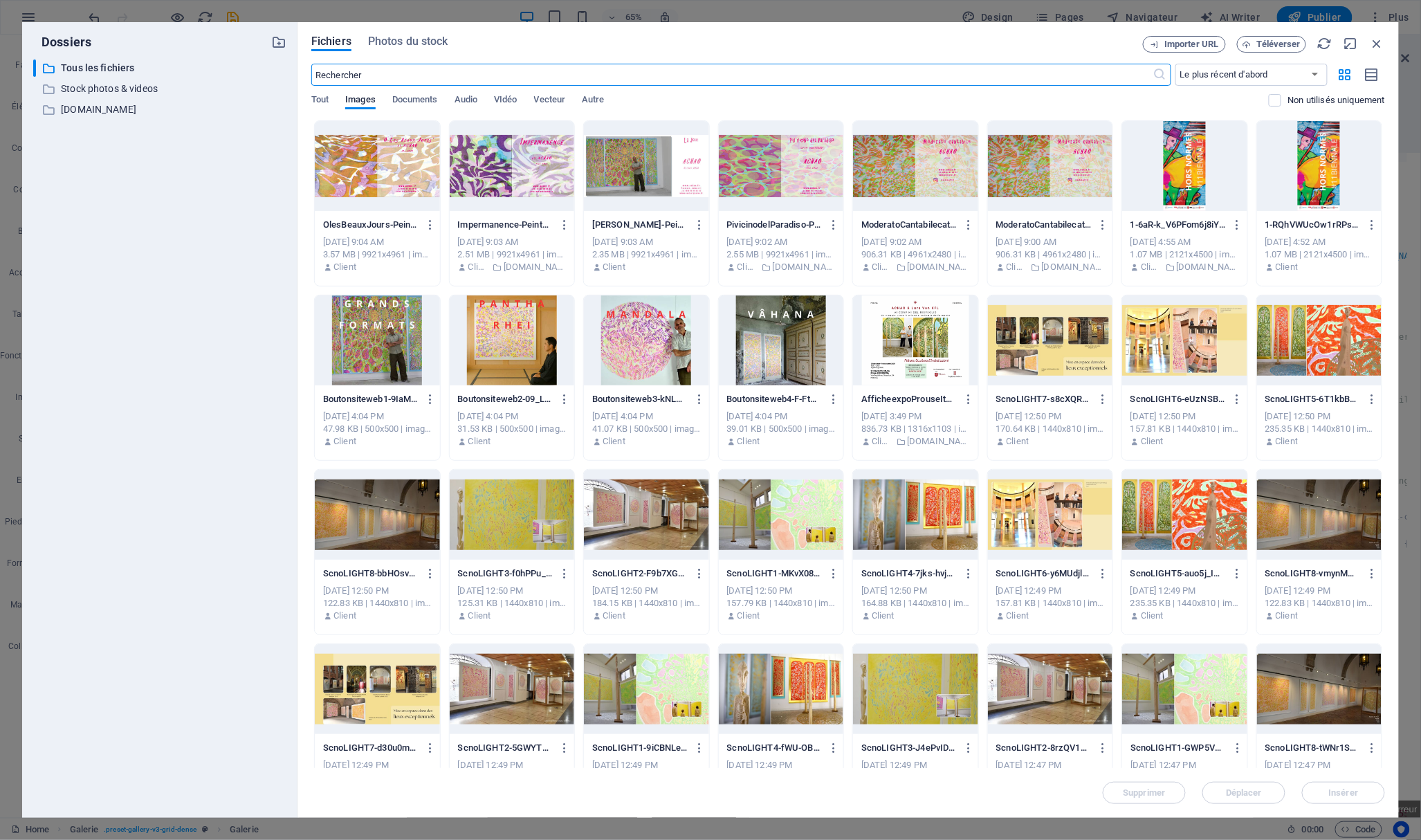
scroll to position [371, 0]
click at [655, 534] on div at bounding box center [646, 515] width 125 height 90
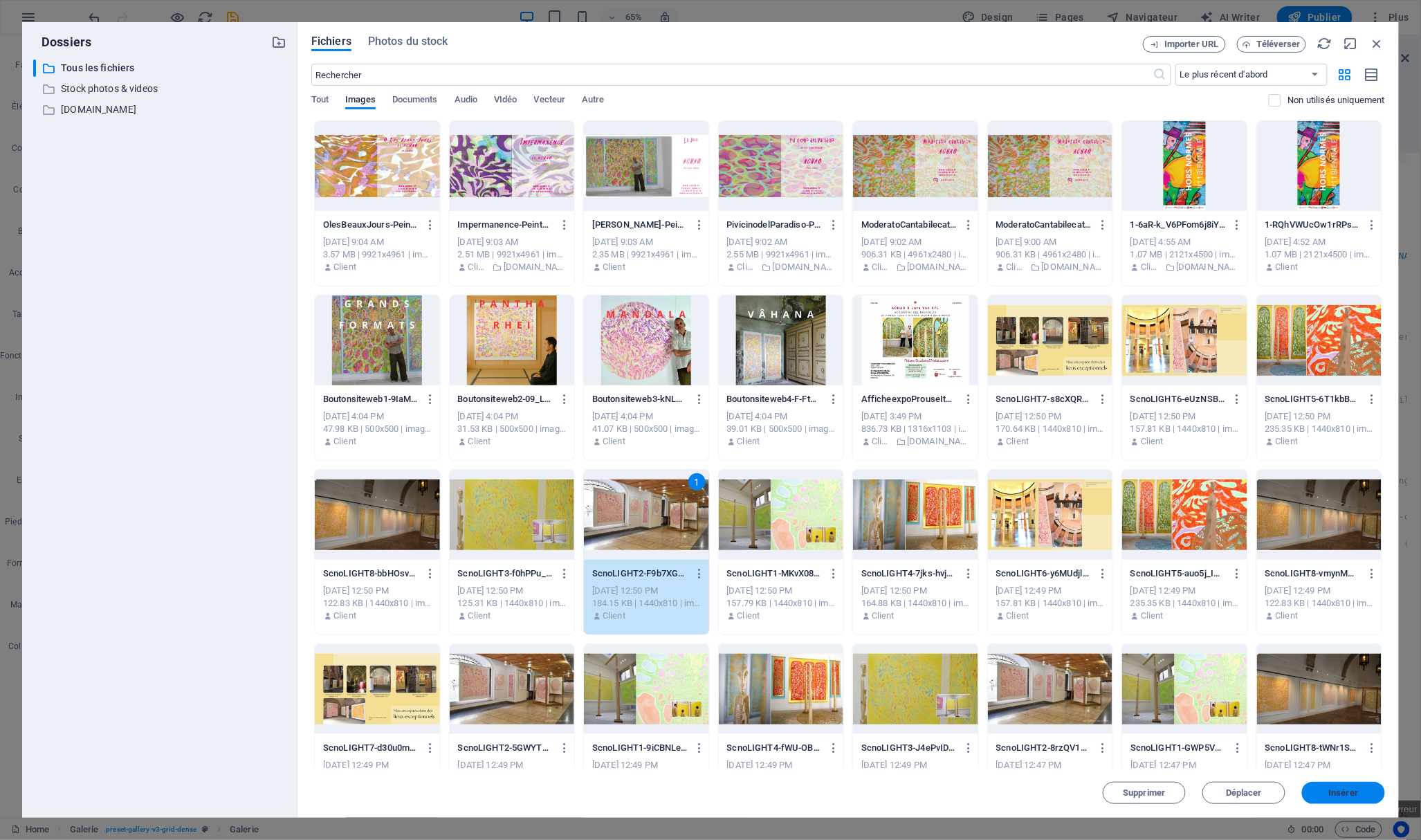
click at [1347, 790] on span "Insérer" at bounding box center [1343, 792] width 30 height 8
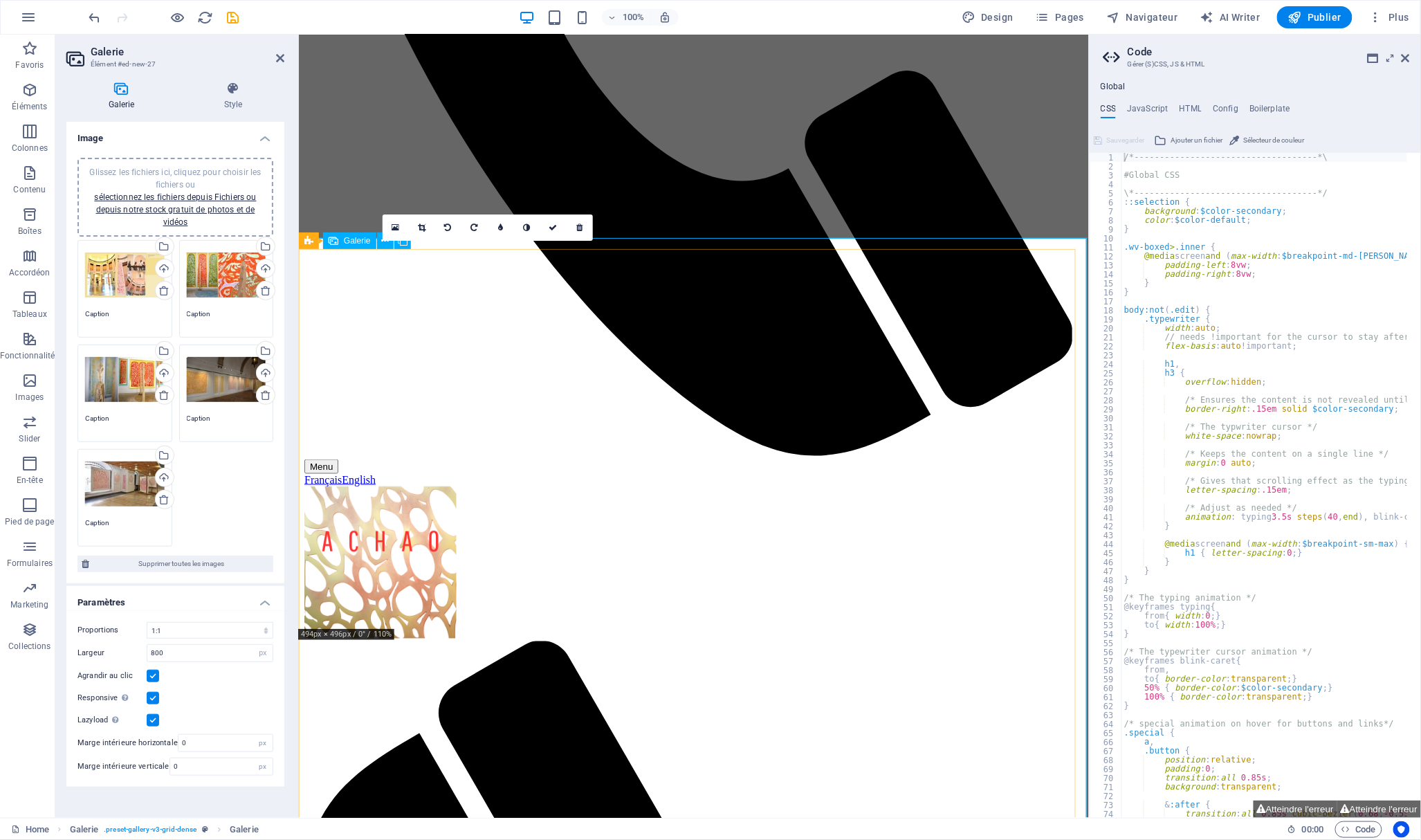
scroll to position [709, 0]
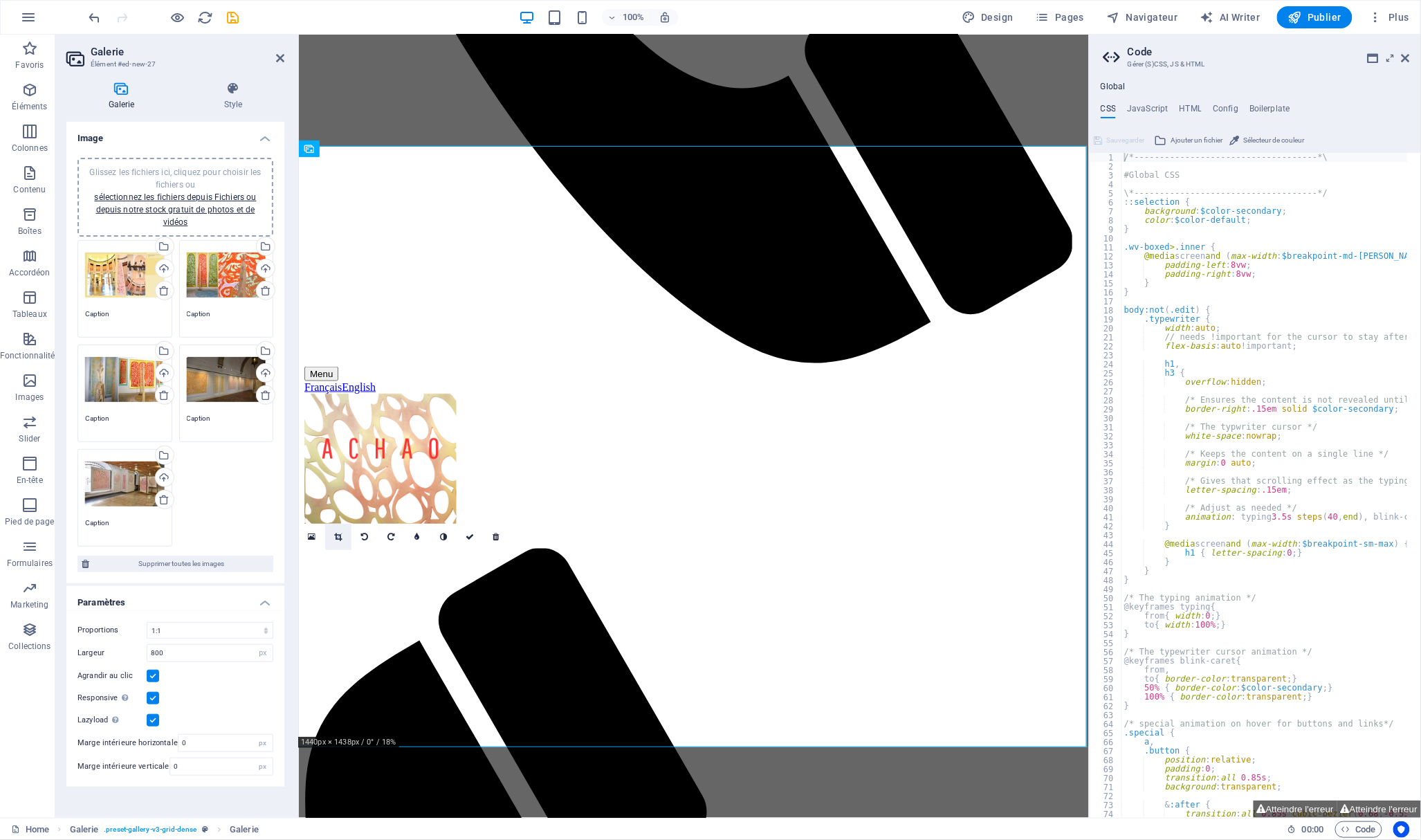
click at [337, 534] on icon at bounding box center [338, 537] width 8 height 8
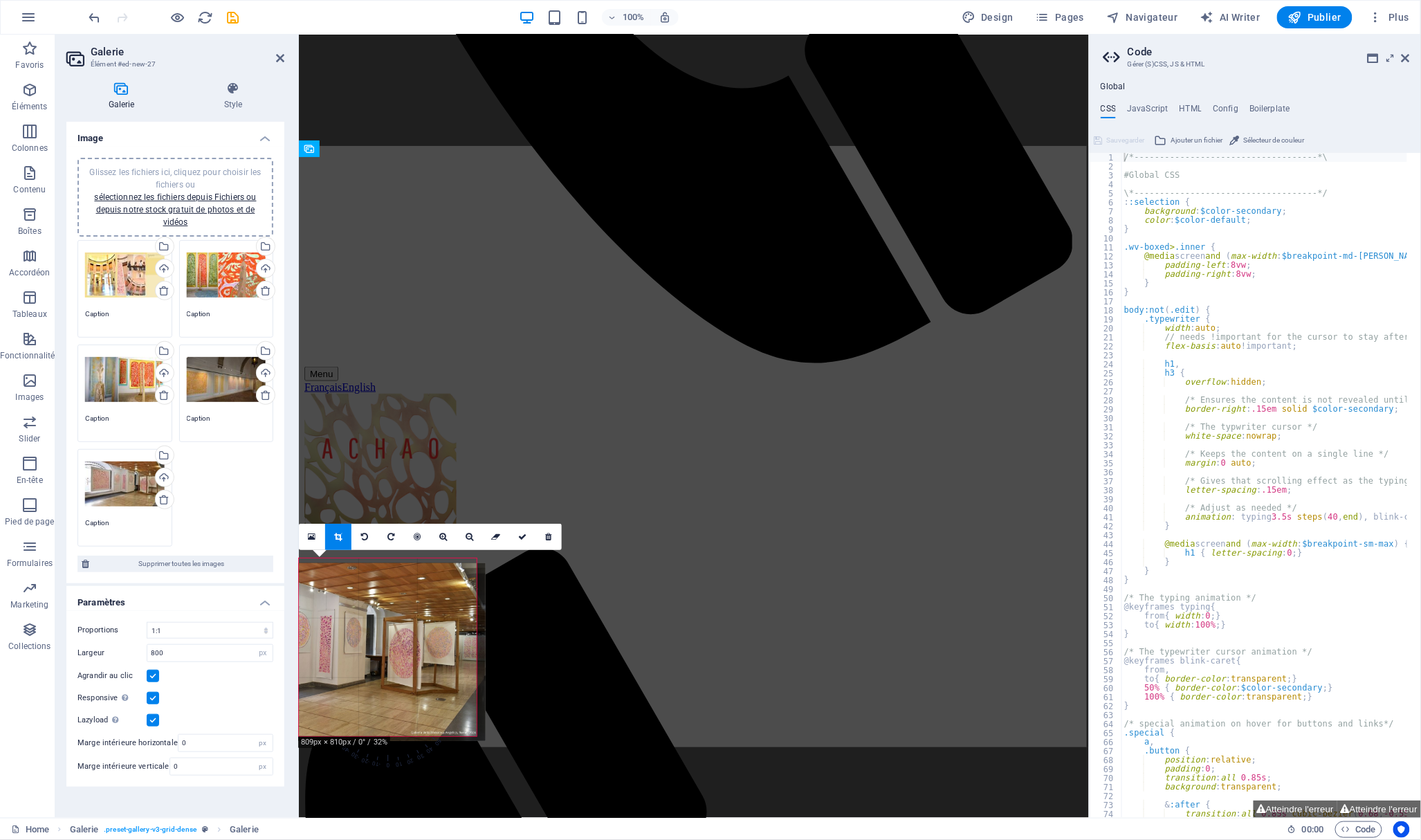
drag, startPoint x: 402, startPoint y: 615, endPoint x: 332, endPoint y: 620, distance: 70.2
click at [332, 620] on div at bounding box center [327, 652] width 316 height 178
click at [374, 633] on div at bounding box center [327, 647] width 316 height 178
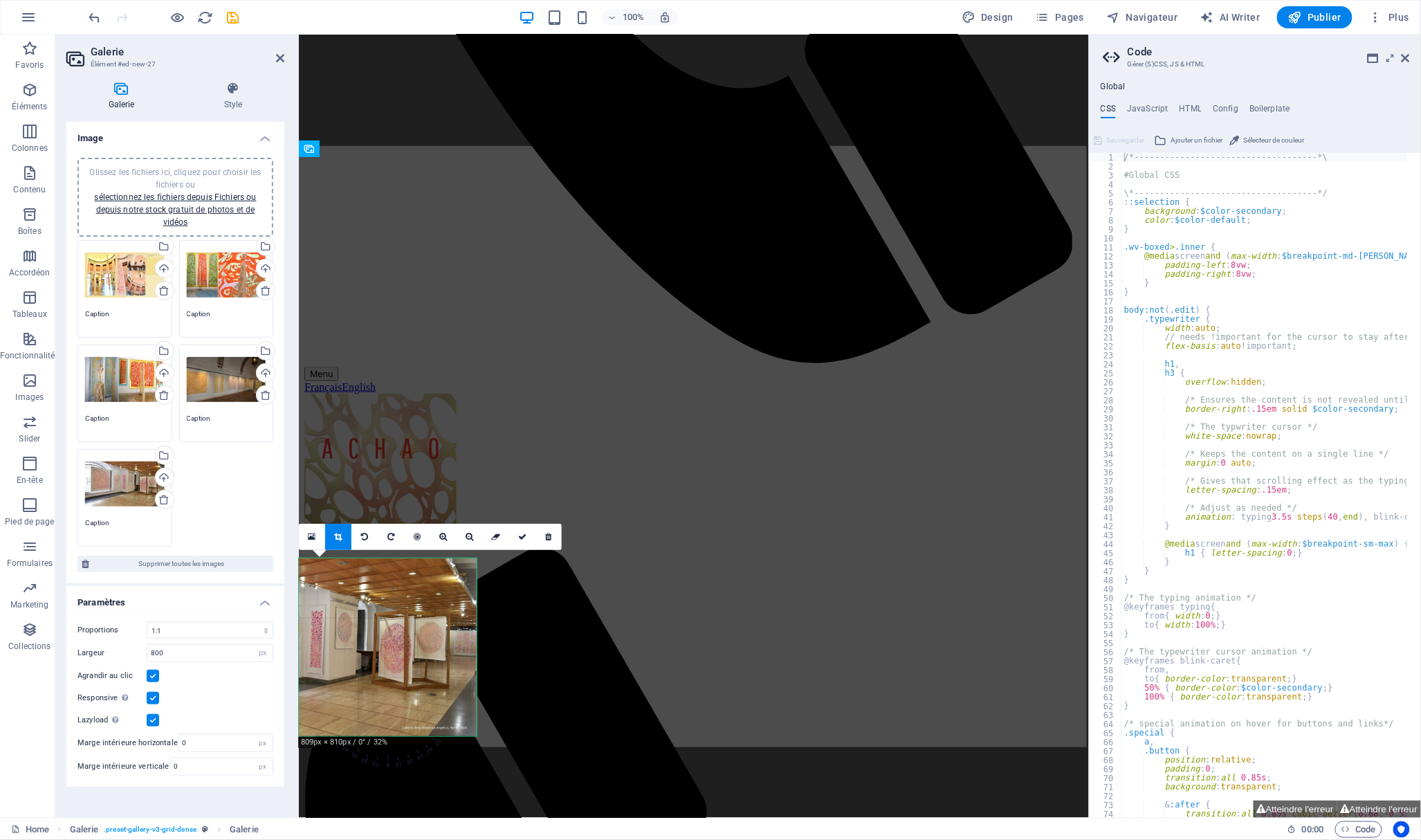
drag, startPoint x: 430, startPoint y: 610, endPoint x: 416, endPoint y: 612, distance: 14.1
click at [416, 612] on div at bounding box center [318, 647] width 316 height 178
click at [518, 537] on icon at bounding box center [522, 537] width 8 height 8
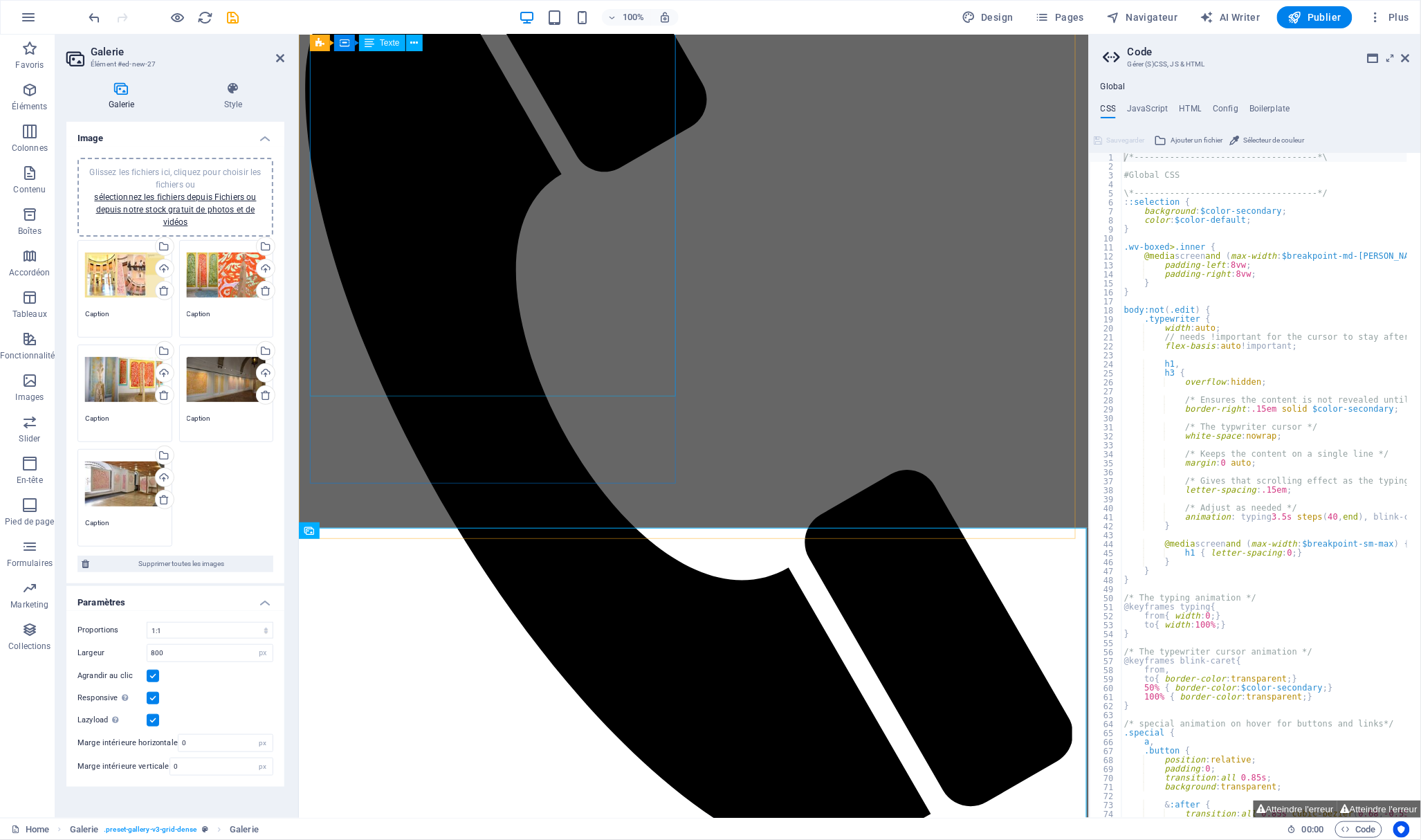
scroll to position [222, 0]
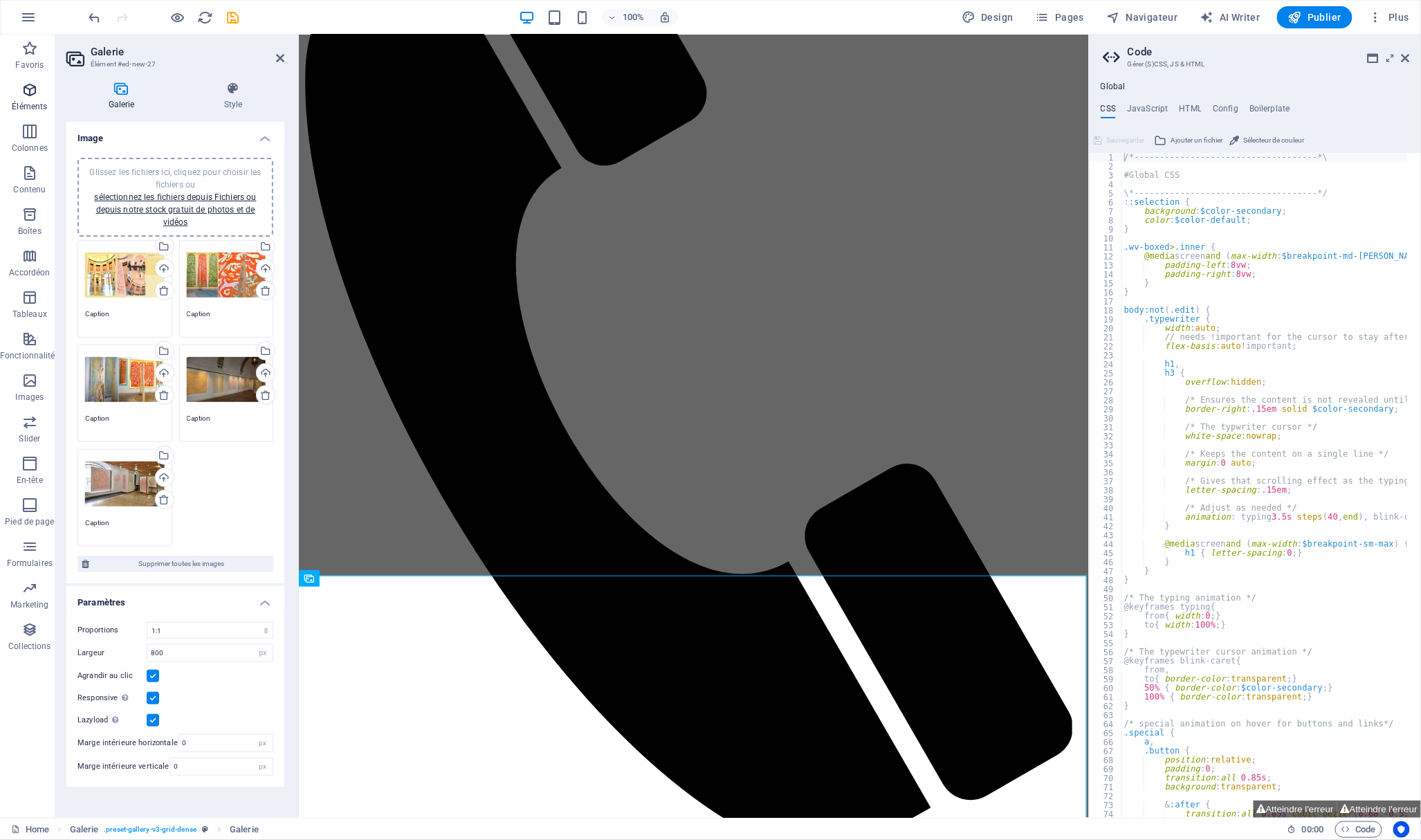
click at [36, 91] on icon "button" at bounding box center [29, 89] width 17 height 17
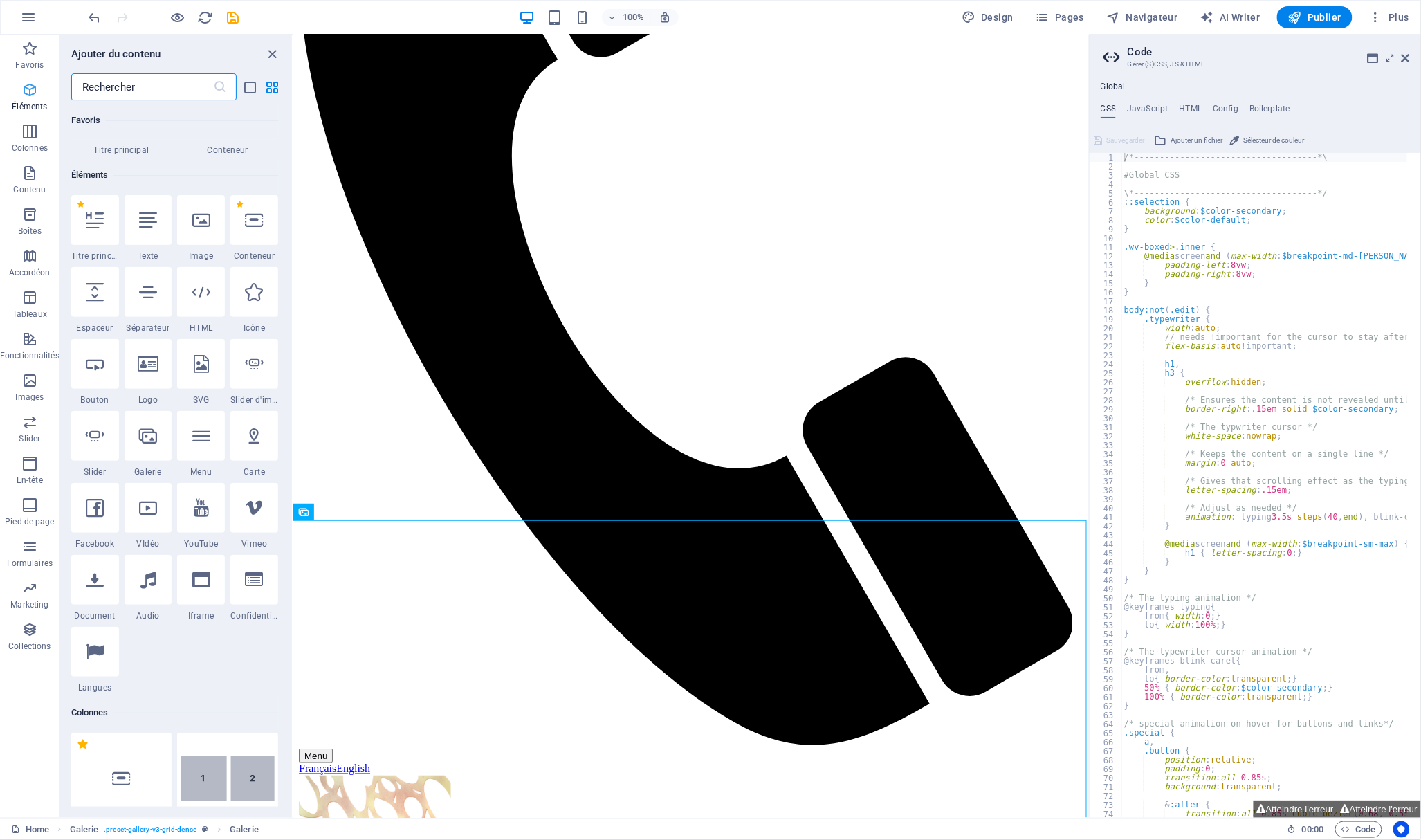
scroll to position [147, 0]
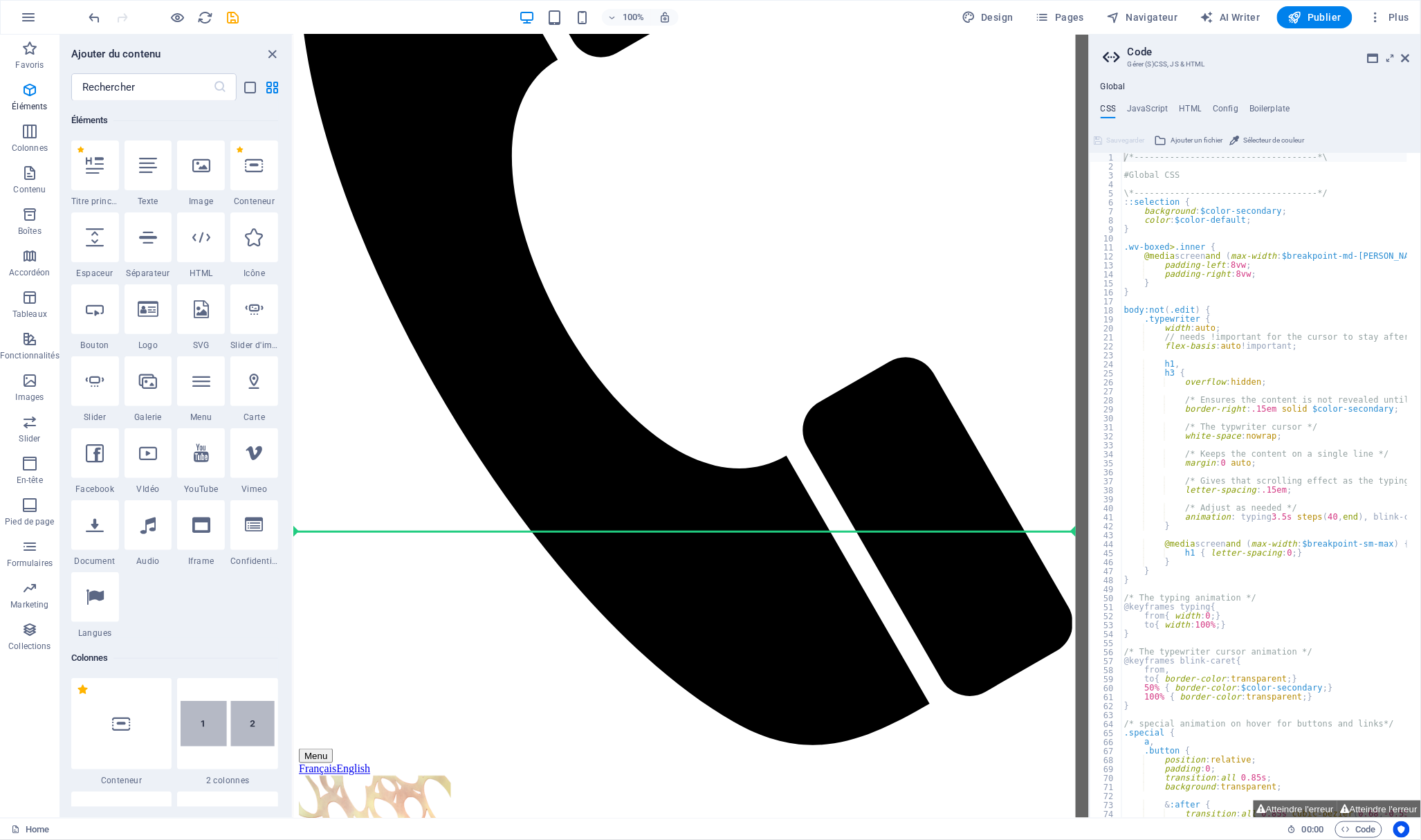
select select "px"
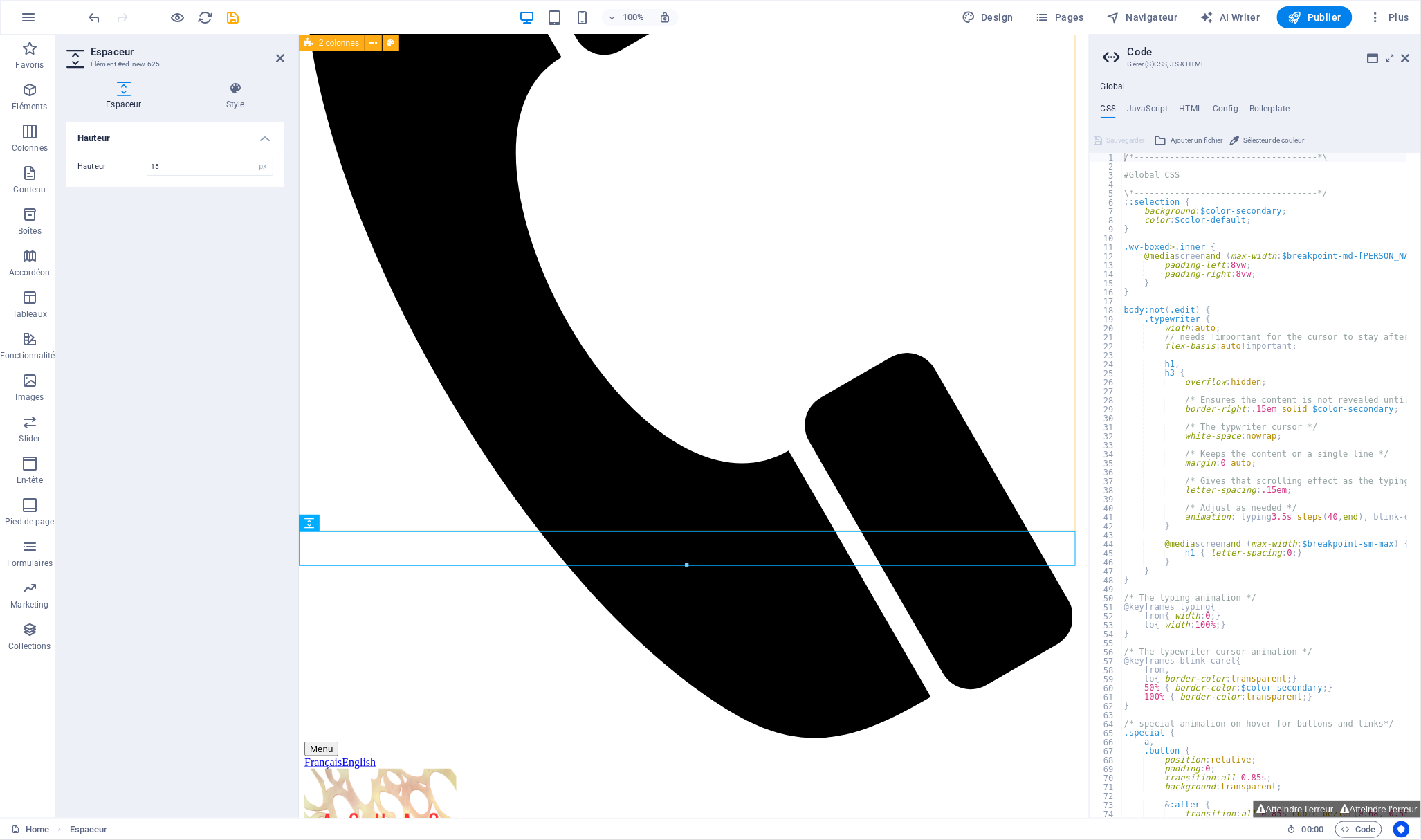
type input "15"
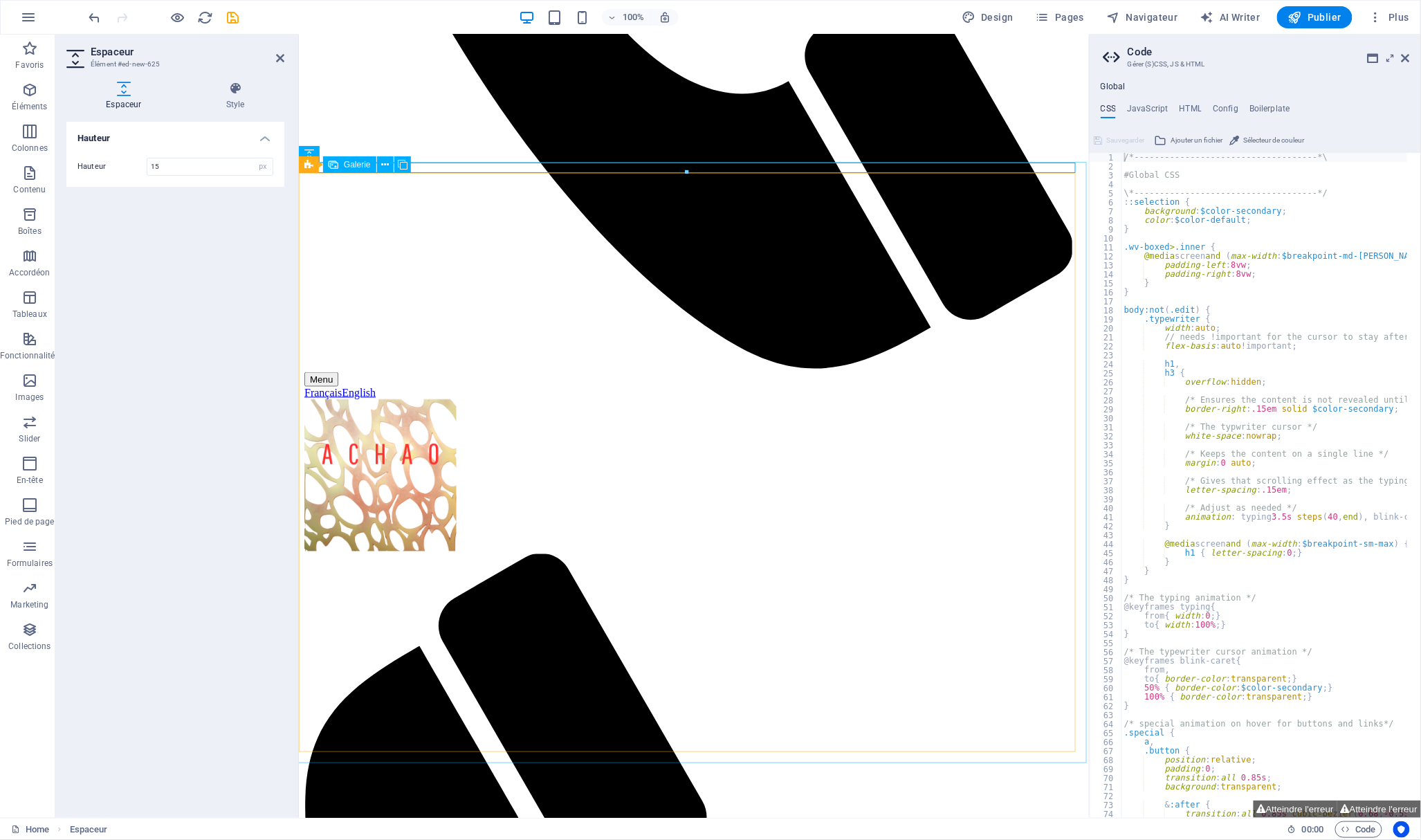
scroll to position [792, 0]
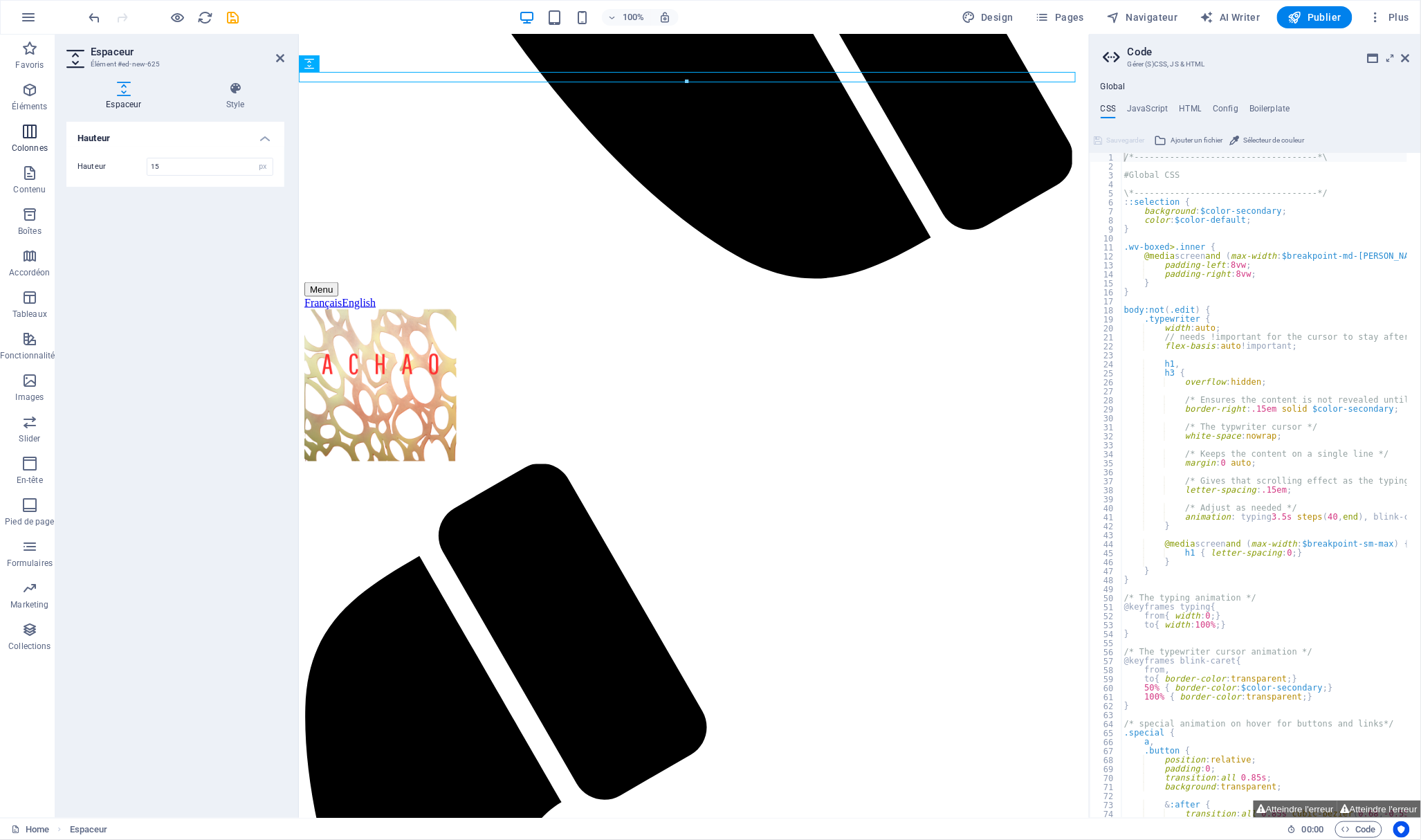
drag, startPoint x: 21, startPoint y: 97, endPoint x: 17, endPoint y: 158, distance: 61.1
click at [17, 158] on div "Favoris Éléments Colonnes Contenu Boîtes Accordéon Tableaux Fonctionnalités Ima…" at bounding box center [28, 346] width 55 height 622
drag, startPoint x: 420, startPoint y: 125, endPoint x: 465, endPoint y: 658, distance: 534.9
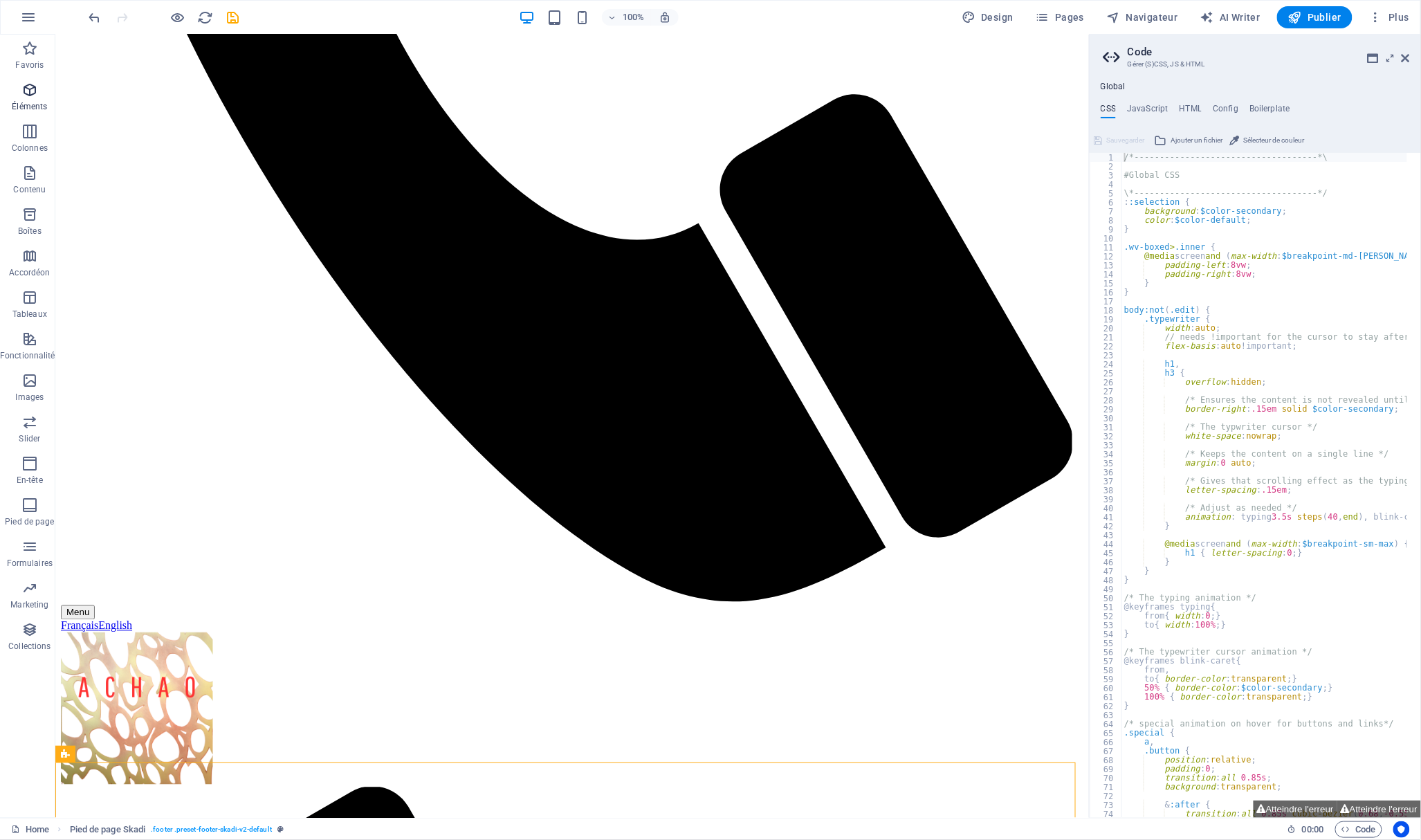
click at [28, 94] on icon "button" at bounding box center [29, 89] width 17 height 17
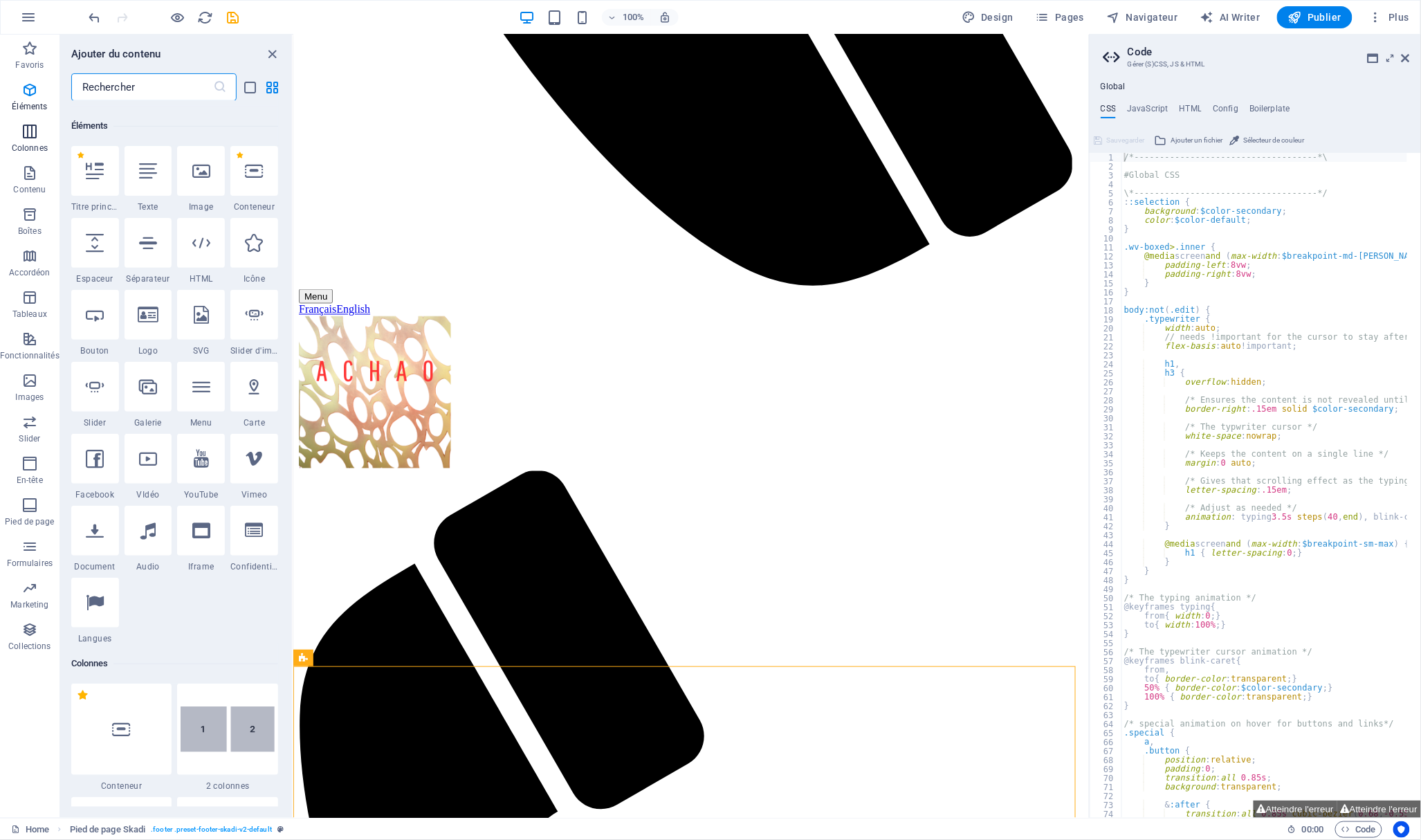
scroll to position [147, 0]
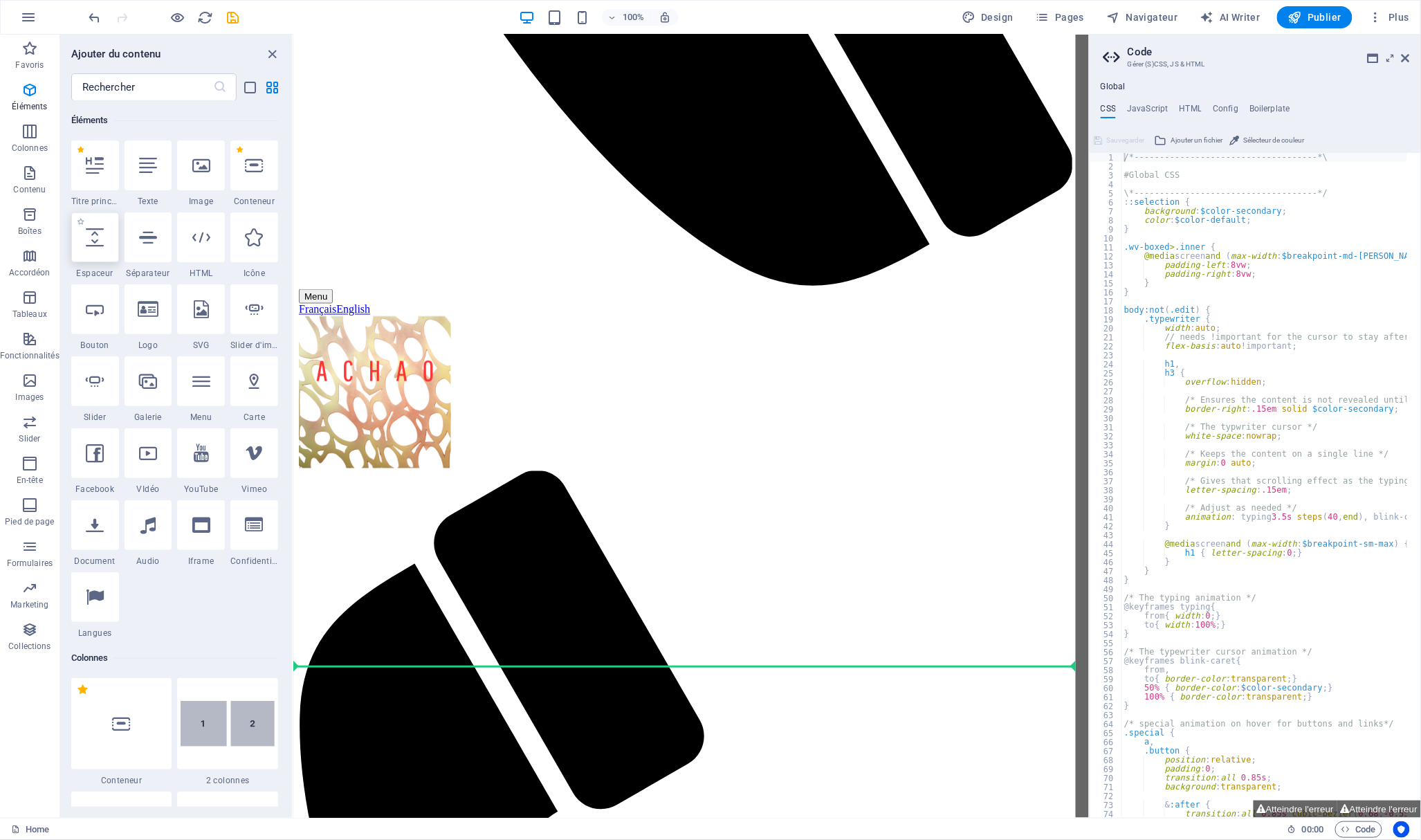
select select "px"
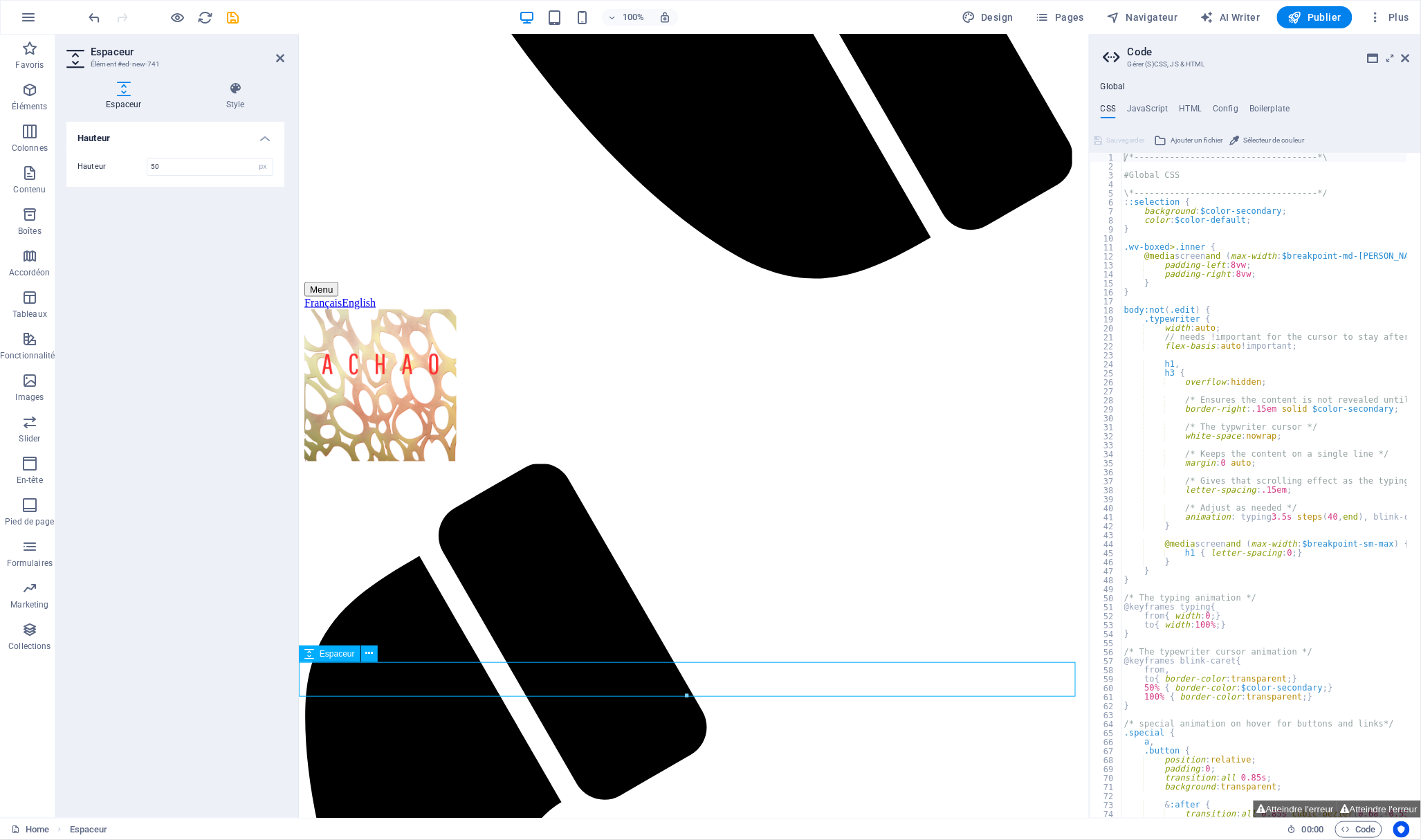
type input "15"
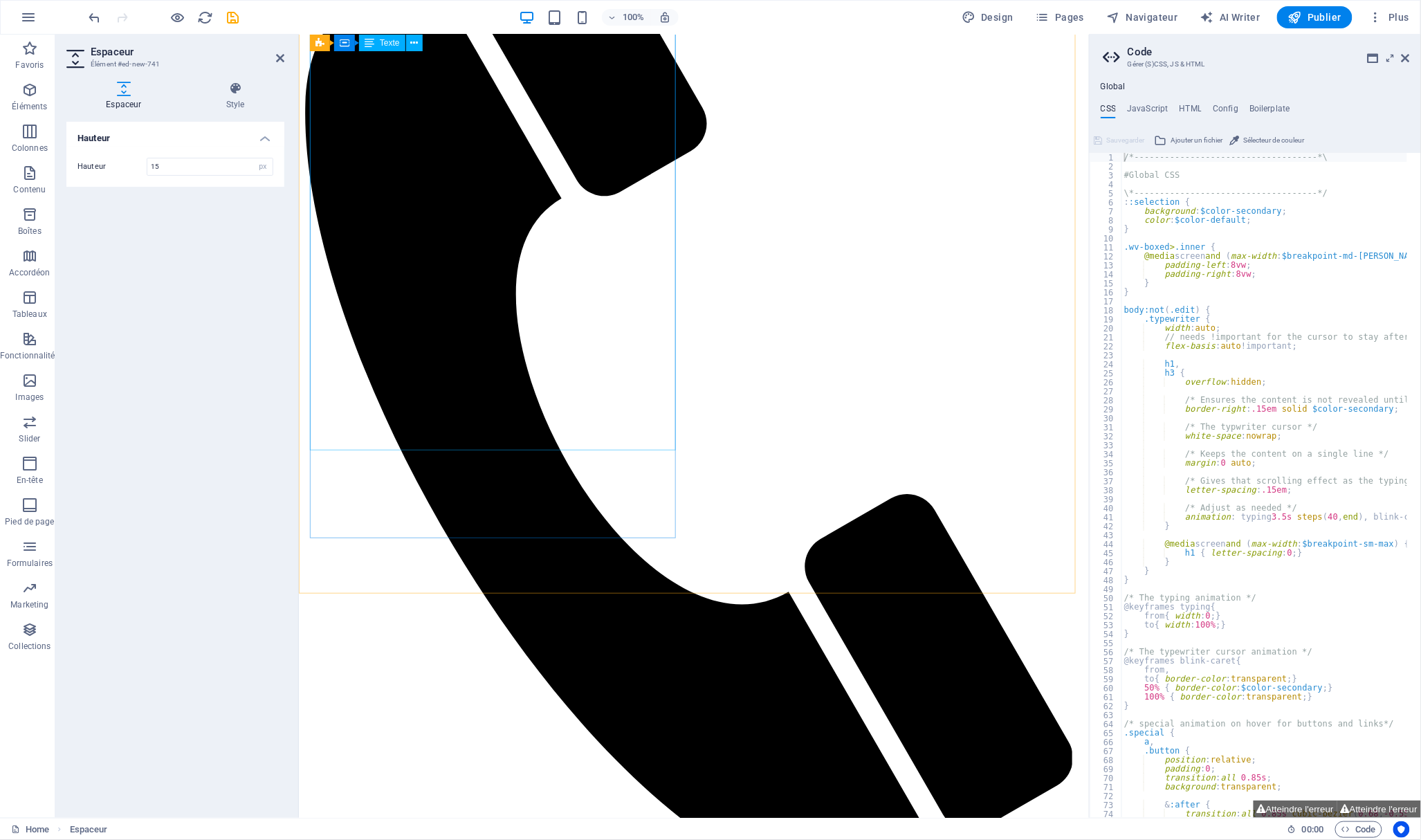
scroll to position [332, 0]
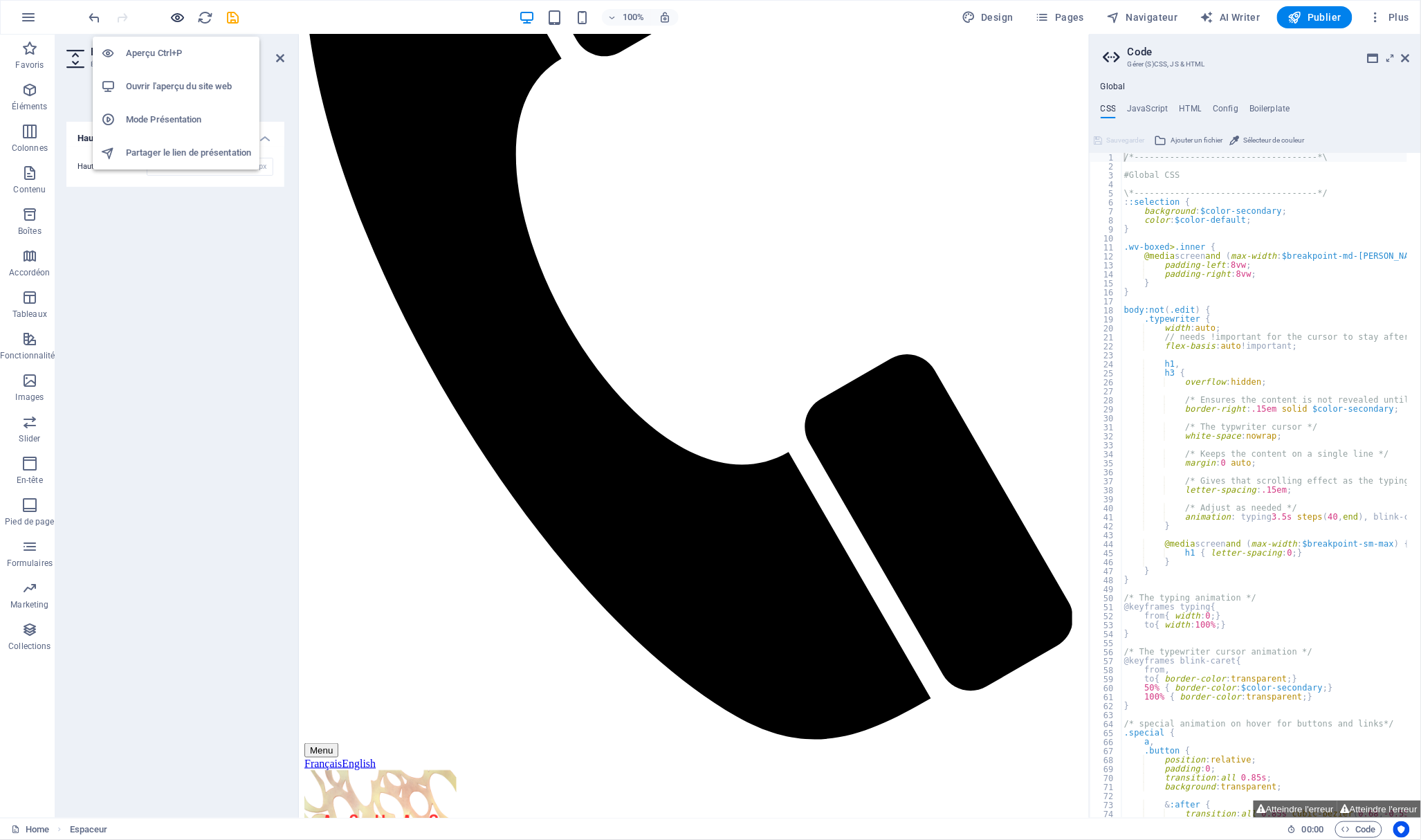
click at [178, 10] on icon "button" at bounding box center [178, 17] width 16 height 16
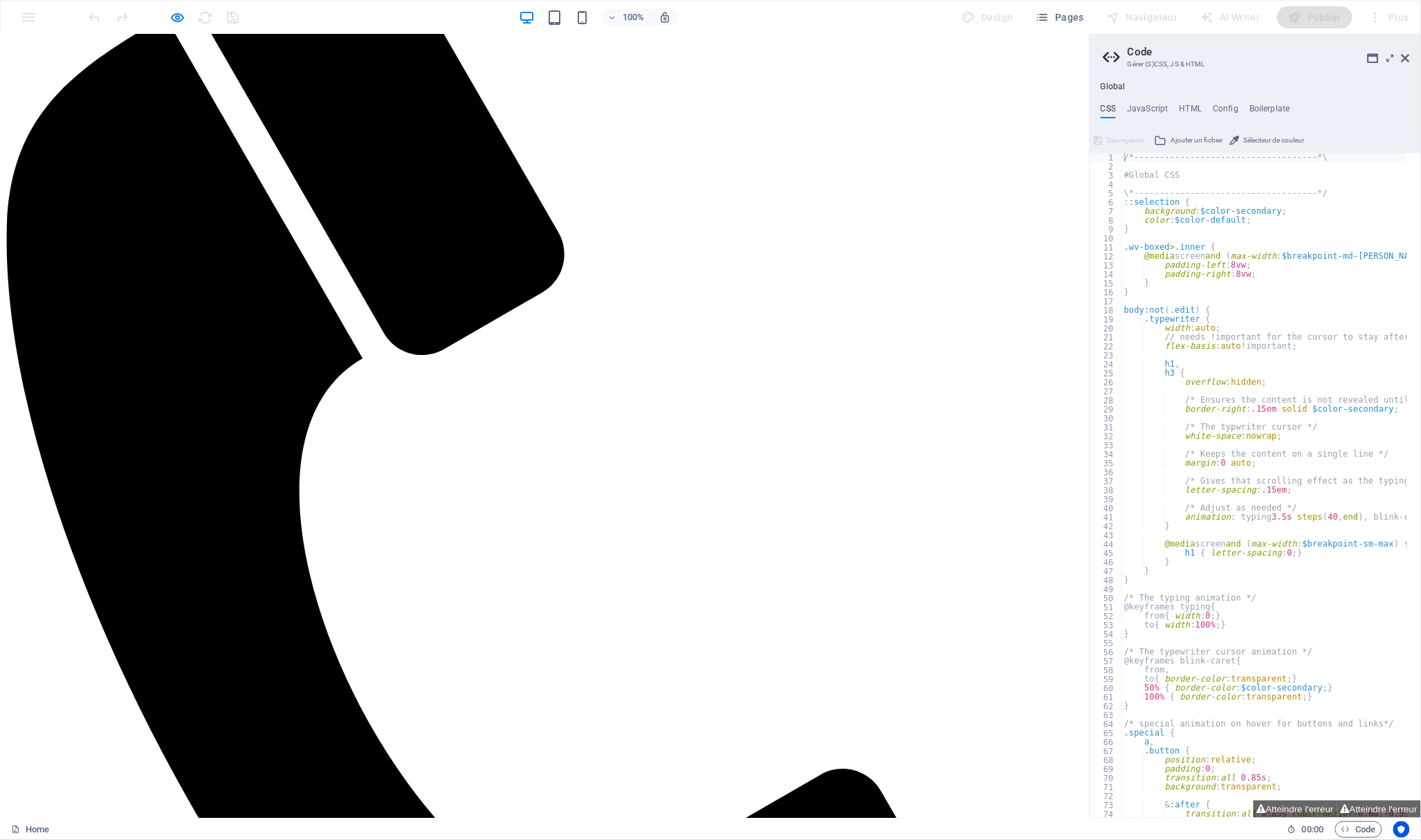
scroll to position [225, 0]
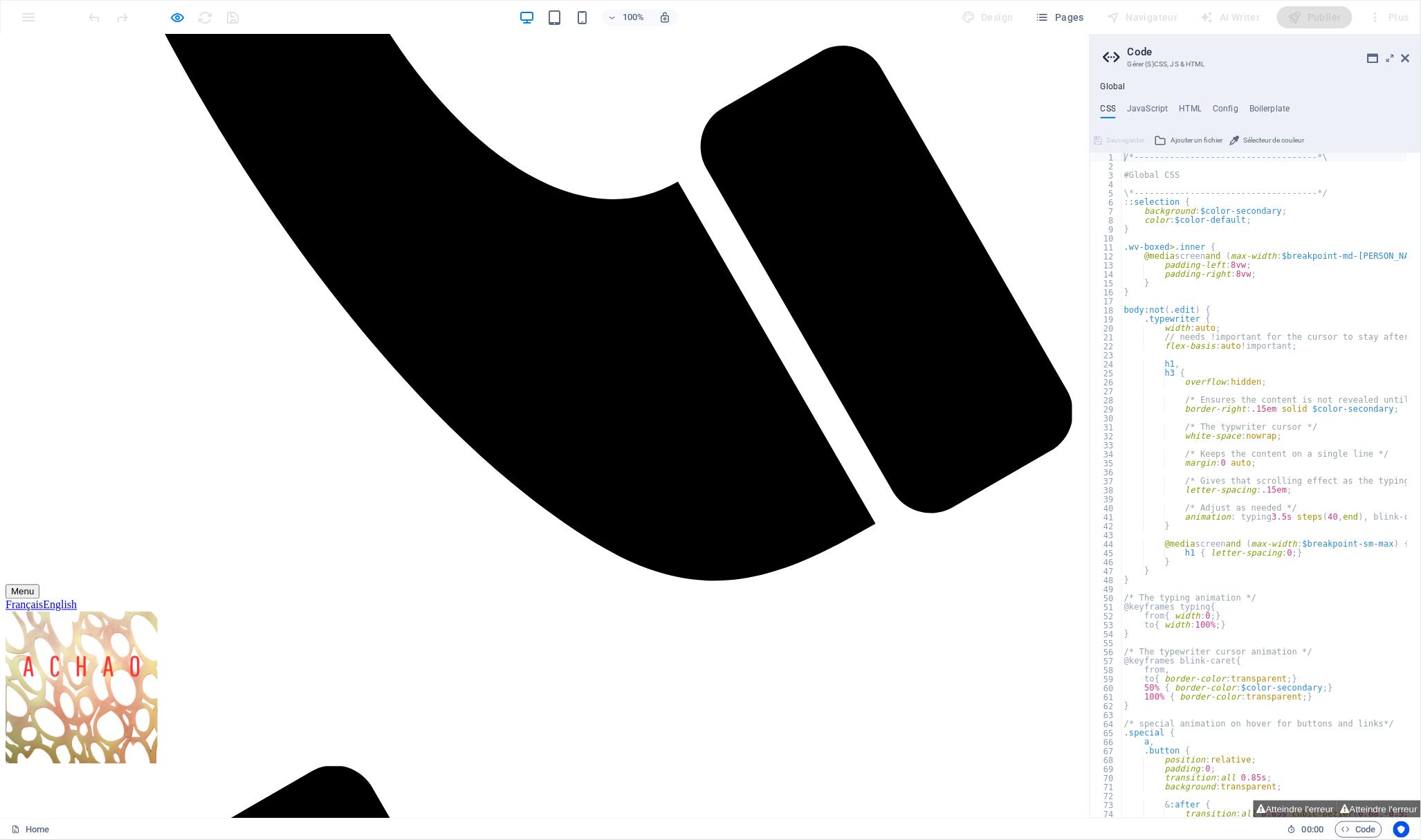
select select "px"
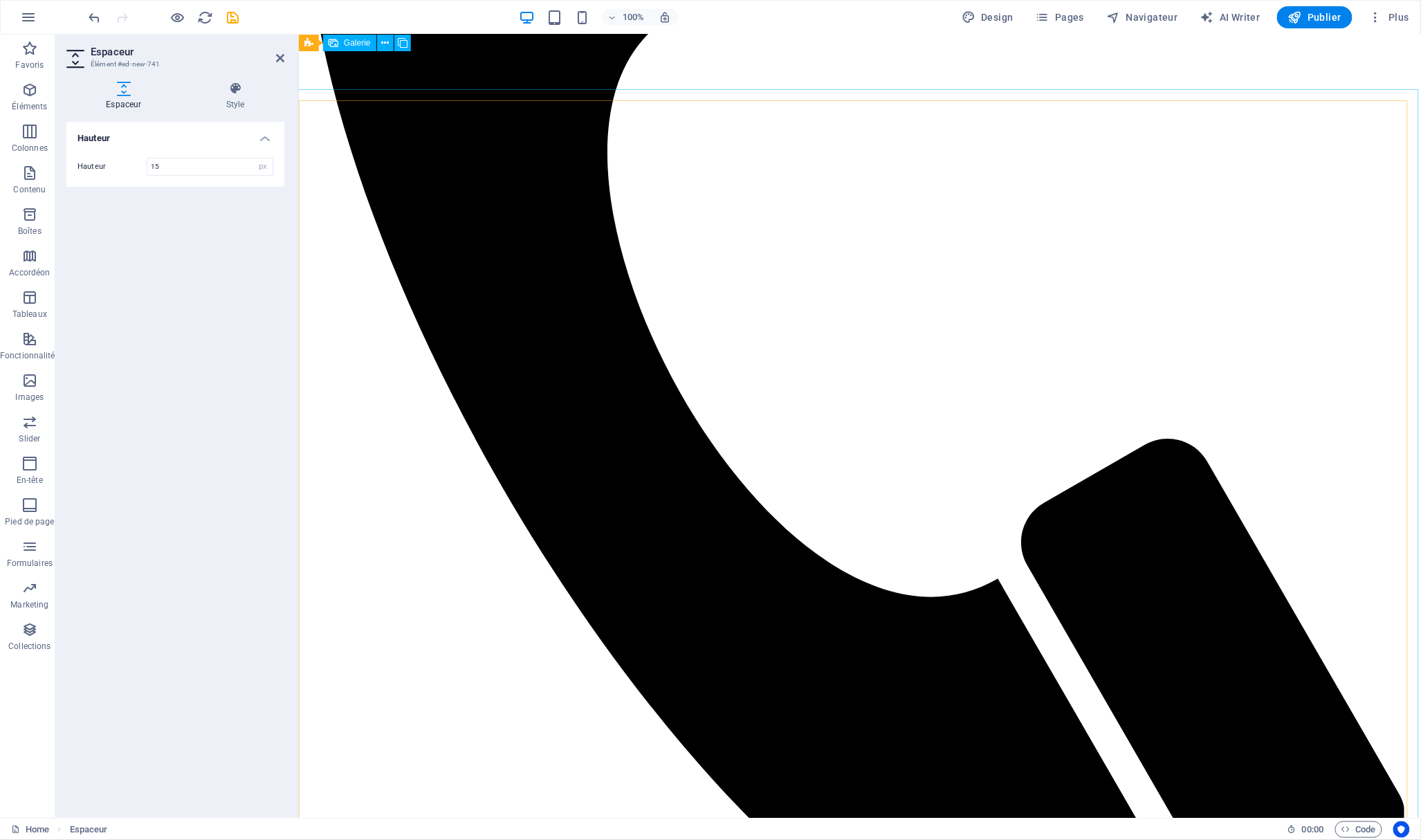
scroll to position [518, 0]
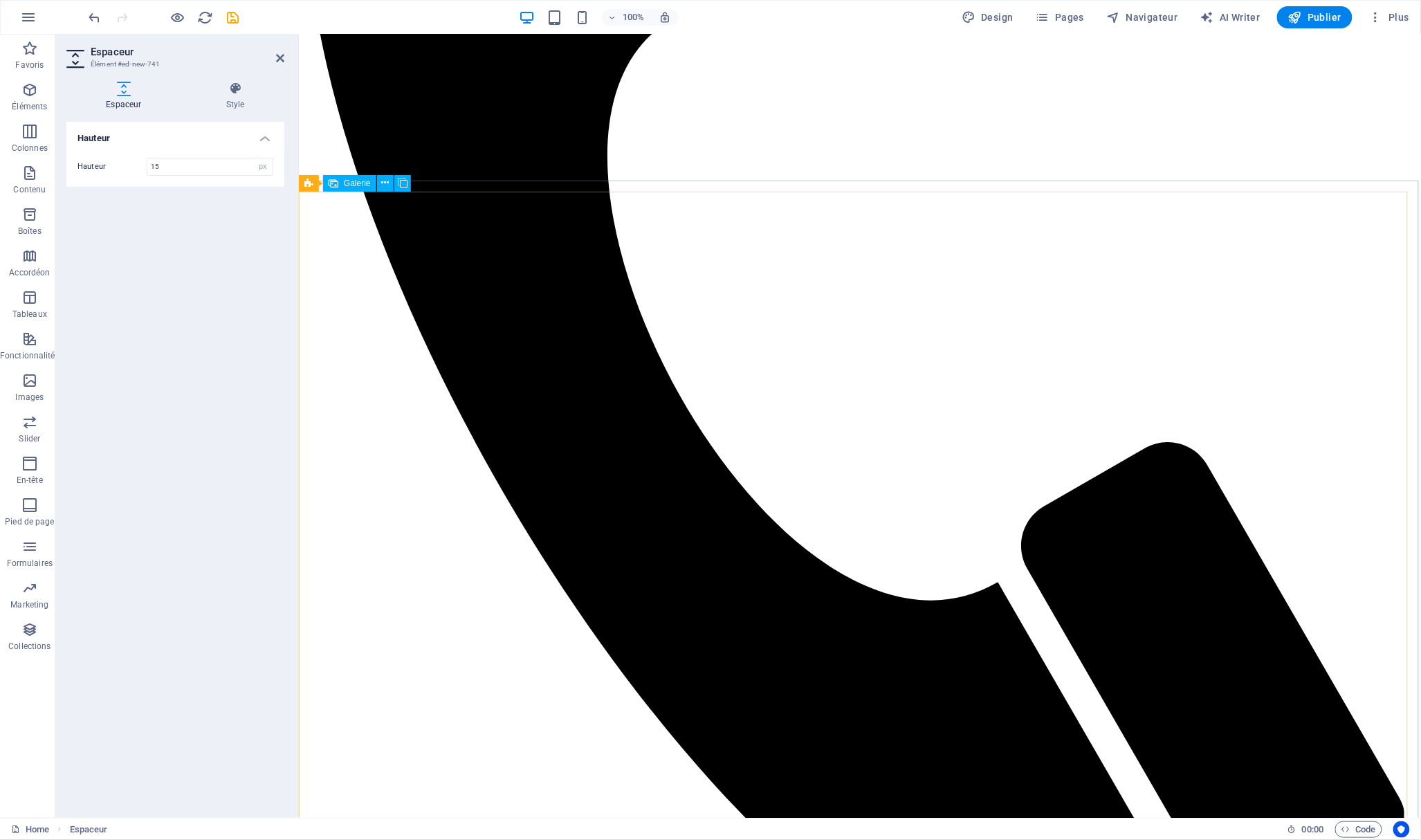
select select "4"
select select "px"
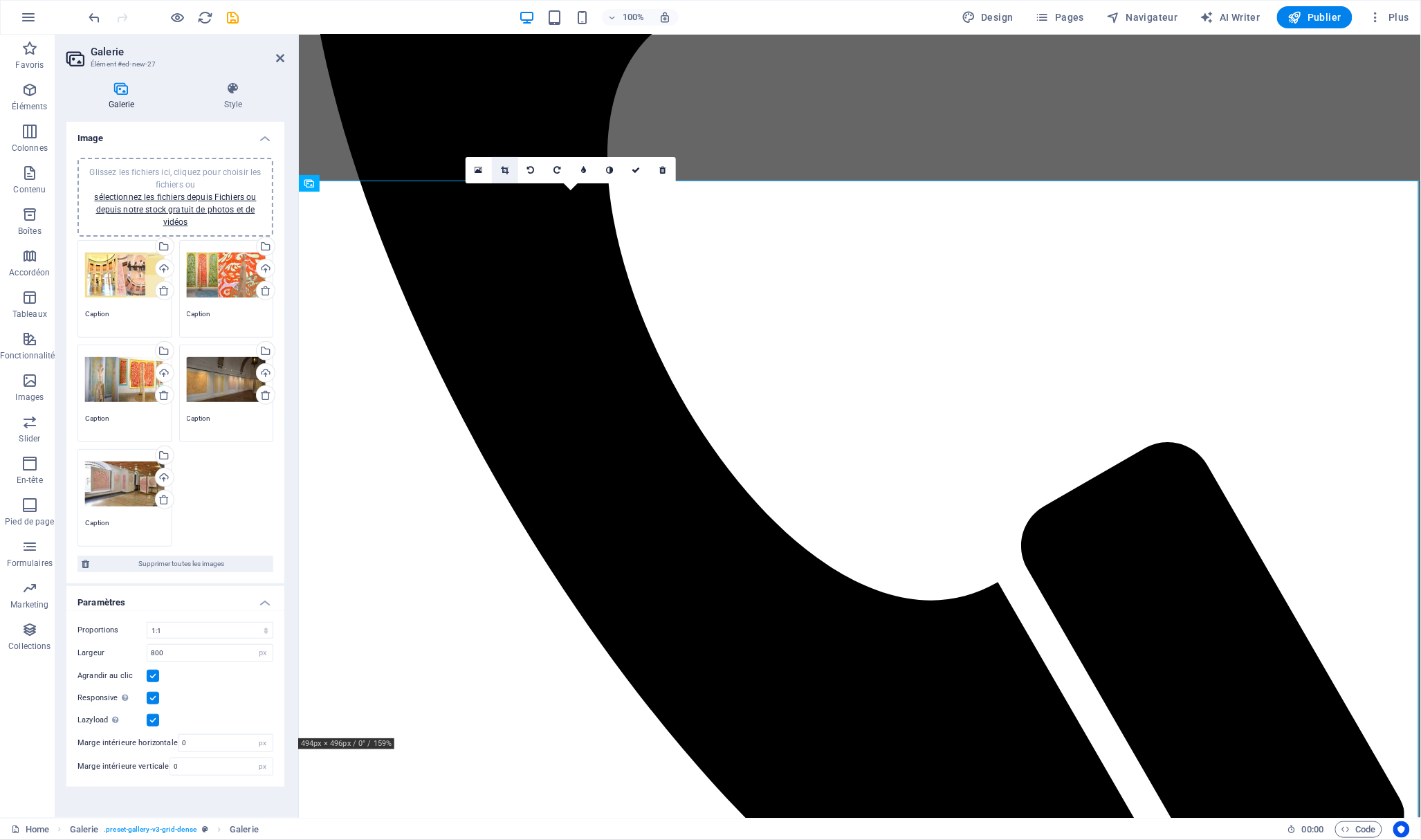
click at [505, 167] on icon at bounding box center [505, 170] width 8 height 8
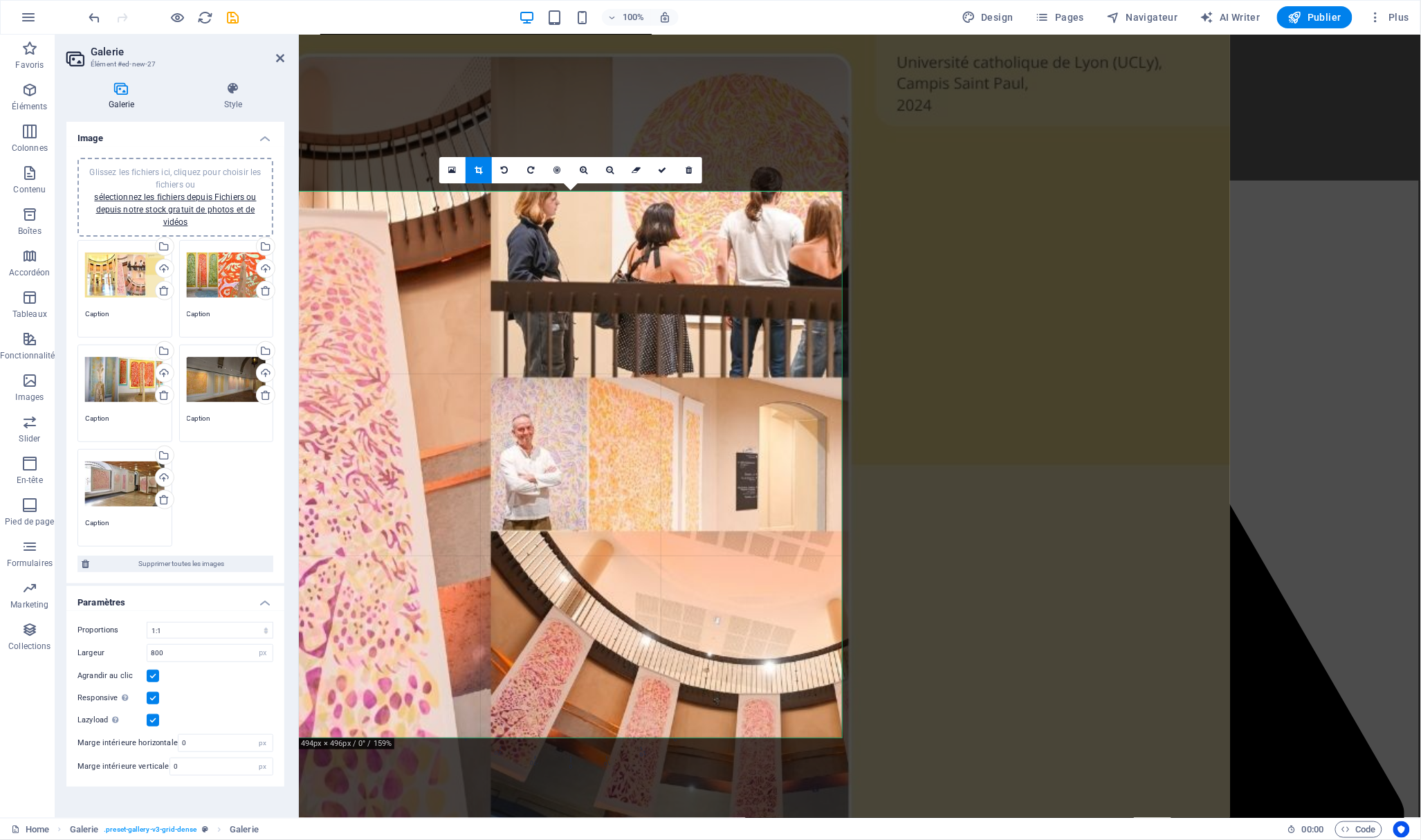
click at [583, 370] on div at bounding box center [439, 464] width 1583 height 891
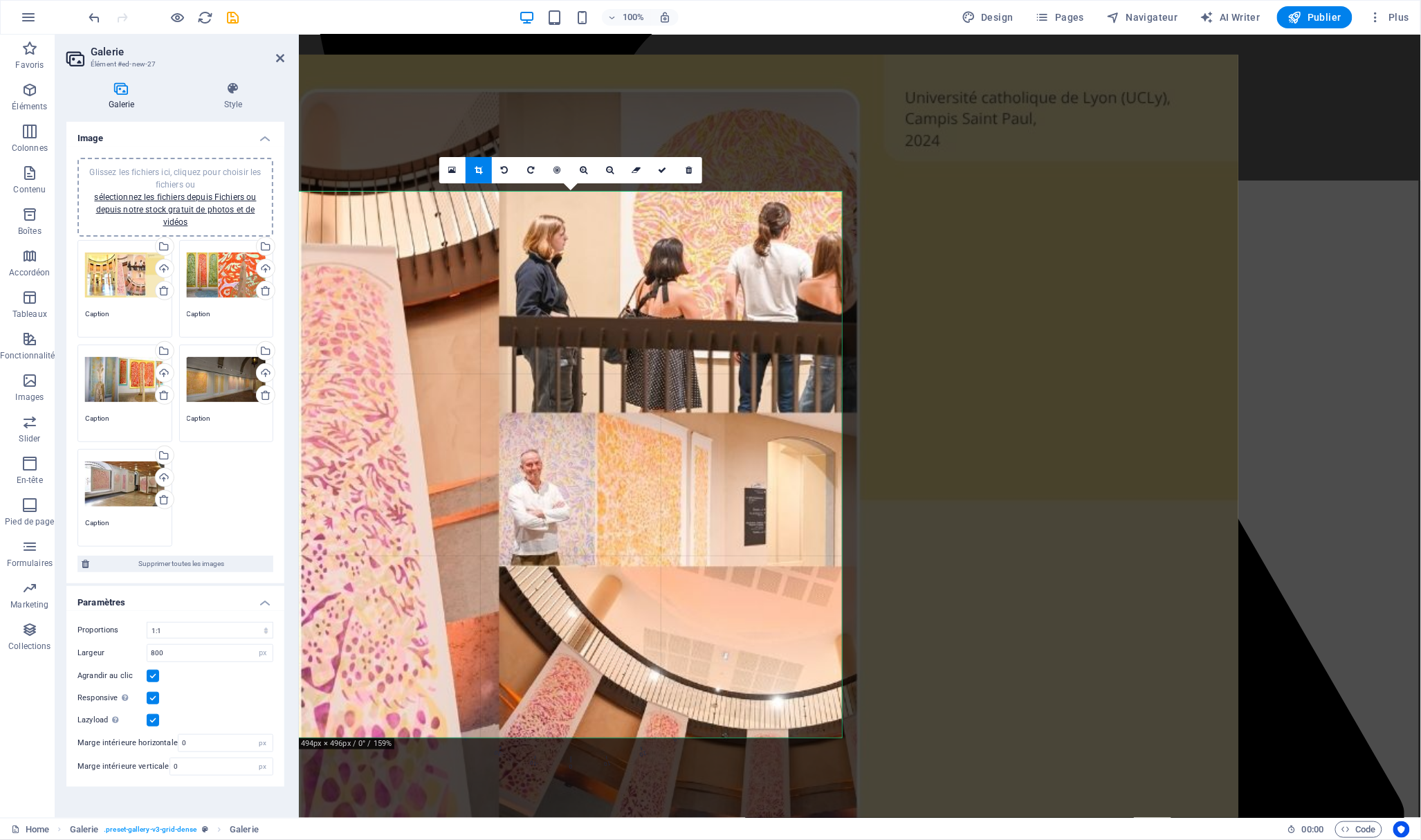
drag, startPoint x: 583, startPoint y: 370, endPoint x: 592, endPoint y: 405, distance: 36.1
click at [592, 405] on div at bounding box center [446, 500] width 1583 height 891
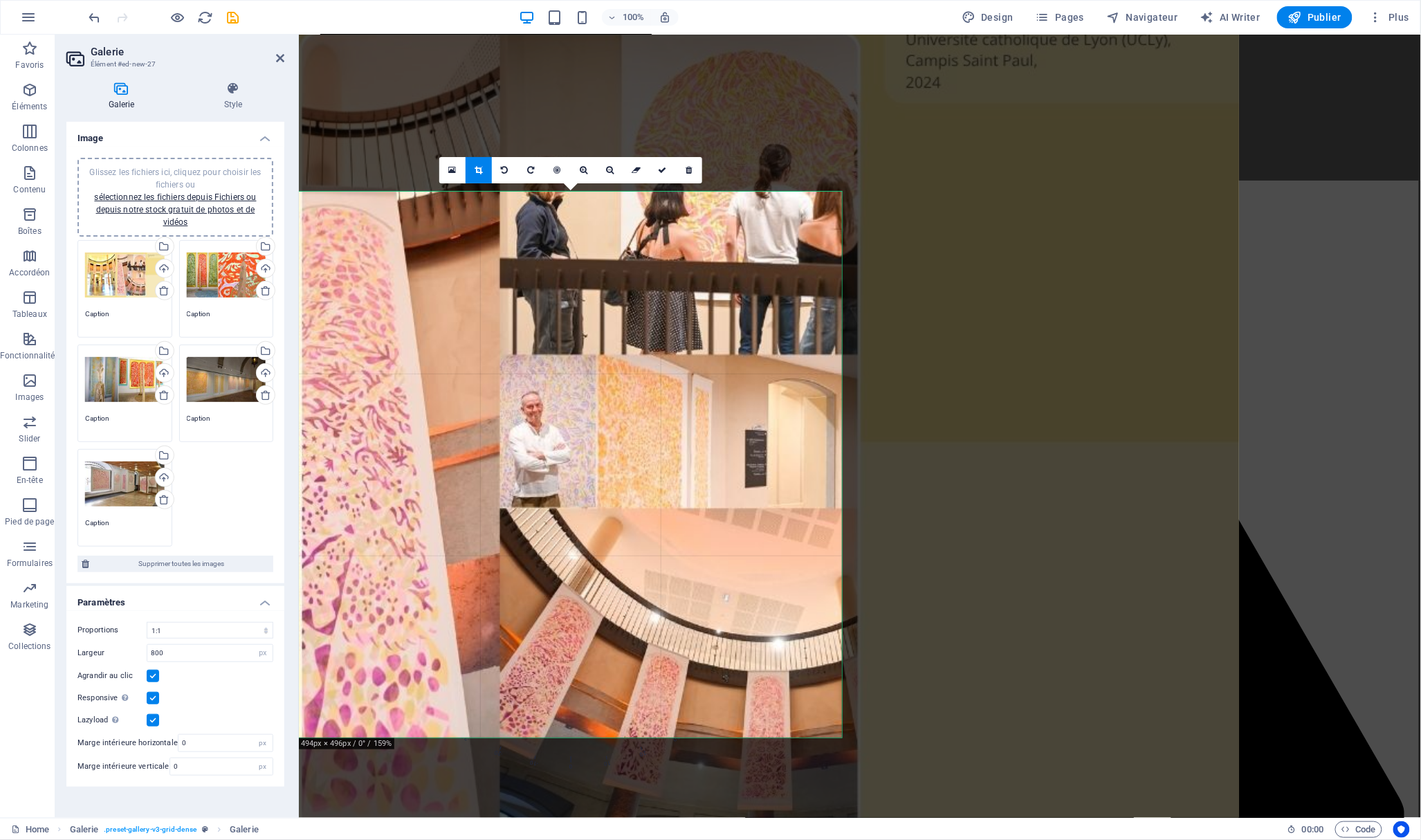
drag, startPoint x: 590, startPoint y: 419, endPoint x: 591, endPoint y: 361, distance: 58.0
click at [591, 361] on div at bounding box center [447, 442] width 1583 height 891
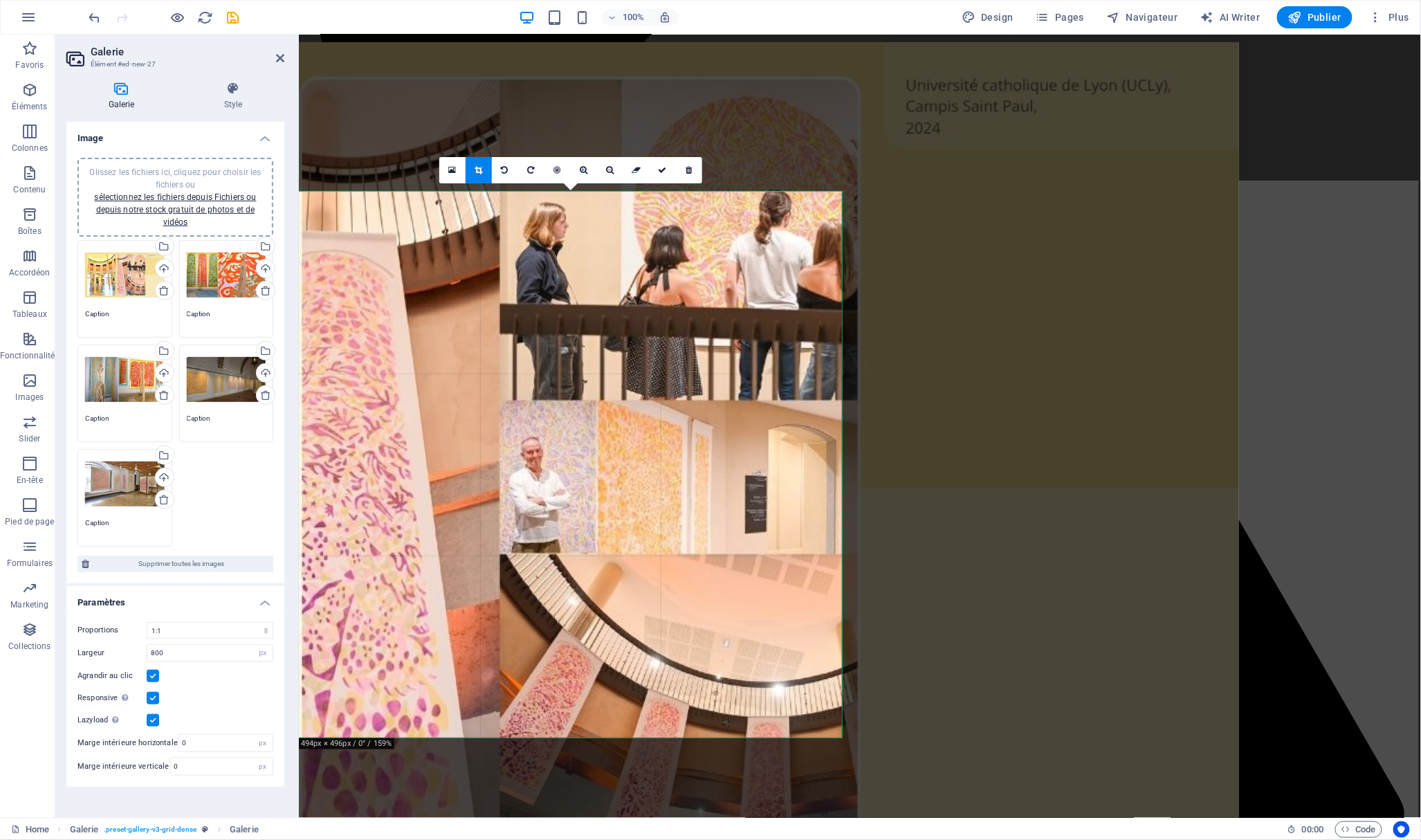
drag, startPoint x: 601, startPoint y: 397, endPoint x: 598, endPoint y: 435, distance: 38.1
click at [598, 435] on div at bounding box center [447, 487] width 1583 height 891
click at [665, 173] on icon at bounding box center [663, 170] width 8 height 8
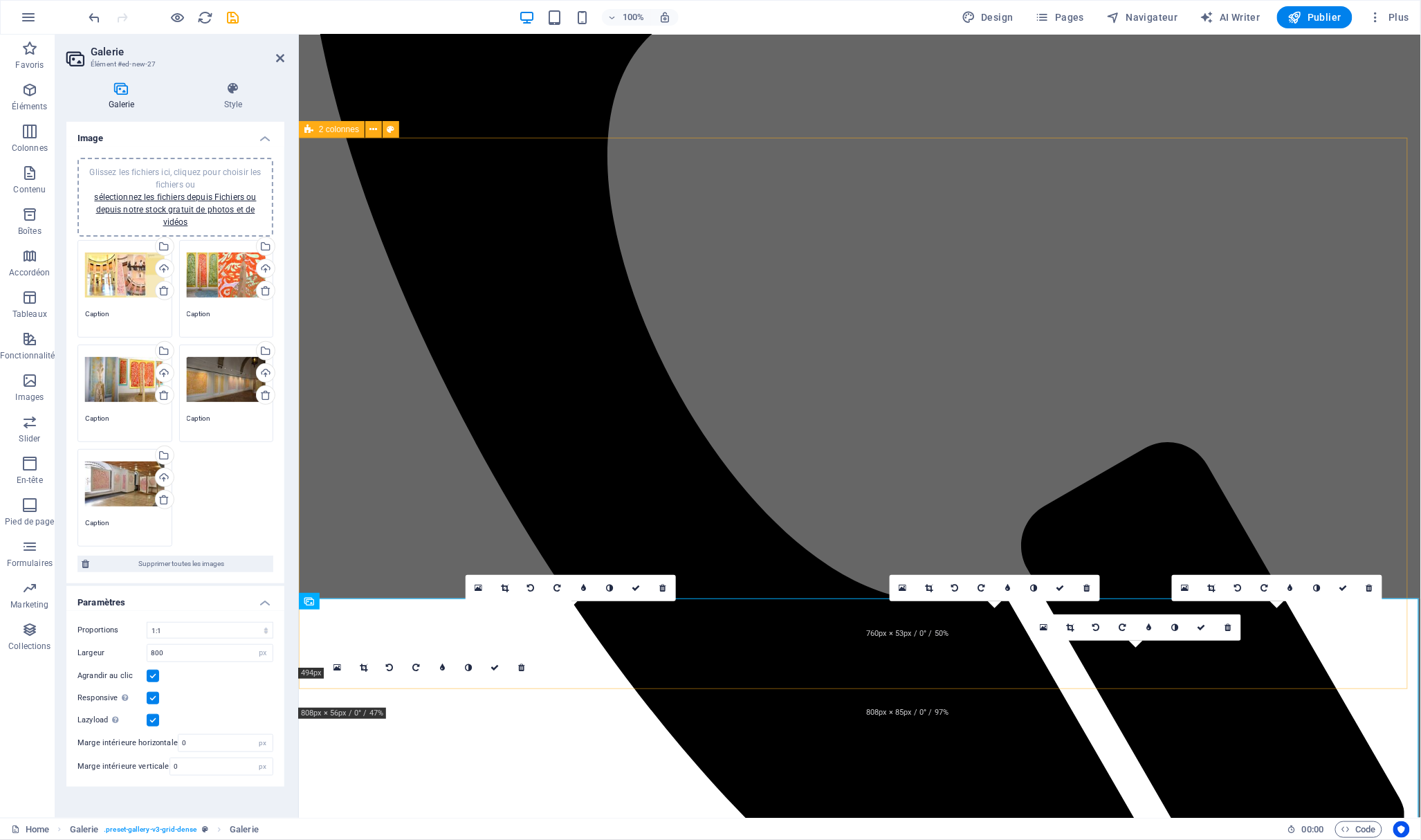
scroll to position [67, 0]
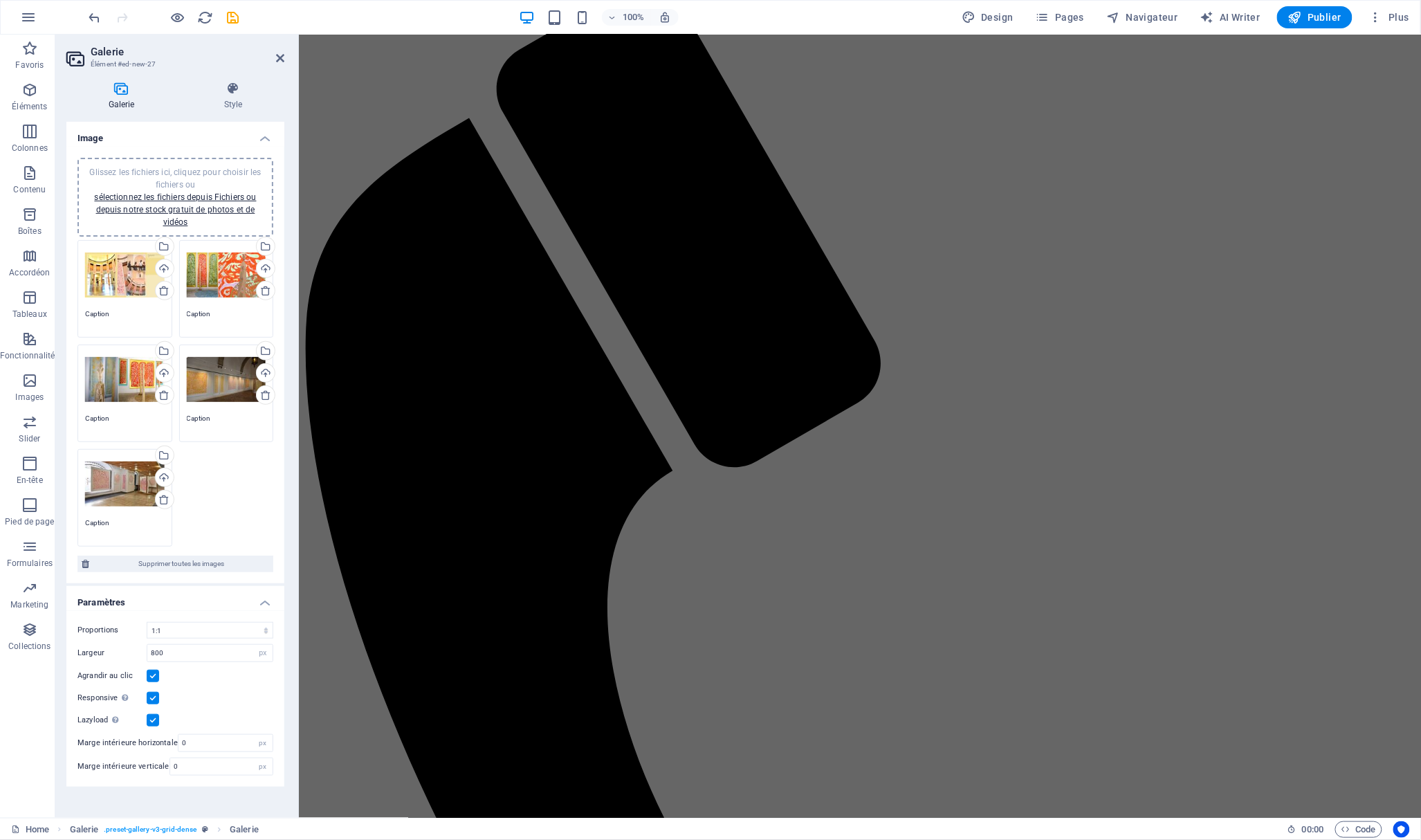
click at [256, 480] on div "Glissez les fichiers ici, cliquez pour choisir les fichiers ou sélectionnez les…" at bounding box center [175, 393] width 203 height 314
click at [236, 13] on icon "save" at bounding box center [234, 17] width 16 height 16
select select "px"
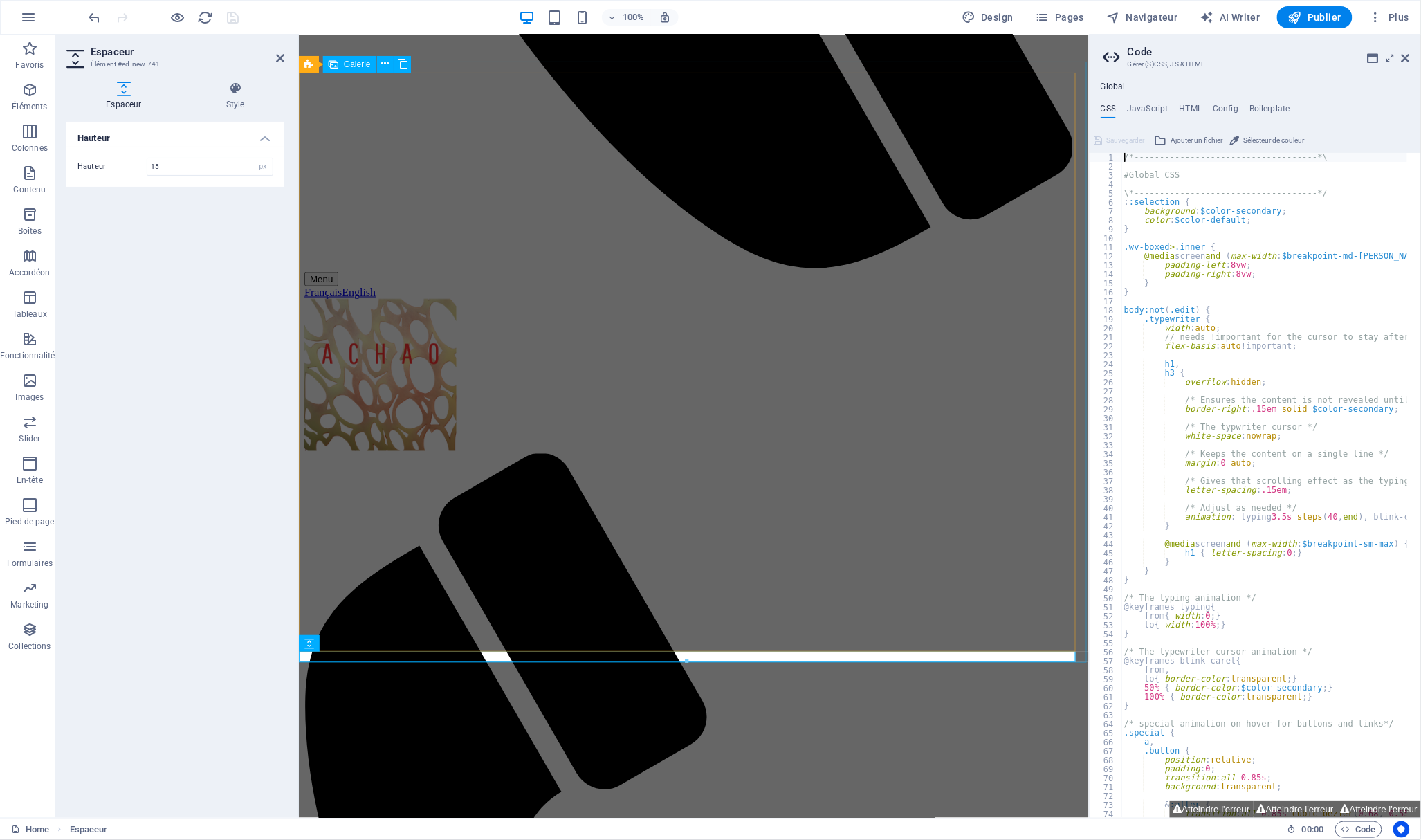
scroll to position [711, 0]
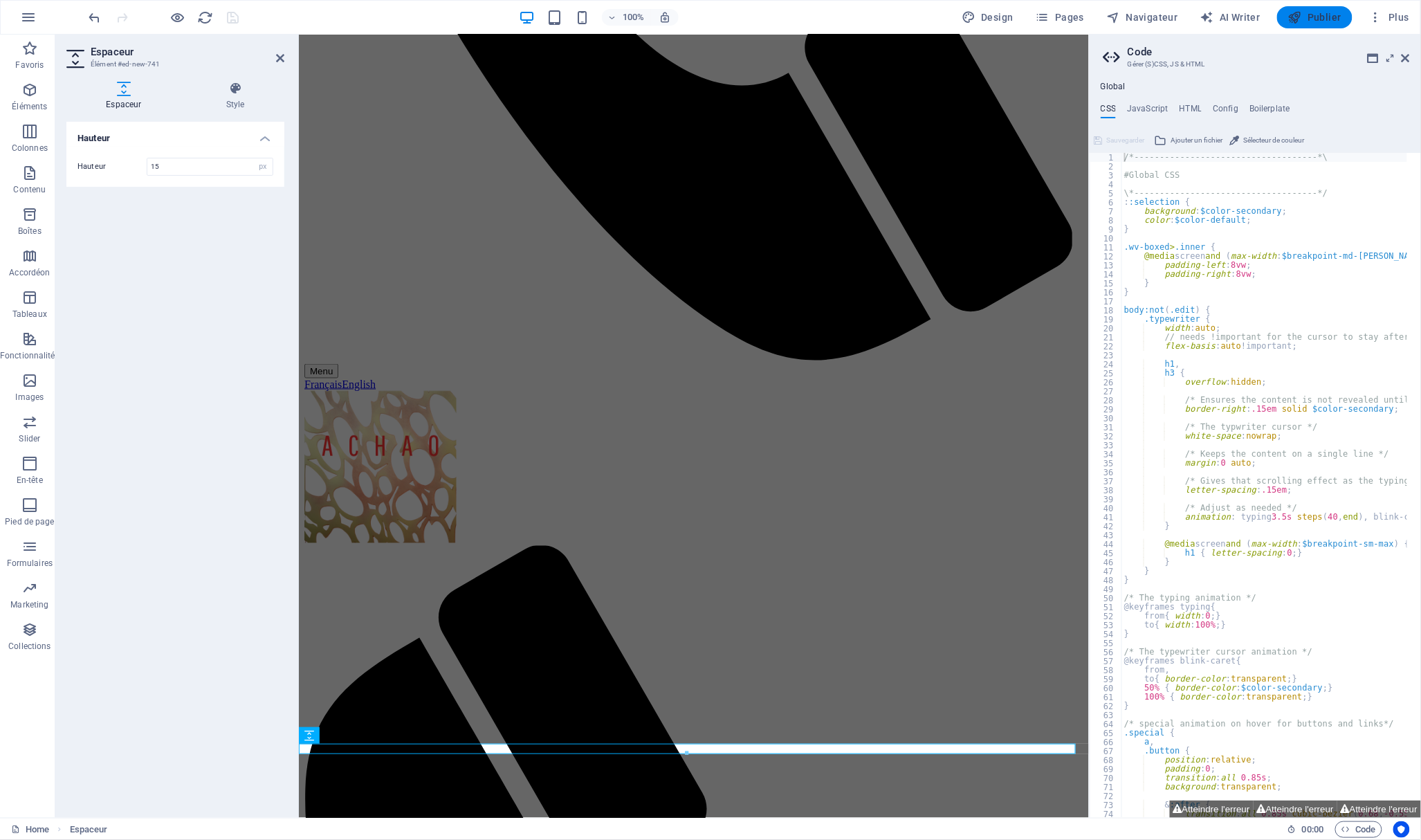
click at [1336, 15] on span "Publier" at bounding box center [1314, 17] width 53 height 13
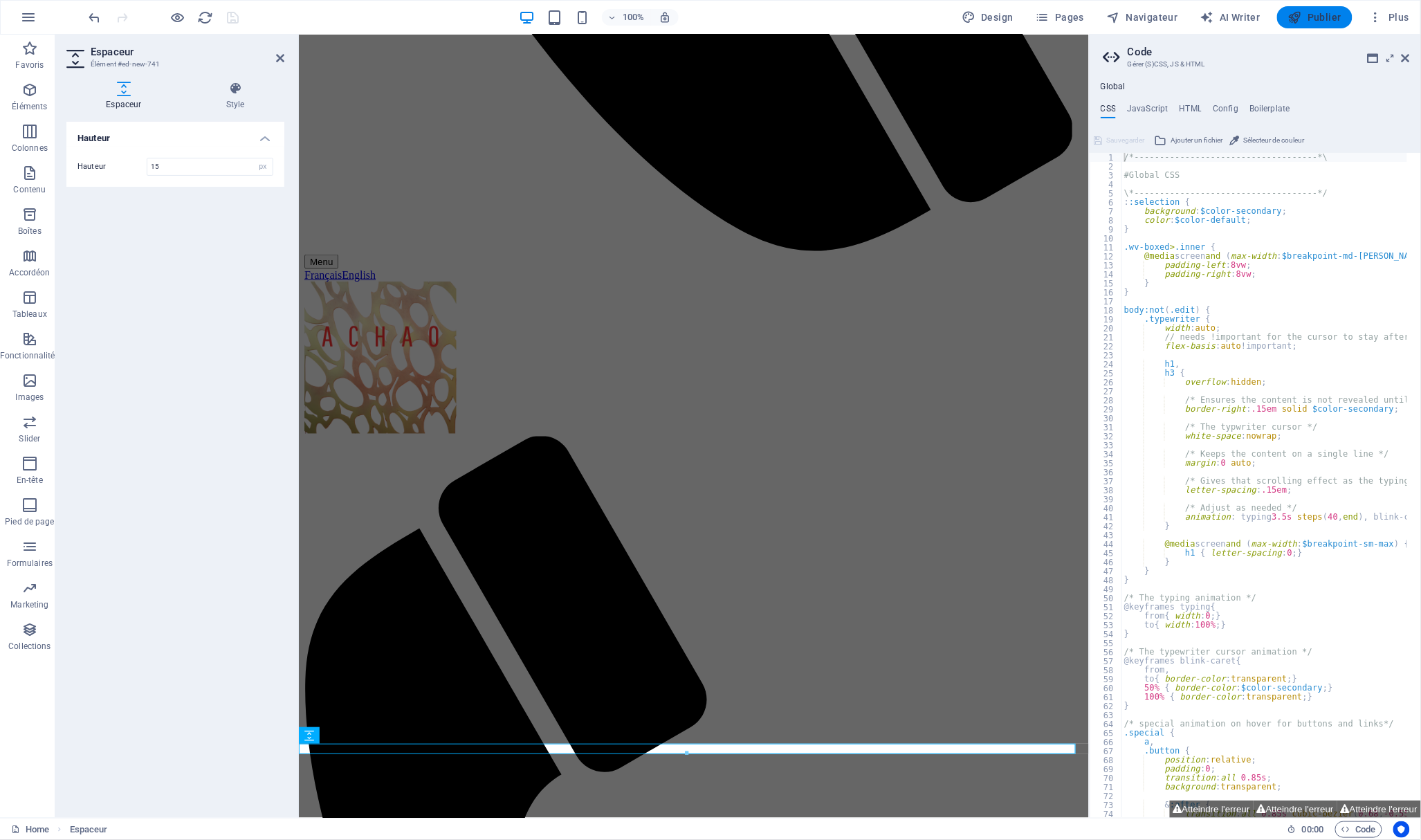
select select "px"
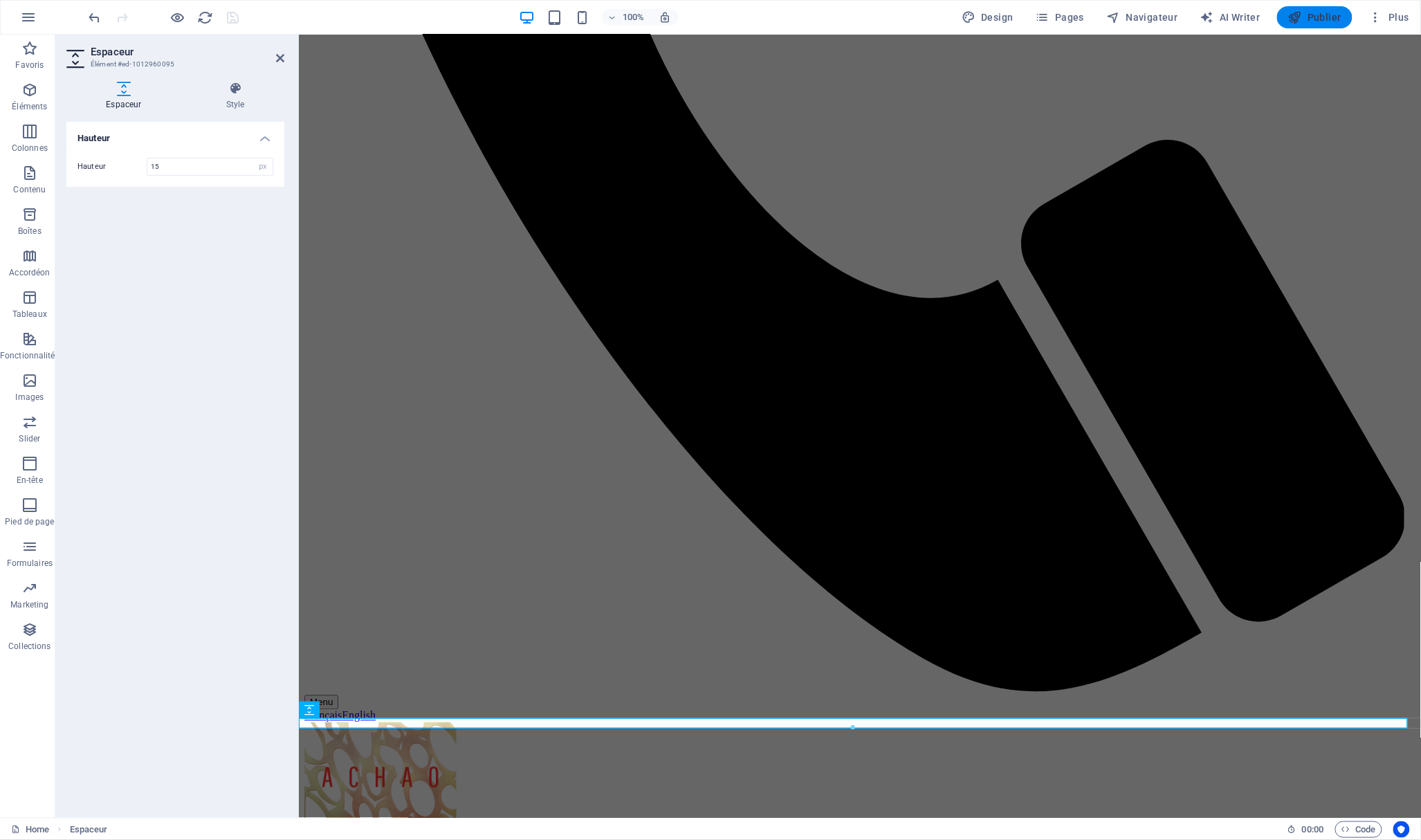
scroll to position [803, 0]
